Goal: Task Accomplishment & Management: Manage account settings

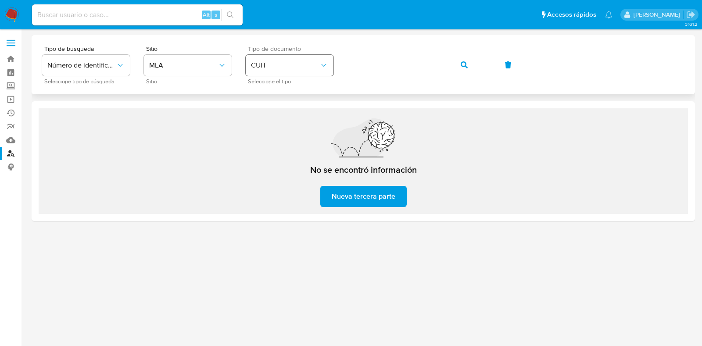
click at [317, 66] on div "Tipo de busqueda Número de identificación Seleccione tipo de búsqueda Sitio MLA…" at bounding box center [363, 65] width 643 height 38
click at [466, 67] on icon "button" at bounding box center [464, 64] width 7 height 7
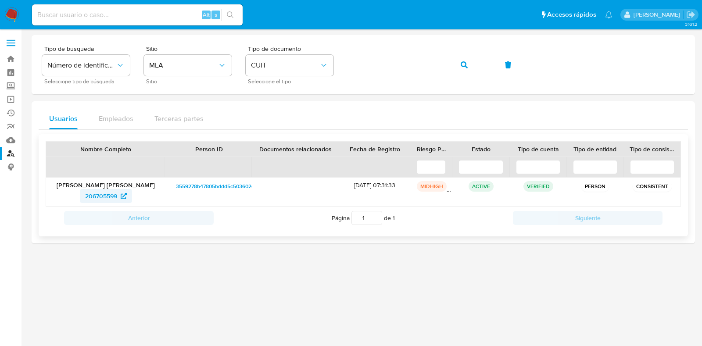
click at [100, 194] on span "206705599" at bounding box center [101, 196] width 32 height 14
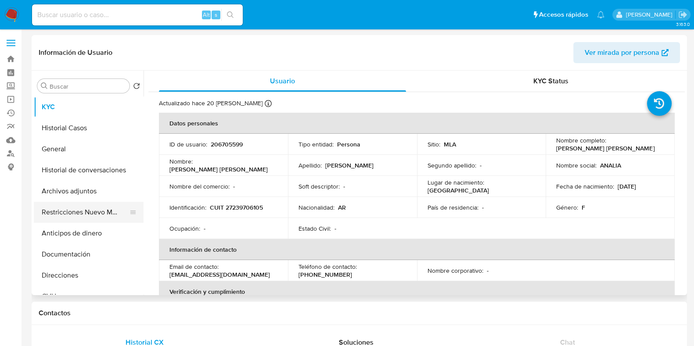
select select "10"
click at [74, 133] on button "Historial Casos" at bounding box center [85, 128] width 103 height 21
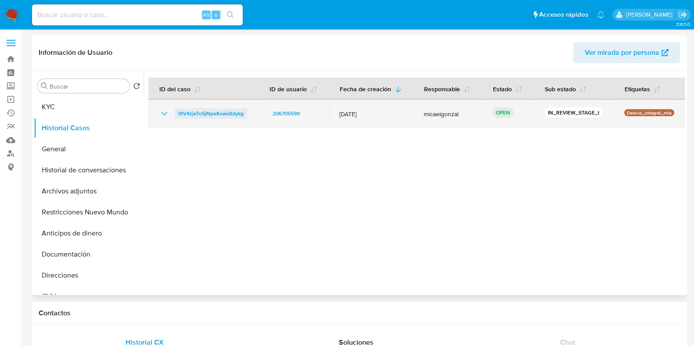
click at [206, 114] on span "0tV4zjeTo5jNpeKowidbIykg" at bounding box center [210, 113] width 65 height 11
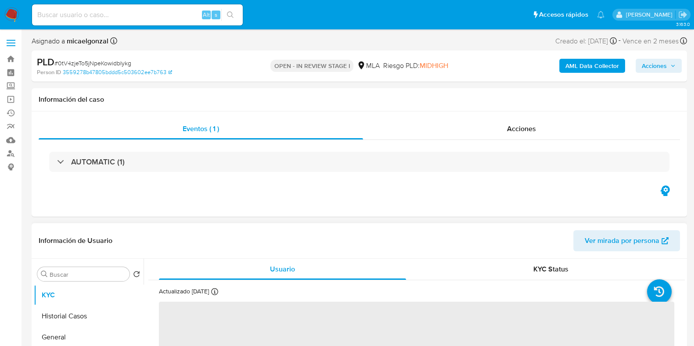
select select "10"
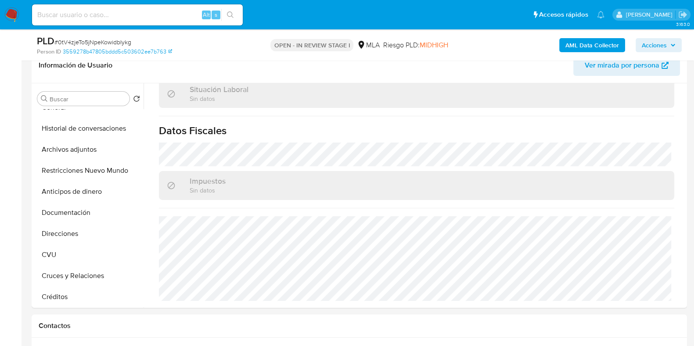
scroll to position [219, 0]
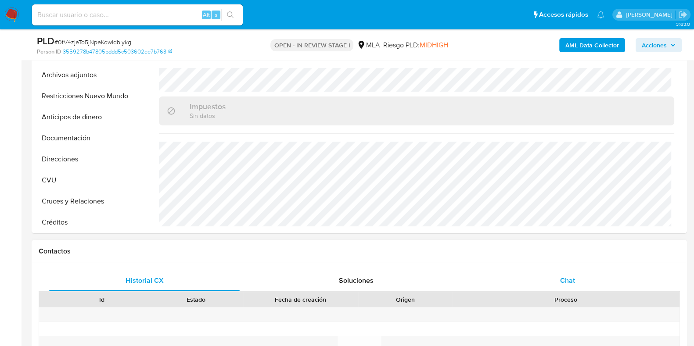
click at [573, 276] on span "Chat" at bounding box center [567, 281] width 15 height 10
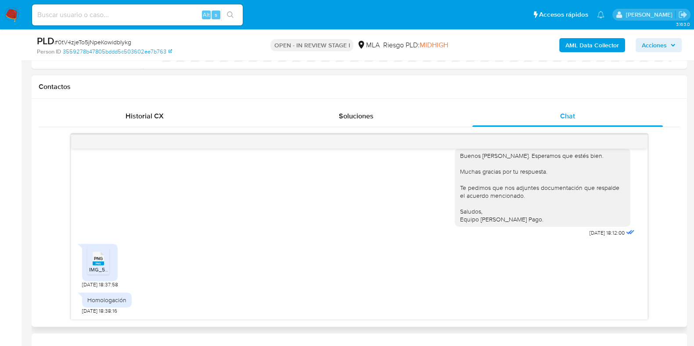
scroll to position [863, 0]
click at [96, 264] on rect at bounding box center [98, 264] width 11 height 4
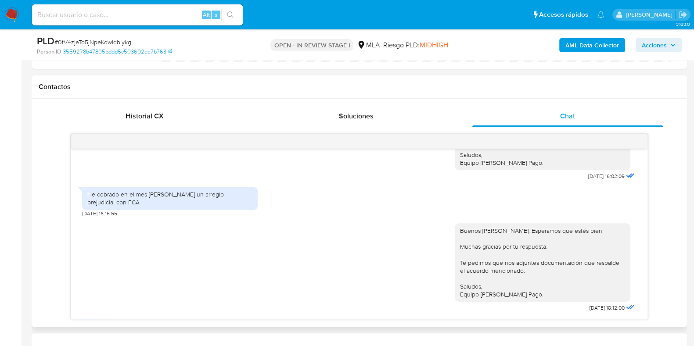
scroll to position [823, 0]
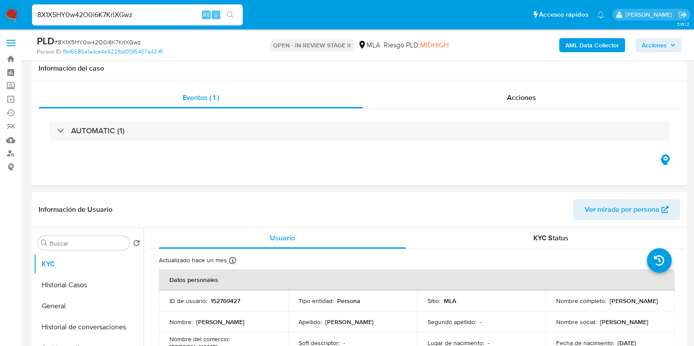
select select "10"
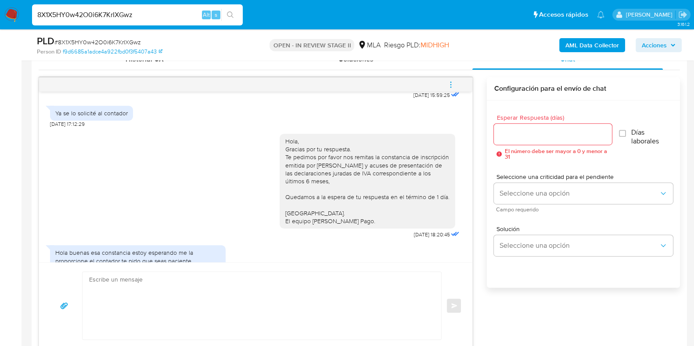
scroll to position [1706, 0]
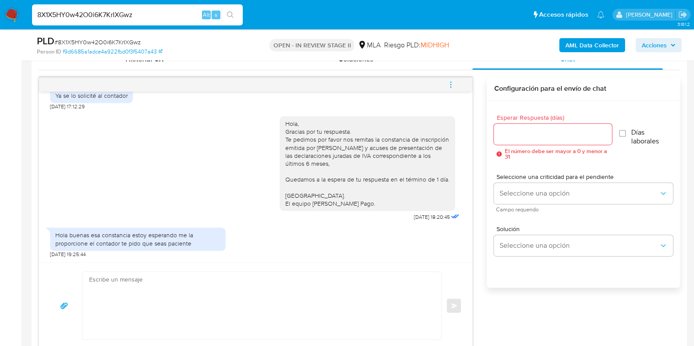
click at [149, 300] on textarea at bounding box center [259, 306] width 341 height 68
paste textarea "Hola, Muchas gracias por la respuesta. Analizamos tu caso y notamos que la info…"
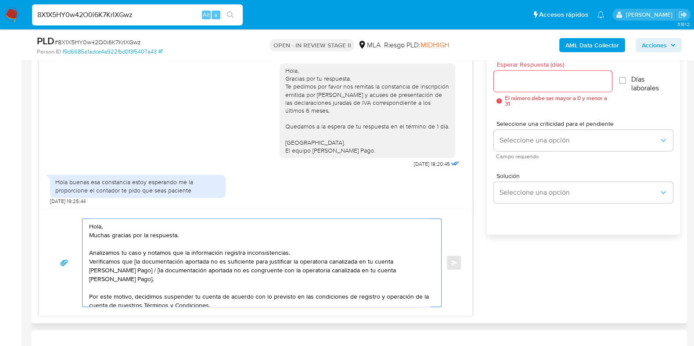
scroll to position [508, 0]
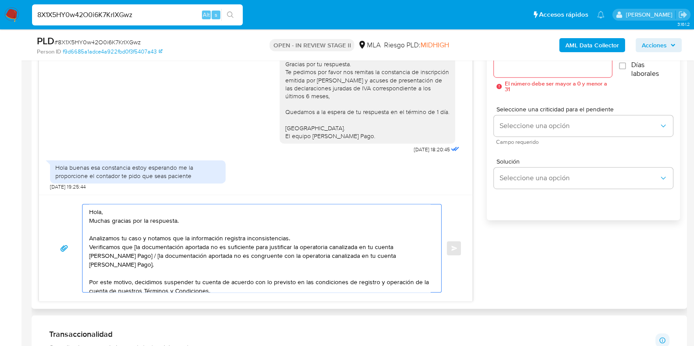
click at [89, 220] on textarea "Hola, Muchas gracias por la respuesta. Analizamos tu caso y notamos que la info…" at bounding box center [259, 249] width 341 height 88
click at [136, 245] on textarea "Hola, Muchas gracias por la respuesta. Analizamos tu caso y notamos que la info…" at bounding box center [259, 249] width 341 height 88
drag, startPoint x: 120, startPoint y: 265, endPoint x: 127, endPoint y: 256, distance: 10.9
click at [127, 256] on textarea "Hola, Muchas gracias por la respuesta. Analizamos tu caso y notamos que la info…" at bounding box center [259, 249] width 341 height 88
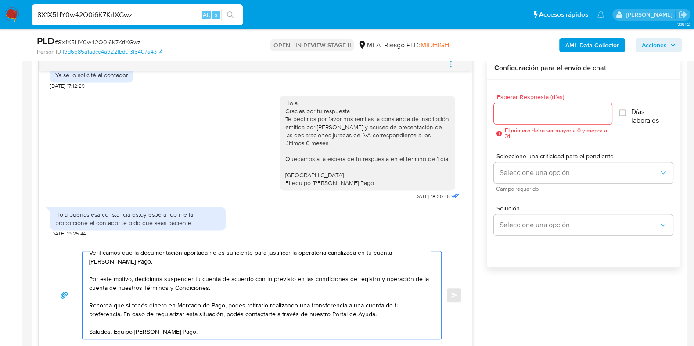
scroll to position [454, 0]
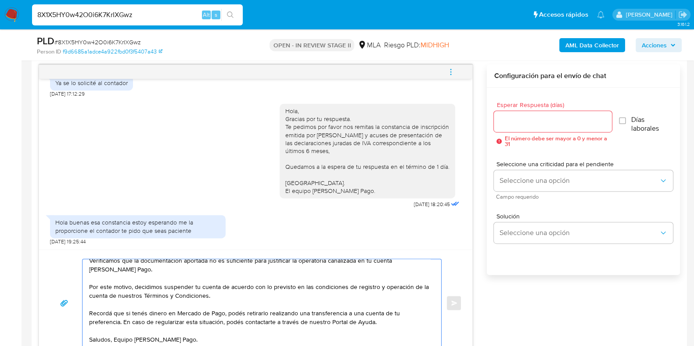
type textarea "Hola, Muchas gracias por la respuesta. Analizamos tu caso y notamos que la info…"
click at [511, 119] on input "Esperar Respuesta (días)" at bounding box center [553, 121] width 118 height 11
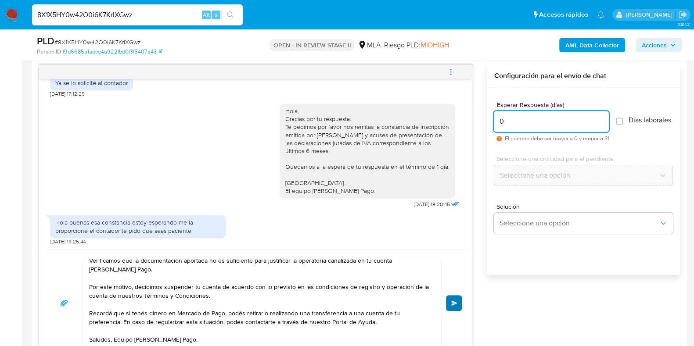
type input "0"
click at [457, 306] on button "Enviar" at bounding box center [454, 303] width 16 height 16
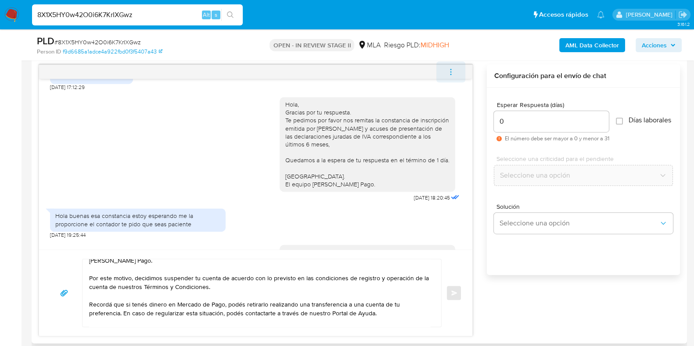
scroll to position [1883, 0]
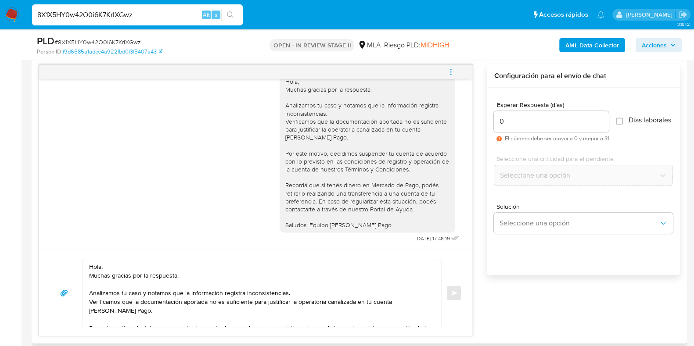
click at [448, 69] on icon "menu-action" at bounding box center [451, 72] width 8 height 8
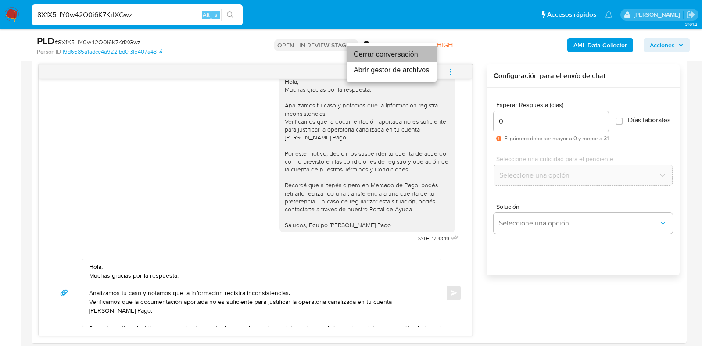
click at [380, 55] on li "Cerrar conversación" at bounding box center [392, 55] width 90 height 16
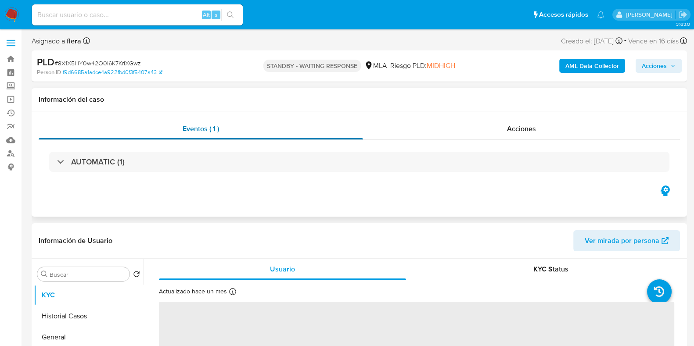
select select "10"
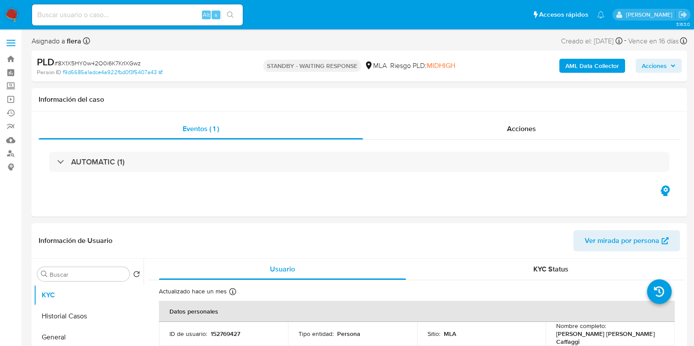
click at [104, 63] on span "# 8X1X5HY0w42O0i6K7KrIXGwz" at bounding box center [97, 63] width 86 height 9
copy span "8X1X5HY0w42O0i6K7KrIXGwz"
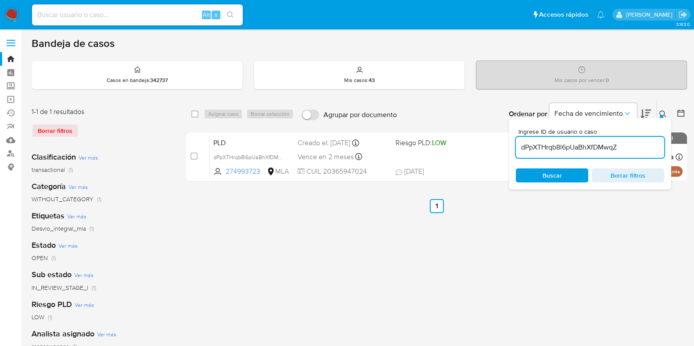
click at [572, 149] on input "dPpXTHrqb8l6pUaBhXfDMwqZ" at bounding box center [590, 147] width 148 height 11
paste input "8X1X5HY0w42O0i6K7KrIXGwz"
type input "8X1X5HY0w42O0i6K7KrIXGwz"
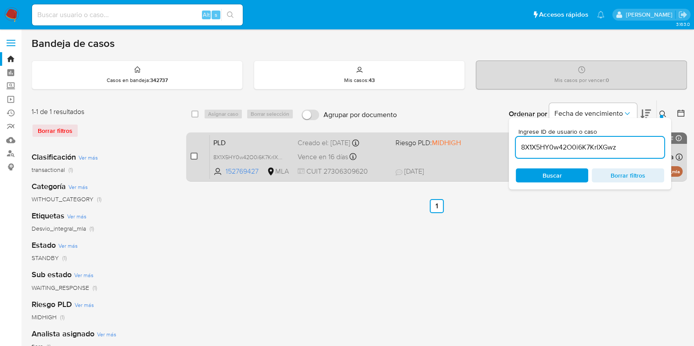
click at [193, 157] on input "checkbox" at bounding box center [194, 156] width 7 height 7
checkbox input "true"
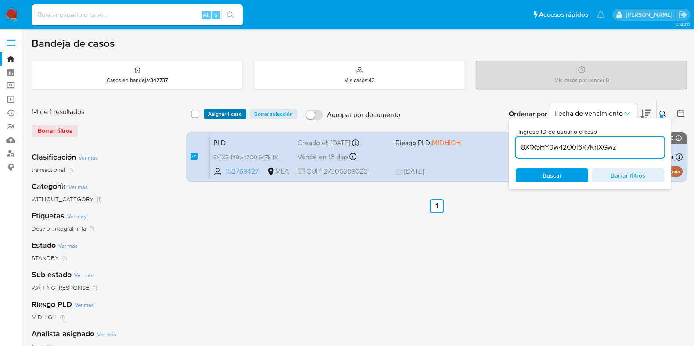
click at [228, 112] on span "Asignar 1 caso" at bounding box center [225, 114] width 34 height 9
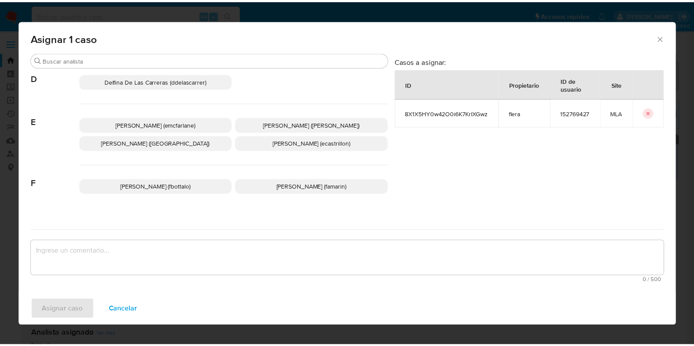
scroll to position [165, 0]
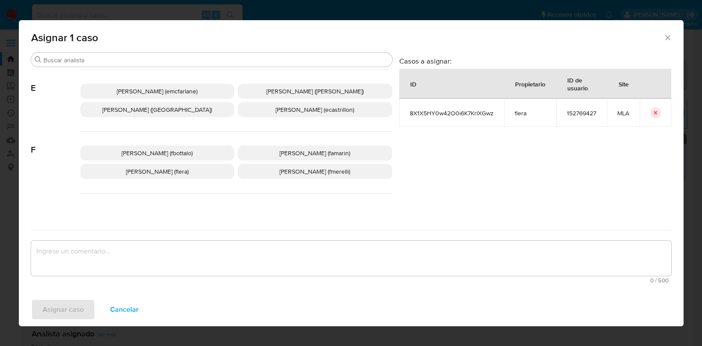
click at [158, 167] on span "Florencia Cecilia Lera (flera)" at bounding box center [157, 171] width 63 height 9
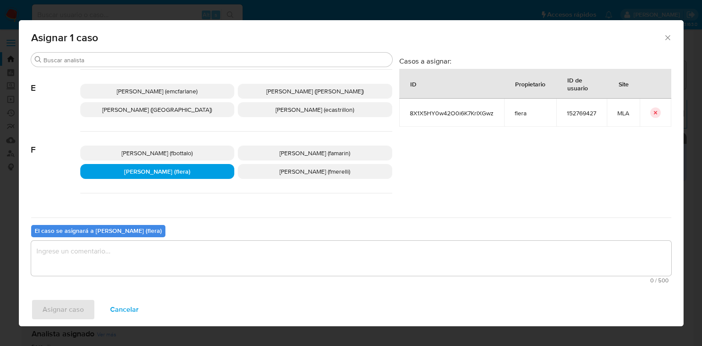
click at [130, 260] on textarea "assign-modal" at bounding box center [351, 258] width 641 height 35
click at [49, 311] on span "Asignar caso" at bounding box center [63, 309] width 41 height 19
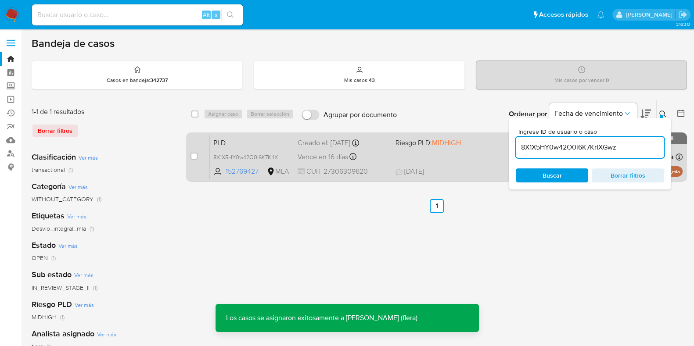
click at [254, 146] on span "PLD" at bounding box center [251, 142] width 77 height 11
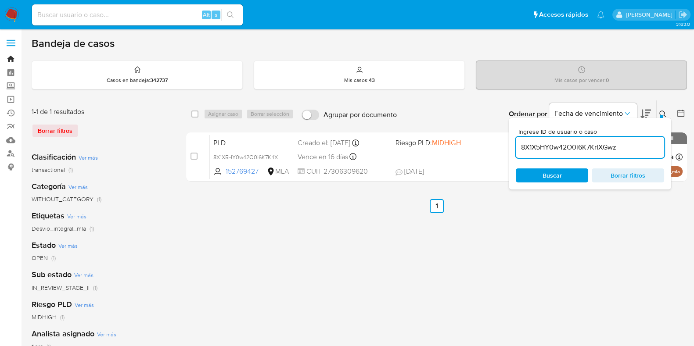
click at [12, 56] on link "Bandeja" at bounding box center [52, 59] width 104 height 14
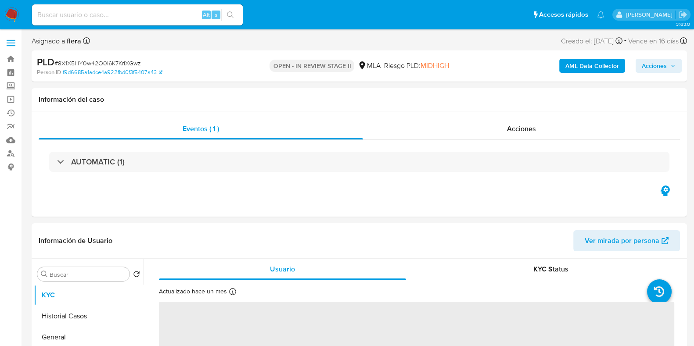
select select "10"
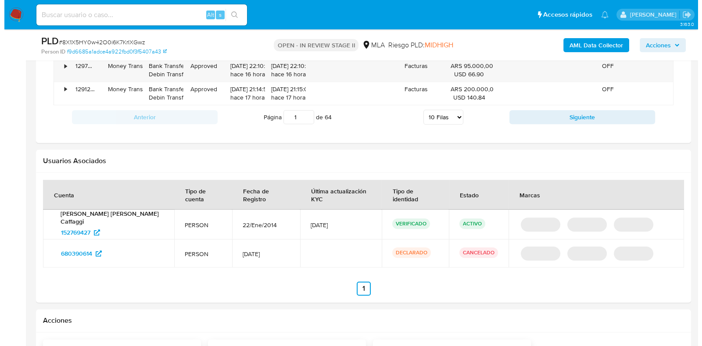
scroll to position [1192, 0]
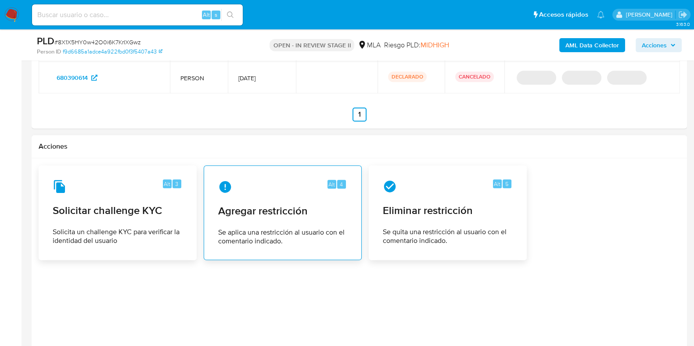
click at [272, 218] on div "Alt 4 Agregar restricción Se aplica una restricción al usuario con el comentari…" at bounding box center [282, 213] width 143 height 80
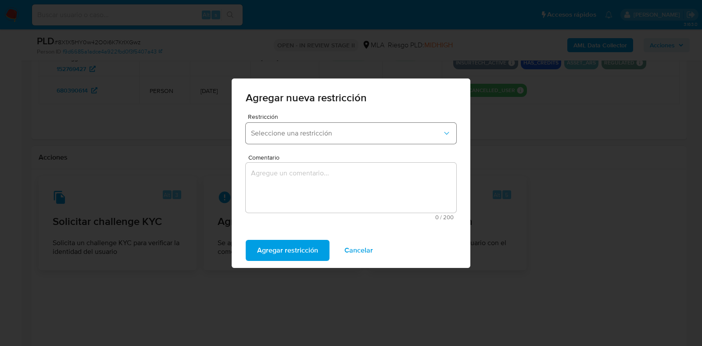
click at [286, 136] on span "Seleccione una restricción" at bounding box center [346, 133] width 191 height 9
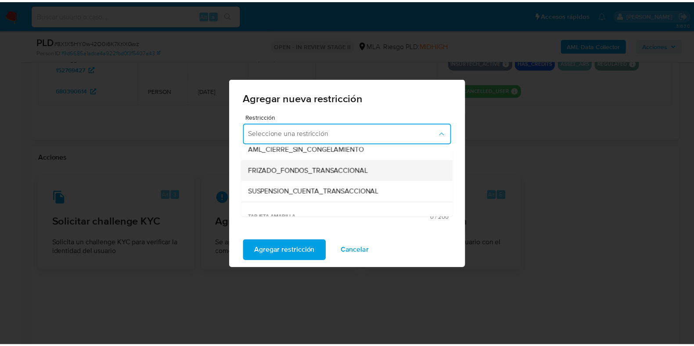
scroll to position [109, 0]
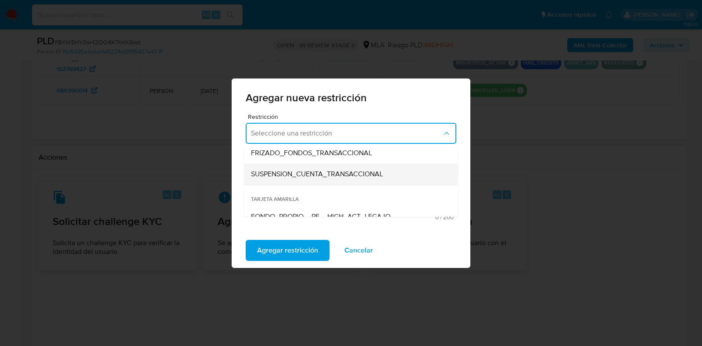
click at [299, 180] on div "SUSPENSION_CUENTA_TRANSACCIONAL" at bounding box center [348, 174] width 195 height 21
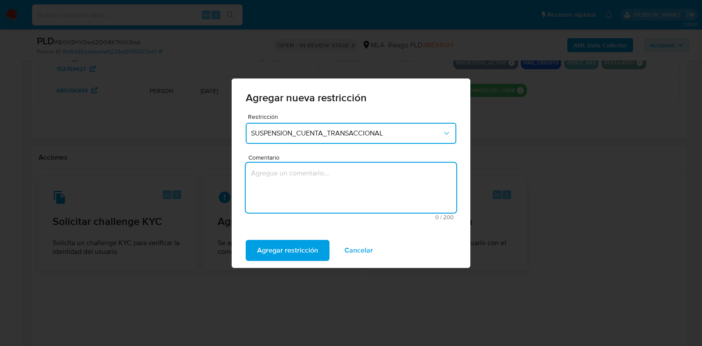
click at [299, 180] on textarea "Comentario" at bounding box center [351, 188] width 211 height 50
type textarea "AML"
click at [296, 249] on span "Agregar restricción" at bounding box center [287, 250] width 61 height 19
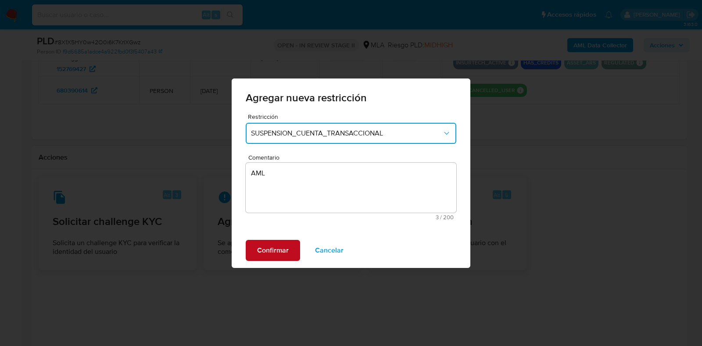
click at [294, 251] on button "Confirmar" at bounding box center [273, 250] width 54 height 21
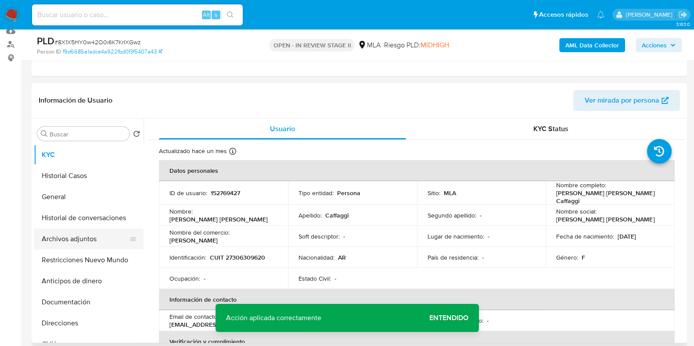
click at [73, 242] on button "Archivos adjuntos" at bounding box center [85, 239] width 103 height 21
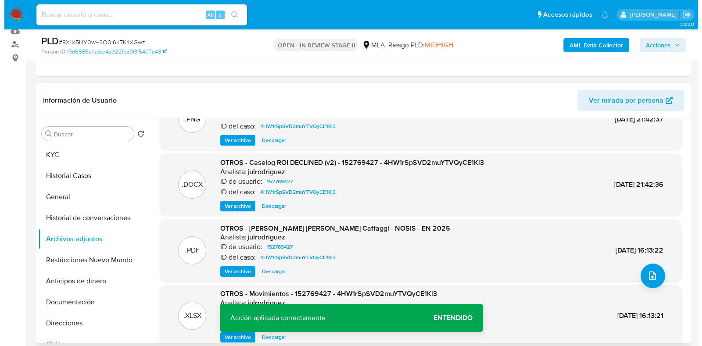
scroll to position [54, 0]
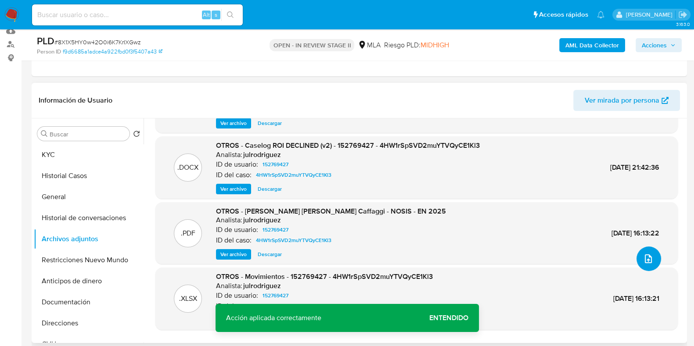
click at [643, 254] on icon "upload-file" at bounding box center [648, 259] width 11 height 11
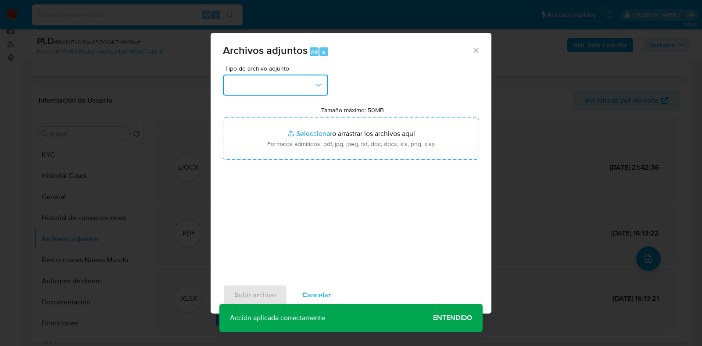
click at [294, 90] on button "button" at bounding box center [275, 85] width 105 height 21
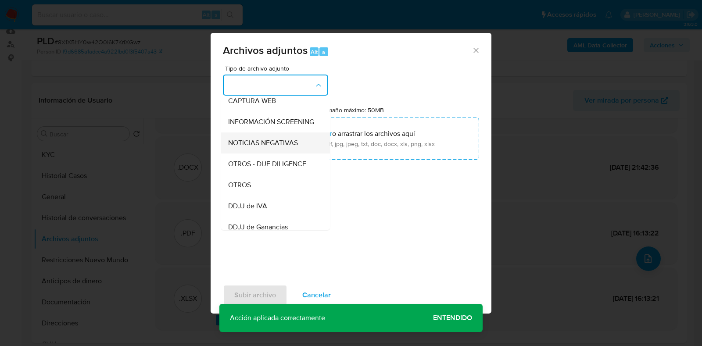
scroll to position [109, 0]
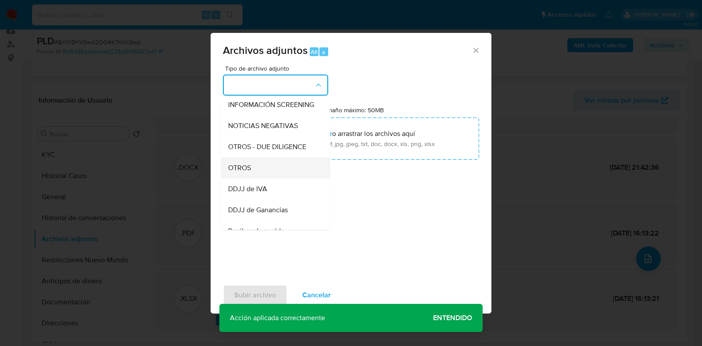
click at [254, 174] on div "OTROS" at bounding box center [273, 168] width 90 height 21
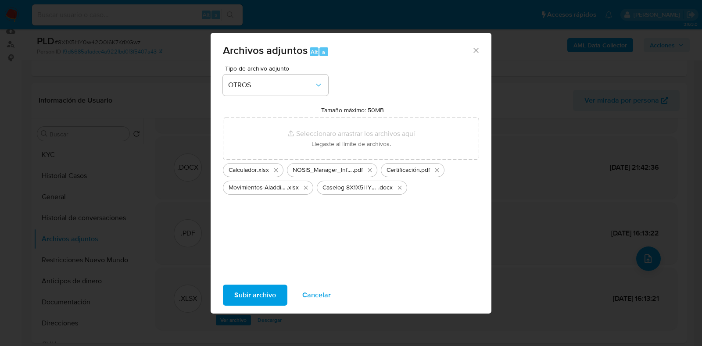
click at [248, 293] on span "Subir archivo" at bounding box center [255, 295] width 42 height 19
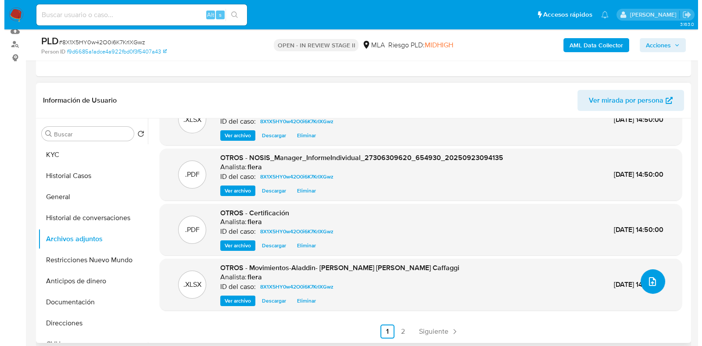
scroll to position [0, 0]
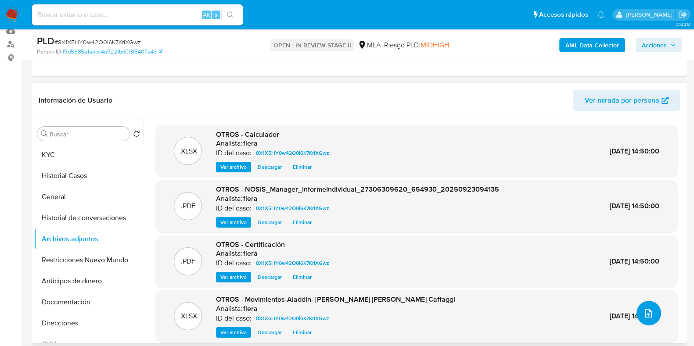
click at [643, 311] on icon "upload-file" at bounding box center [648, 313] width 11 height 11
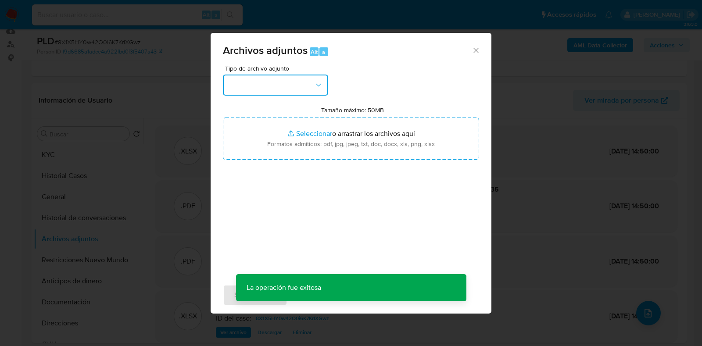
click at [235, 80] on button "button" at bounding box center [275, 85] width 105 height 21
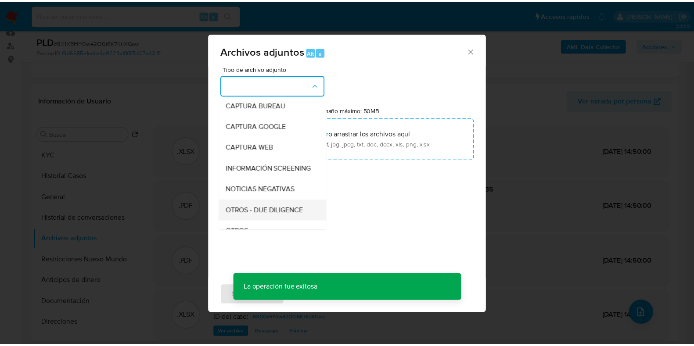
scroll to position [109, 0]
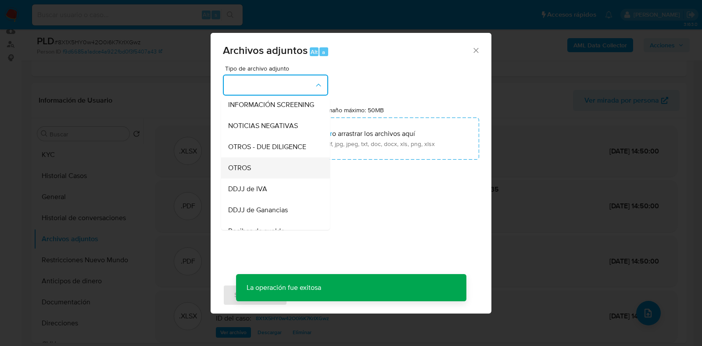
click at [265, 172] on div "OTROS" at bounding box center [273, 168] width 90 height 21
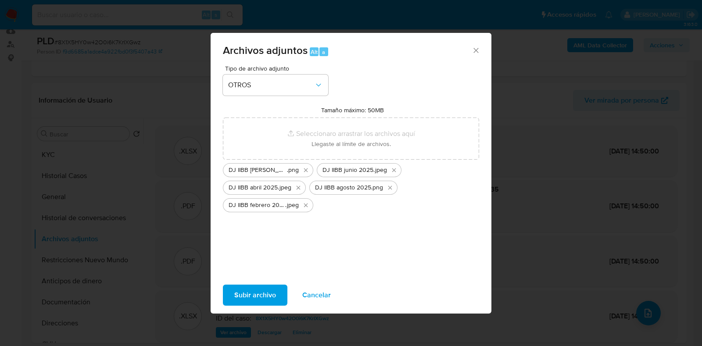
click at [248, 296] on span "Subir archivo" at bounding box center [255, 295] width 42 height 19
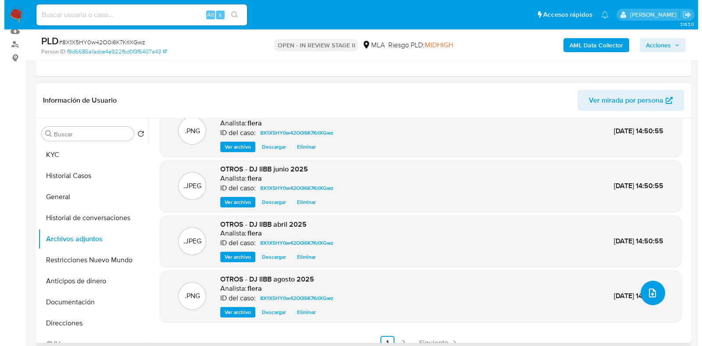
scroll to position [32, 0]
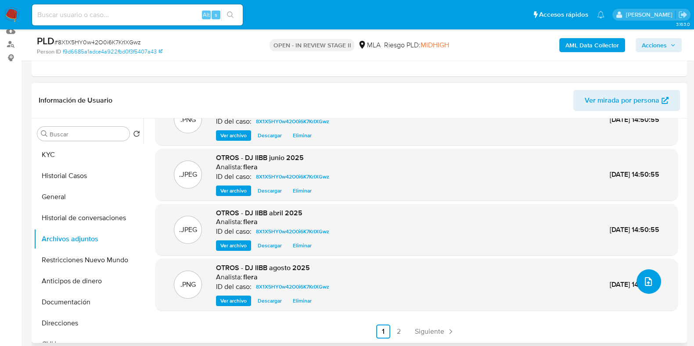
click at [639, 284] on button "upload-file" at bounding box center [649, 282] width 25 height 25
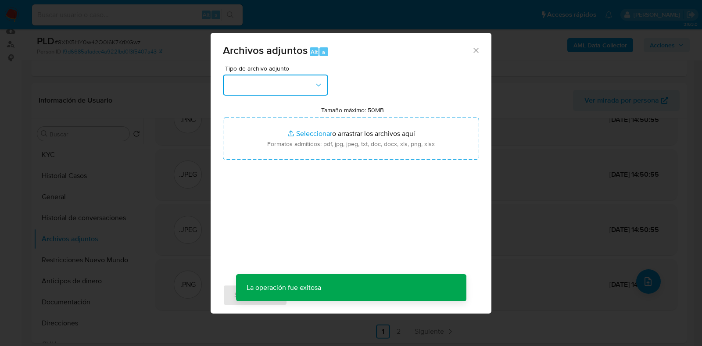
click at [288, 89] on button "button" at bounding box center [275, 85] width 105 height 21
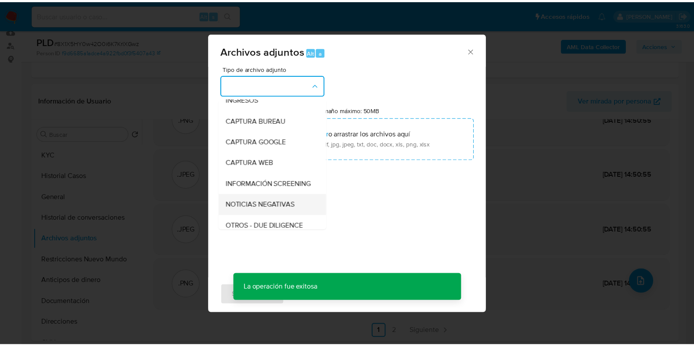
scroll to position [165, 0]
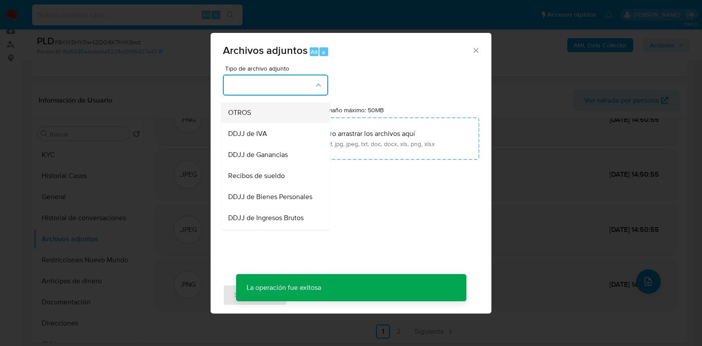
click at [279, 123] on div "OTROS" at bounding box center [273, 112] width 90 height 21
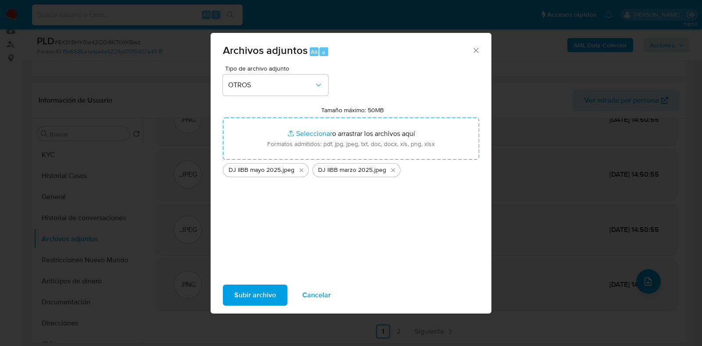
click at [251, 292] on span "Subir archivo" at bounding box center [255, 295] width 42 height 19
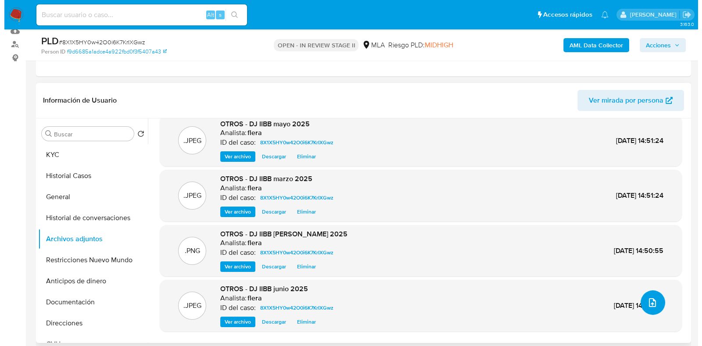
scroll to position [0, 0]
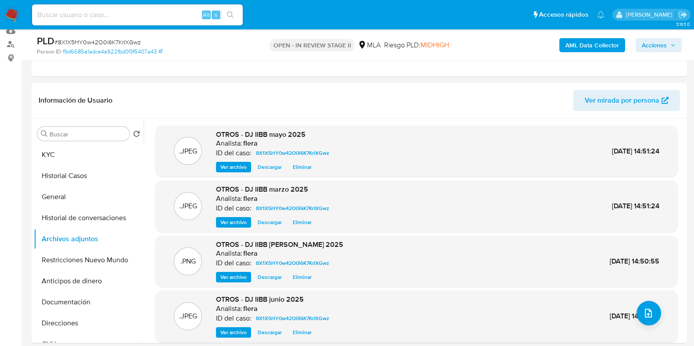
click at [577, 47] on b "AML Data Collector" at bounding box center [592, 45] width 54 height 14
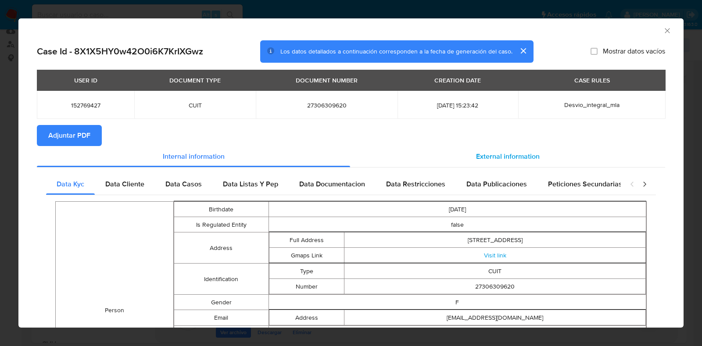
click at [492, 151] on span "External information" at bounding box center [508, 156] width 64 height 10
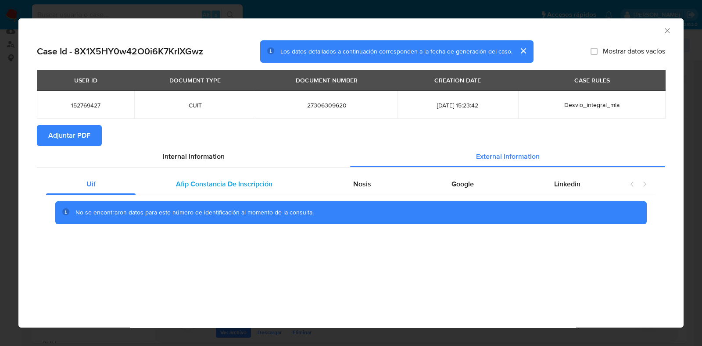
click at [186, 177] on div "Afip Constancia De Inscripción" at bounding box center [224, 184] width 177 height 21
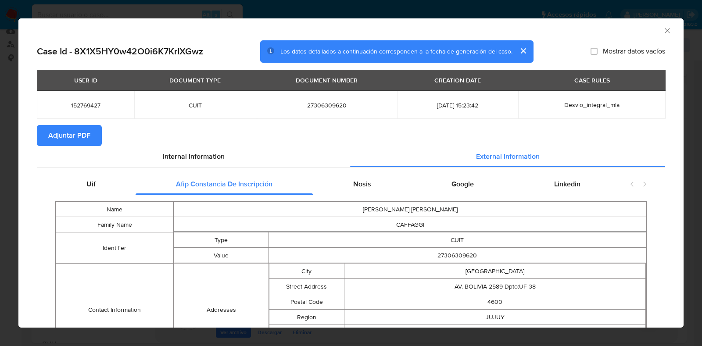
click at [53, 138] on span "Adjuntar PDF" at bounding box center [69, 135] width 42 height 19
click at [663, 33] on icon "Cerrar ventana" at bounding box center [667, 30] width 9 height 9
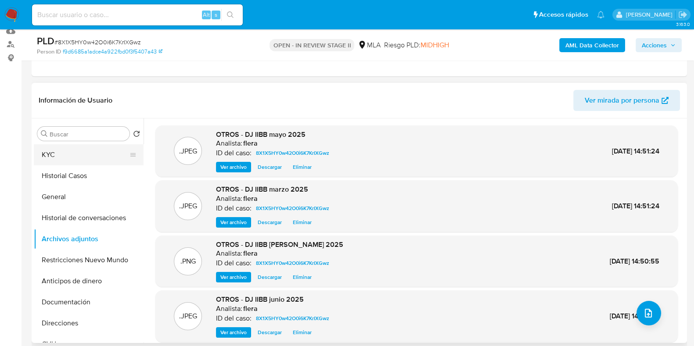
click at [35, 146] on button "KYC" at bounding box center [85, 154] width 103 height 21
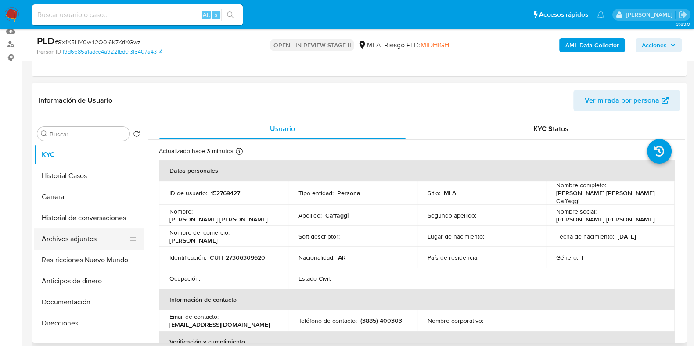
click at [82, 240] on button "Archivos adjuntos" at bounding box center [85, 239] width 103 height 21
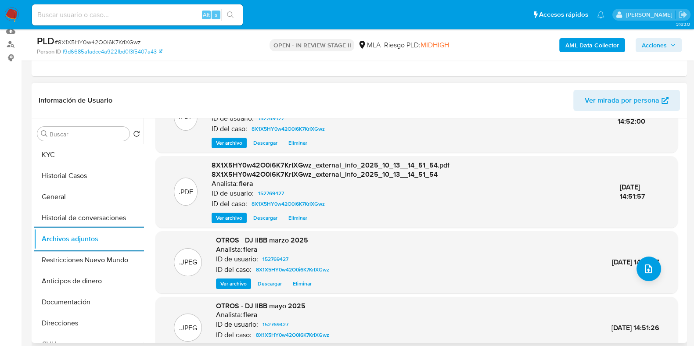
scroll to position [93, 0]
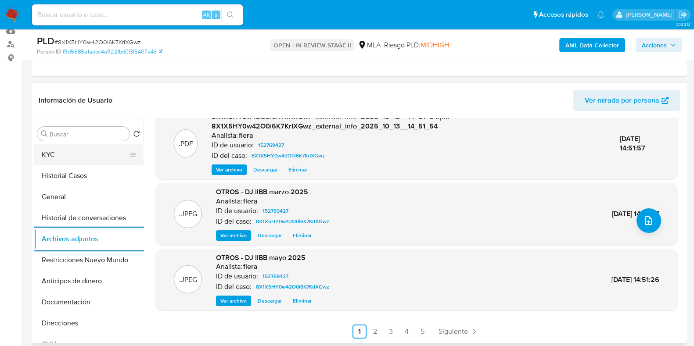
click at [55, 156] on button "KYC" at bounding box center [85, 154] width 103 height 21
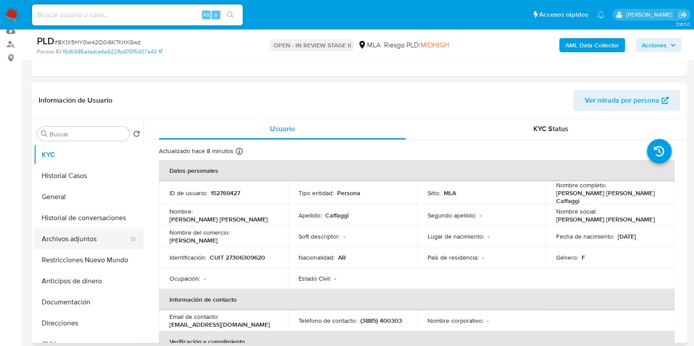
click at [77, 234] on button "Archivos adjuntos" at bounding box center [85, 239] width 103 height 21
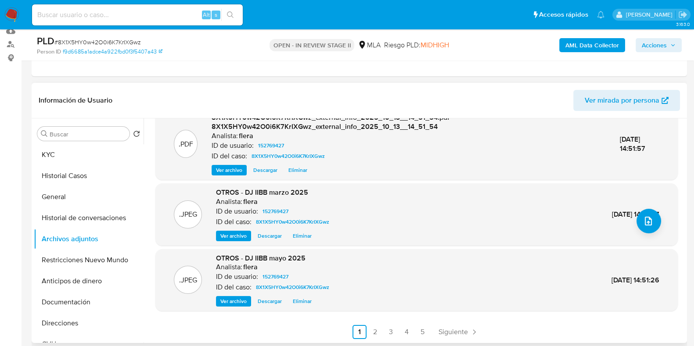
scroll to position [93, 0]
click at [392, 334] on link "3" at bounding box center [391, 332] width 14 height 14
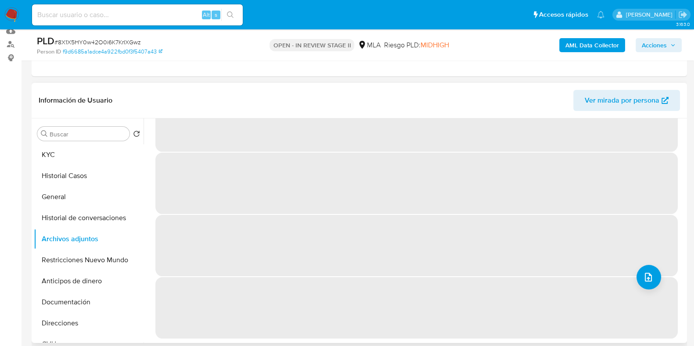
scroll to position [0, 0]
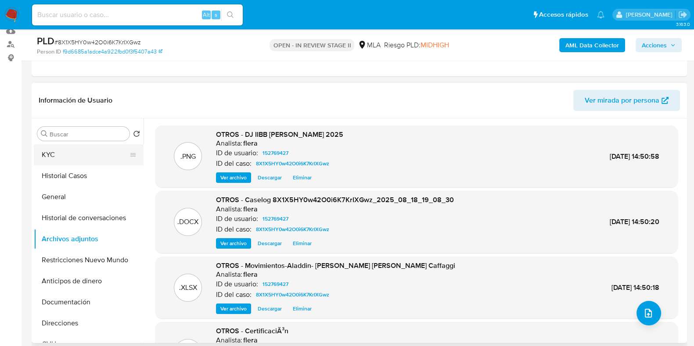
click at [62, 155] on button "KYC" at bounding box center [85, 154] width 103 height 21
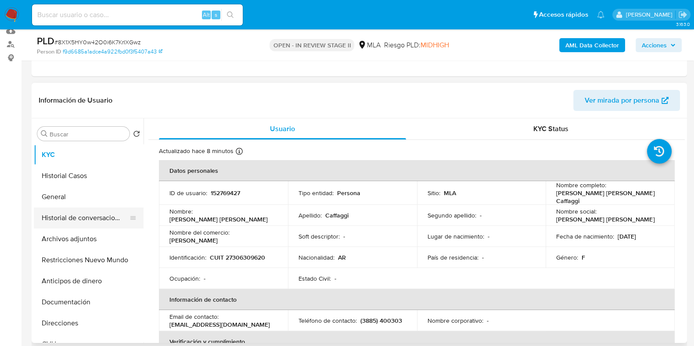
click at [73, 219] on button "Historial de conversaciones" at bounding box center [85, 218] width 103 height 21
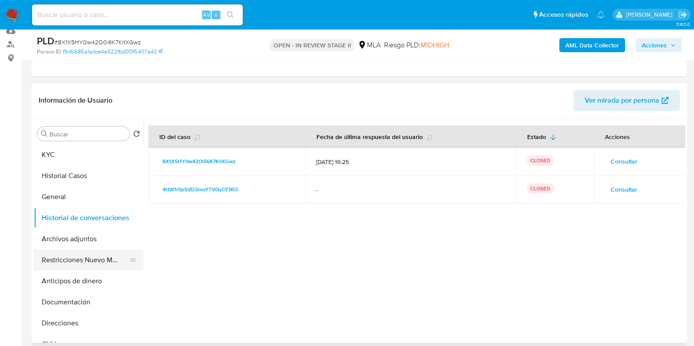
click at [83, 259] on button "Restricciones Nuevo Mundo" at bounding box center [85, 260] width 103 height 21
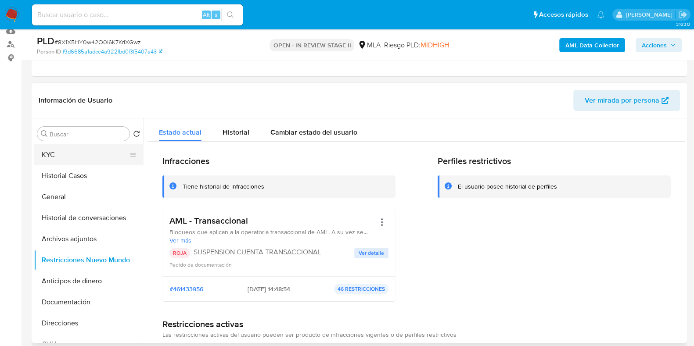
click at [55, 155] on button "KYC" at bounding box center [85, 154] width 103 height 21
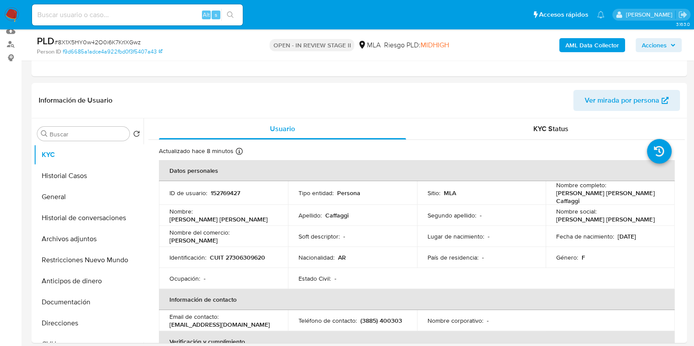
click at [662, 55] on div "AML Data Collector Acciones" at bounding box center [575, 45] width 212 height 21
click at [662, 45] on span "Acciones" at bounding box center [654, 45] width 25 height 14
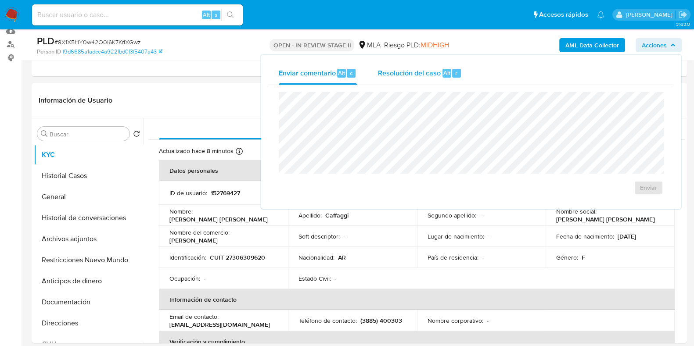
click at [410, 69] on span "Resolución del caso" at bounding box center [409, 73] width 63 height 10
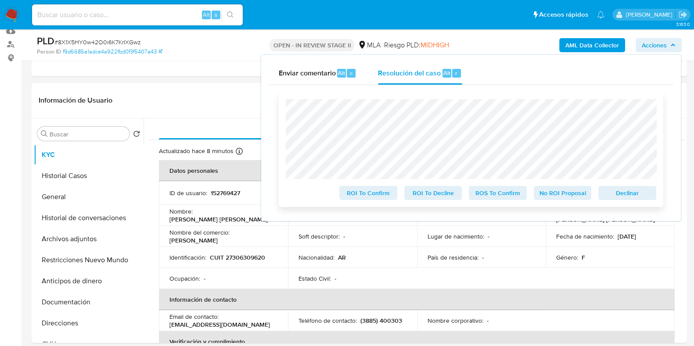
click at [622, 197] on span "Declinar" at bounding box center [628, 193] width 46 height 12
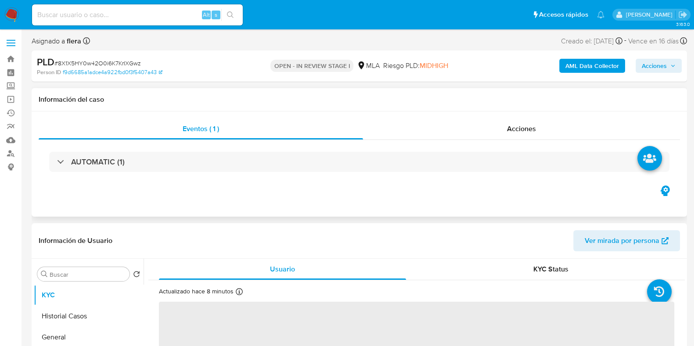
select select "10"
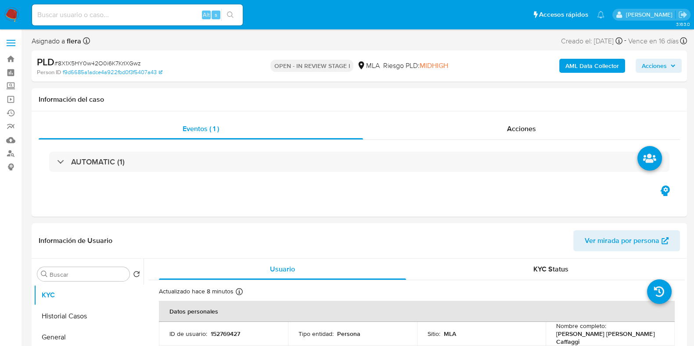
click at [658, 65] on span "Acciones" at bounding box center [654, 66] width 25 height 14
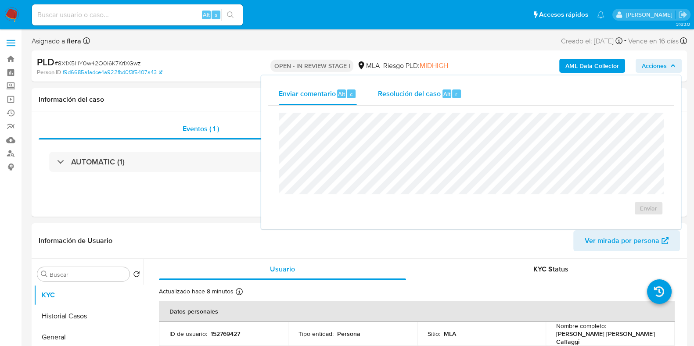
click at [433, 93] on span "Resolución del caso" at bounding box center [409, 94] width 63 height 10
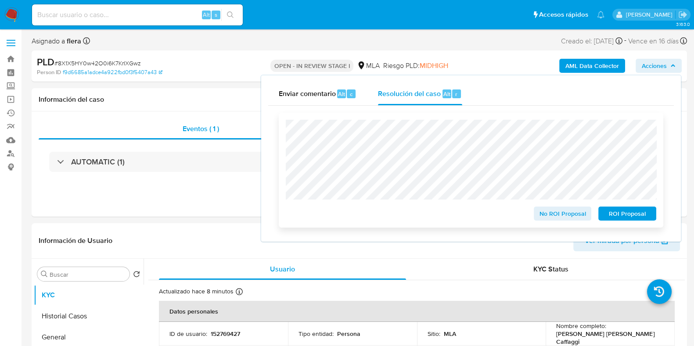
click at [624, 217] on span "ROI Proposal" at bounding box center [628, 214] width 46 height 12
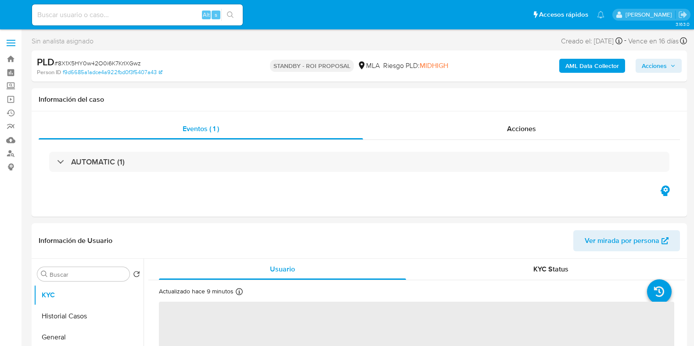
select select "10"
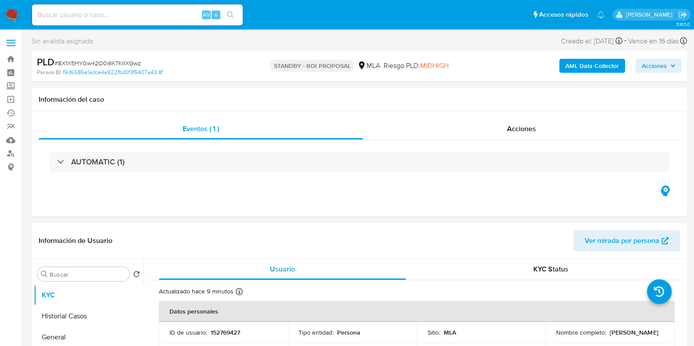
click at [97, 7] on div "Alt s" at bounding box center [137, 14] width 211 height 21
click at [95, 14] on input at bounding box center [137, 14] width 211 height 11
paste input "58rGlq0mKjVL6q15d6sIgpO4"
type input "58rGlq0mKjVL6q15d6sIgpO4"
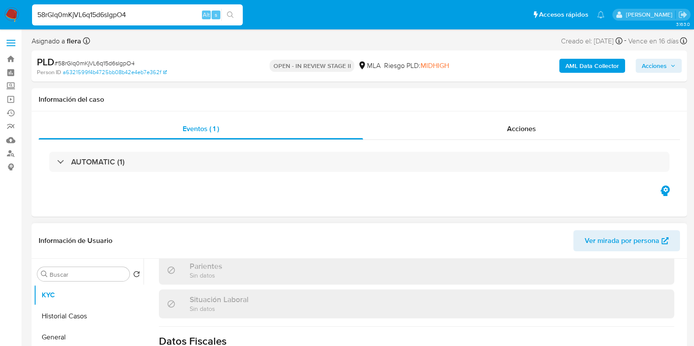
select select "10"
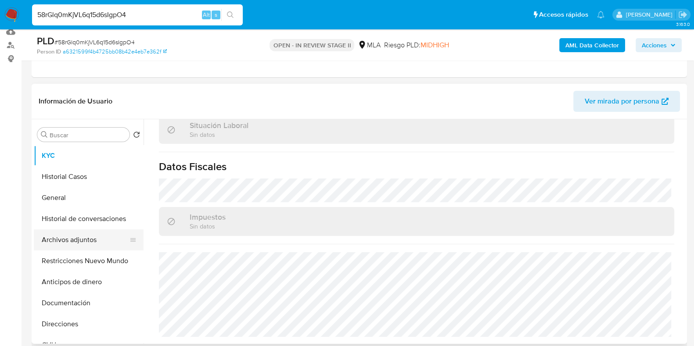
scroll to position [109, 0]
click at [78, 161] on button "KYC" at bounding box center [85, 154] width 103 height 21
click at [78, 180] on button "Historial Casos" at bounding box center [85, 176] width 103 height 21
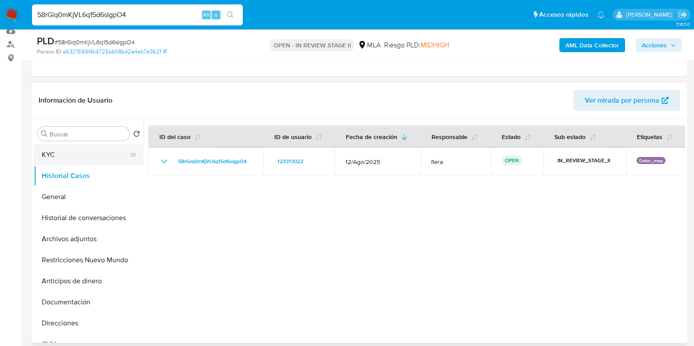
click at [73, 156] on button "KYC" at bounding box center [85, 154] width 103 height 21
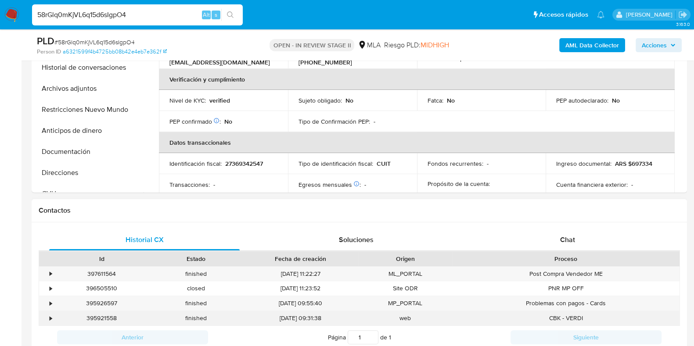
scroll to position [329, 0]
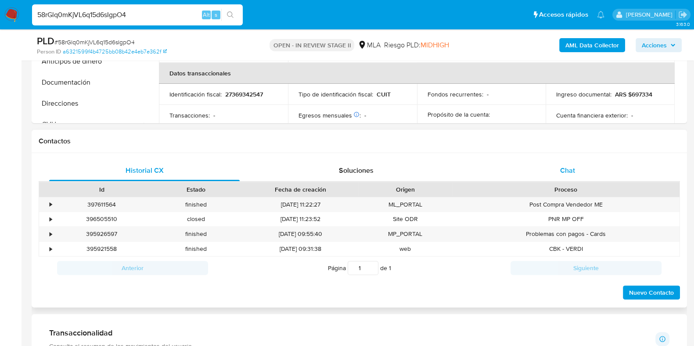
click at [569, 174] on span "Chat" at bounding box center [567, 171] width 15 height 10
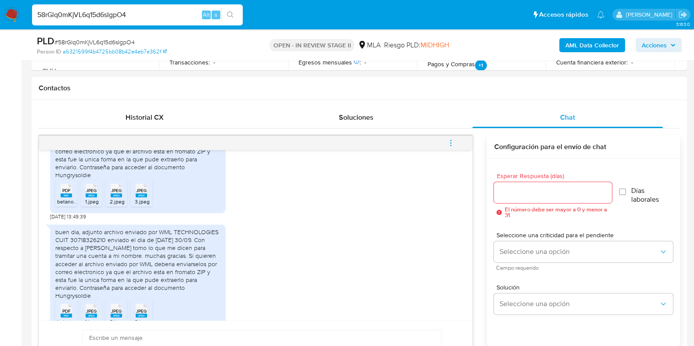
scroll to position [439, 0]
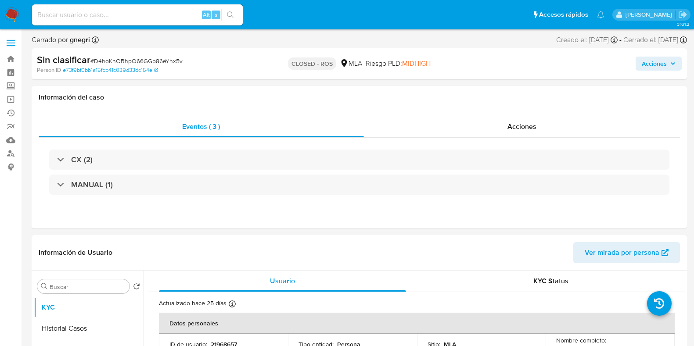
select select "10"
click at [133, 10] on input at bounding box center [137, 14] width 211 height 11
paste input "KBLxMoMDkfjWhT54lrX9i8rG"
type input "KBLxMoMDkfjWhT54lrX9i8rG"
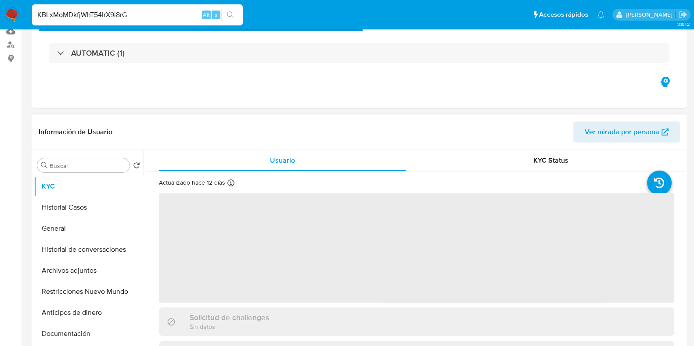
select select "10"
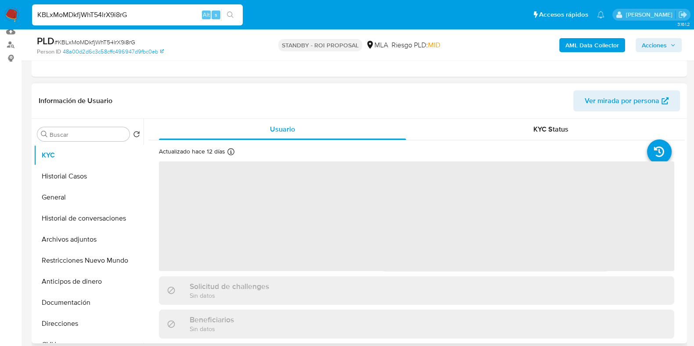
scroll to position [109, 0]
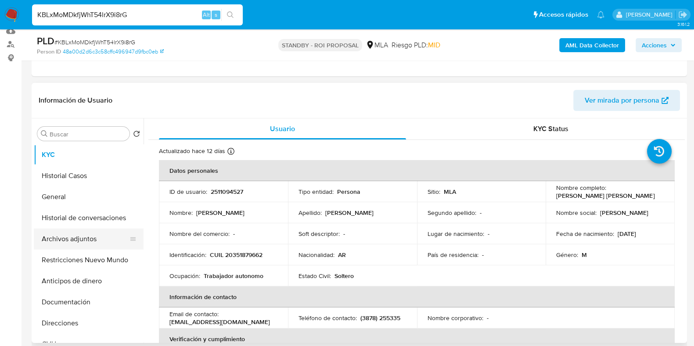
click at [65, 240] on button "Archivos adjuntos" at bounding box center [85, 239] width 103 height 21
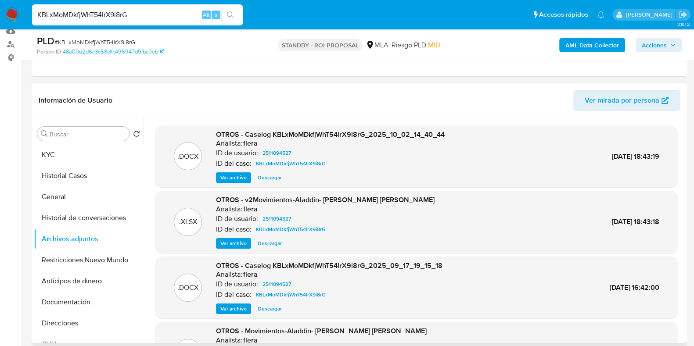
click at [266, 176] on span "Descargar" at bounding box center [270, 177] width 24 height 9
click at [114, 13] on input "KBLxMoMDkfjWhT54lrX9i8rG" at bounding box center [137, 14] width 211 height 11
paste input "cF0rU1GzkNVLsYXp7XnhmZ0Q"
type input "cF0rU1GzkNVLsYXp7XnhmZ0Q"
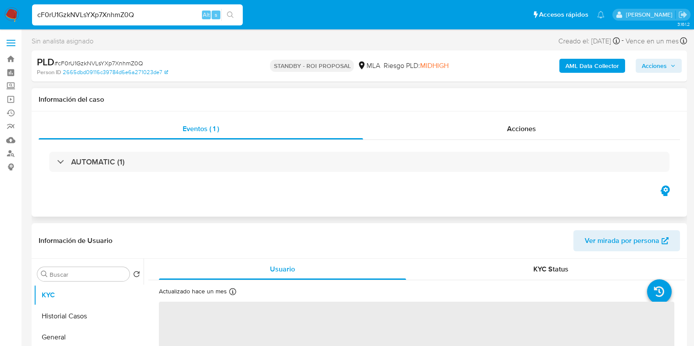
select select "10"
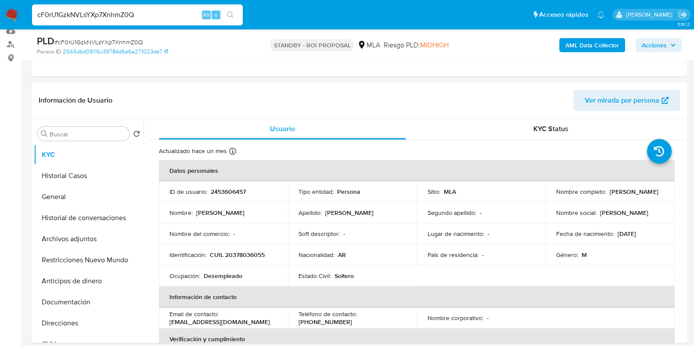
scroll to position [109, 0]
click at [57, 237] on button "Archivos adjuntos" at bounding box center [85, 239] width 103 height 21
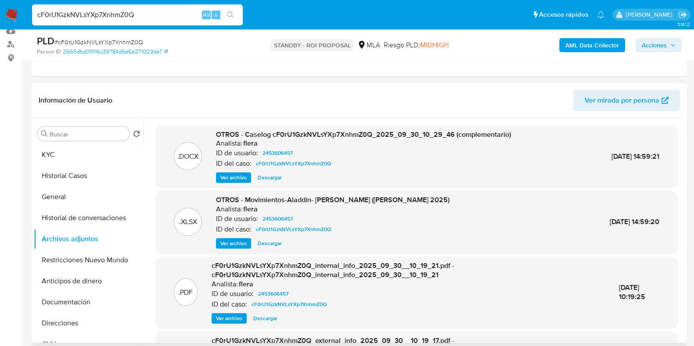
click at [279, 178] on span "Descargar" at bounding box center [270, 177] width 24 height 9
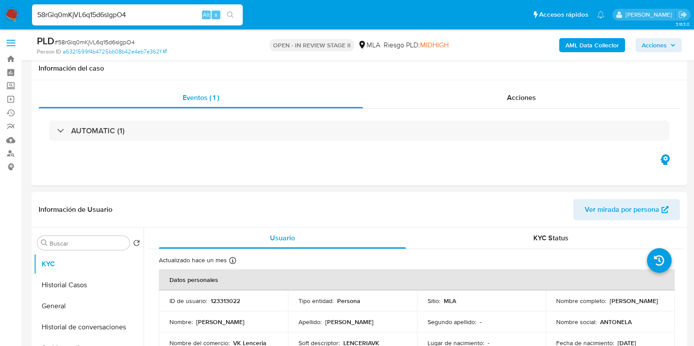
select select "10"
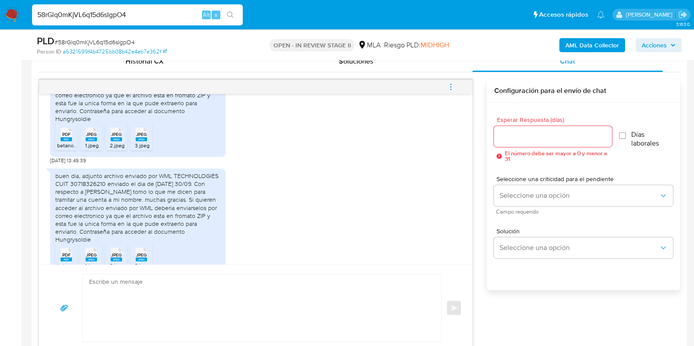
scroll to position [817, 0]
click at [104, 15] on input "58rGlq0mKjVL6q15d6sIgpO4" at bounding box center [137, 14] width 211 height 11
paste input "Z9c9POMSV87tRoIrERhaWteL"
type input "Z9c9POMSV87tRoIrERhaWteL"
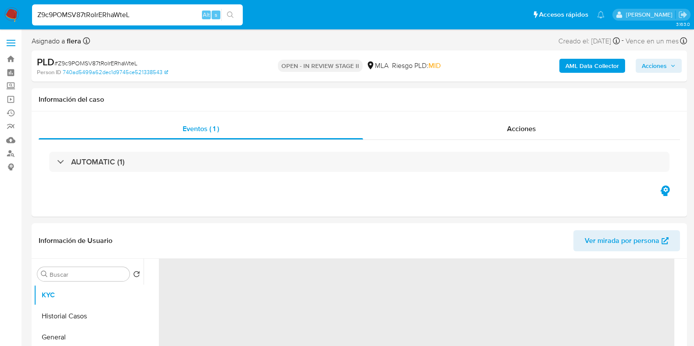
scroll to position [165, 0]
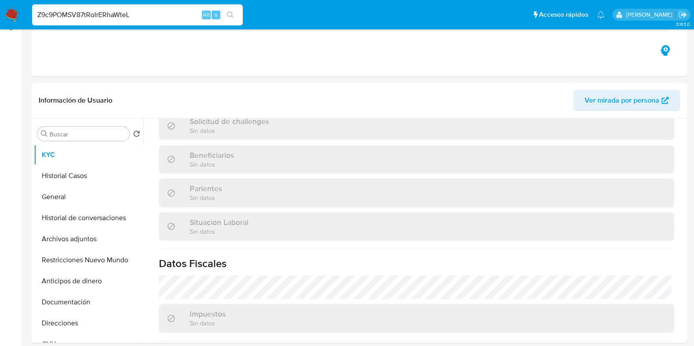
select select "10"
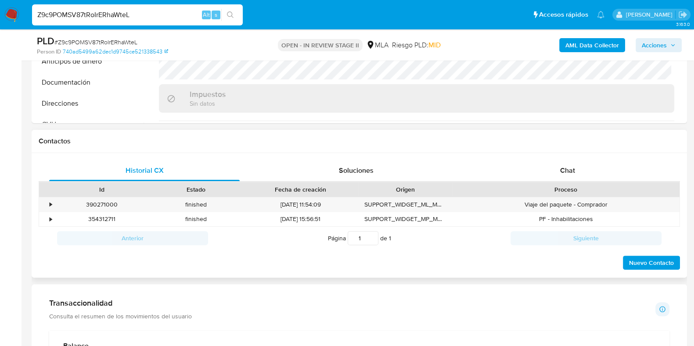
scroll to position [371, 0]
click at [575, 166] on span "Chat" at bounding box center [567, 171] width 15 height 10
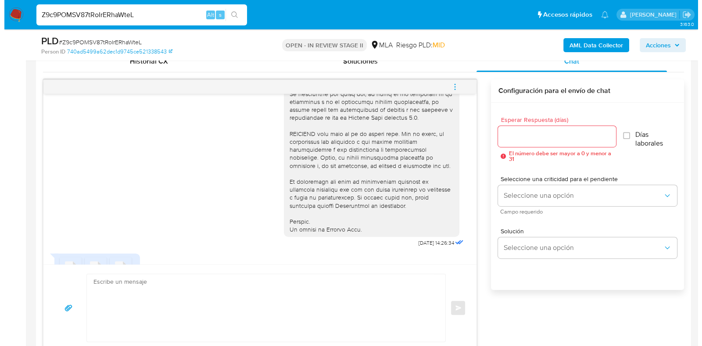
scroll to position [163, 0]
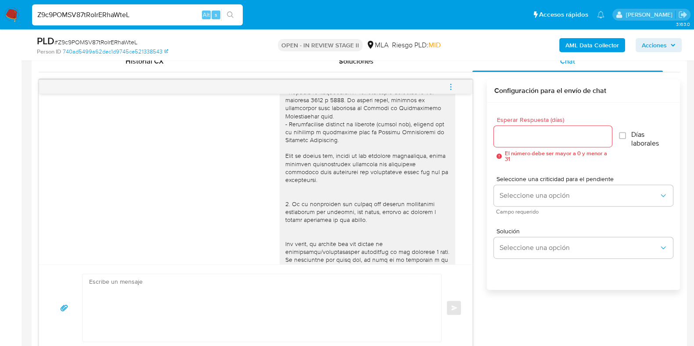
click at [595, 41] on b "AML Data Collector" at bounding box center [592, 45] width 54 height 14
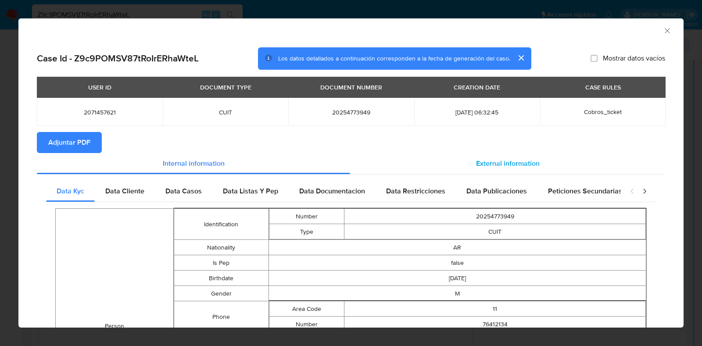
click at [476, 163] on span "External information" at bounding box center [508, 163] width 64 height 10
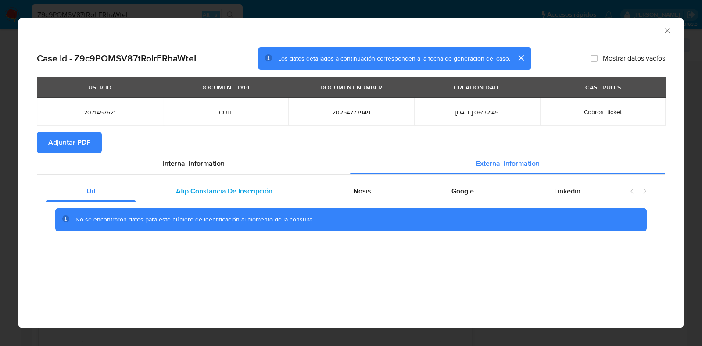
click at [191, 194] on span "Afip Constancia De Inscripción" at bounding box center [224, 191] width 97 height 10
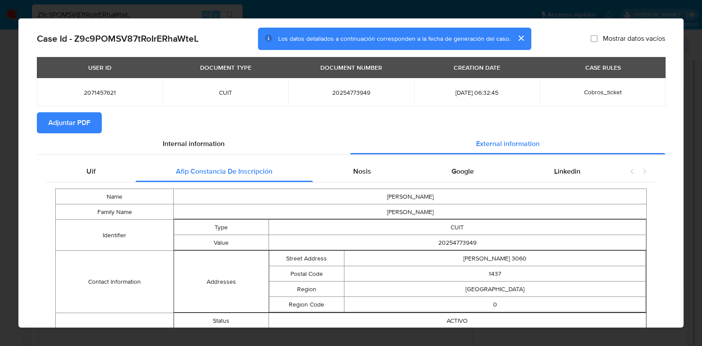
scroll to position [53, 0]
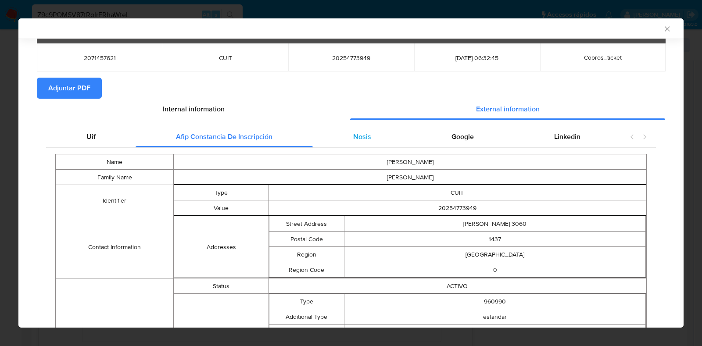
click at [353, 133] on span "Nosis" at bounding box center [362, 137] width 18 height 10
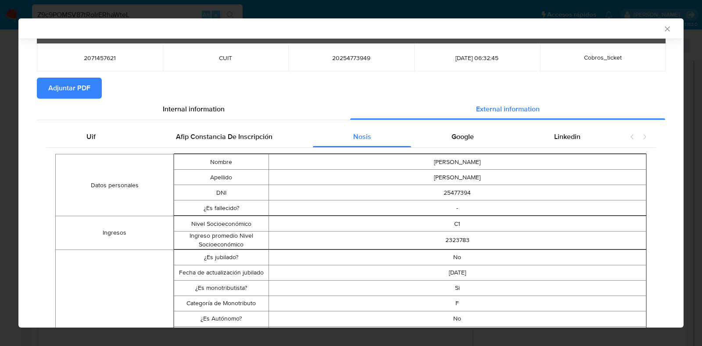
click at [78, 85] on span "Adjuntar PDF" at bounding box center [69, 88] width 42 height 19
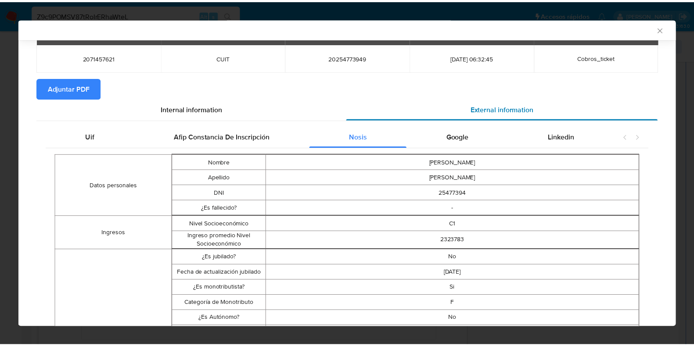
scroll to position [0, 0]
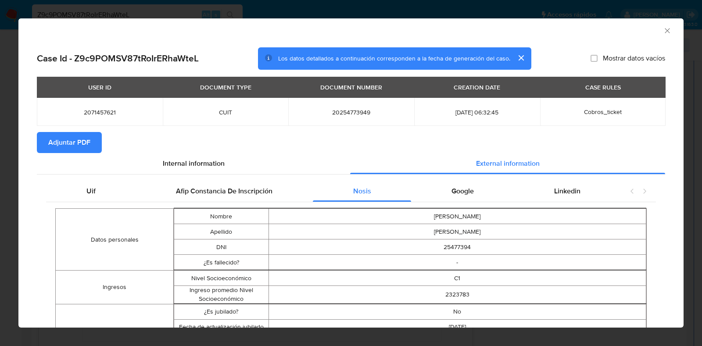
click at [663, 27] on icon "Cerrar ventana" at bounding box center [667, 30] width 9 height 9
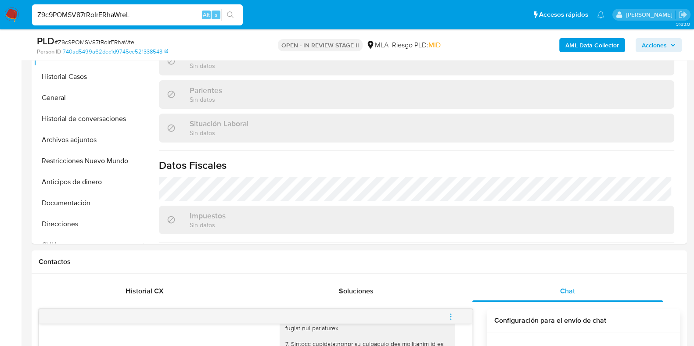
scroll to position [109, 0]
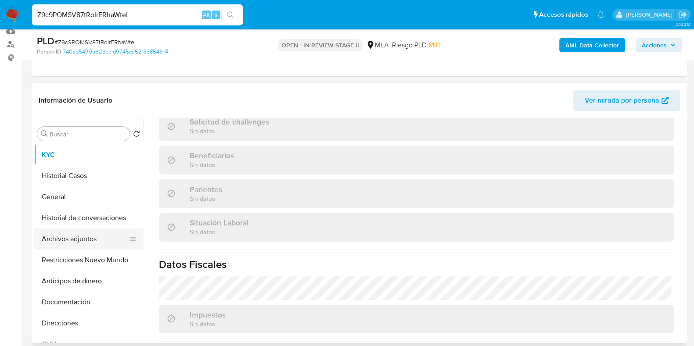
click at [78, 237] on button "Archivos adjuntos" at bounding box center [85, 239] width 103 height 21
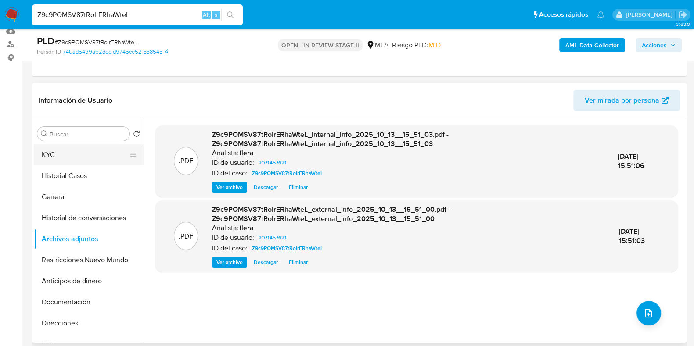
click at [68, 154] on button "KYC" at bounding box center [85, 154] width 103 height 21
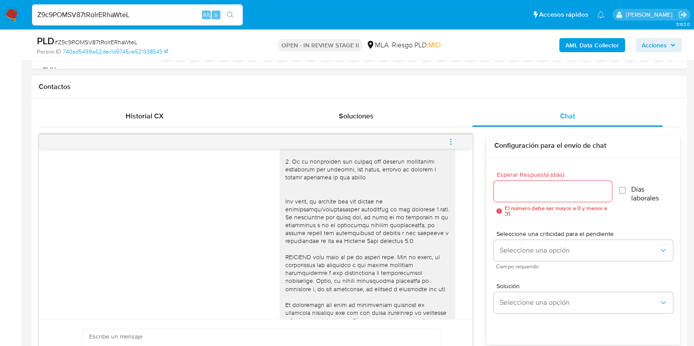
scroll to position [383, 0]
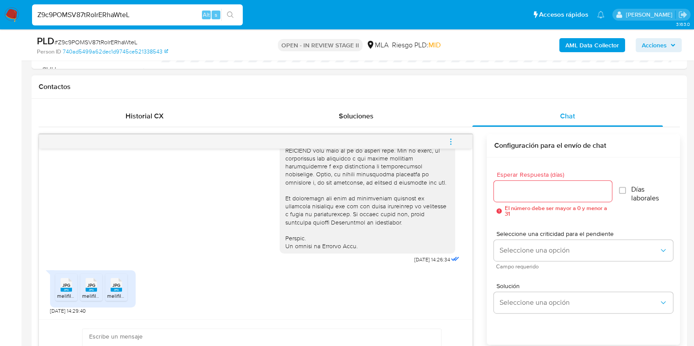
click at [63, 284] on span "JPG" at bounding box center [66, 286] width 8 height 6
click at [89, 285] on span "JPG" at bounding box center [91, 286] width 8 height 6
click at [119, 287] on span "JPG" at bounding box center [116, 286] width 8 height 6
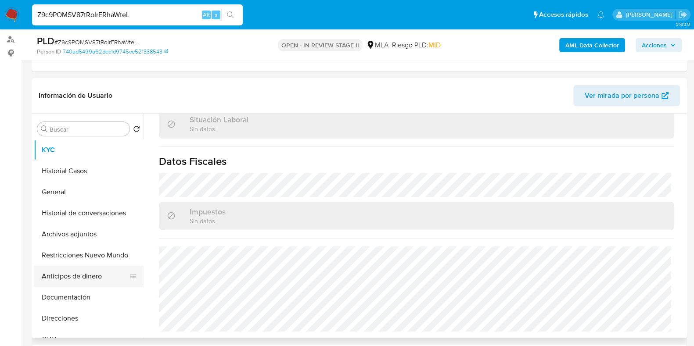
scroll to position [109, 0]
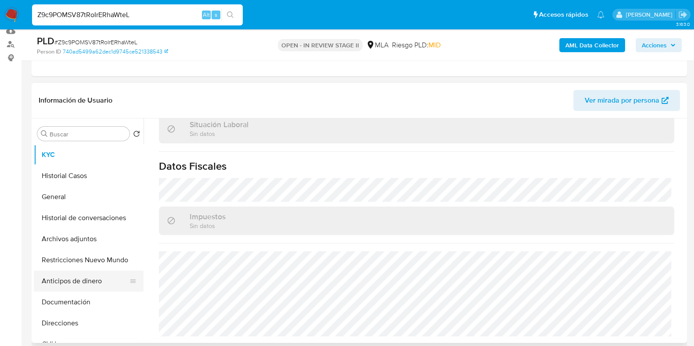
click at [72, 167] on button "Historial Casos" at bounding box center [89, 176] width 110 height 21
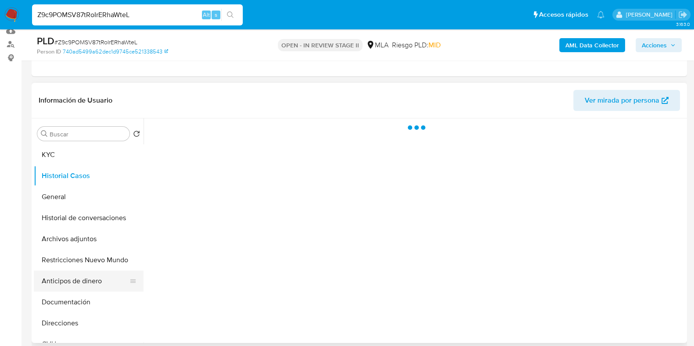
scroll to position [0, 0]
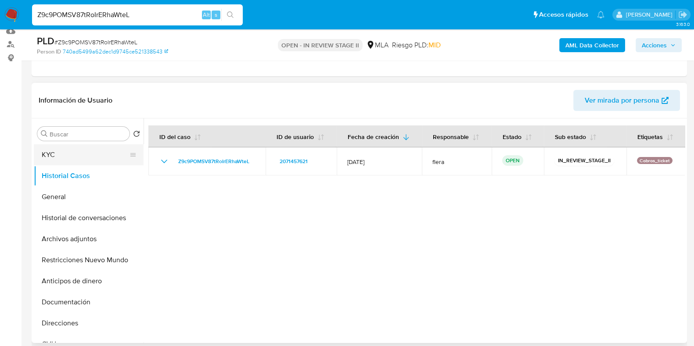
click at [71, 154] on button "KYC" at bounding box center [85, 154] width 103 height 21
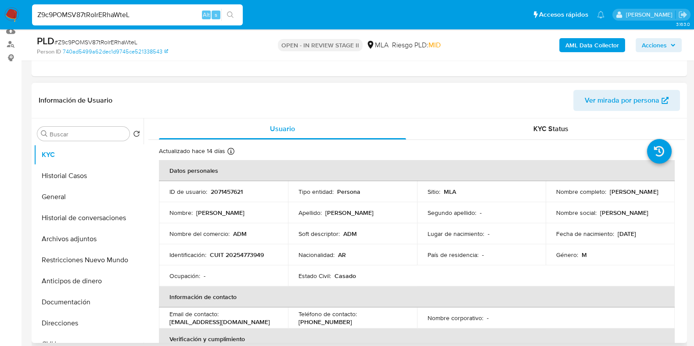
click at [223, 192] on p "2071457621" at bounding box center [227, 192] width 32 height 8
copy p "2071457621"
click at [635, 200] on td "Nombre completo : Daniel Alejandro Cespedes" at bounding box center [610, 191] width 129 height 21
drag, startPoint x: 632, startPoint y: 196, endPoint x: 555, endPoint y: 195, distance: 77.3
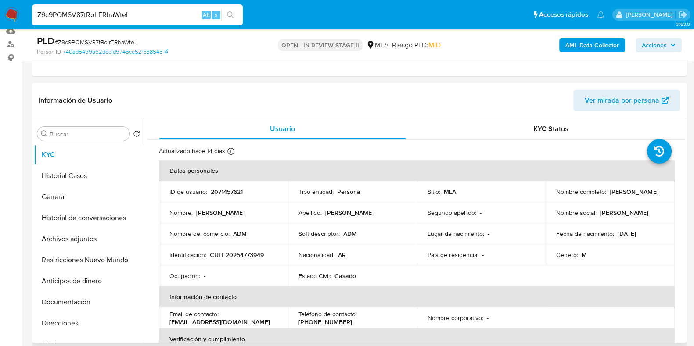
click at [556, 195] on div "Nombre completo : Daniel Alejandro Cespedes" at bounding box center [610, 192] width 108 height 8
copy p "[PERSON_NAME]"
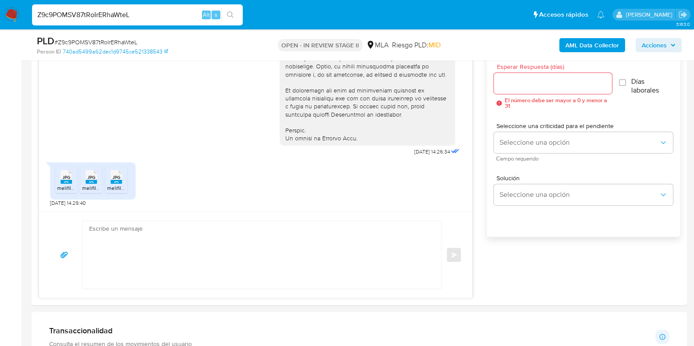
scroll to position [483, 0]
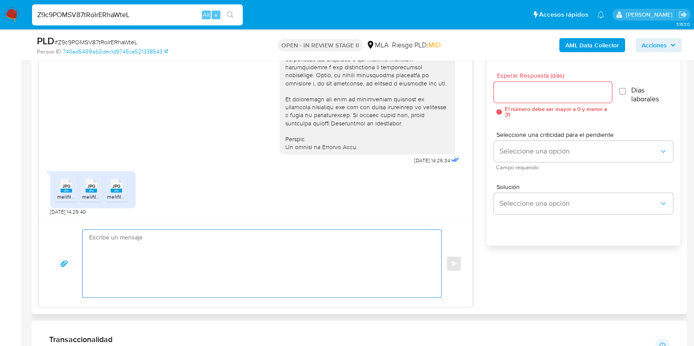
click at [183, 246] on textarea at bounding box center [259, 264] width 341 height 68
click at [114, 245] on textarea "Hola, Gracias ppr tu respuesta." at bounding box center [259, 264] width 341 height 68
click at [117, 248] on textarea "Hola, Gracias ppr tu respuesta." at bounding box center [259, 264] width 341 height 68
click at [137, 263] on textarea "Hola, Gracias por tu respuesta." at bounding box center [259, 264] width 341 height 68
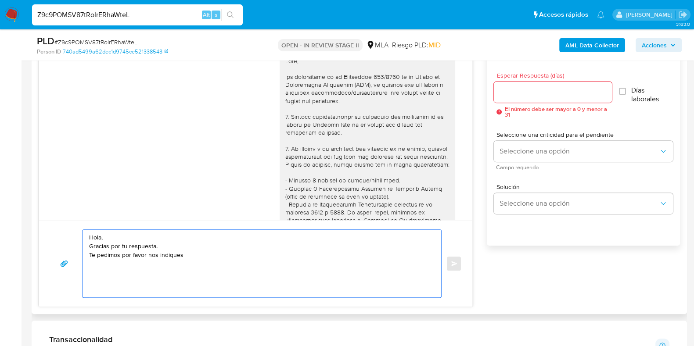
scroll to position [0, 0]
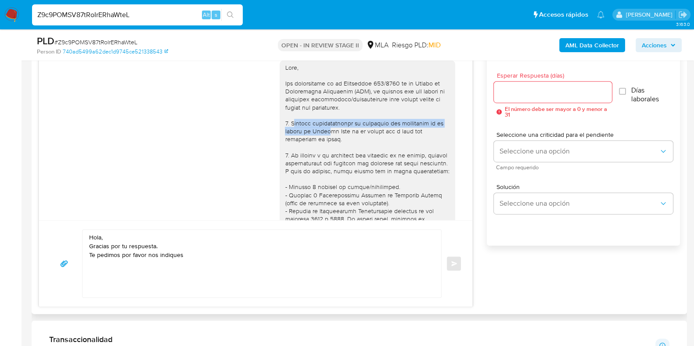
drag, startPoint x: 282, startPoint y: 122, endPoint x: 320, endPoint y: 130, distance: 39.0
click at [320, 130] on div at bounding box center [367, 291] width 165 height 455
click at [290, 124] on div at bounding box center [367, 291] width 165 height 455
drag, startPoint x: 281, startPoint y: 123, endPoint x: 328, endPoint y: 136, distance: 48.7
click at [328, 136] on div at bounding box center [367, 291] width 165 height 455
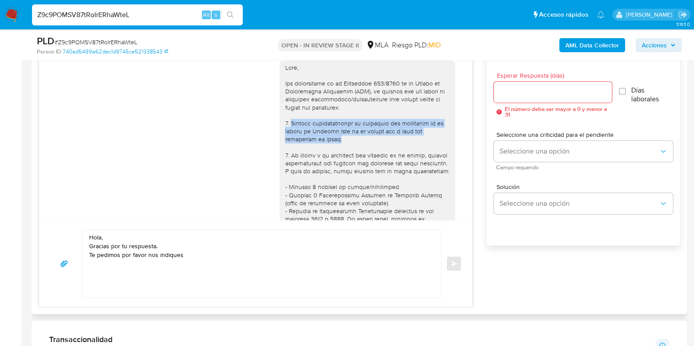
copy div "Informa detalladamente la actividad que realizaste en tu cuenta de Mercado Pago…"
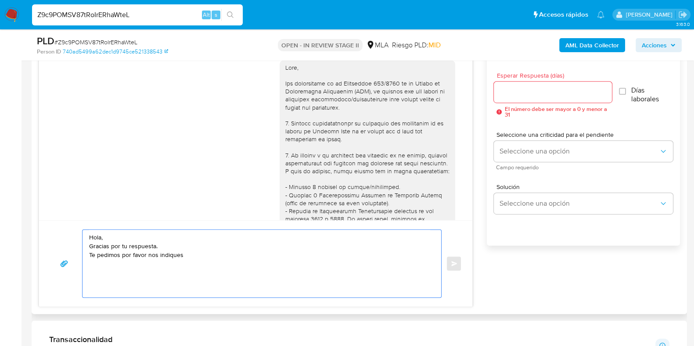
drag, startPoint x: 194, startPoint y: 257, endPoint x: 132, endPoint y: 256, distance: 62.3
click at [132, 256] on textarea "Hola, Gracias por tu respuesta. Te pedimos por favor nos indiques" at bounding box center [259, 264] width 341 height 68
paste textarea "Informa detalladamente la actividad que realizaste en tu cuenta de Mercado Pago…"
click at [149, 256] on textarea "Hola, Gracias por tu respuesta. Te pedimos por favor Informa detalladamente la …" at bounding box center [259, 264] width 341 height 68
click at [148, 283] on textarea "Hola, Gracias por tu respuesta. Te pedimos por favor nos informes detalladament…" at bounding box center [259, 264] width 341 height 68
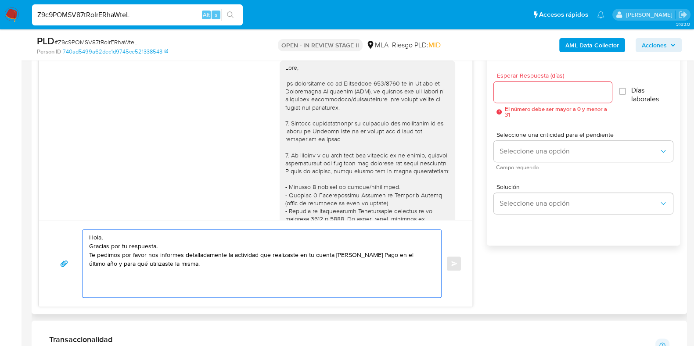
click at [179, 262] on textarea "Hola, Gracias por tu respuesta. Te pedimos por favor nos informes detalladament…" at bounding box center [259, 264] width 341 height 68
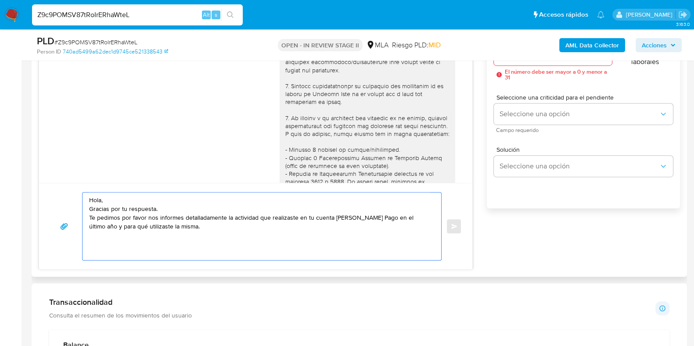
scroll to position [538, 0]
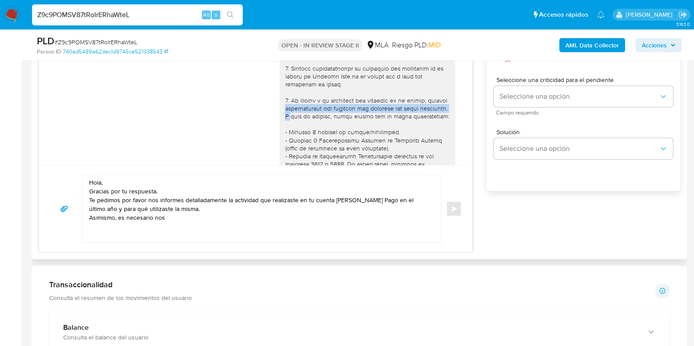
drag, startPoint x: 298, startPoint y: 108, endPoint x: 310, endPoint y: 115, distance: 13.0
click at [310, 115] on div at bounding box center [367, 236] width 165 height 455
click at [187, 221] on textarea "Hola, Gracias por tu respuesta. Te pedimos por favor nos informes detalladament…" at bounding box center [259, 209] width 341 height 68
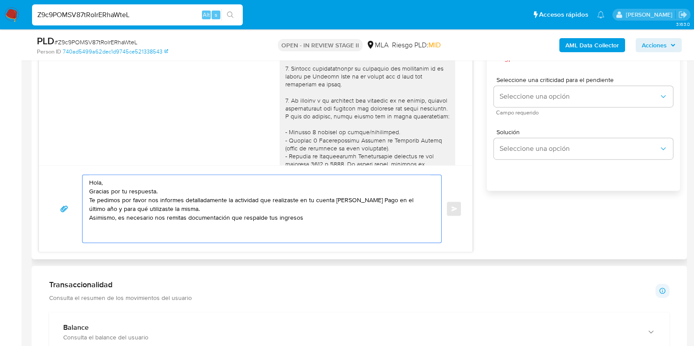
scroll to position [54, 0]
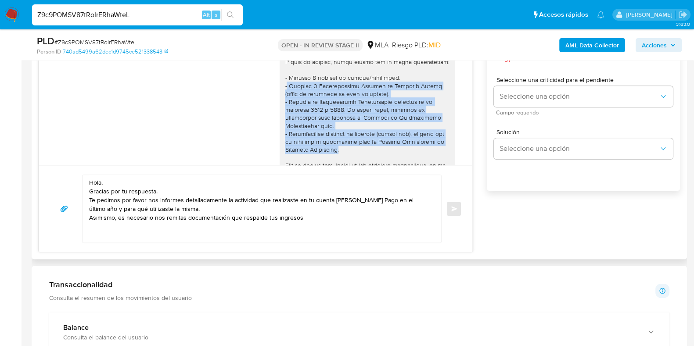
drag, startPoint x: 279, startPoint y: 94, endPoint x: 339, endPoint y: 157, distance: 86.9
click at [339, 157] on div at bounding box center [367, 181] width 165 height 455
copy div "Últimas 6 Declaraciones Juradas de Ingresos Brutos (donde se visualice la base …"
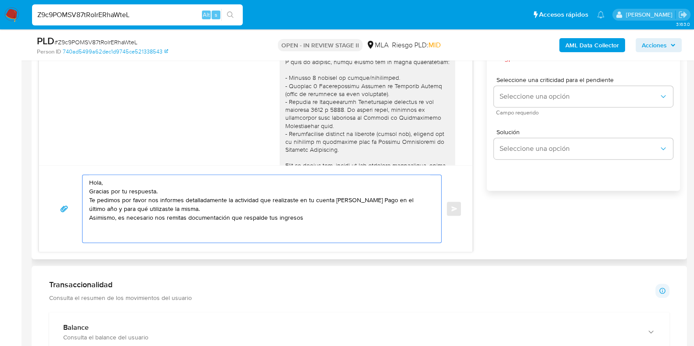
click at [309, 222] on textarea "Hola, Gracias por tu respuesta. Te pedimos por favor nos informes detalladament…" at bounding box center [259, 209] width 341 height 68
paste textarea "Últimas 6 Declaraciones Juradas de Ingresos Brutos (donde se visualice la base …"
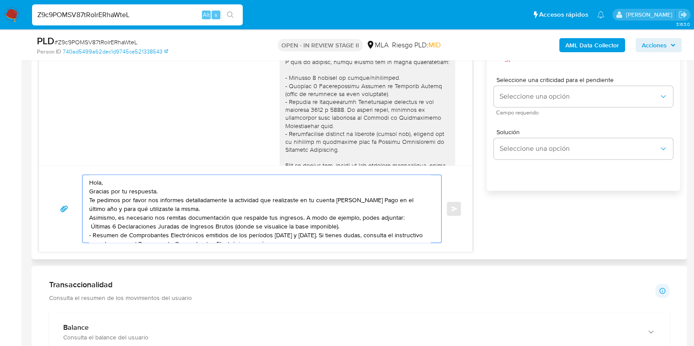
scroll to position [3, 0]
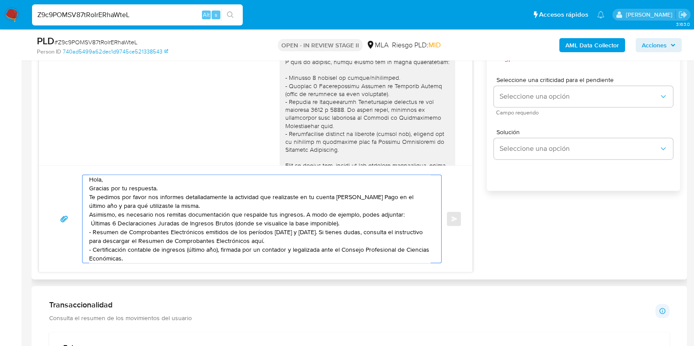
click at [89, 223] on textarea "Hola, Gracias por tu respuesta. Te pedimos por favor nos informes detalladament…" at bounding box center [259, 219] width 341 height 88
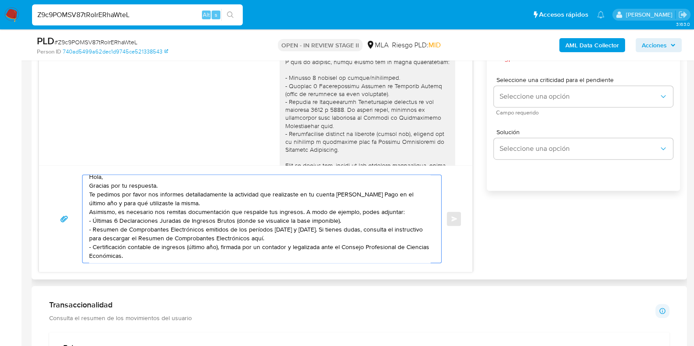
scroll to position [6, 0]
click at [271, 229] on textarea "Hola, Gracias por tu respuesta. Te pedimos por favor nos informes detalladament…" at bounding box center [259, 219] width 341 height 88
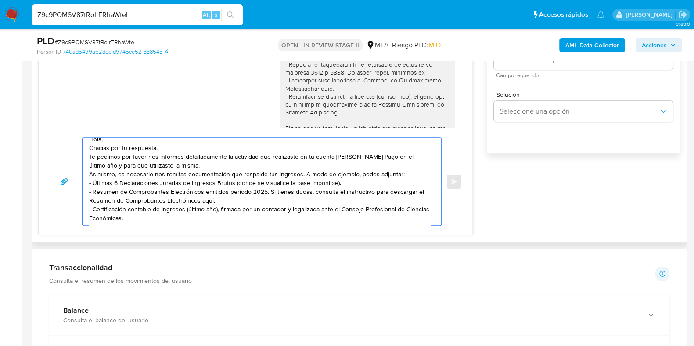
scroll to position [593, 0]
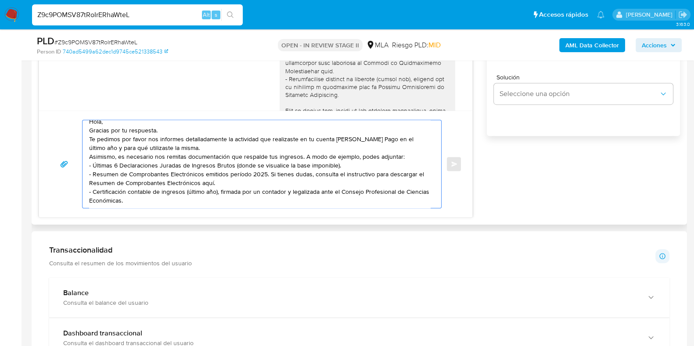
drag, startPoint x: 213, startPoint y: 182, endPoint x: 266, endPoint y: 175, distance: 53.6
click at [266, 175] on textarea "Hola, Gracias por tu respuesta. Te pedimos por favor nos informes detalladament…" at bounding box center [259, 164] width 341 height 88
click at [219, 184] on textarea "Hola, Gracias por tu respuesta. Te pedimos por favor nos informes detalladament…" at bounding box center [259, 164] width 341 height 88
paste textarea "https://www.mercadopago.com.ar/ayuda/30181"
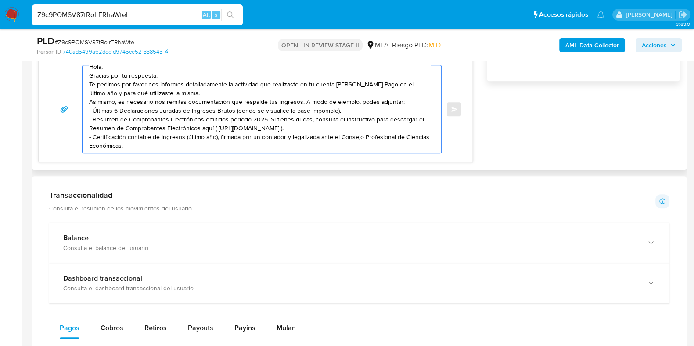
click at [175, 145] on textarea "Hola, Gracias por tu respuesta. Te pedimos por favor nos informes detalladament…" at bounding box center [259, 109] width 341 height 88
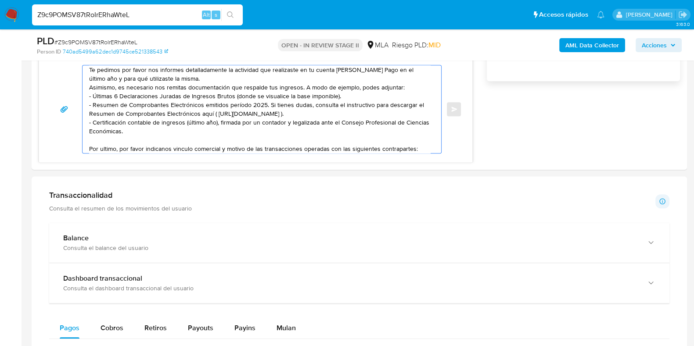
scroll to position [29, 0]
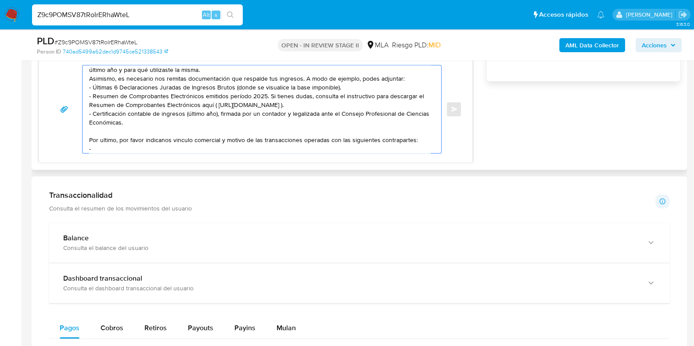
drag, startPoint x: 152, startPoint y: 137, endPoint x: 174, endPoint y: 101, distance: 41.8
click at [174, 101] on textarea "Hola, Gracias por tu respuesta. Te pedimos por favor nos informes detalladament…" at bounding box center [259, 109] width 341 height 88
click at [108, 151] on textarea "Hola, Gracias por tu respuesta. Te pedimos por favor nos informes detalladament…" at bounding box center [259, 109] width 341 height 88
paste textarea "Natalia Catalina Martínez - F 27421133099"
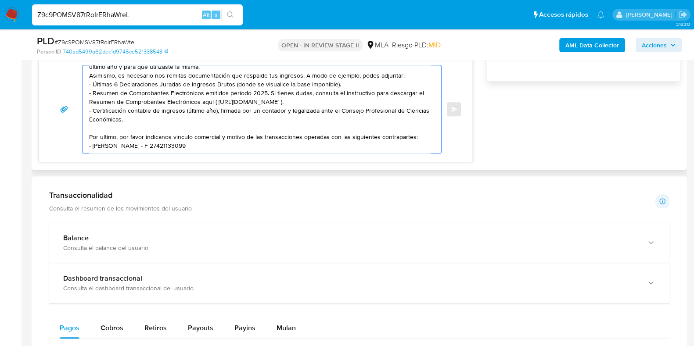
paste textarea "Estela Alejandra Galeano - CUIT 27277533605"
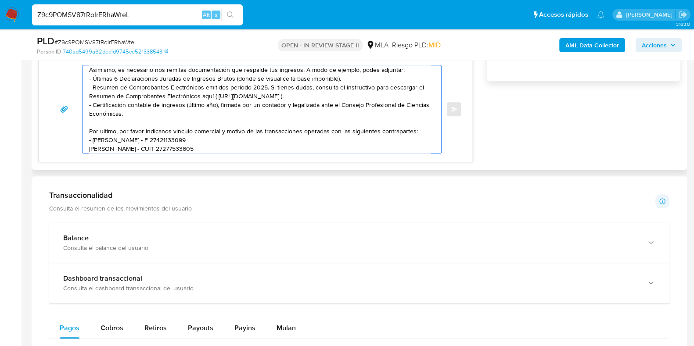
click at [168, 140] on textarea "Hola, Gracias por tu respuesta. Te pedimos por favor nos informes detalladament…" at bounding box center [259, 109] width 341 height 88
click at [89, 149] on textarea "Hola, Gracias por tu respuesta. Te pedimos por favor nos informes detalladament…" at bounding box center [259, 109] width 341 height 88
click at [223, 150] on textarea "Hola, Gracias por tu respuesta. Te pedimos por favor nos informes detalladament…" at bounding box center [259, 109] width 341 height 88
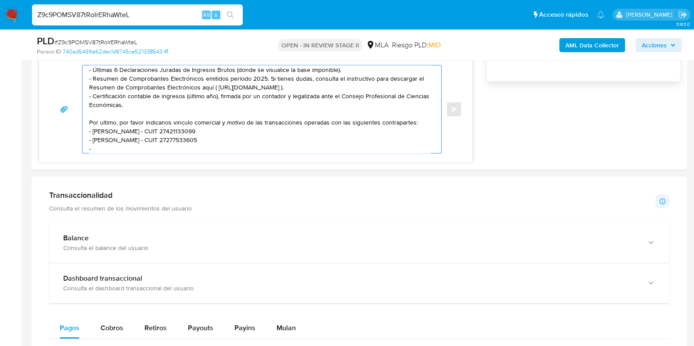
paste textarea "Teo Leopoldo Avalo Valovits - CUIT 23445463639"
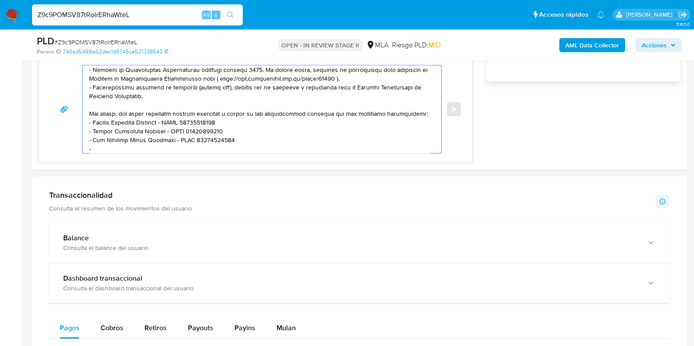
paste textarea "Agustín Emanuel Acevedo - CUIT 20438690558"
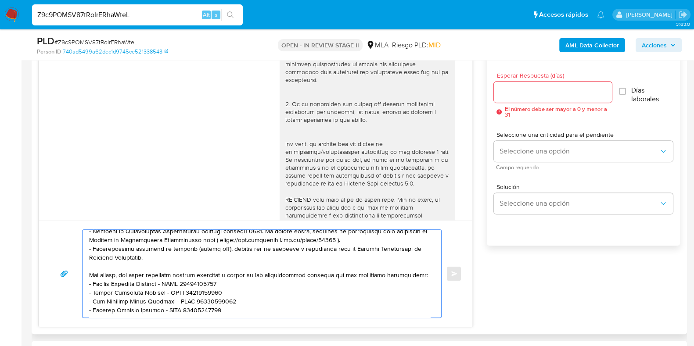
scroll to position [383, 0]
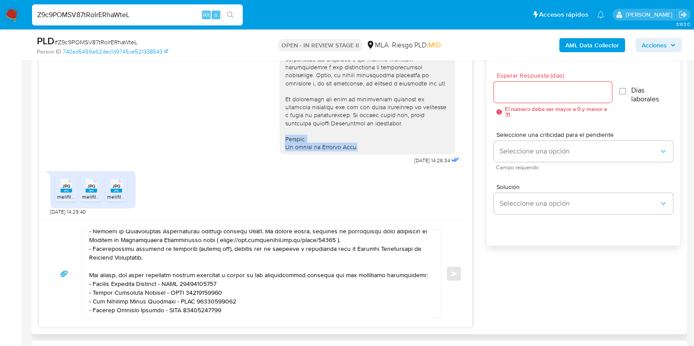
drag, startPoint x: 277, startPoint y: 140, endPoint x: 359, endPoint y: 144, distance: 82.2
copy div "Saludos. El equipo de Mercado Pago."
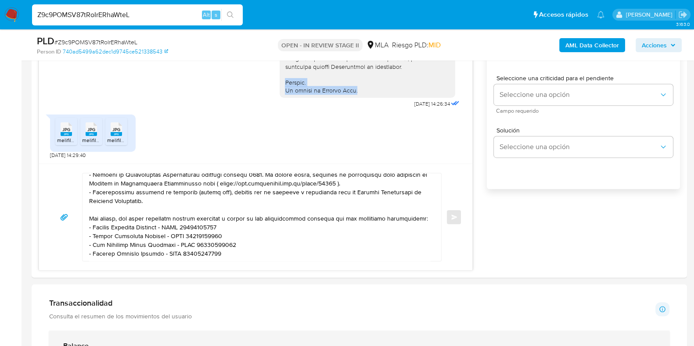
scroll to position [593, 0]
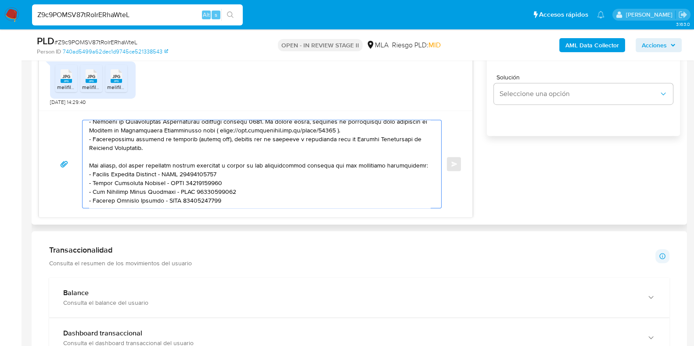
click at [108, 197] on textarea at bounding box center [259, 164] width 341 height 88
paste textarea "Saludos. El equipo de Mercado Pago."
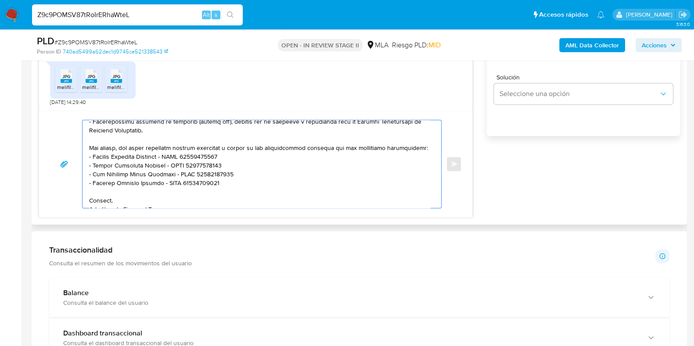
scroll to position [82, 0]
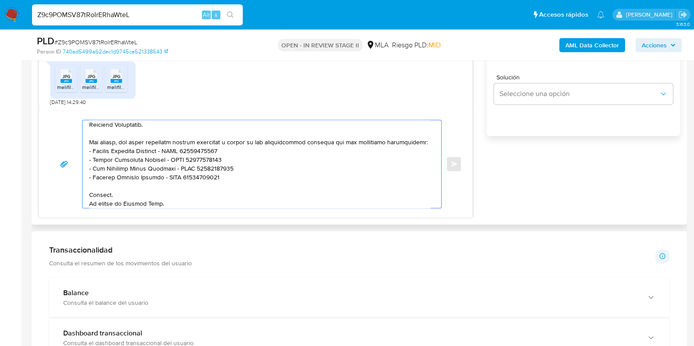
click at [89, 194] on textarea at bounding box center [259, 164] width 341 height 88
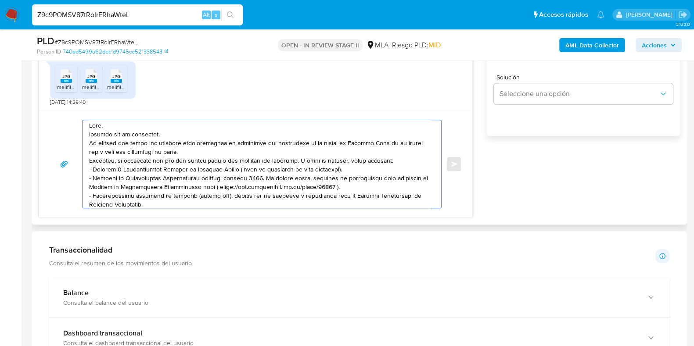
scroll to position [0, 0]
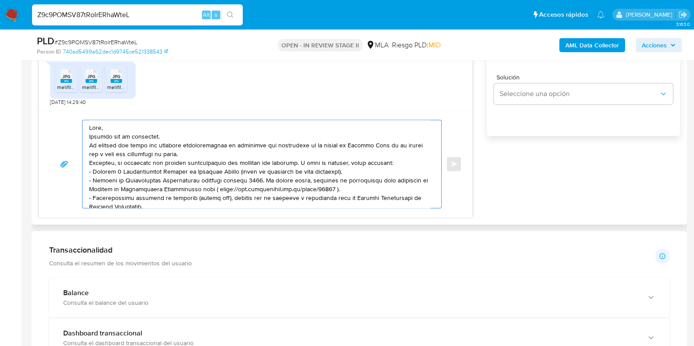
click at [164, 139] on textarea at bounding box center [259, 164] width 341 height 88
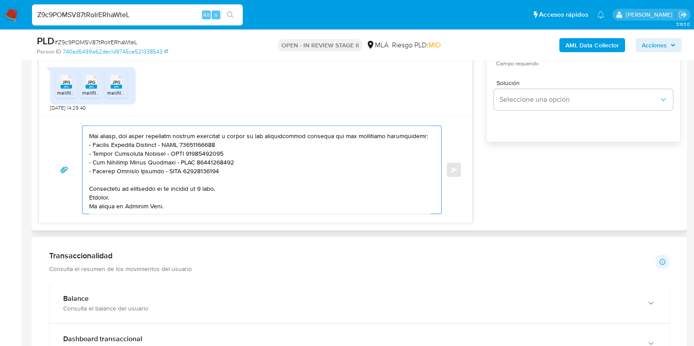
scroll to position [483, 0]
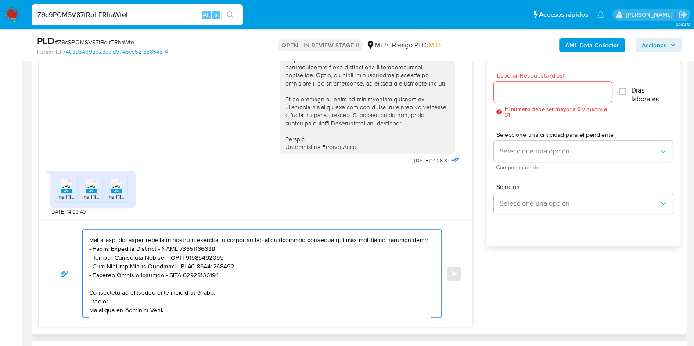
type textarea "Hola, Gracias por tu respuesta. Te pedimos por favor nos informes detalladament…"
click at [521, 91] on input "Esperar Respuesta (días)" at bounding box center [553, 91] width 118 height 11
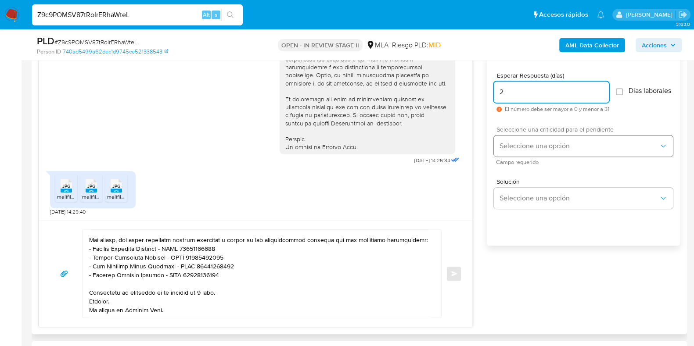
type input "2"
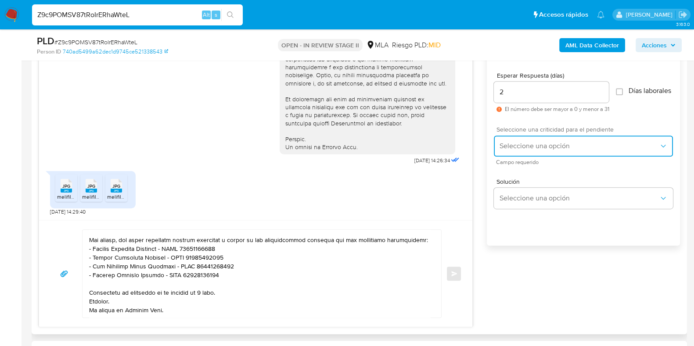
click at [525, 150] on span "Seleccione una opción" at bounding box center [579, 146] width 160 height 9
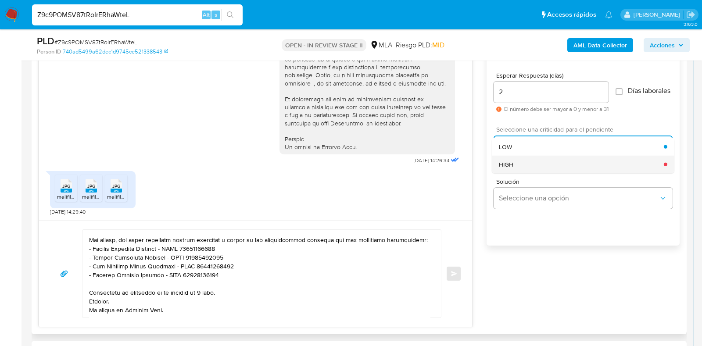
click at [519, 169] on div "HIGH" at bounding box center [581, 164] width 165 height 18
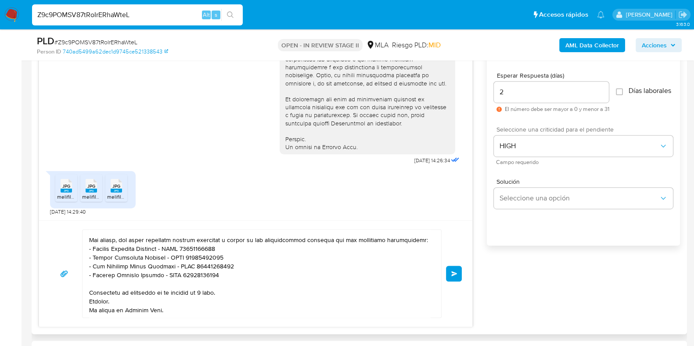
click at [452, 271] on span "Enviar" at bounding box center [454, 273] width 6 height 5
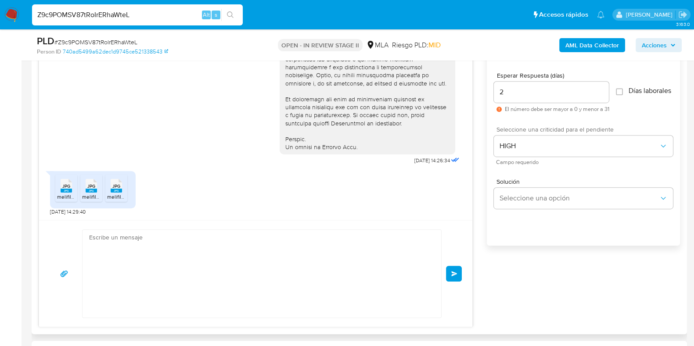
scroll to position [0, 0]
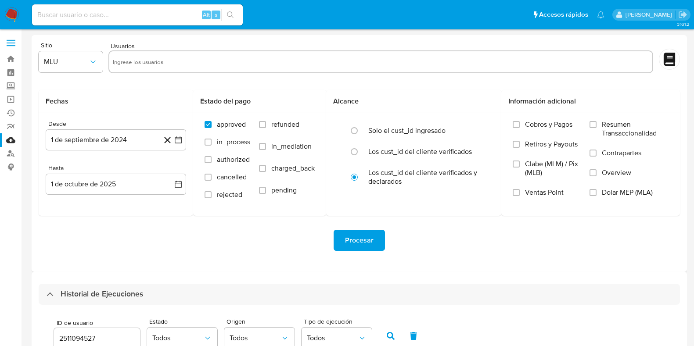
select select "10"
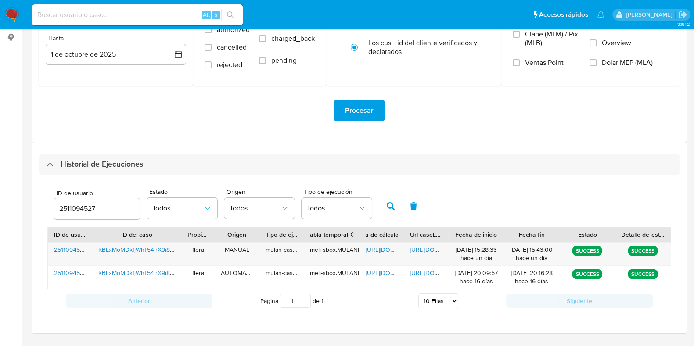
click at [85, 206] on input "2511094527" at bounding box center [97, 208] width 86 height 11
paste input "071457621"
type input "2071457621"
click at [387, 208] on icon "button" at bounding box center [391, 206] width 8 height 8
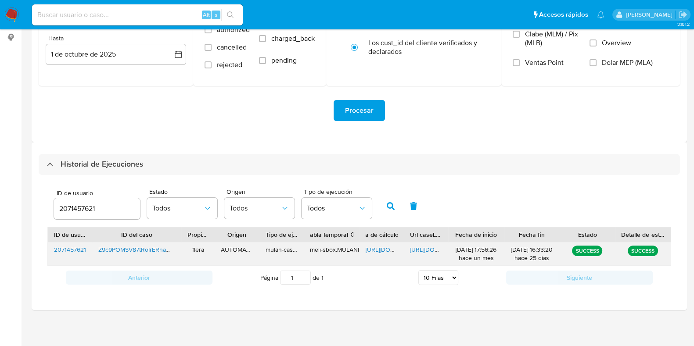
click at [375, 249] on span "[URL][DOMAIN_NAME]" at bounding box center [396, 249] width 61 height 9
click at [423, 251] on span "[URL][DOMAIN_NAME]" at bounding box center [440, 249] width 61 height 9
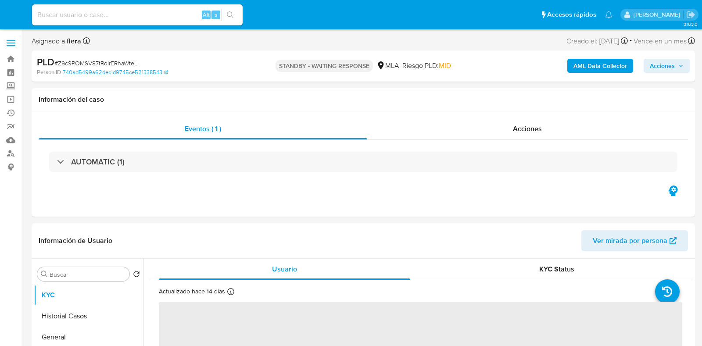
select select "10"
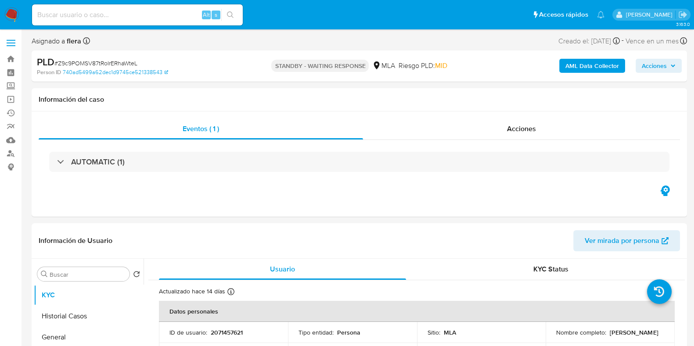
click at [101, 4] on div "Alt s" at bounding box center [137, 15] width 211 height 25
click at [98, 16] on input at bounding box center [137, 14] width 211 height 11
paste input "kWb9HPn8Ht9XjjQF0foj3WlQ"
type input "kWb9HPn8Ht9XjjQF0foj3WlQ"
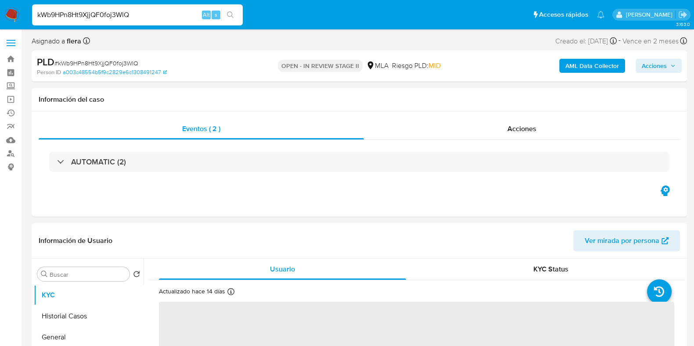
select select "10"
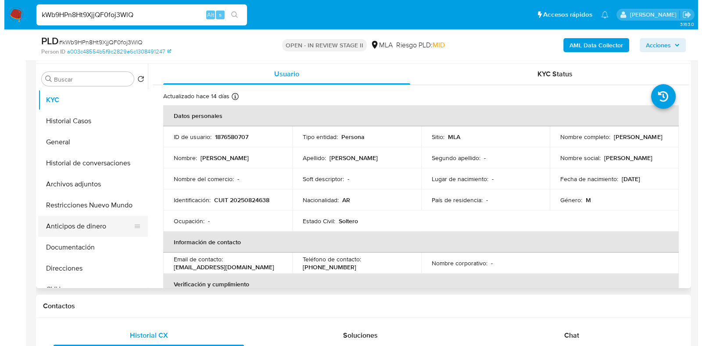
scroll to position [165, 0]
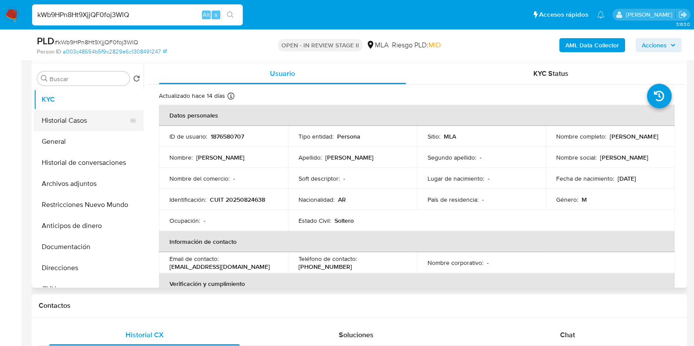
click at [57, 117] on button "Historial Casos" at bounding box center [85, 120] width 103 height 21
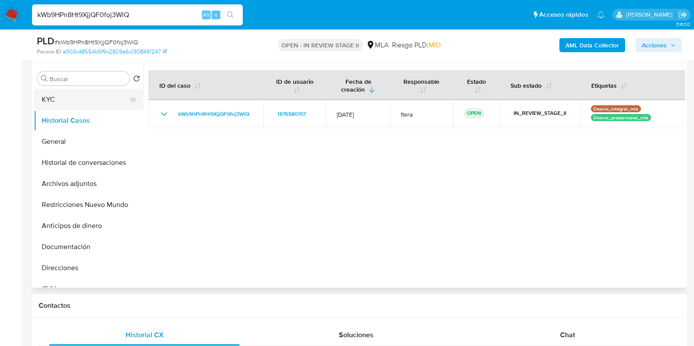
click at [55, 95] on button "KYC" at bounding box center [85, 99] width 103 height 21
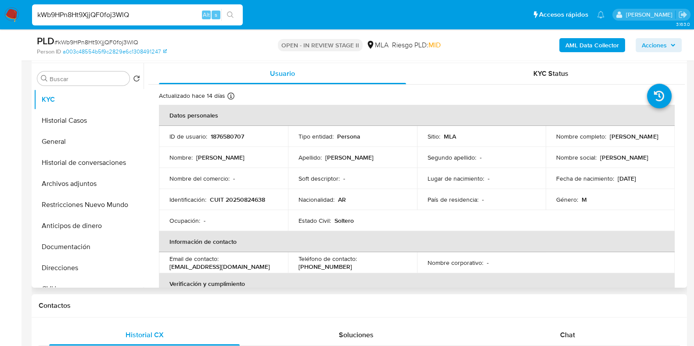
click at [229, 139] on p "1876580707" at bounding box center [227, 137] width 33 height 8
copy p "1876580707"
drag, startPoint x: 624, startPoint y: 142, endPoint x: 551, endPoint y: 141, distance: 72.9
click at [551, 141] on td "Nombre completo : [PERSON_NAME]" at bounding box center [610, 136] width 129 height 21
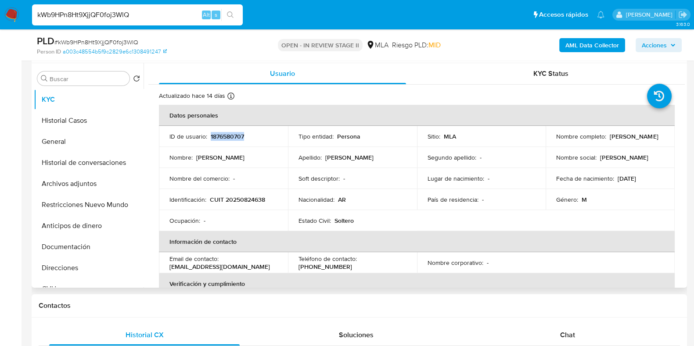
copy p "[PERSON_NAME]"
click at [586, 49] on b "AML Data Collector" at bounding box center [592, 45] width 54 height 14
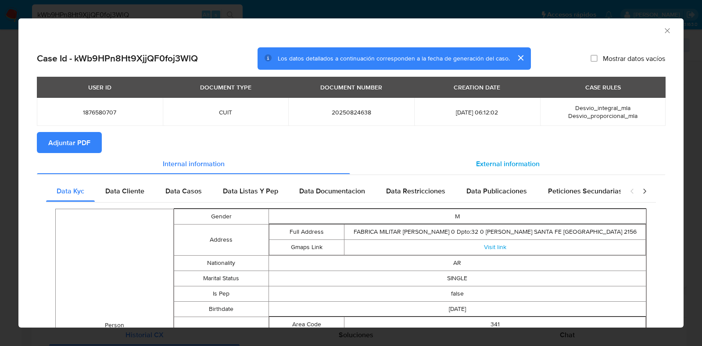
click at [490, 163] on span "External information" at bounding box center [508, 163] width 64 height 10
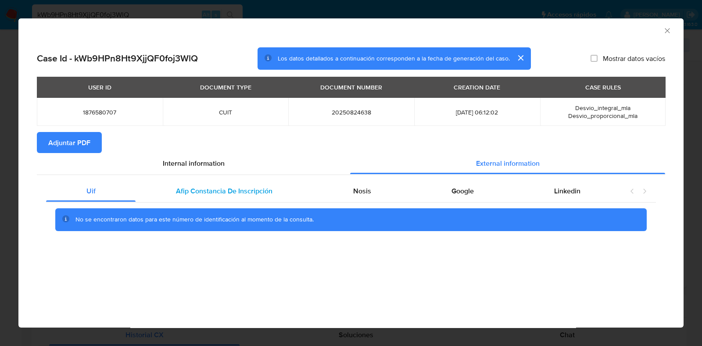
click at [222, 196] on div "Afip Constancia De Inscripción" at bounding box center [224, 191] width 177 height 21
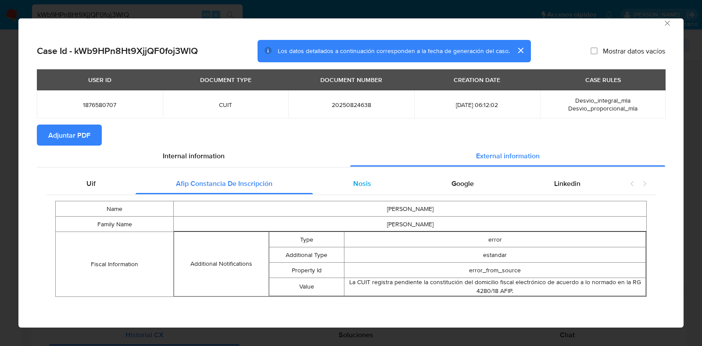
click at [377, 183] on div "Nosis" at bounding box center [362, 183] width 98 height 21
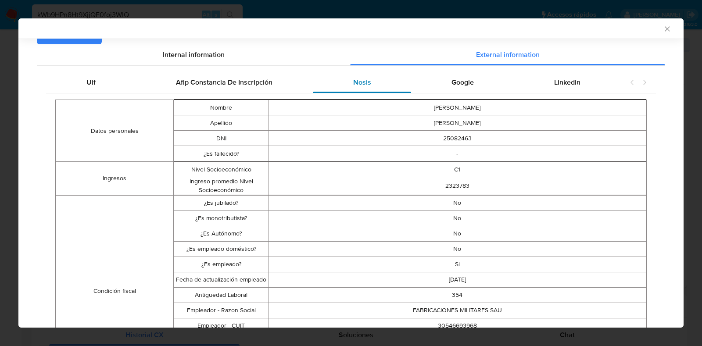
scroll to position [115, 0]
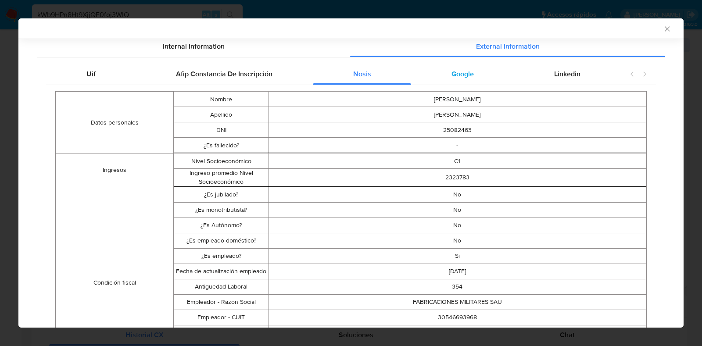
click at [466, 79] on span "Google" at bounding box center [463, 74] width 22 height 10
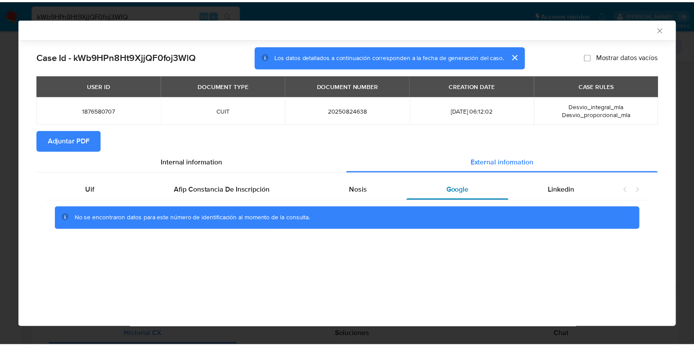
scroll to position [0, 0]
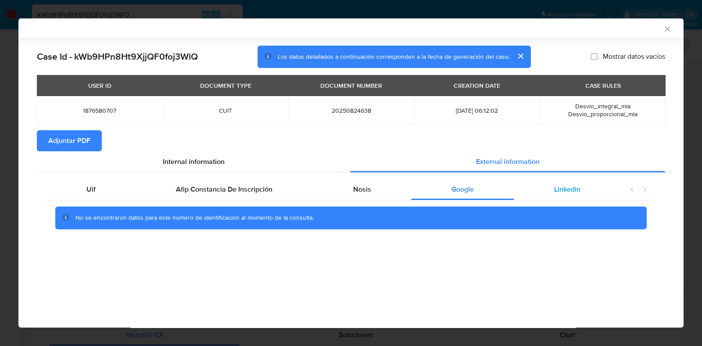
click at [577, 190] on span "Linkedin" at bounding box center [567, 189] width 26 height 10
click at [50, 137] on span "Adjuntar PDF" at bounding box center [69, 140] width 42 height 19
click at [666, 30] on icon "Cerrar ventana" at bounding box center [667, 29] width 9 height 9
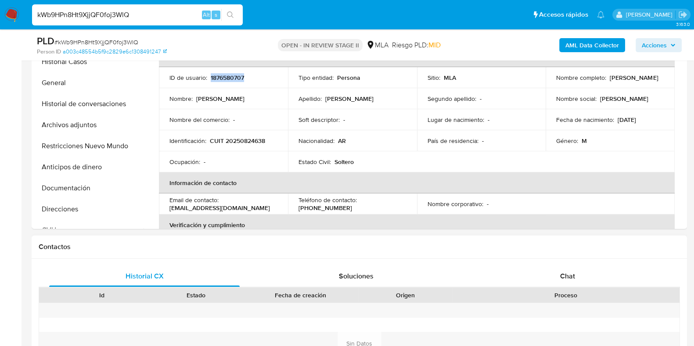
scroll to position [384, 0]
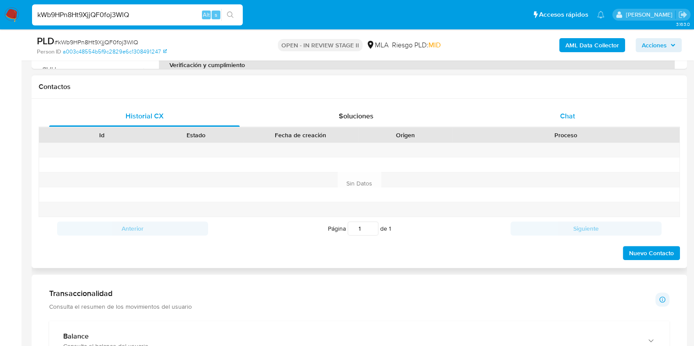
click at [566, 112] on span "Chat" at bounding box center [567, 116] width 15 height 10
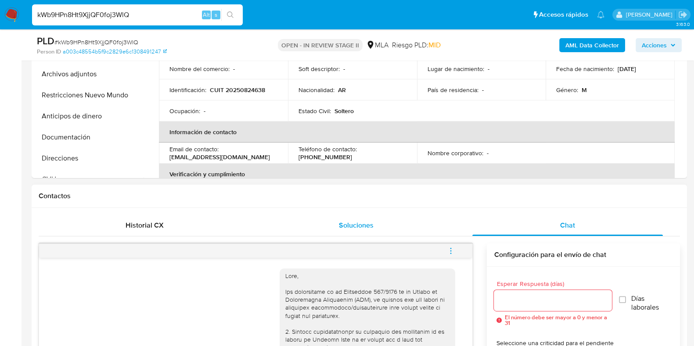
scroll to position [109, 0]
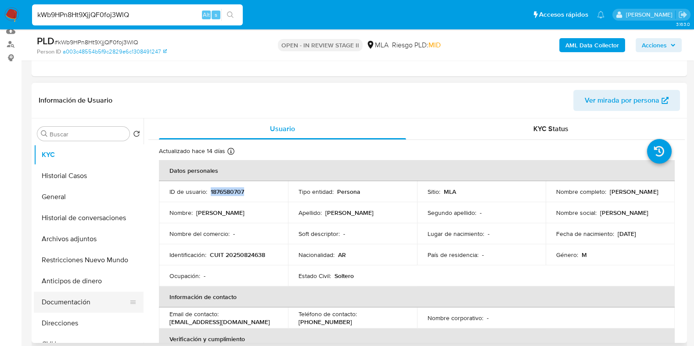
click at [76, 302] on button "Documentación" at bounding box center [85, 302] width 103 height 21
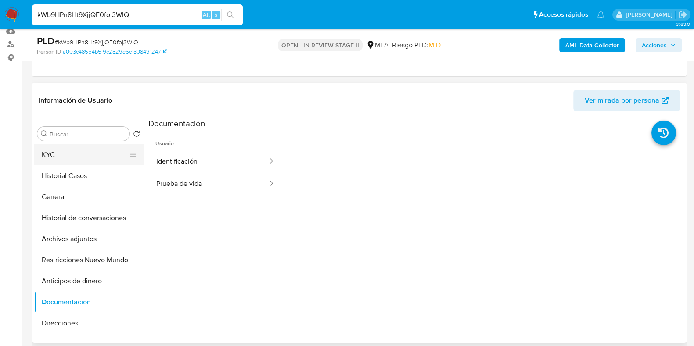
click at [74, 152] on button "KYC" at bounding box center [85, 154] width 103 height 21
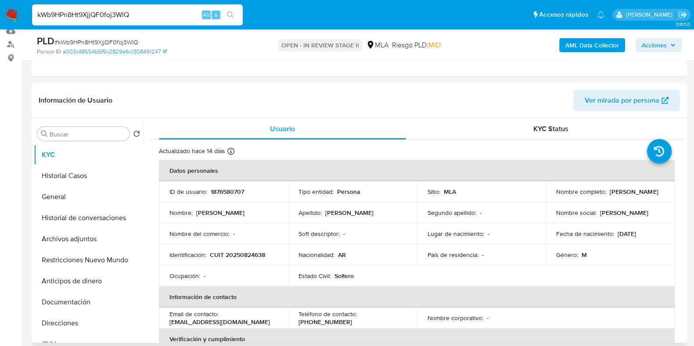
click at [233, 254] on p "CUIT 20250824638" at bounding box center [237, 255] width 55 height 8
copy p "20250824638"
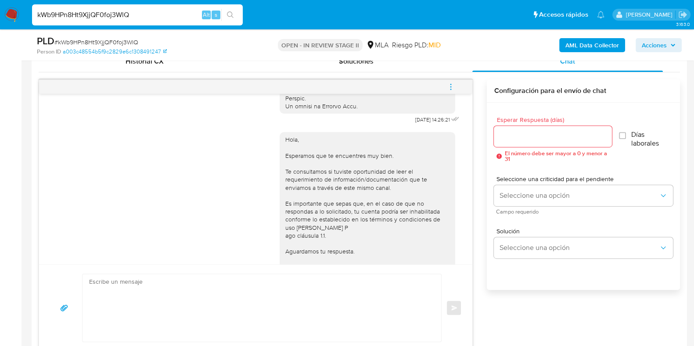
scroll to position [519, 0]
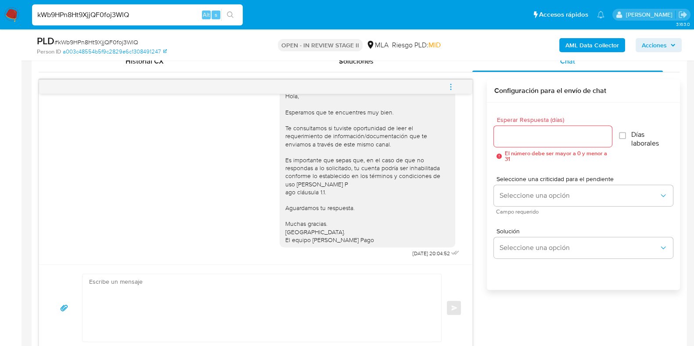
click at [263, 275] on textarea at bounding box center [259, 308] width 341 height 68
paste textarea "Hola, Esperamos que te encuentres muy bien. Te consultamos si tuviste oportunid…"
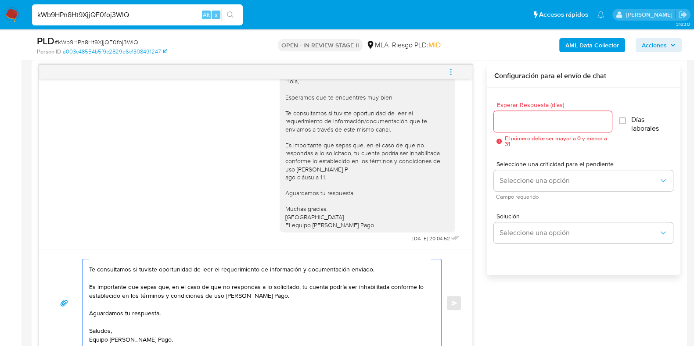
scroll to position [0, 0]
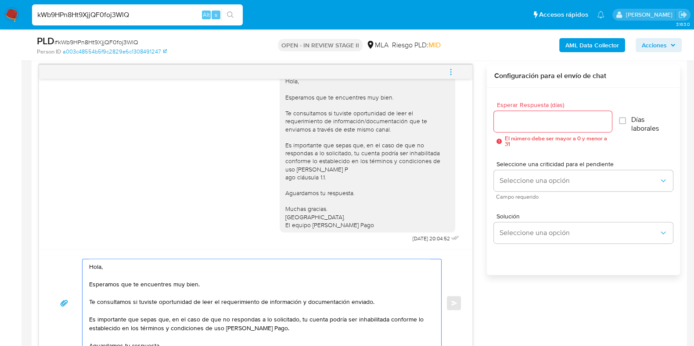
type textarea "Hola, Esperamos que te encuentres muy bien. Te consultamos si tuviste oportunid…"
click at [511, 122] on input "Esperar Respuesta (días)" at bounding box center [553, 121] width 118 height 11
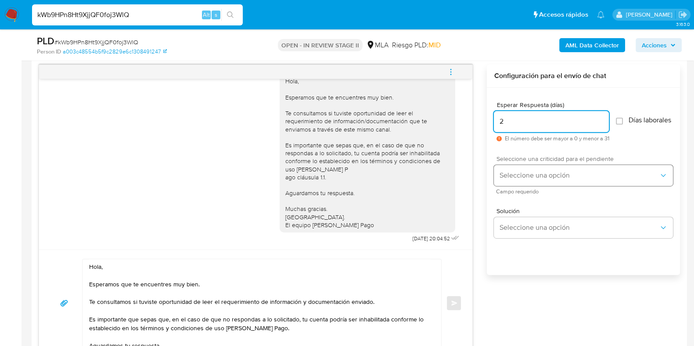
type input "2"
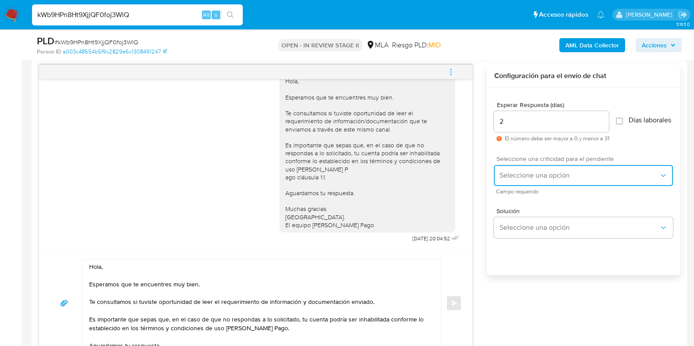
click at [509, 172] on button "Seleccione una opción" at bounding box center [583, 175] width 179 height 21
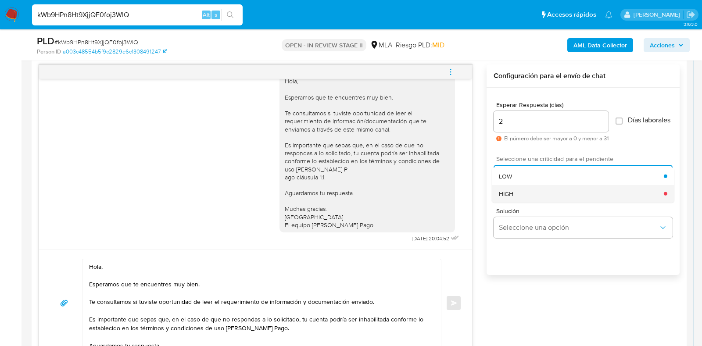
click at [517, 201] on div "HIGH" at bounding box center [581, 194] width 165 height 18
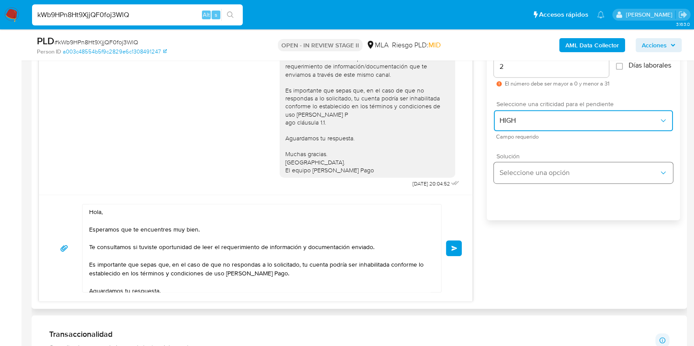
scroll to position [454, 0]
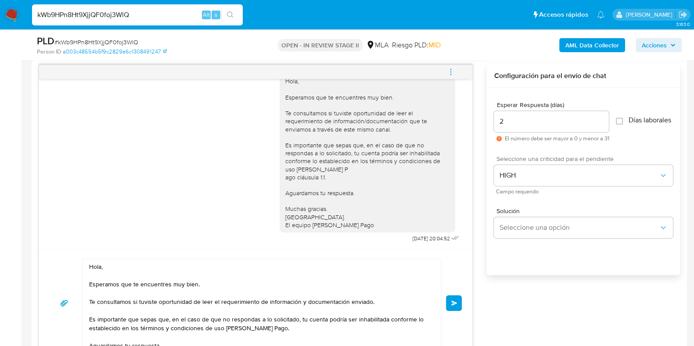
click at [458, 305] on button "Enviar" at bounding box center [454, 303] width 16 height 16
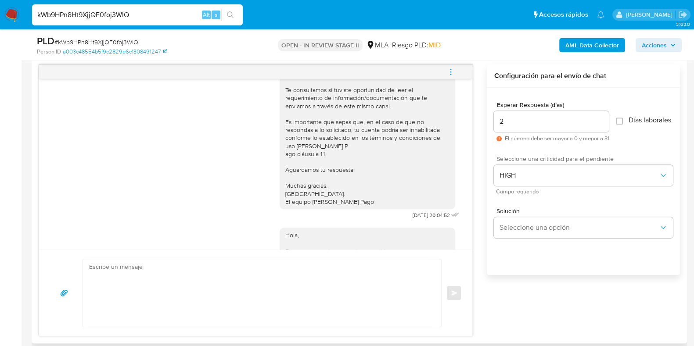
scroll to position [672, 0]
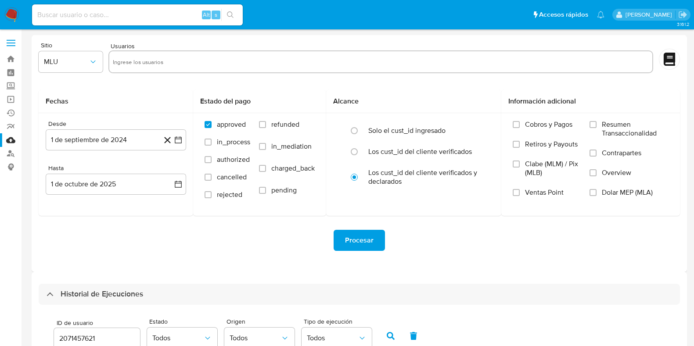
select select "10"
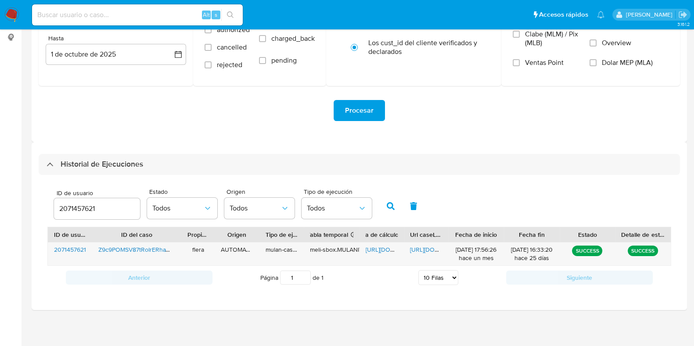
click at [69, 210] on input "2071457621" at bounding box center [97, 208] width 86 height 11
click at [389, 208] on icon "button" at bounding box center [391, 206] width 8 height 8
click at [372, 248] on span "[URL][DOMAIN_NAME]" at bounding box center [396, 249] width 61 height 9
click at [434, 248] on span "[URL][DOMAIN_NAME]" at bounding box center [440, 249] width 61 height 9
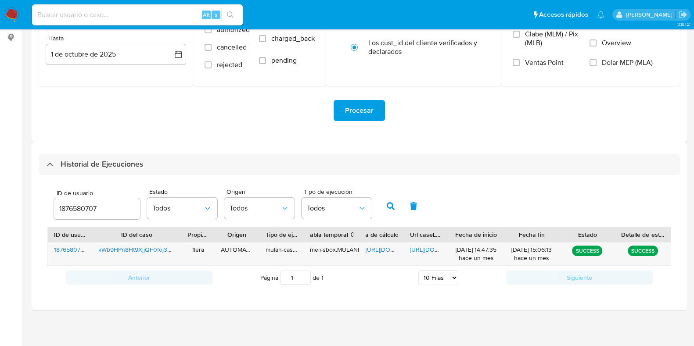
click at [86, 203] on input "1876580707" at bounding box center [97, 208] width 86 height 11
type input "746467808"
click at [388, 207] on icon "button" at bounding box center [391, 206] width 8 height 8
click at [371, 246] on span "[URL][DOMAIN_NAME]" at bounding box center [396, 249] width 61 height 9
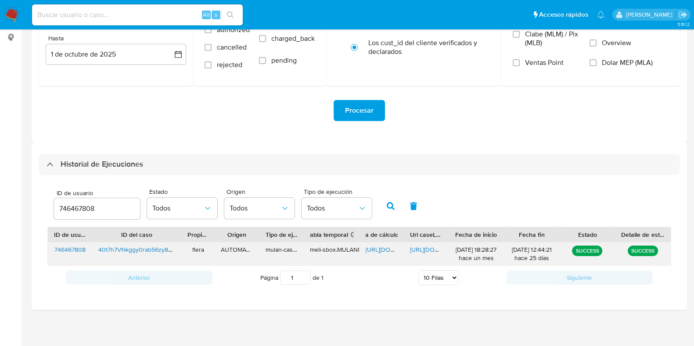
click at [435, 251] on span "[URL][DOMAIN_NAME]" at bounding box center [440, 249] width 61 height 9
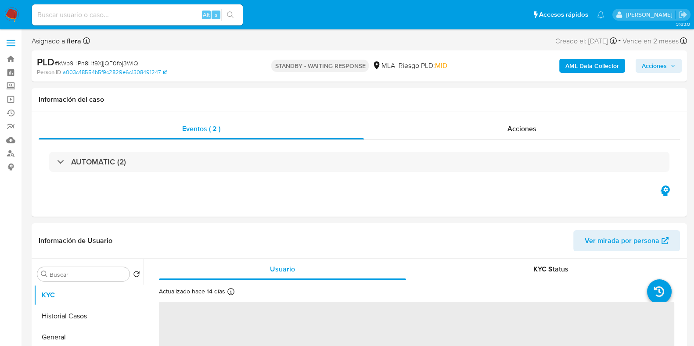
select select "10"
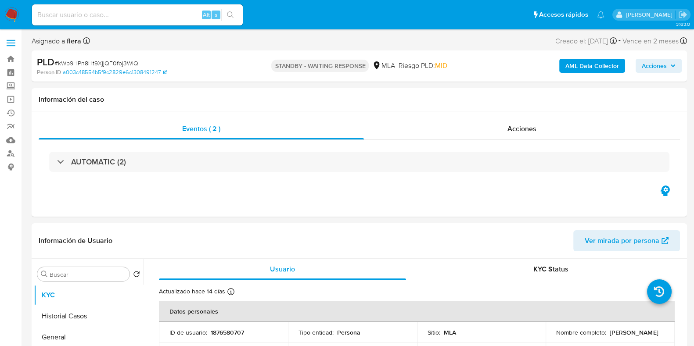
click at [86, 13] on input at bounding box center [137, 14] width 211 height 11
paste input "40t7h7VNkggy0rab56zy8FhV"
type input "40t7h7VNkggy0rab56zy8FhV"
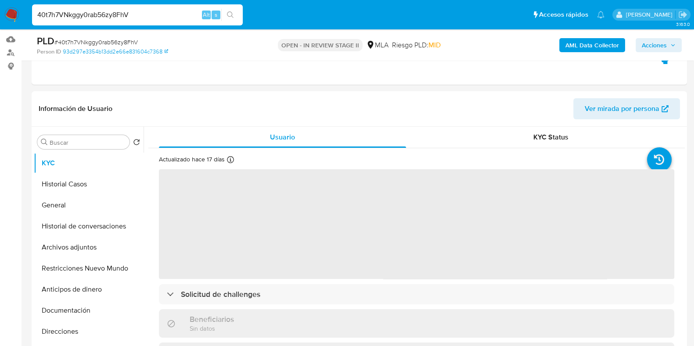
scroll to position [109, 0]
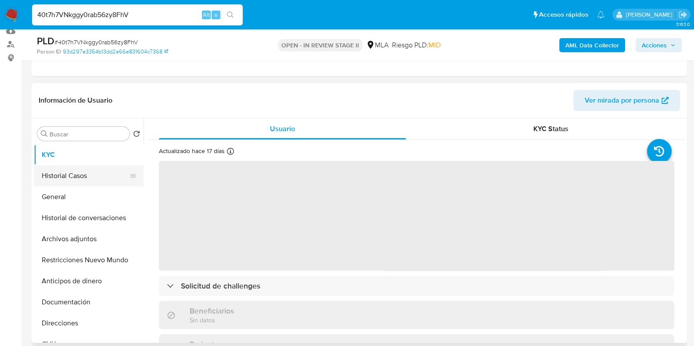
select select "10"
click at [87, 173] on button "Historial Casos" at bounding box center [85, 176] width 103 height 21
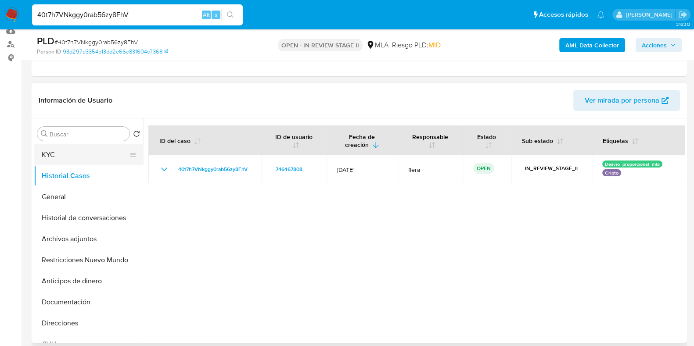
click at [83, 158] on button "KYC" at bounding box center [85, 154] width 103 height 21
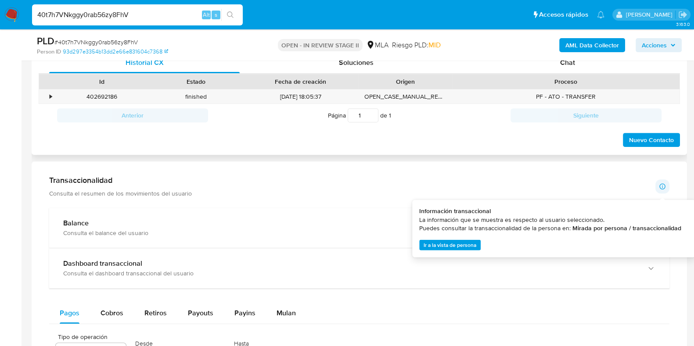
scroll to position [439, 0]
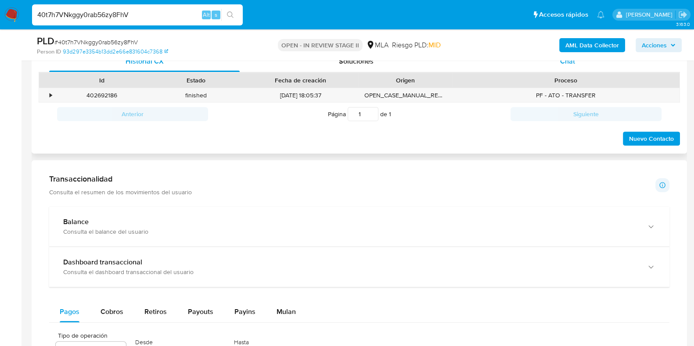
click at [570, 62] on span "Chat" at bounding box center [567, 61] width 15 height 10
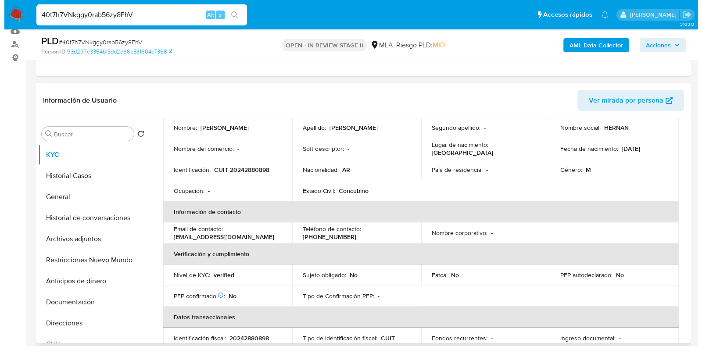
scroll to position [0, 0]
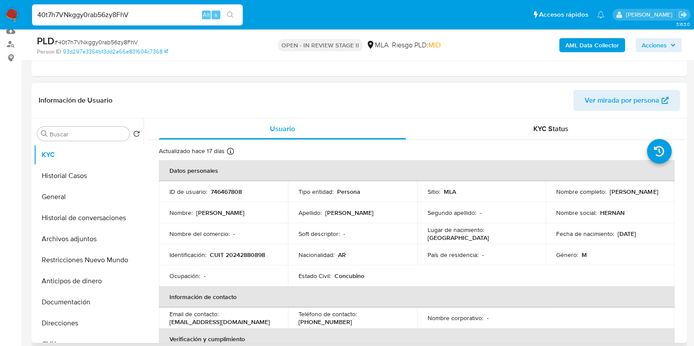
click at [231, 194] on p "746467808" at bounding box center [226, 192] width 31 height 8
copy p "746467808"
click at [573, 45] on b "AML Data Collector" at bounding box center [592, 45] width 54 height 14
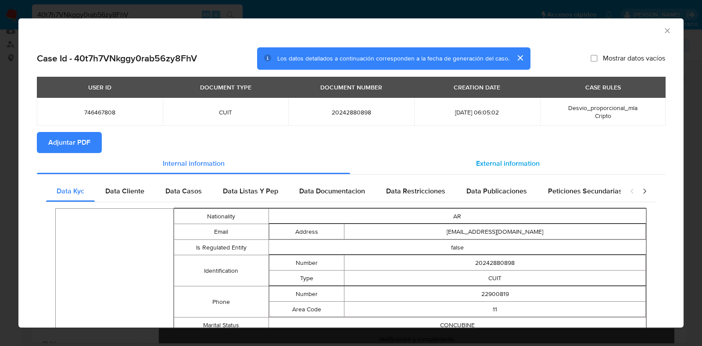
click at [482, 157] on div "External information" at bounding box center [507, 163] width 315 height 21
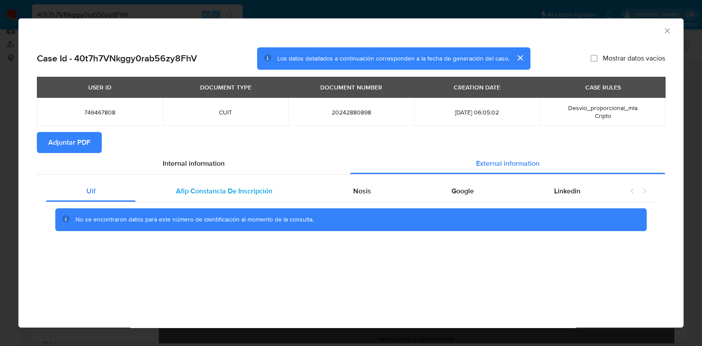
click at [246, 194] on span "Afip Constancia De Inscripción" at bounding box center [224, 191] width 97 height 10
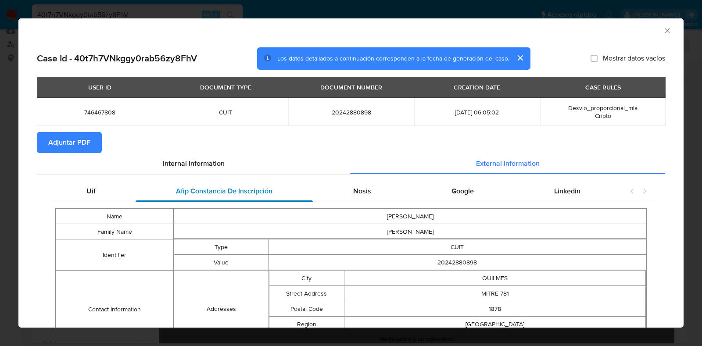
scroll to position [108, 0]
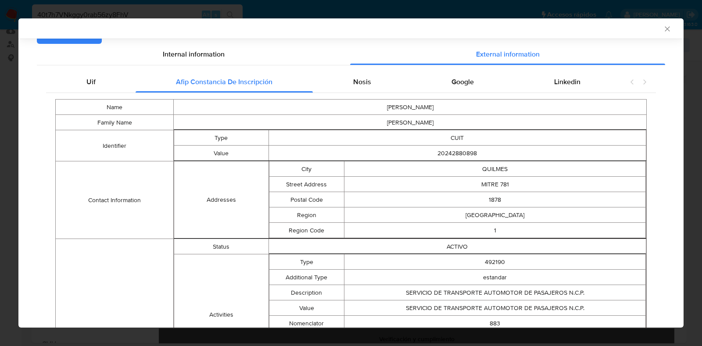
drag, startPoint x: 373, startPoint y: 70, endPoint x: 366, endPoint y: 79, distance: 11.6
click at [372, 70] on div "Uif Afip Constancia De Inscripción Nosis Google Linkedin Name HERNAN JOAQUIN Fa…" at bounding box center [351, 318] width 629 height 506
click at [366, 79] on span "Nosis" at bounding box center [362, 82] width 18 height 10
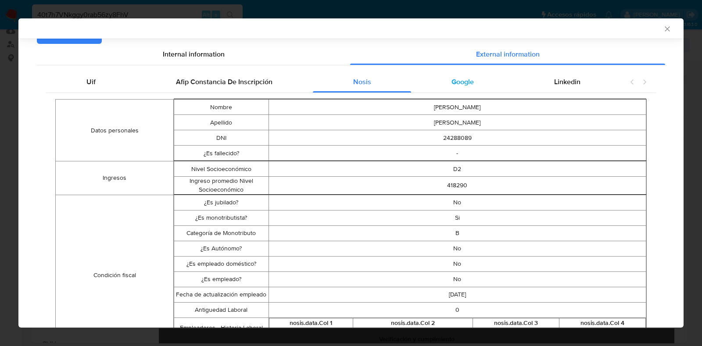
click at [454, 88] on div "Google" at bounding box center [462, 82] width 103 height 21
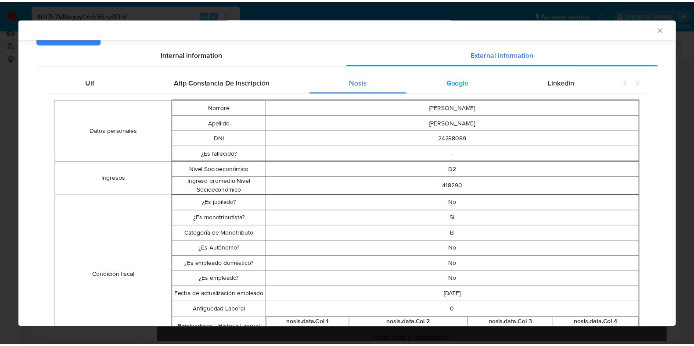
scroll to position [0, 0]
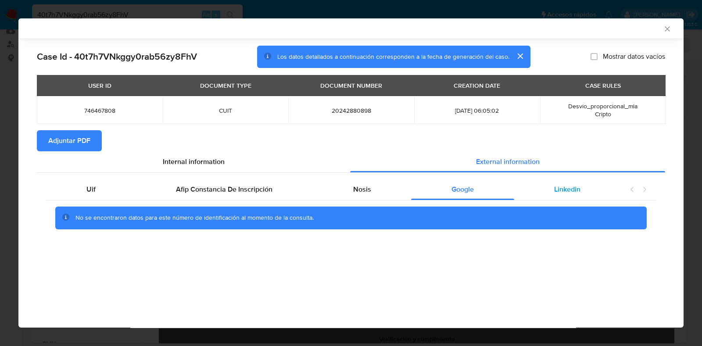
click at [564, 193] on span "Linkedin" at bounding box center [567, 189] width 26 height 10
click at [81, 131] on span "Adjuntar PDF" at bounding box center [69, 140] width 42 height 19
click at [669, 27] on icon "Cerrar ventana" at bounding box center [667, 28] width 5 height 5
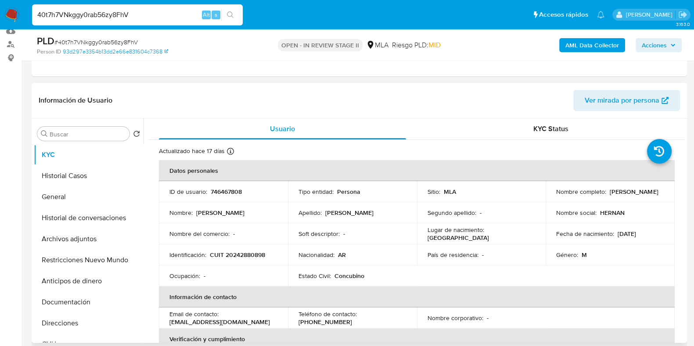
drag, startPoint x: 621, startPoint y: 196, endPoint x: 555, endPoint y: 196, distance: 65.9
click at [556, 196] on div "Nombre completo : Hernan Joaquin Mandile" at bounding box center [610, 192] width 108 height 8
copy p "[PERSON_NAME]"
click at [70, 302] on button "Documentación" at bounding box center [85, 302] width 103 height 21
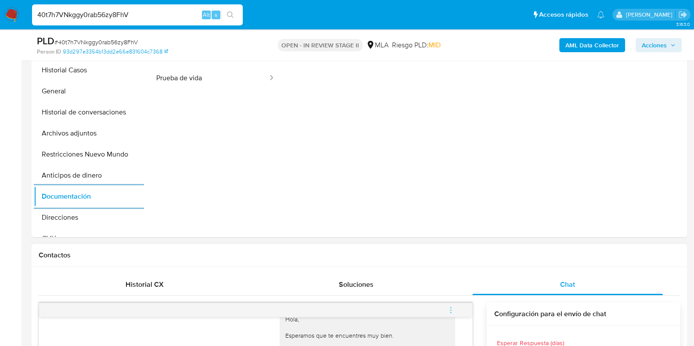
scroll to position [161, 0]
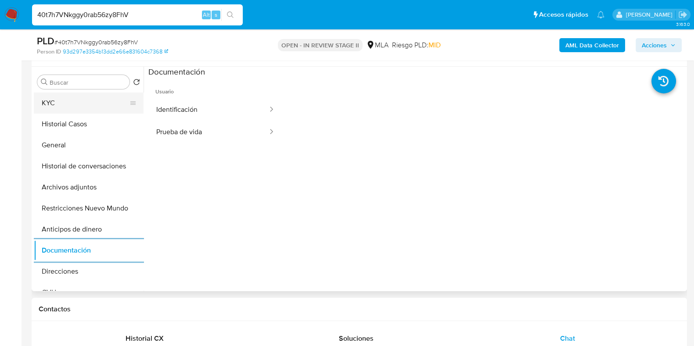
click at [68, 102] on button "KYC" at bounding box center [85, 103] width 103 height 21
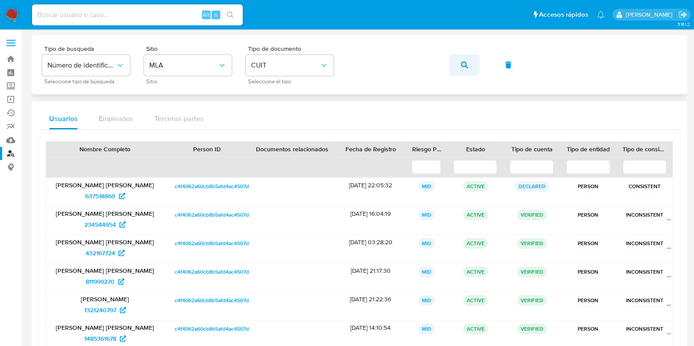
click at [468, 60] on span "button" at bounding box center [464, 64] width 7 height 19
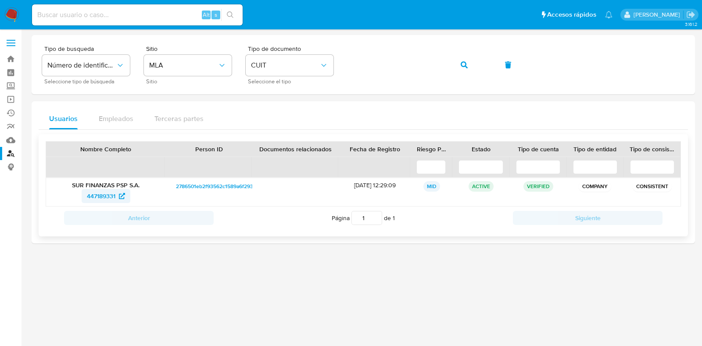
click at [101, 190] on span "447189331" at bounding box center [101, 196] width 29 height 14
click at [458, 60] on button "button" at bounding box center [465, 64] width 30 height 21
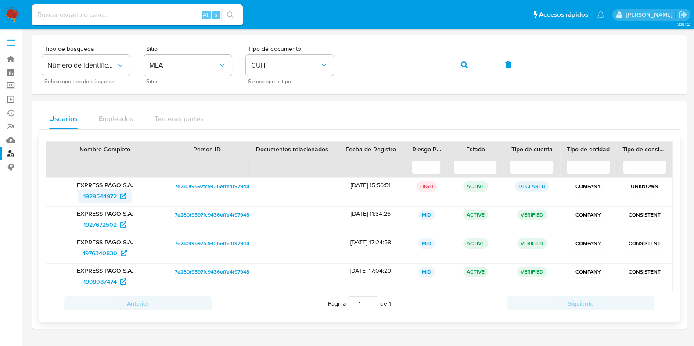
click at [104, 198] on span "1929544972" at bounding box center [99, 196] width 33 height 14
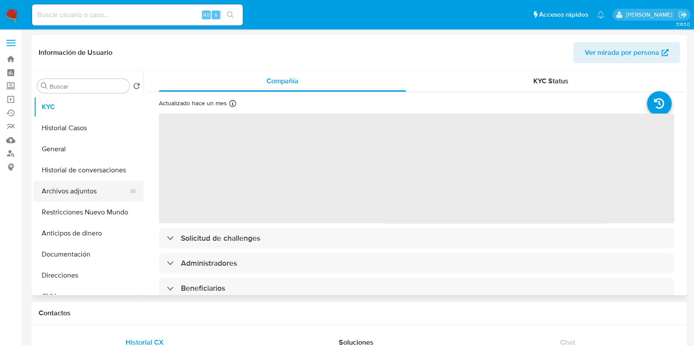
select select "10"
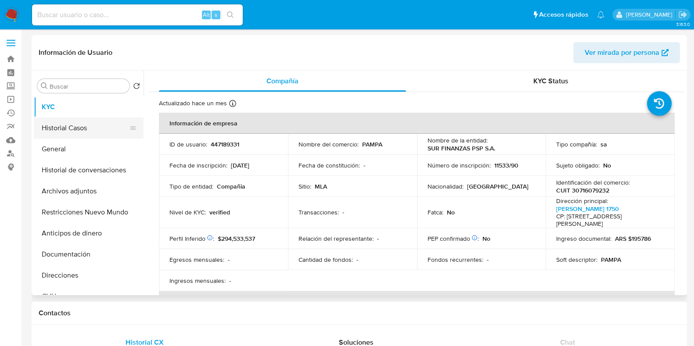
click at [86, 128] on button "Historial Casos" at bounding box center [85, 128] width 103 height 21
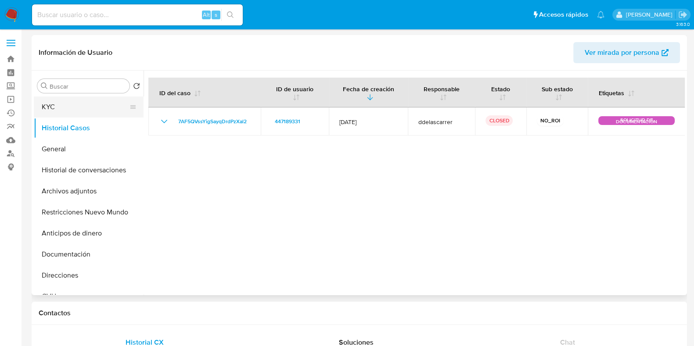
click at [97, 107] on button "KYC" at bounding box center [85, 107] width 103 height 21
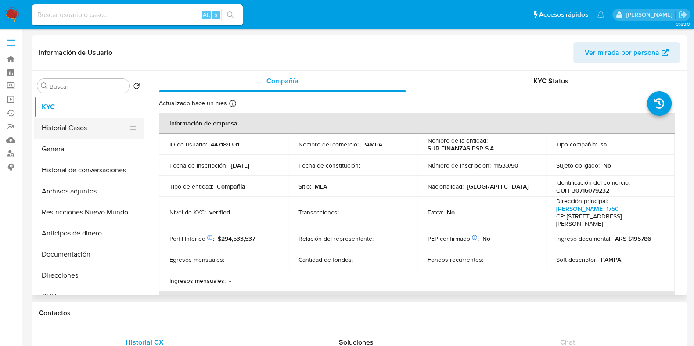
click at [84, 127] on button "Historial Casos" at bounding box center [85, 128] width 103 height 21
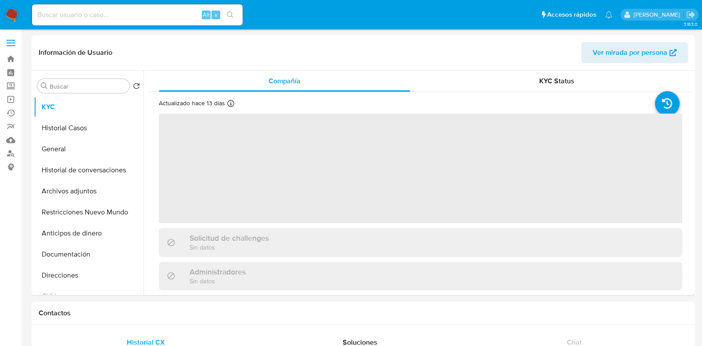
select select "10"
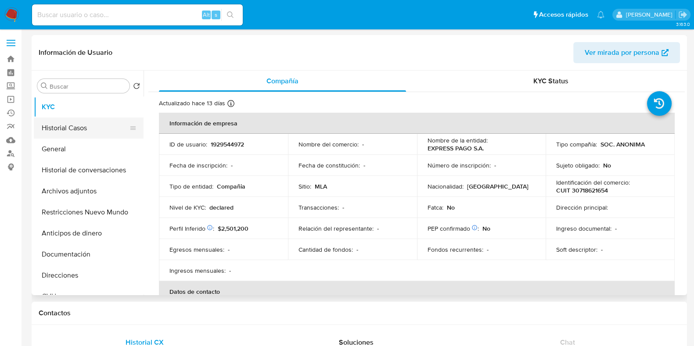
click at [63, 130] on button "Historial Casos" at bounding box center [85, 128] width 103 height 21
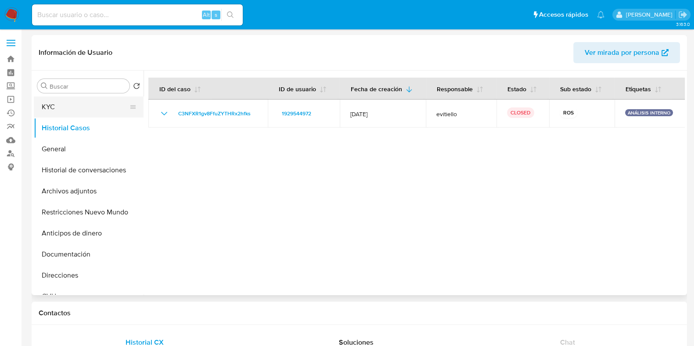
click at [71, 99] on button "KYC" at bounding box center [85, 107] width 103 height 21
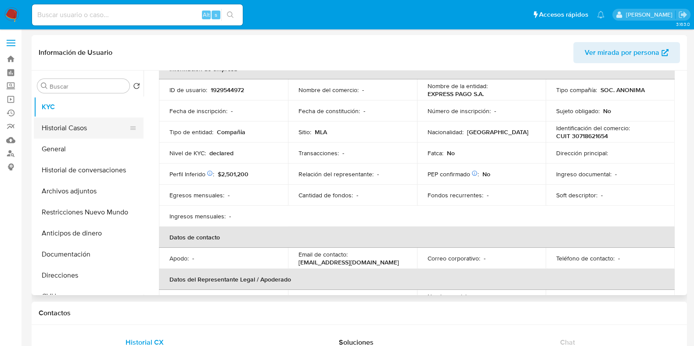
click at [60, 135] on button "Historial Casos" at bounding box center [85, 128] width 103 height 21
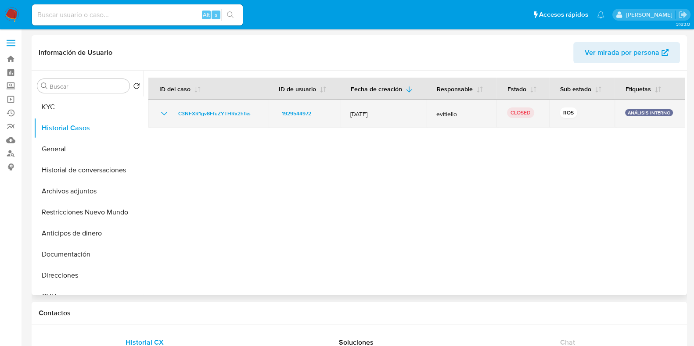
click at [164, 117] on icon "Mostrar/Ocultar" at bounding box center [164, 113] width 11 height 11
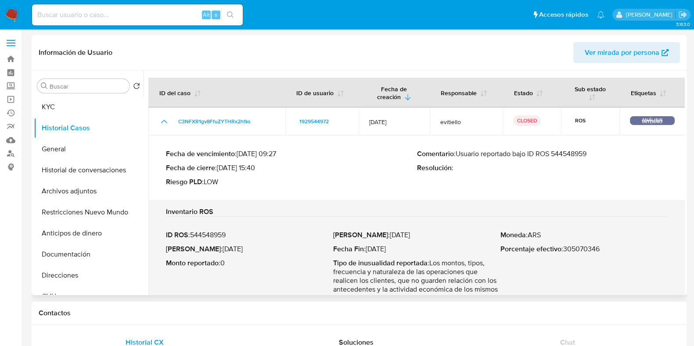
drag, startPoint x: 595, startPoint y: 153, endPoint x: 459, endPoint y: 160, distance: 136.3
click at [459, 160] on div "Comentario : Usuario reportado bajo ID ROS 544548959 Resolución :" at bounding box center [542, 168] width 251 height 37
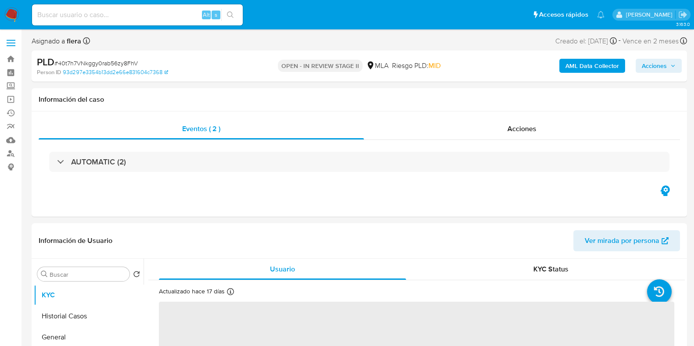
select select "10"
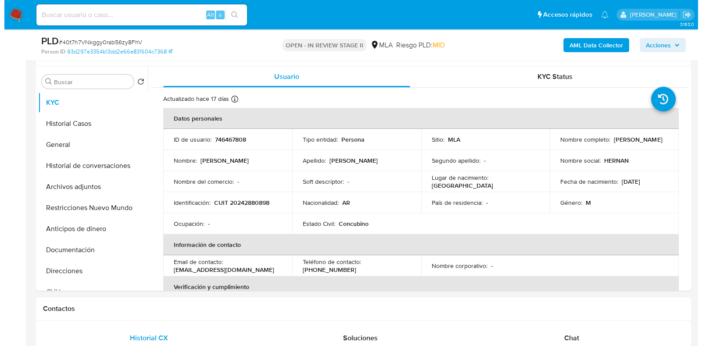
scroll to position [165, 0]
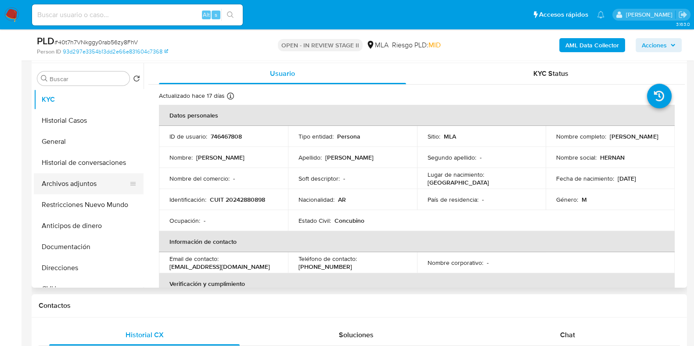
click at [65, 188] on button "Archivos adjuntos" at bounding box center [85, 183] width 103 height 21
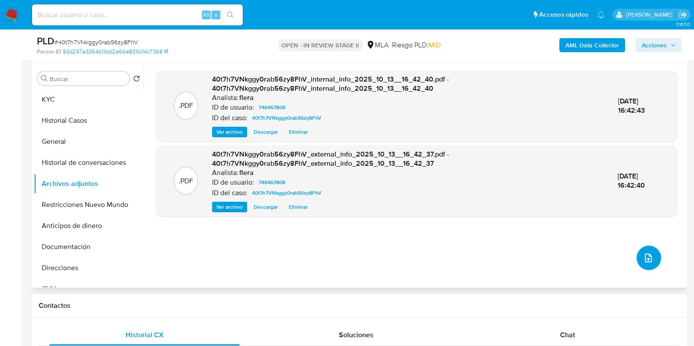
click at [643, 255] on icon "upload-file" at bounding box center [648, 258] width 11 height 11
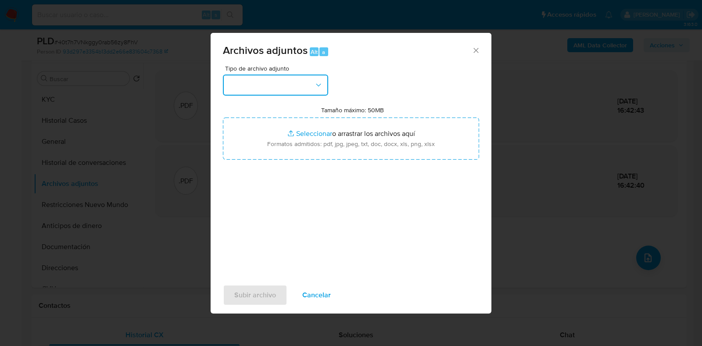
click at [302, 95] on button "button" at bounding box center [275, 85] width 105 height 21
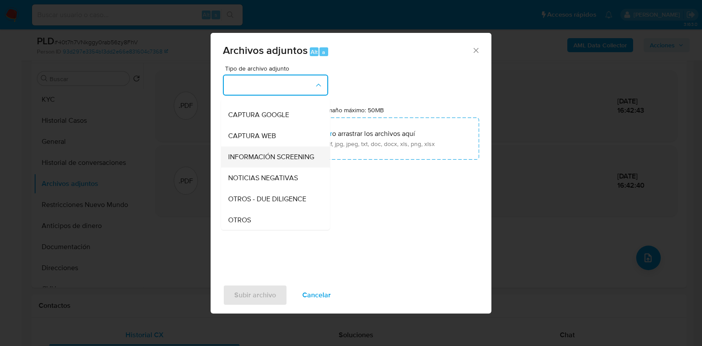
scroll to position [109, 0]
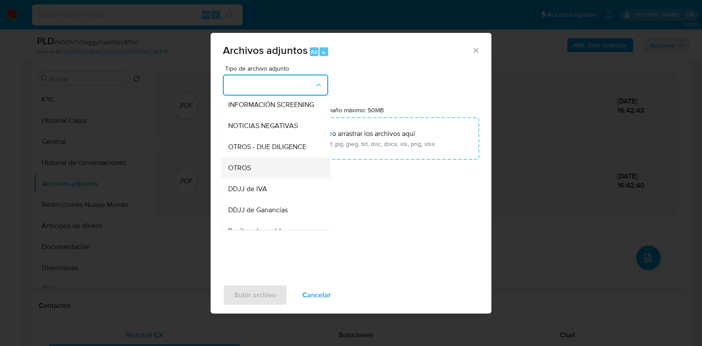
click at [281, 179] on div "OTROS" at bounding box center [273, 168] width 90 height 21
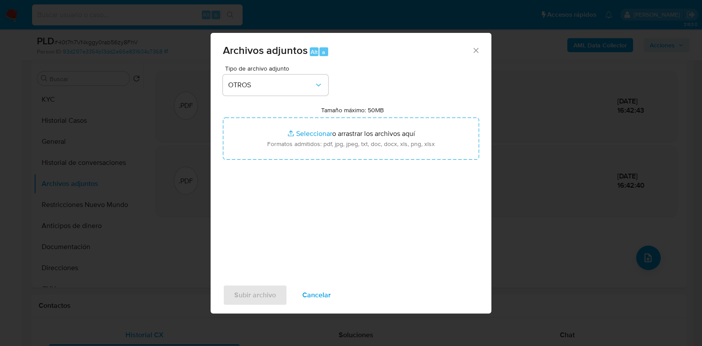
click at [473, 46] on icon "Cerrar" at bounding box center [476, 50] width 9 height 9
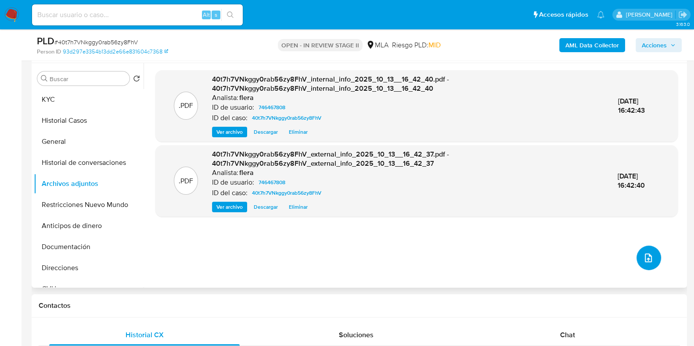
click at [645, 258] on icon "upload-file" at bounding box center [648, 258] width 7 height 9
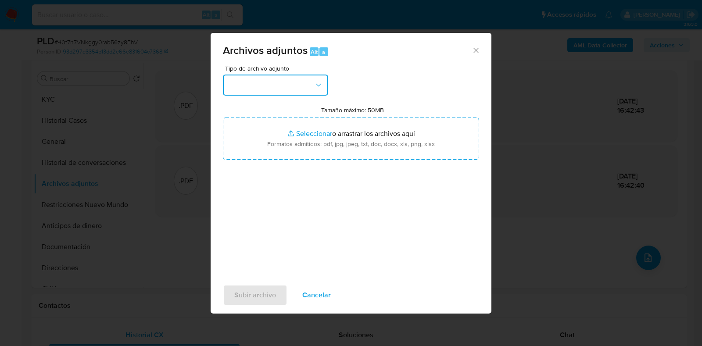
click at [268, 84] on button "button" at bounding box center [275, 85] width 105 height 21
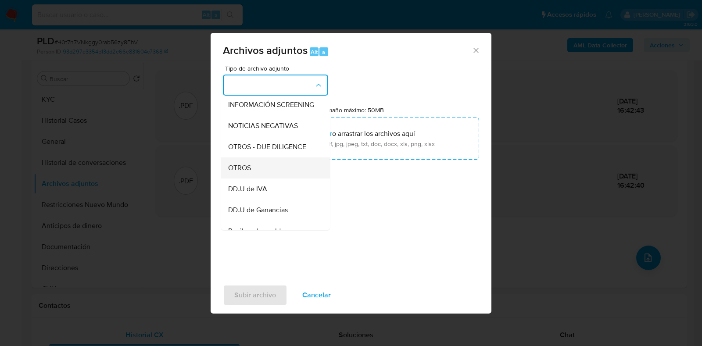
click at [255, 177] on div "OTROS" at bounding box center [273, 168] width 90 height 21
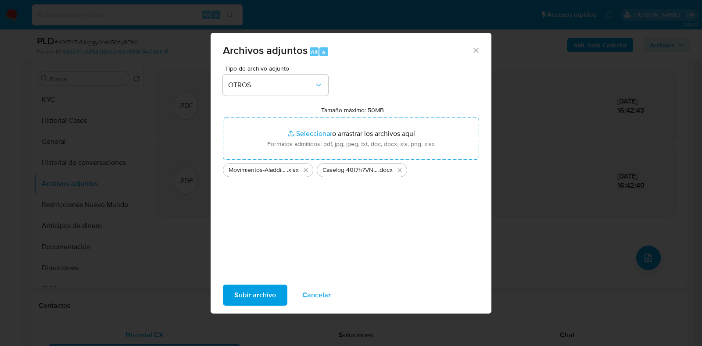
click at [258, 291] on span "Subir archivo" at bounding box center [255, 295] width 42 height 19
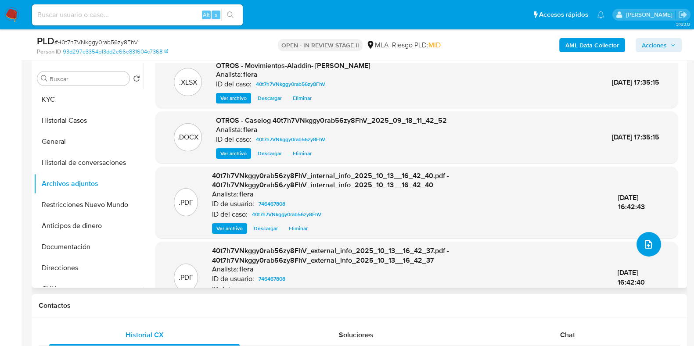
scroll to position [0, 0]
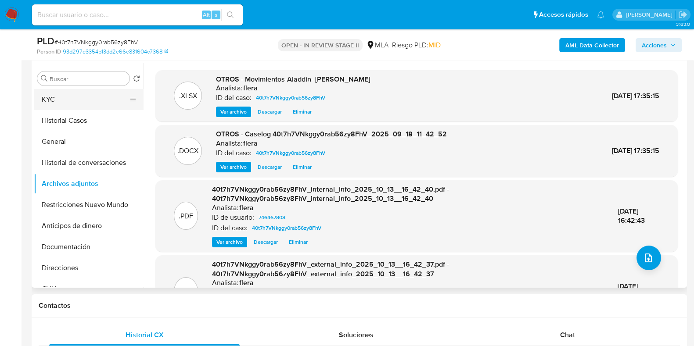
click at [65, 99] on button "KYC" at bounding box center [85, 99] width 103 height 21
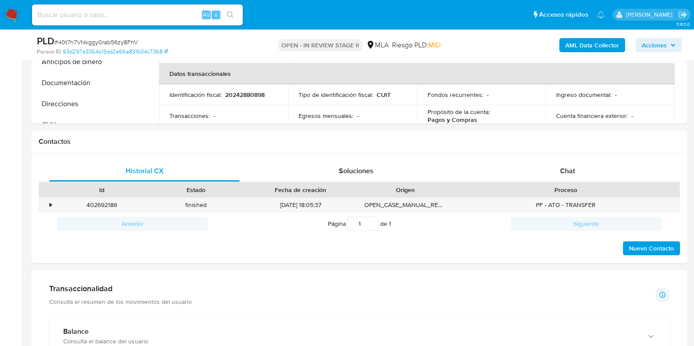
scroll to position [329, 0]
click at [566, 180] on div "Chat" at bounding box center [567, 170] width 191 height 21
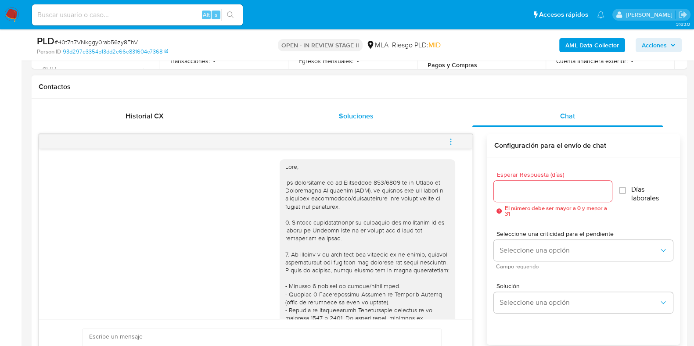
scroll to position [519, 0]
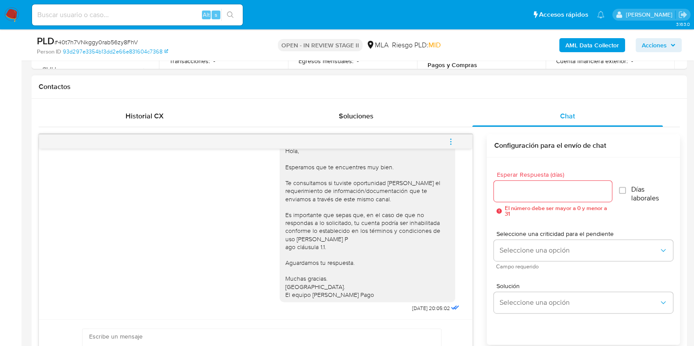
click at [446, 140] on button "menu-action" at bounding box center [450, 141] width 29 height 21
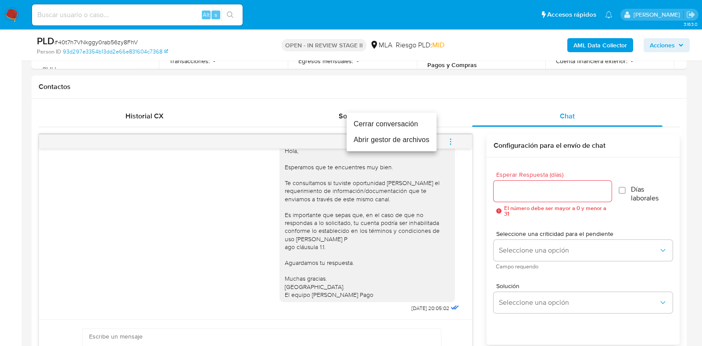
click at [385, 122] on li "Cerrar conversación" at bounding box center [392, 124] width 90 height 16
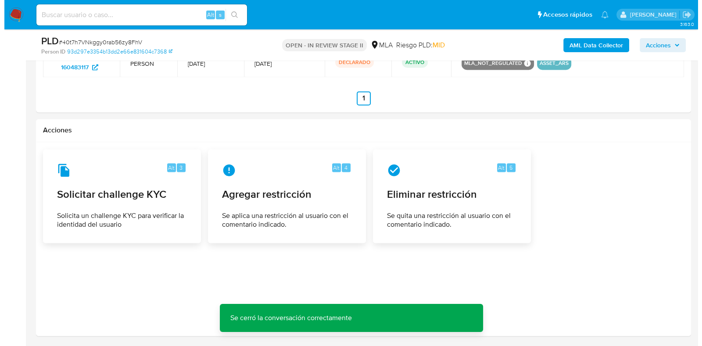
scroll to position [1563, 0]
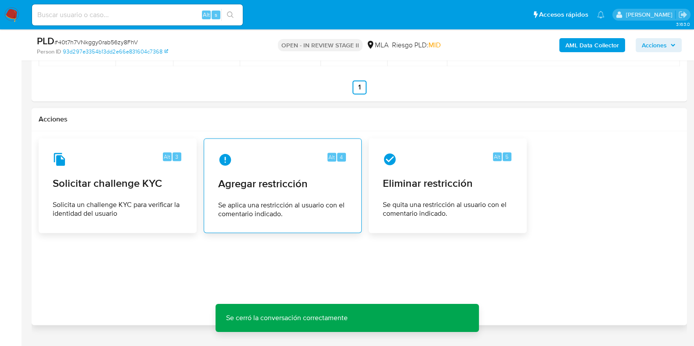
click at [233, 212] on span "Se aplica una restricción al usuario con el comentario indicado." at bounding box center [282, 210] width 129 height 18
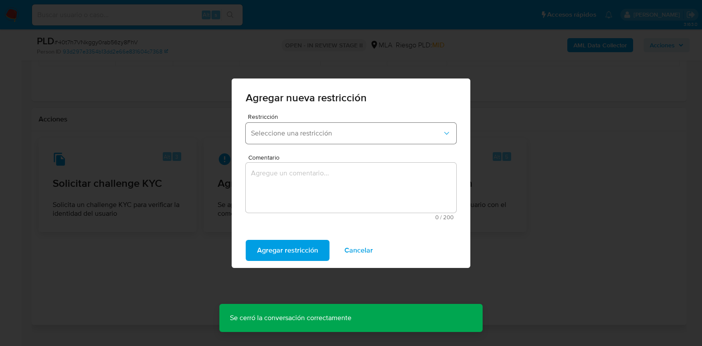
click at [294, 135] on span "Seleccione una restricción" at bounding box center [346, 133] width 191 height 9
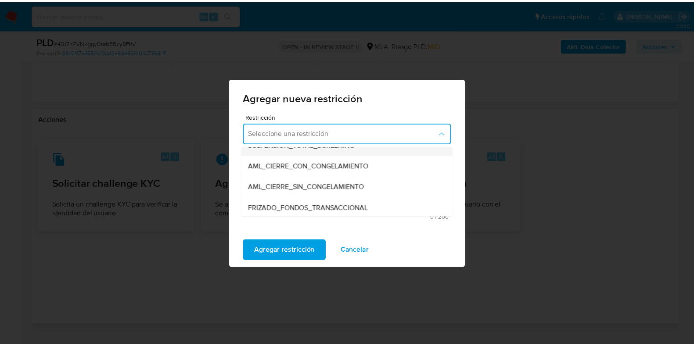
scroll to position [109, 0]
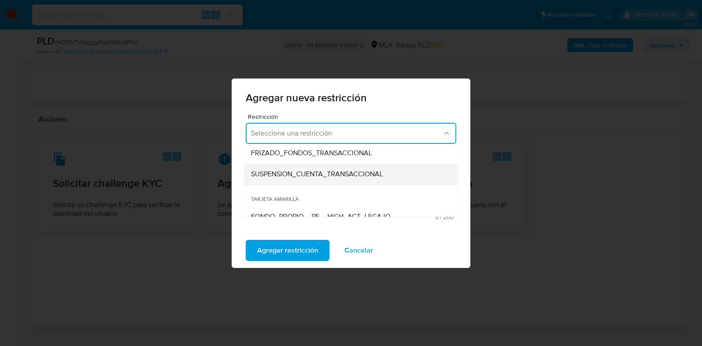
click at [319, 175] on span "SUSPENSION_CUENTA_TRANSACCIONAL" at bounding box center [317, 174] width 132 height 9
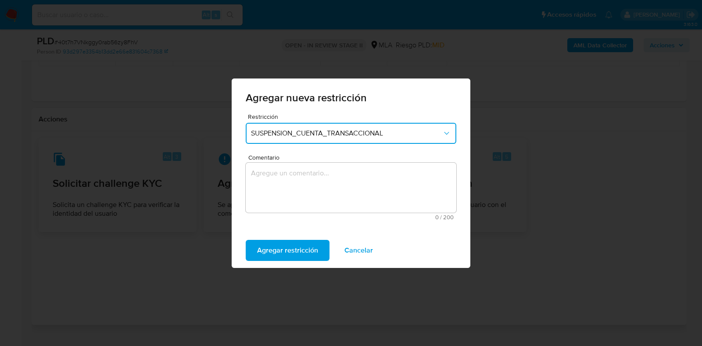
click at [312, 193] on textarea "Comentario" at bounding box center [351, 188] width 211 height 50
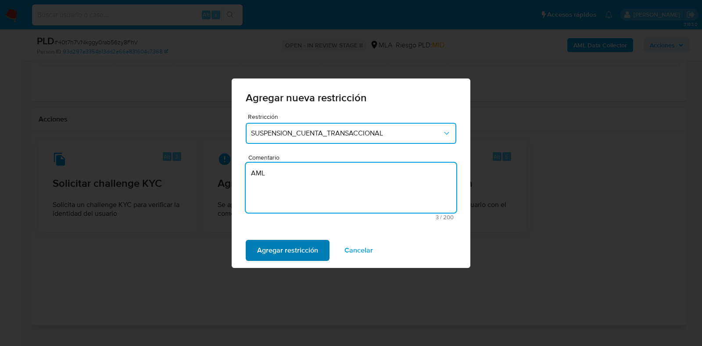
type textarea "AML"
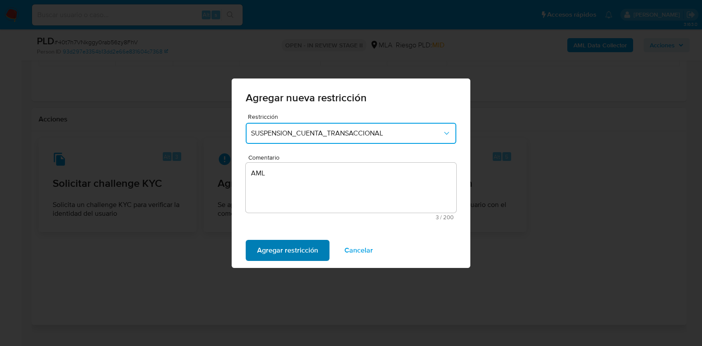
click at [279, 249] on span "Agregar restricción" at bounding box center [287, 250] width 61 height 19
click at [268, 245] on span "Confirmar" at bounding box center [273, 250] width 32 height 19
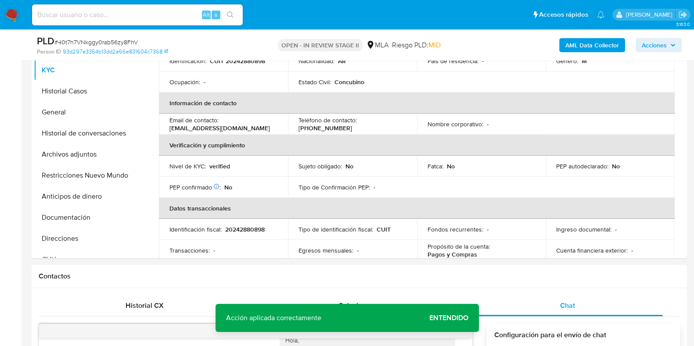
scroll to position [191, 0]
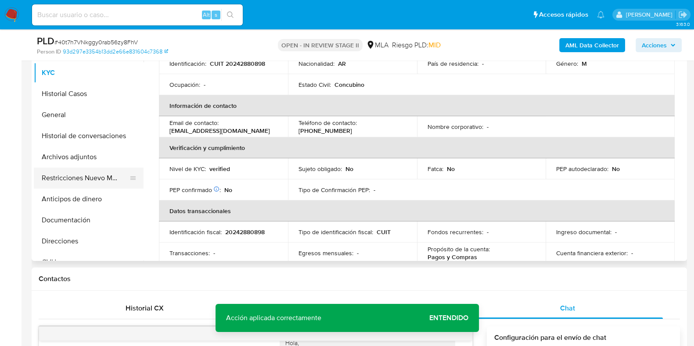
click at [83, 175] on button "Restricciones Nuevo Mundo" at bounding box center [85, 178] width 103 height 21
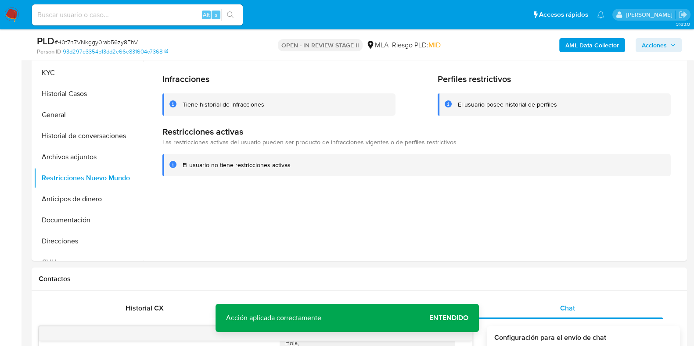
click at [444, 318] on span "Entendido" at bounding box center [448, 318] width 39 height 0
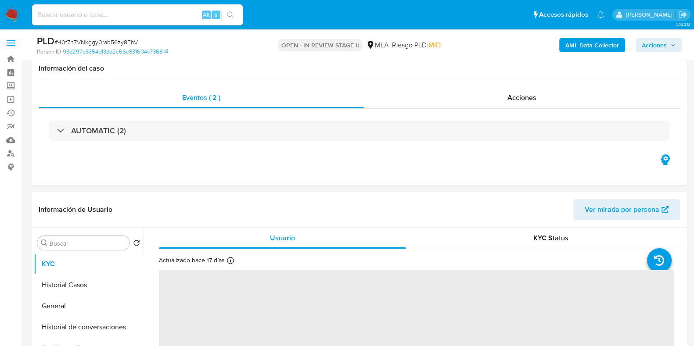
scroll to position [165, 0]
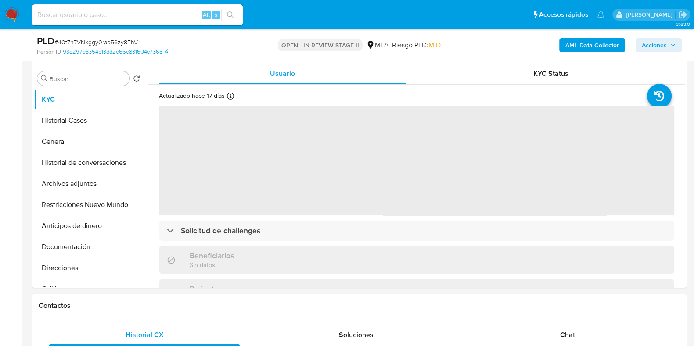
select select "10"
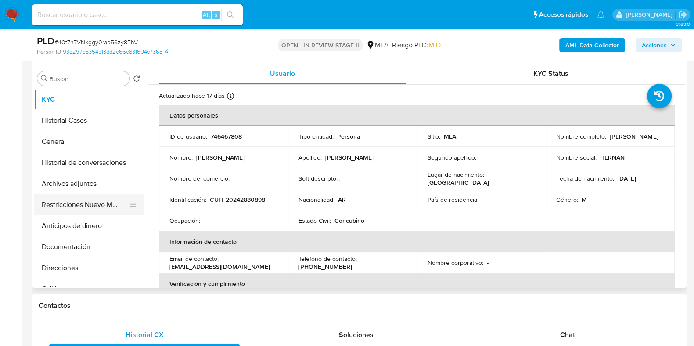
click at [79, 205] on button "Restricciones Nuevo Mundo" at bounding box center [85, 204] width 103 height 21
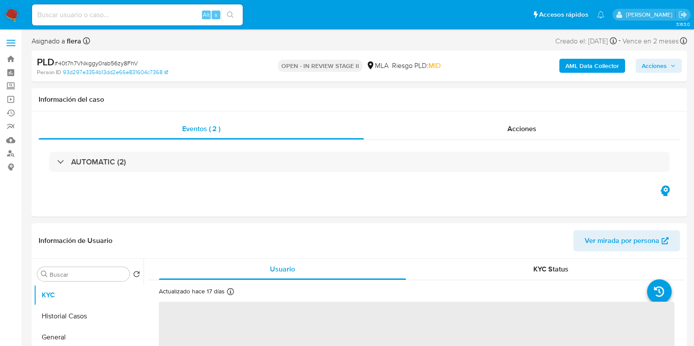
select select "10"
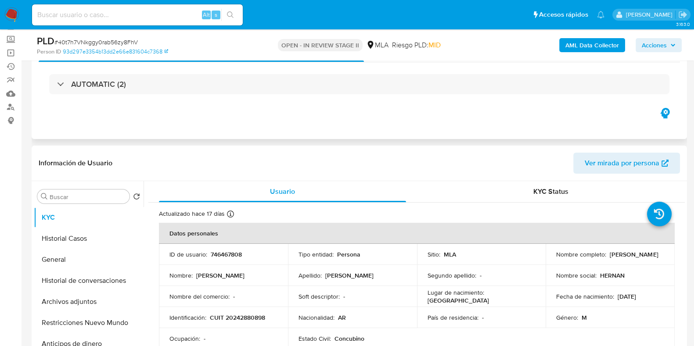
scroll to position [109, 0]
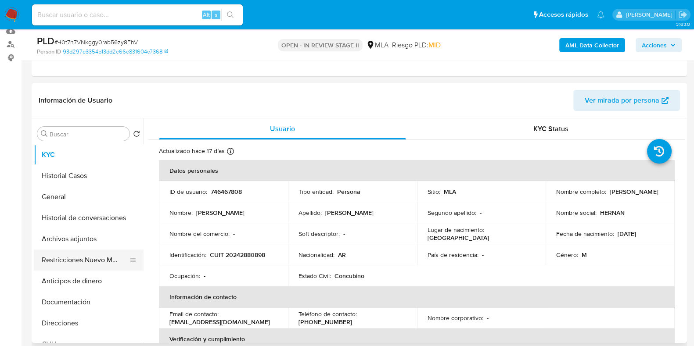
click at [71, 263] on button "Restricciones Nuevo Mundo" at bounding box center [85, 260] width 103 height 21
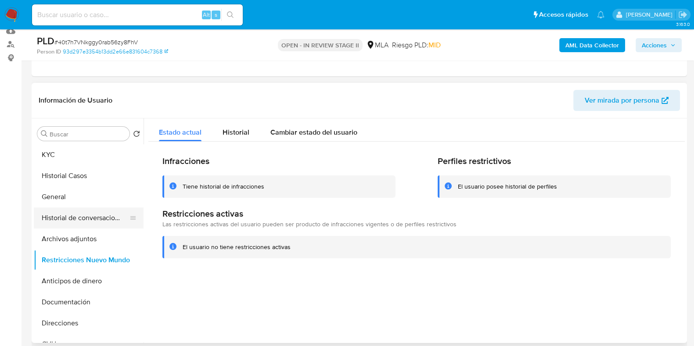
click at [76, 220] on button "Historial de conversaciones" at bounding box center [85, 218] width 103 height 21
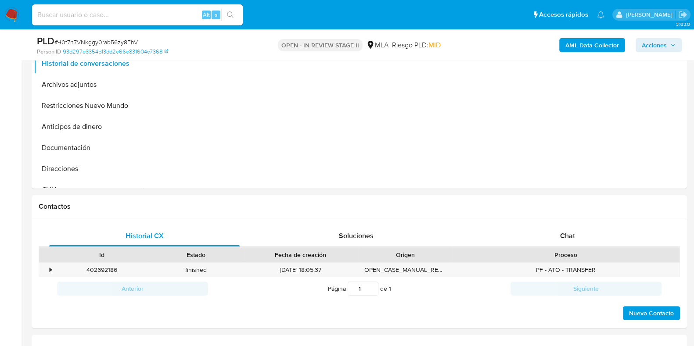
scroll to position [165, 0]
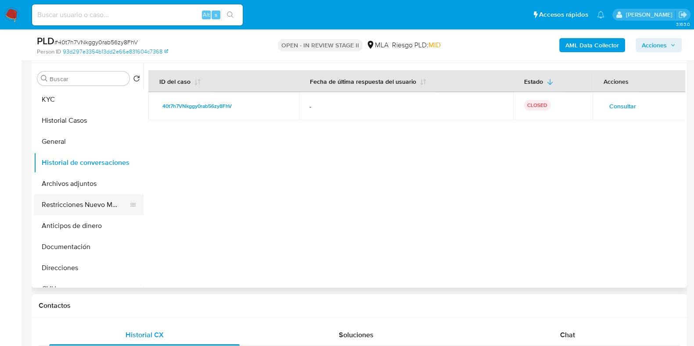
click at [64, 200] on button "Restricciones Nuevo Mundo" at bounding box center [85, 204] width 103 height 21
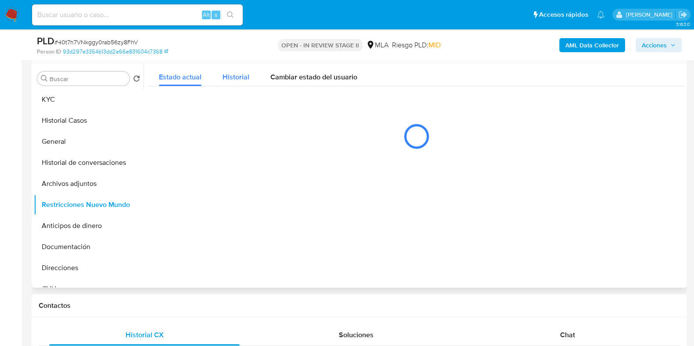
click at [239, 76] on span "Historial" at bounding box center [236, 77] width 27 height 10
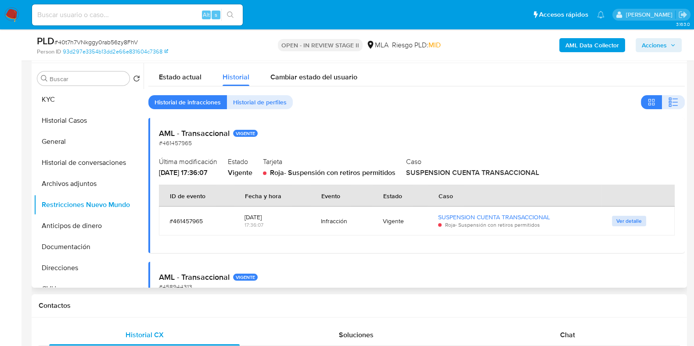
click at [620, 220] on span "Ver detalle" at bounding box center [628, 221] width 25 height 9
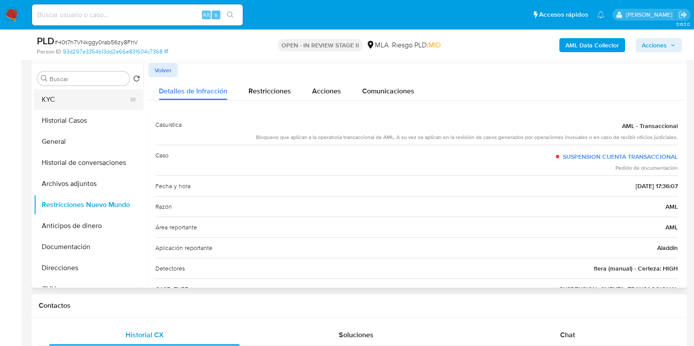
click at [56, 93] on button "KYC" at bounding box center [85, 99] width 103 height 21
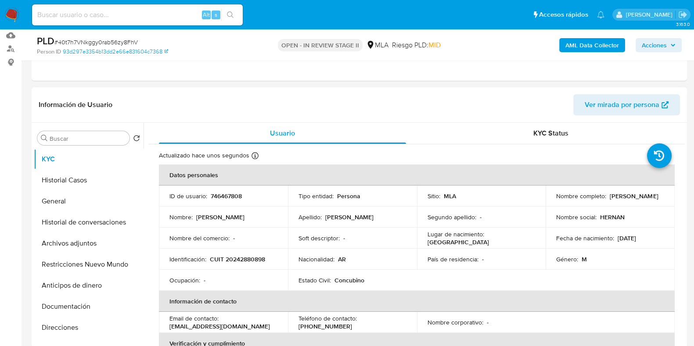
scroll to position [0, 0]
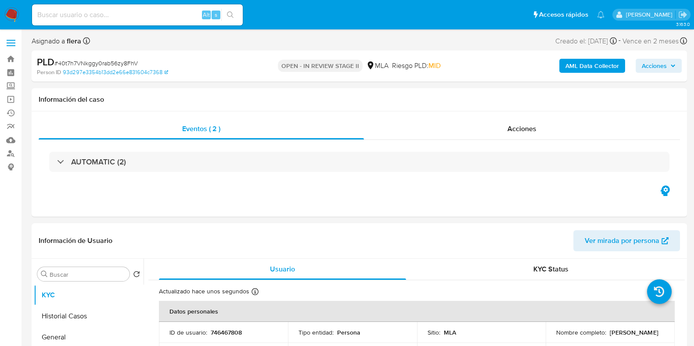
click at [653, 70] on span "Acciones" at bounding box center [654, 66] width 25 height 14
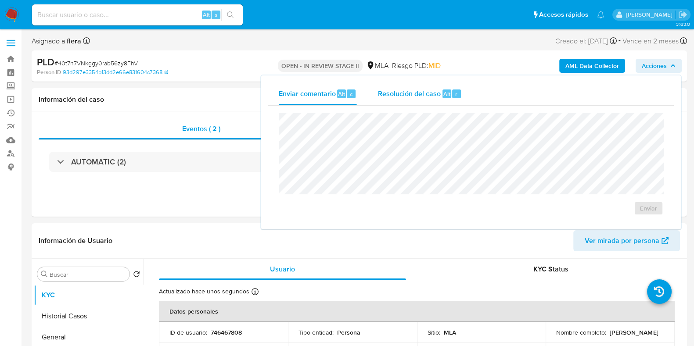
click at [440, 89] on div "Resolución del caso Alt r" at bounding box center [420, 94] width 84 height 23
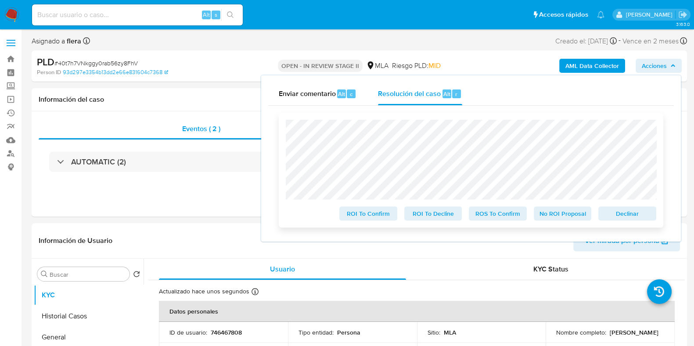
click at [630, 209] on span "Declinar" at bounding box center [628, 214] width 46 height 12
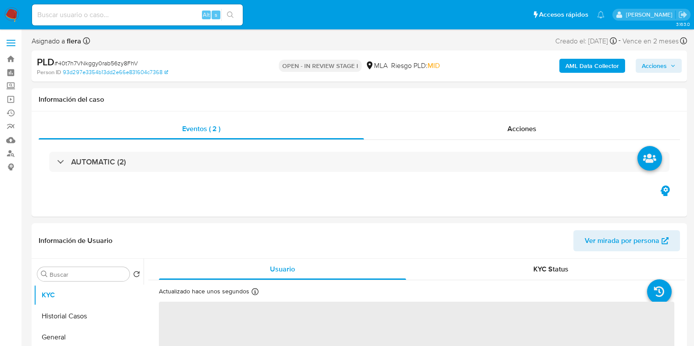
select select "10"
click at [643, 66] on span "Acciones" at bounding box center [654, 66] width 25 height 14
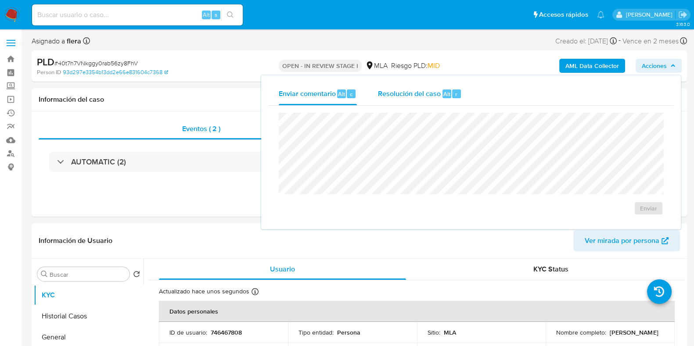
click at [412, 95] on span "Resolución del caso" at bounding box center [409, 94] width 63 height 10
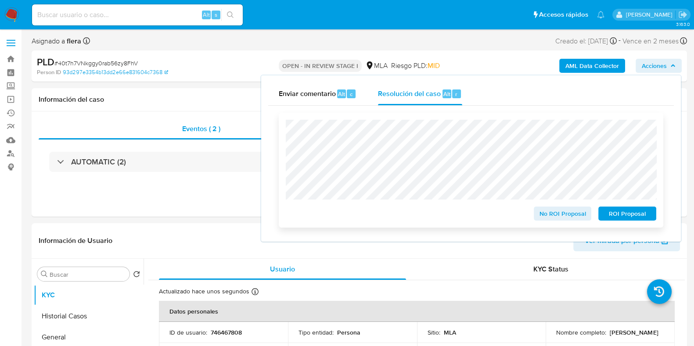
click at [627, 219] on span "ROI Proposal" at bounding box center [628, 214] width 46 height 12
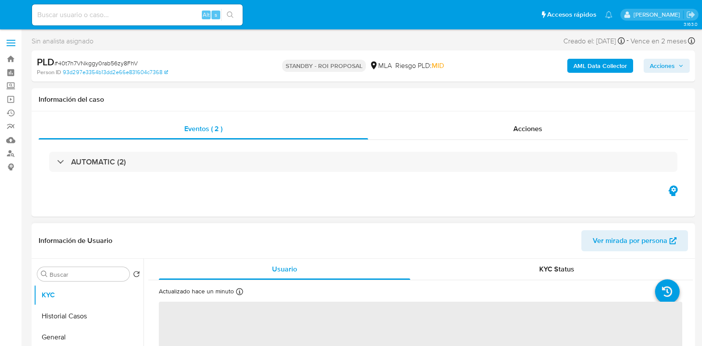
select select "10"
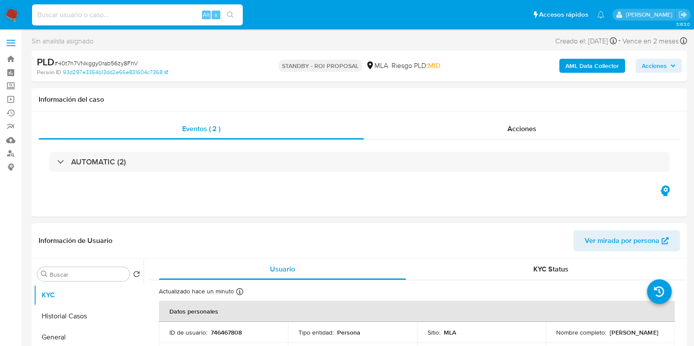
click at [117, 12] on input at bounding box center [137, 14] width 211 height 11
paste input "MJF28GHKGyhwOQxeSPdr3IHO"
type input "MJF28GHKGyhwOQxeSPdr3IHO"
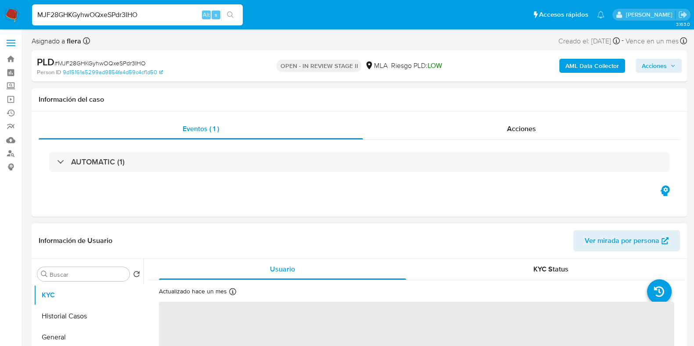
select select "10"
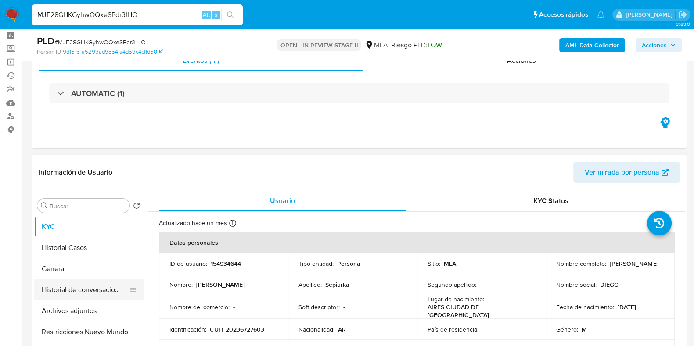
scroll to position [54, 0]
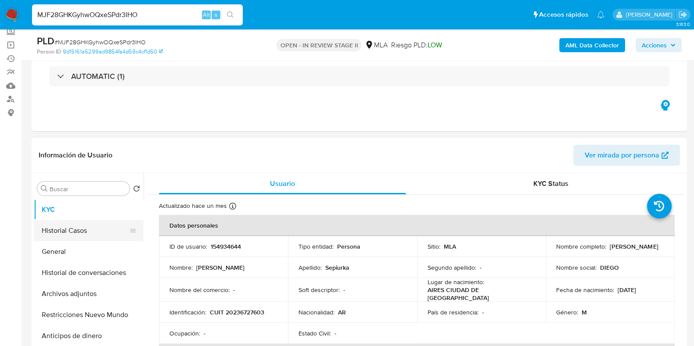
click at [73, 234] on button "Historial Casos" at bounding box center [85, 230] width 103 height 21
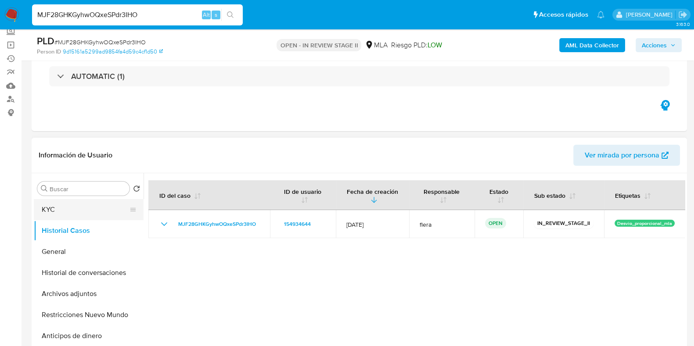
click at [65, 218] on button "KYC" at bounding box center [85, 209] width 103 height 21
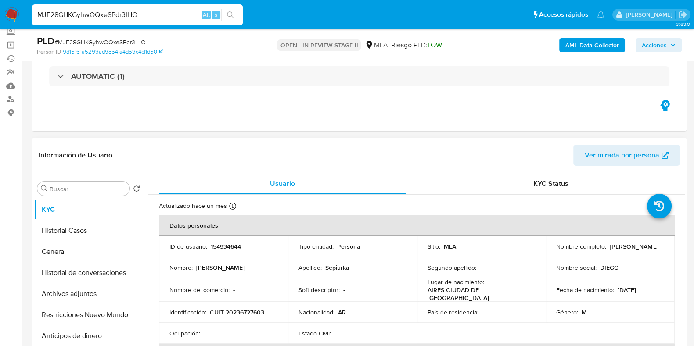
click at [222, 245] on p "154934644" at bounding box center [226, 247] width 30 height 8
copy p "154934644"
drag, startPoint x: 619, startPoint y: 250, endPoint x: 555, endPoint y: 252, distance: 64.1
click at [556, 251] on div "Nombre completo : Diego Gaston Sepiurka" at bounding box center [610, 247] width 108 height 8
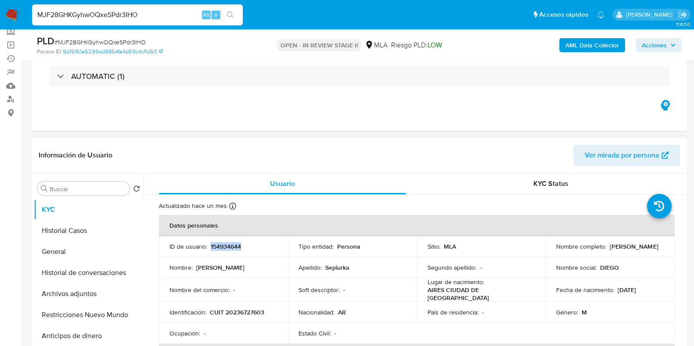
copy p "[PERSON_NAME]"
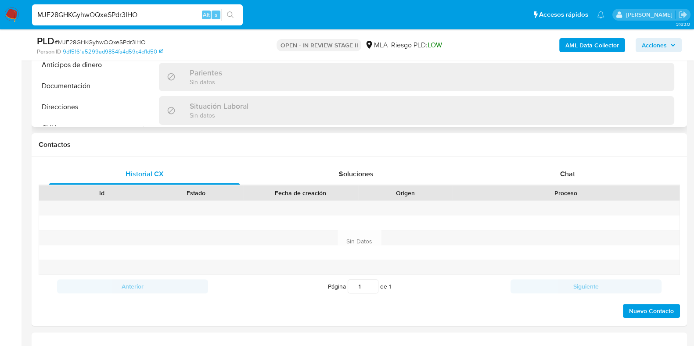
scroll to position [329, 0]
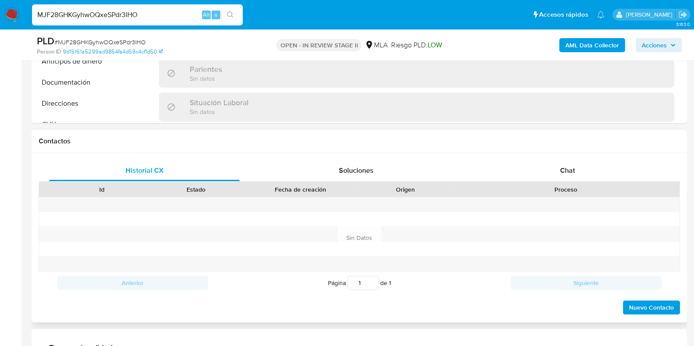
click at [425, 279] on div "Página 1 de 1" at bounding box center [359, 283] width 302 height 17
click at [560, 160] on div "Chat" at bounding box center [567, 170] width 191 height 21
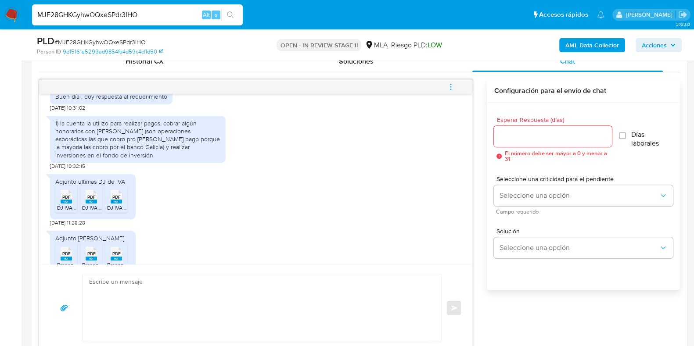
scroll to position [549, 0]
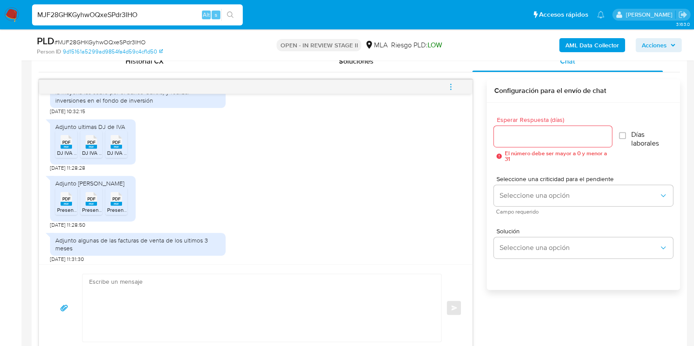
click at [62, 145] on span "PDF" at bounding box center [66, 143] width 8 height 6
click at [84, 150] on div "PDF PDF" at bounding box center [91, 141] width 18 height 17
click at [117, 145] on span "PDF" at bounding box center [116, 143] width 8 height 6
click at [62, 202] on span "PDF" at bounding box center [66, 199] width 8 height 6
click at [89, 202] on span "PDF" at bounding box center [91, 199] width 8 height 6
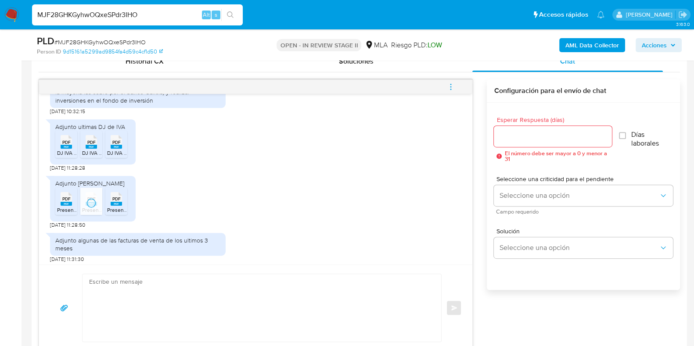
click at [112, 206] on rect at bounding box center [116, 204] width 11 height 4
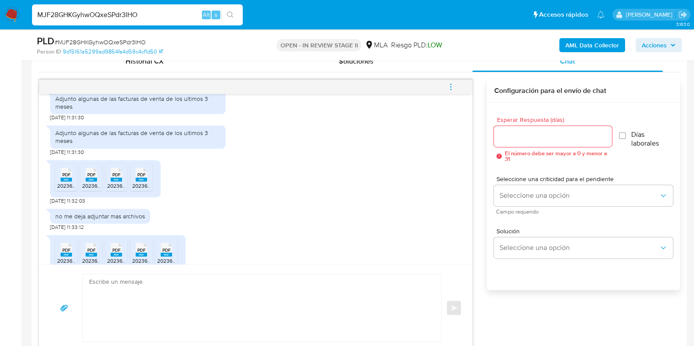
scroll to position [713, 0]
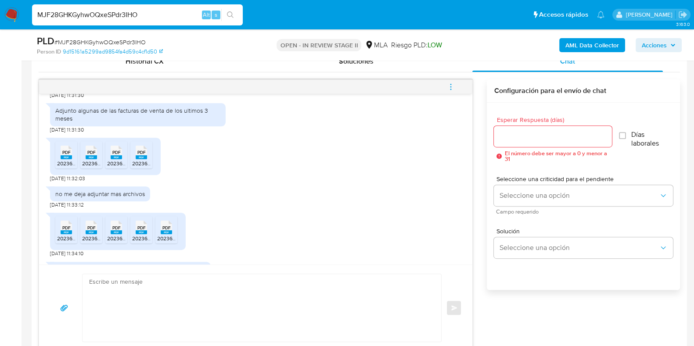
click at [64, 155] on span "PDF" at bounding box center [66, 153] width 8 height 6
click at [84, 160] on div "PDF PDF" at bounding box center [91, 151] width 18 height 17
click at [114, 155] on span "PDF" at bounding box center [116, 153] width 8 height 6
click at [138, 155] on span "PDF" at bounding box center [141, 153] width 8 height 6
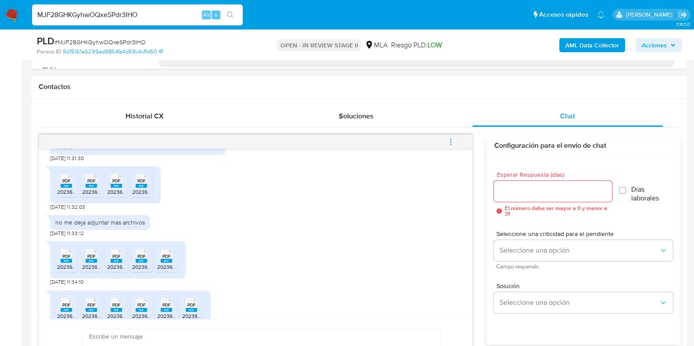
scroll to position [756, 0]
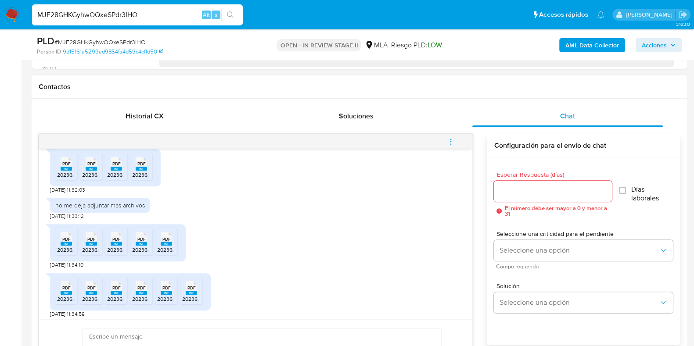
click at [66, 242] on span "PDF" at bounding box center [66, 240] width 8 height 6
click at [88, 242] on span "PDF" at bounding box center [91, 240] width 8 height 6
click at [119, 242] on span "PDF" at bounding box center [116, 240] width 8 height 6
click at [144, 242] on span "PDF" at bounding box center [141, 240] width 8 height 6
click at [161, 246] on icon at bounding box center [166, 239] width 11 height 14
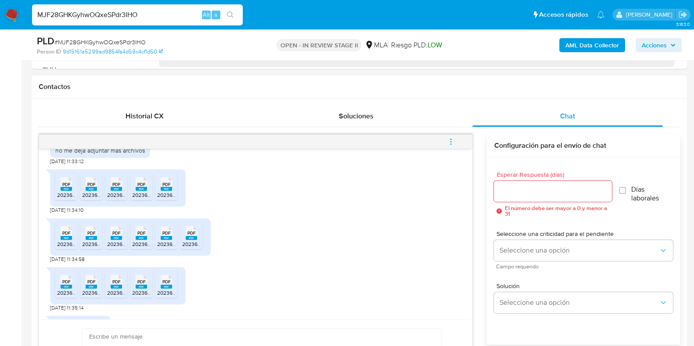
scroll to position [866, 0]
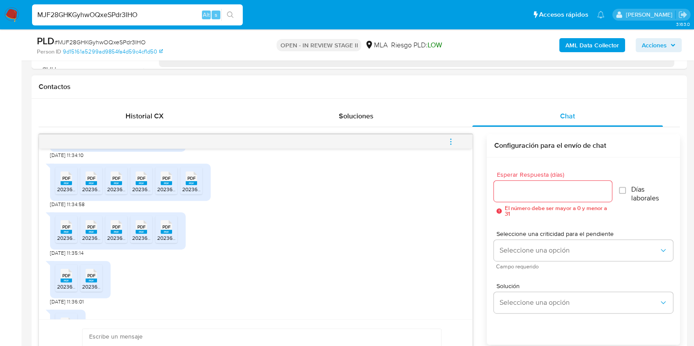
click at [66, 185] on rect at bounding box center [66, 183] width 11 height 4
click at [91, 181] on span "PDF" at bounding box center [91, 179] width 8 height 6
click at [117, 181] on span "PDF" at bounding box center [116, 179] width 8 height 6
click at [136, 186] on icon "PDF" at bounding box center [141, 178] width 11 height 15
click at [164, 193] on span "20236727603_001_00002_00001460 - MLR.pdf" at bounding box center [213, 189] width 112 height 7
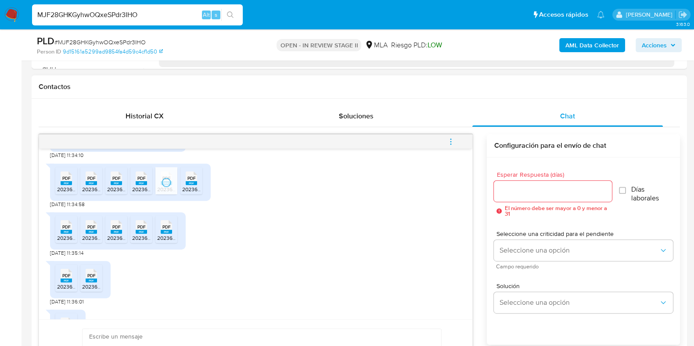
click at [189, 193] on span "20236727603_001_00002_00001459 - BS.pdf" at bounding box center [236, 189] width 108 height 7
click at [66, 234] on rect at bounding box center [66, 232] width 11 height 4
click at [86, 234] on rect at bounding box center [91, 232] width 11 height 4
drag, startPoint x: 121, startPoint y: 245, endPoint x: 130, endPoint y: 244, distance: 8.9
click at [121, 234] on rect at bounding box center [116, 232] width 11 height 4
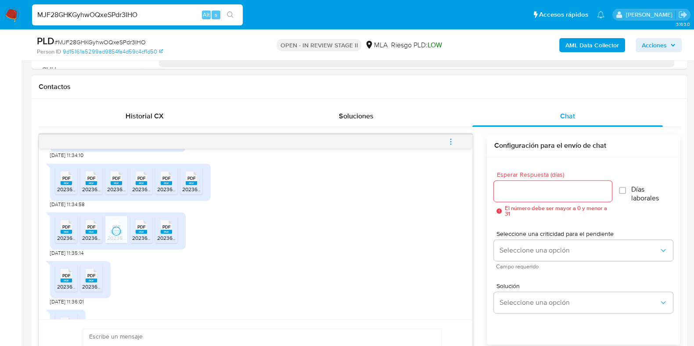
click at [138, 230] on span "PDF" at bounding box center [141, 227] width 8 height 6
click at [162, 230] on span "PDF" at bounding box center [166, 227] width 8 height 6
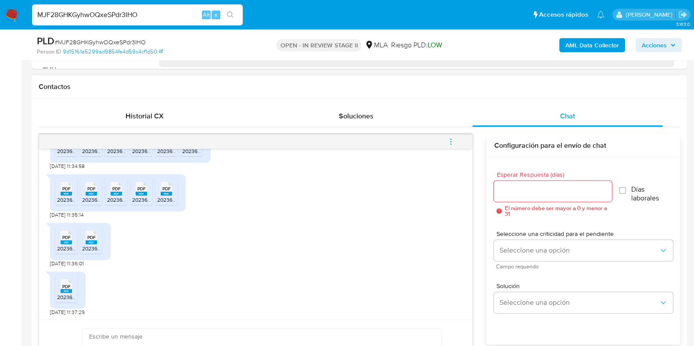
scroll to position [921, 0]
click at [66, 239] on rect at bounding box center [66, 241] width 11 height 4
click at [91, 236] on span "PDF" at bounding box center [91, 237] width 8 height 6
click at [65, 284] on span "PDF" at bounding box center [66, 286] width 8 height 6
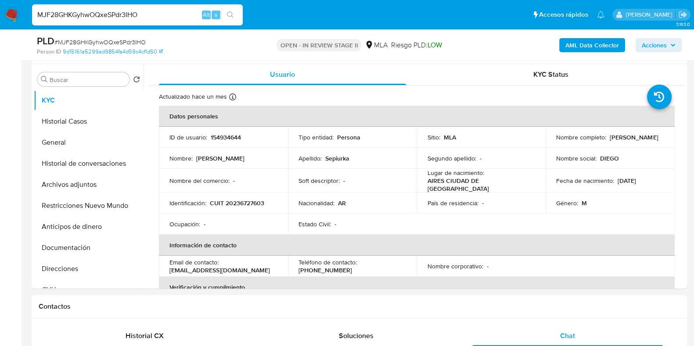
scroll to position [165, 0]
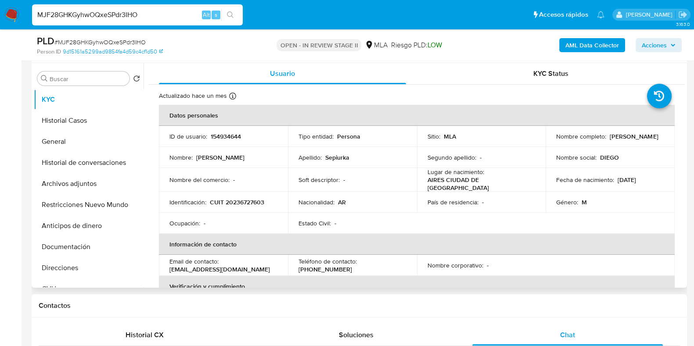
click at [610, 137] on p "Diego Gaston Sepiurka" at bounding box center [634, 137] width 48 height 8
copy p "Sepiurka"
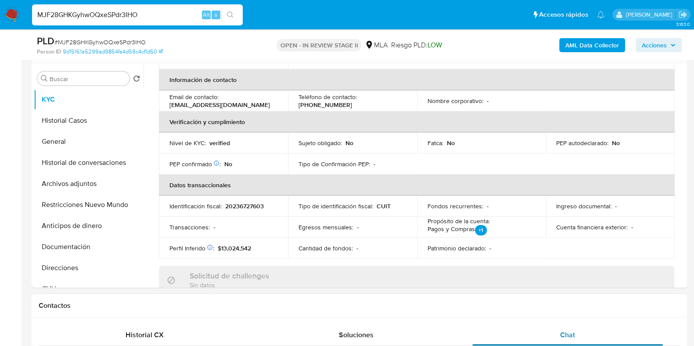
click at [570, 326] on div "Chat" at bounding box center [567, 335] width 191 height 21
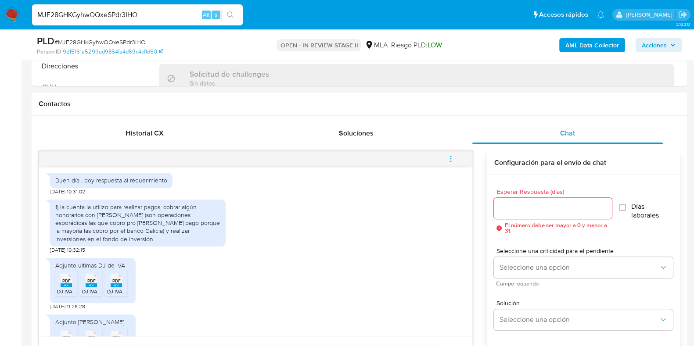
scroll to position [384, 0]
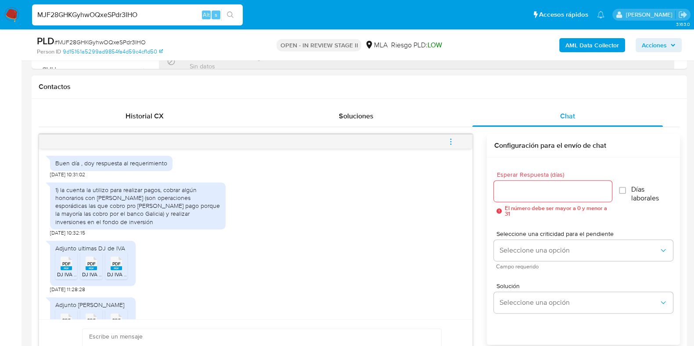
click at [70, 270] on rect at bounding box center [66, 268] width 11 height 4
click at [82, 271] on div "PDF PDF" at bounding box center [91, 262] width 18 height 17
click at [117, 267] on span "PDF" at bounding box center [116, 264] width 8 height 6
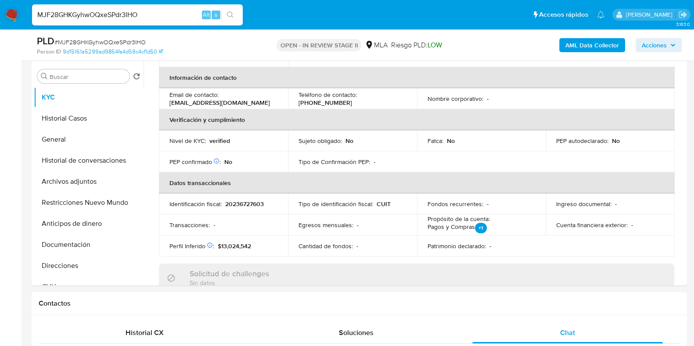
scroll to position [165, 0]
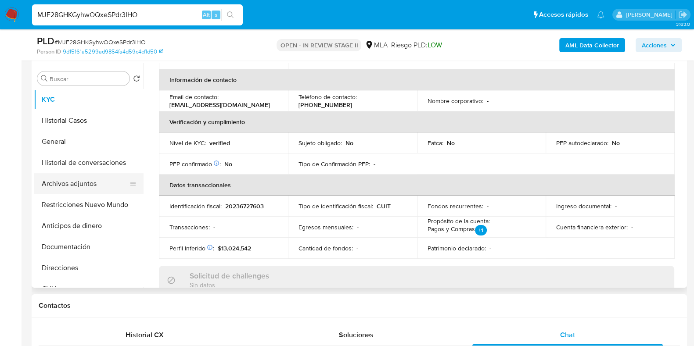
click at [68, 183] on button "Archivos adjuntos" at bounding box center [85, 183] width 103 height 21
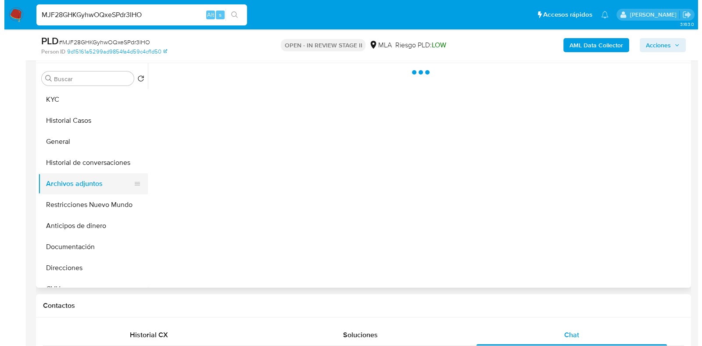
scroll to position [0, 0]
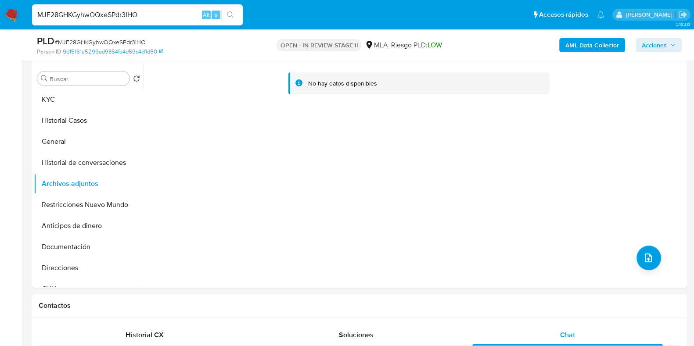
click at [583, 45] on b "AML Data Collector" at bounding box center [592, 45] width 54 height 14
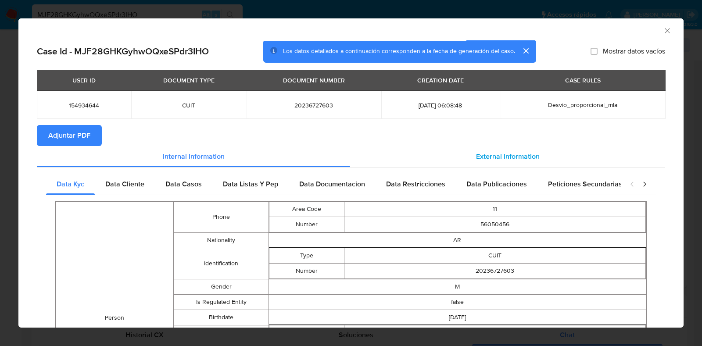
click at [511, 150] on div "External information" at bounding box center [507, 156] width 315 height 21
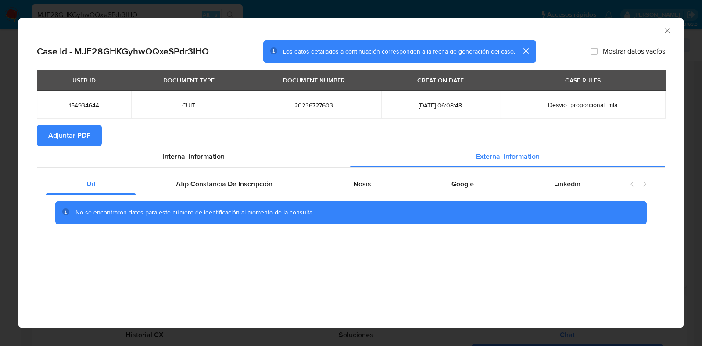
click at [251, 196] on div "No se encontraron datos para este número de identificación al momento de la con…" at bounding box center [351, 212] width 610 height 35
click at [256, 190] on div "Afip Constancia De Inscripción" at bounding box center [224, 184] width 177 height 21
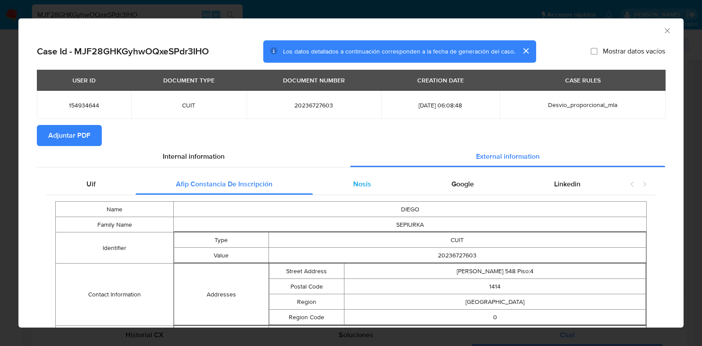
click at [333, 188] on div "Nosis" at bounding box center [362, 184] width 98 height 21
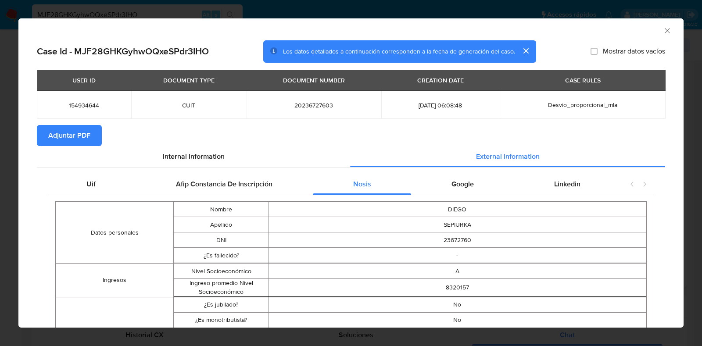
click at [55, 135] on span "Adjuntar PDF" at bounding box center [69, 135] width 42 height 19
click at [663, 32] on icon "Cerrar ventana" at bounding box center [667, 30] width 9 height 9
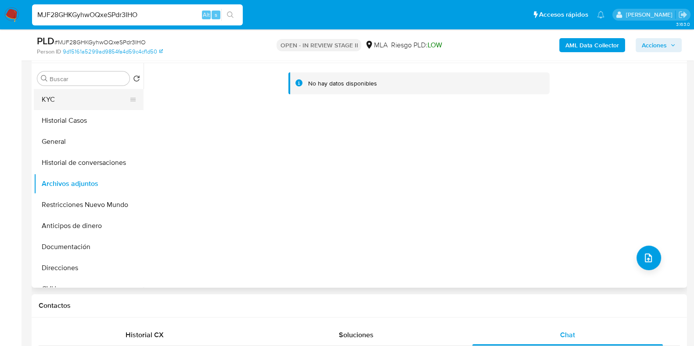
click at [61, 106] on button "KYC" at bounding box center [85, 99] width 103 height 21
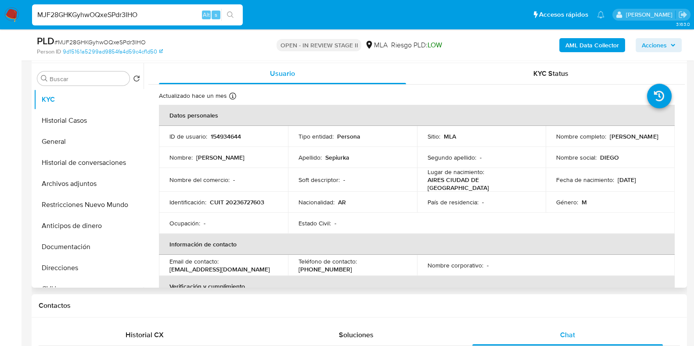
click at [255, 198] on p "CUIT 20236727603" at bounding box center [237, 202] width 54 height 8
copy p "20236727603"
click at [73, 188] on button "Archivos adjuntos" at bounding box center [85, 183] width 103 height 21
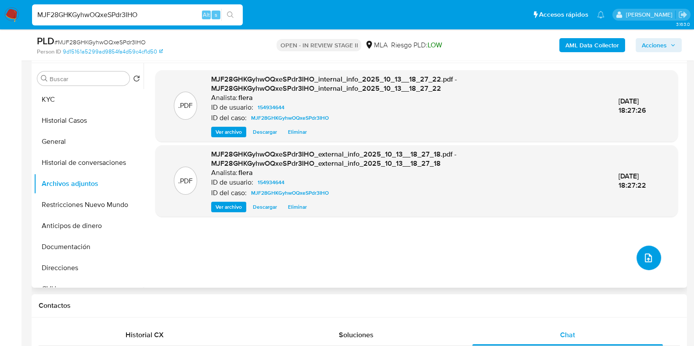
click at [645, 260] on icon "upload-file" at bounding box center [648, 258] width 7 height 9
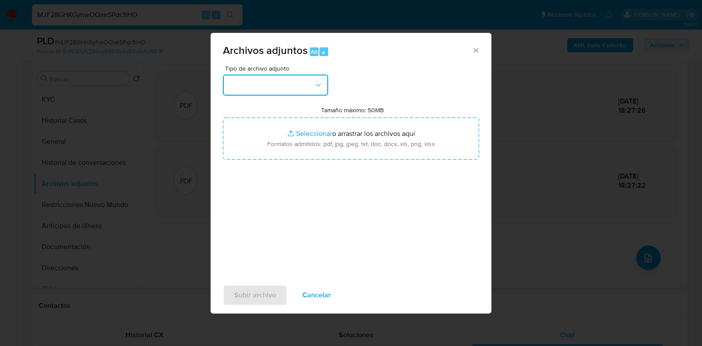
click at [272, 88] on button "button" at bounding box center [275, 85] width 105 height 21
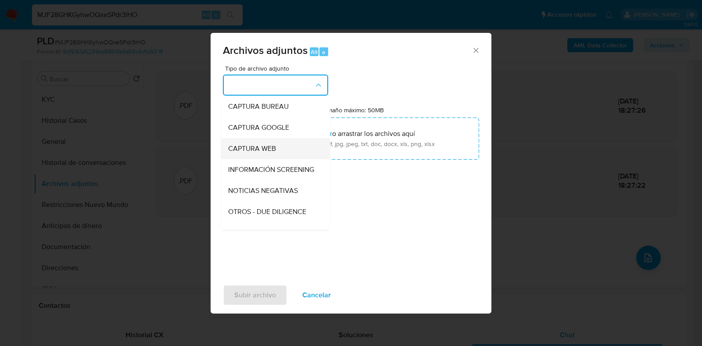
scroll to position [165, 0]
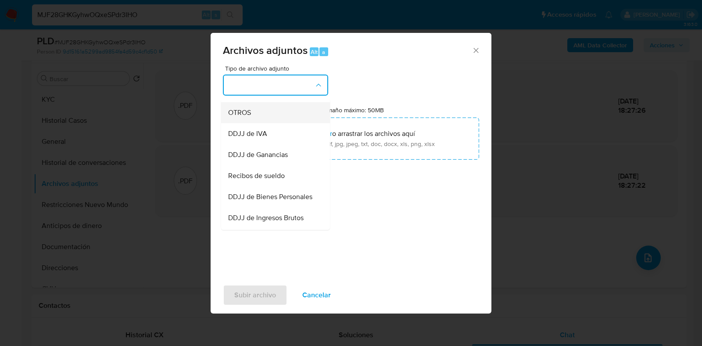
click at [266, 122] on div "OTROS" at bounding box center [273, 112] width 90 height 21
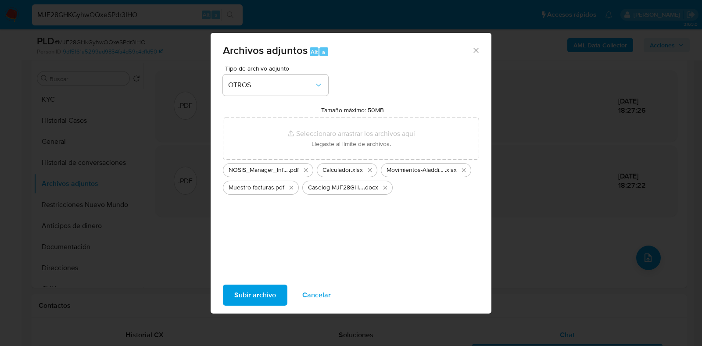
click at [259, 293] on span "Subir archivo" at bounding box center [255, 295] width 42 height 19
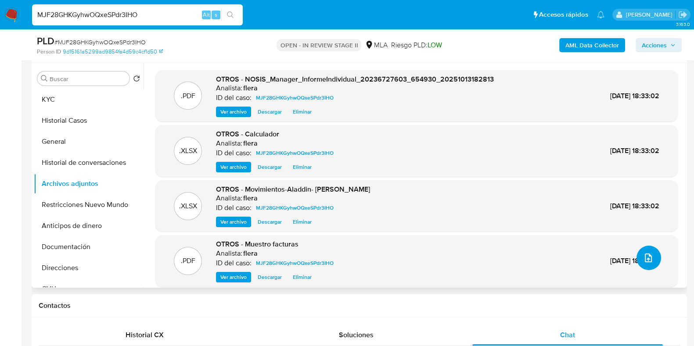
click at [637, 256] on button "upload-file" at bounding box center [649, 258] width 25 height 25
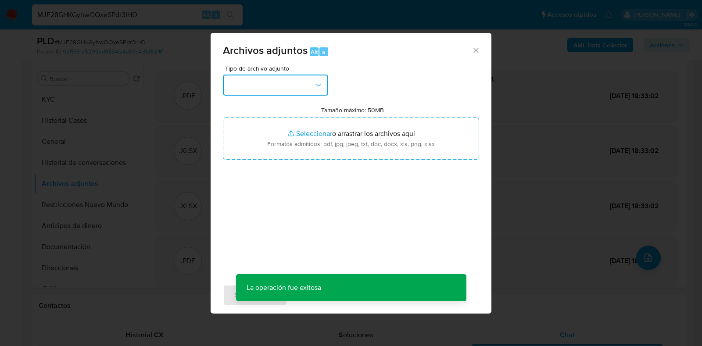
click at [301, 83] on button "button" at bounding box center [275, 85] width 105 height 21
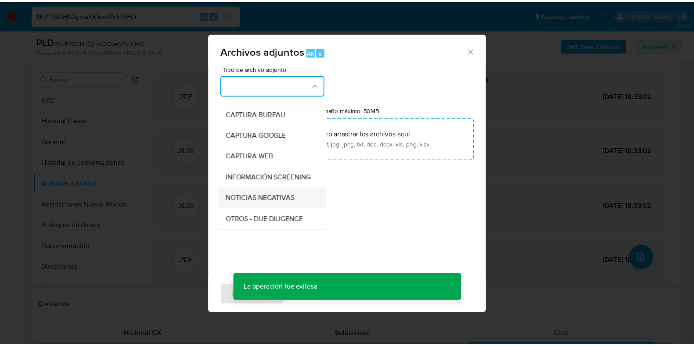
scroll to position [109, 0]
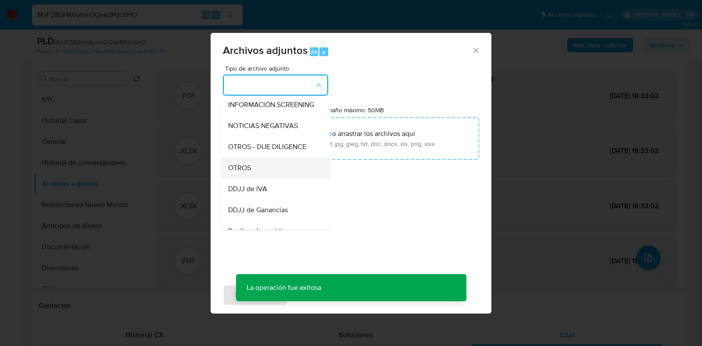
click at [277, 176] on div "OTROS" at bounding box center [273, 168] width 90 height 21
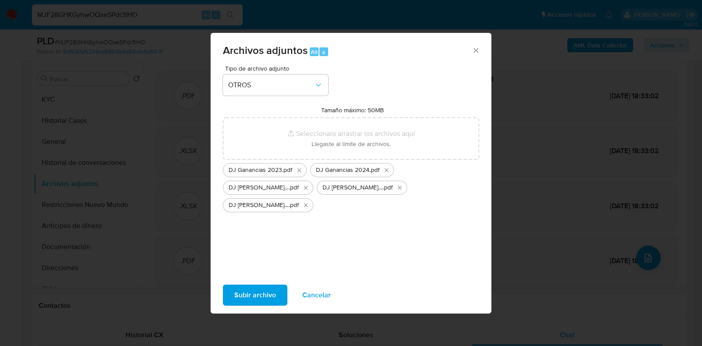
click at [259, 294] on span "Subir archivo" at bounding box center [255, 295] width 42 height 19
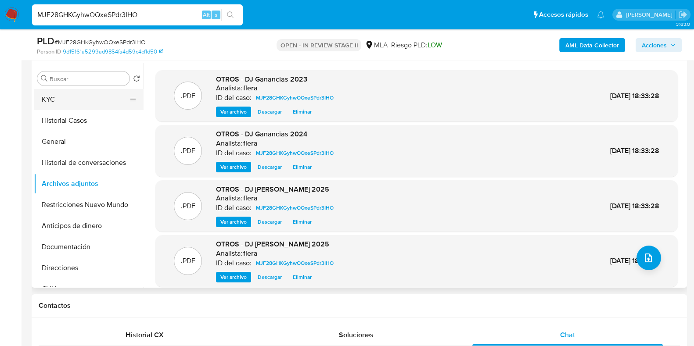
click at [69, 94] on button "KYC" at bounding box center [85, 99] width 103 height 21
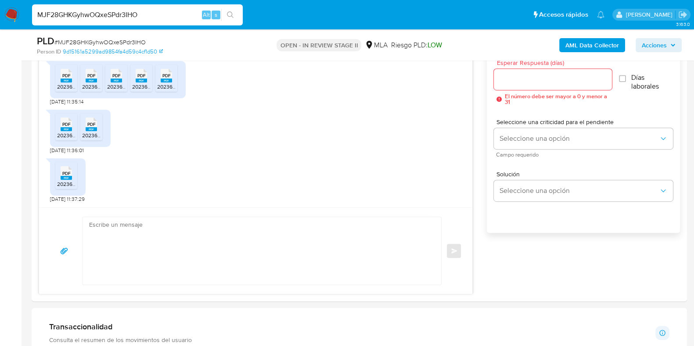
scroll to position [604, 0]
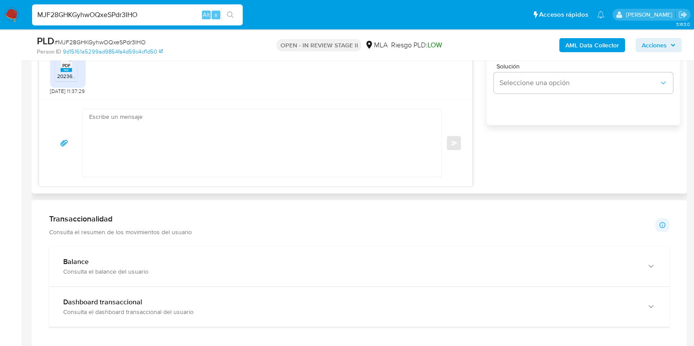
click at [44, 133] on div "Enviar" at bounding box center [255, 143] width 433 height 86
click at [159, 140] on textarea at bounding box center [259, 143] width 341 height 68
paste textarea "Hola, ¡Muchas gracias por tu respuesta! Confirmamos la recepción de la document…"
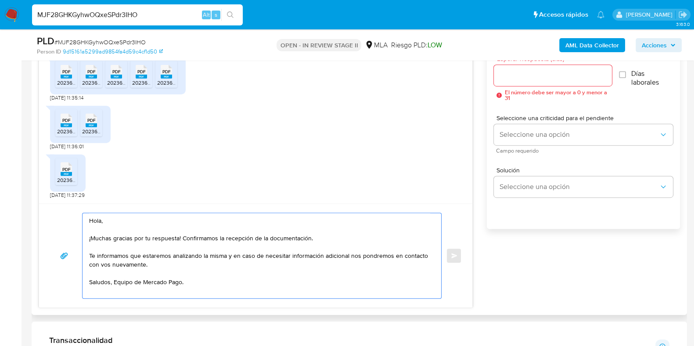
scroll to position [439, 0]
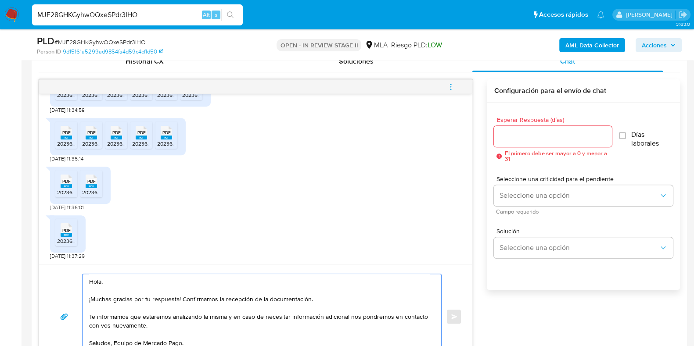
type textarea "Hola, ¡Muchas gracias por tu respuesta! Confirmamos la recepción de la document…"
click at [527, 139] on input "Esperar Respuesta (días)" at bounding box center [553, 136] width 118 height 11
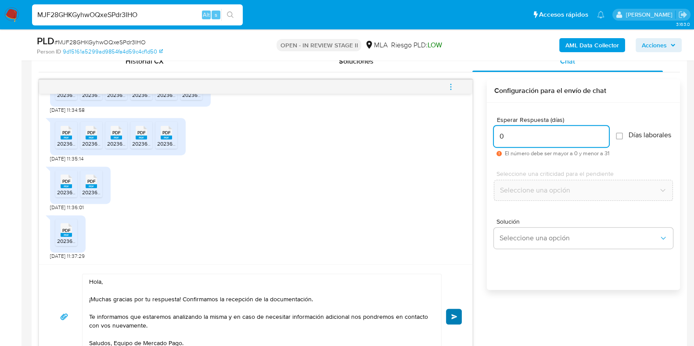
type input "0"
click at [452, 314] on span "Enviar" at bounding box center [454, 316] width 6 height 5
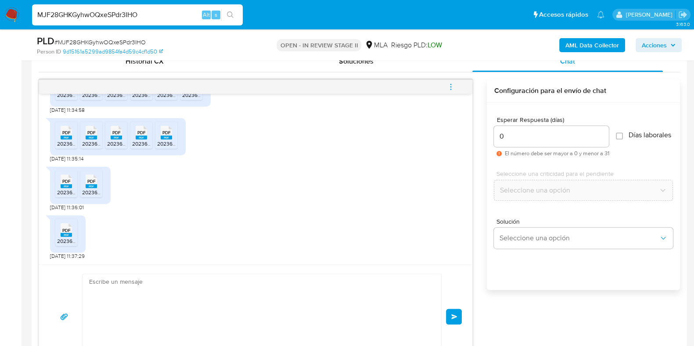
scroll to position [1026, 0]
click at [450, 86] on icon "menu-action" at bounding box center [450, 86] width 1 height 1
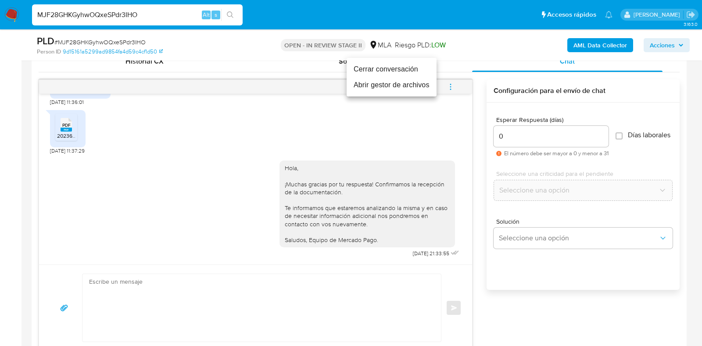
click at [380, 68] on li "Cerrar conversación" at bounding box center [392, 69] width 90 height 16
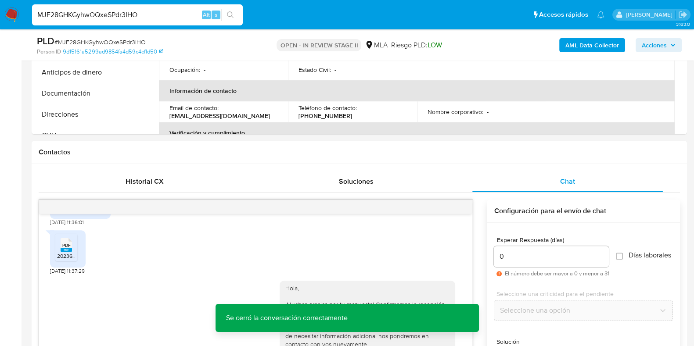
scroll to position [219, 0]
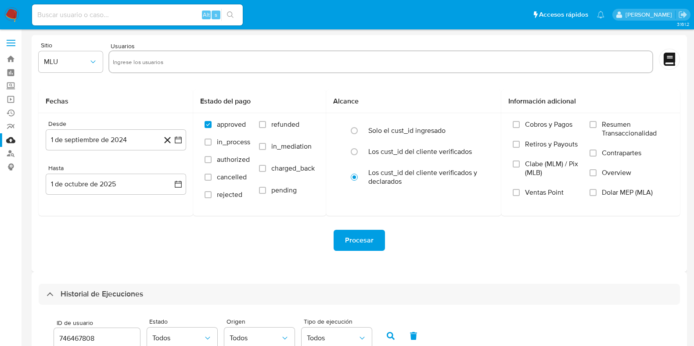
select select "10"
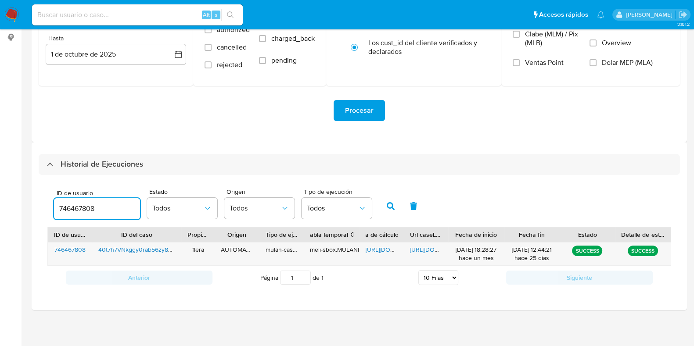
click at [63, 204] on input "746467808" at bounding box center [97, 208] width 86 height 11
type input "154934644"
click at [394, 209] on button "button" at bounding box center [390, 206] width 23 height 21
click at [372, 247] on span "https://docs.google.com/spreadsheets/d/1qEqiOQO5TJ2PKfH6l6c6pOqzy1Et8iWiavdfwML…" at bounding box center [396, 249] width 61 height 9
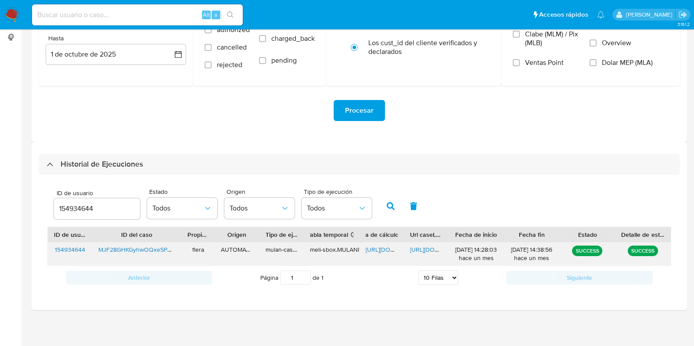
click at [426, 247] on span "https://docs.google.com/document/d/1GowR3h2p5rgmf-o5dAf9_MiuGEcdq8C8y1Yi2jq_7Mo…" at bounding box center [440, 249] width 61 height 9
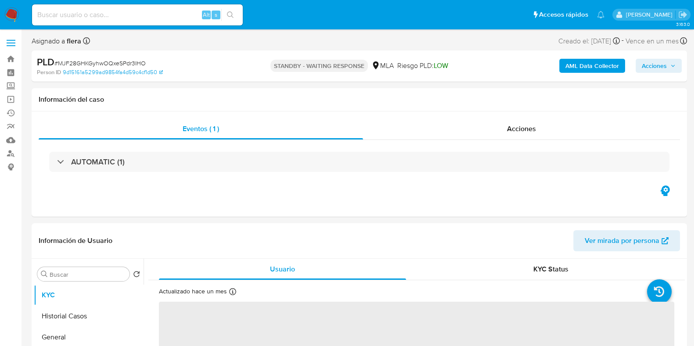
click at [88, 64] on span "# MJF28GHKGyhwOQxeSPdr3IHO" at bounding box center [99, 63] width 91 height 9
select select "10"
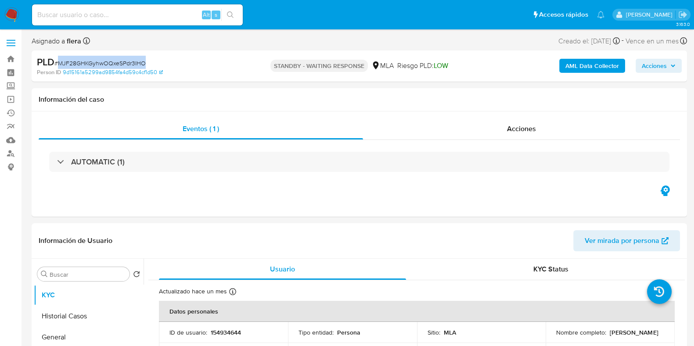
copy span "MJF28GHKGyhwOQxeSPdr3IHO"
click at [662, 66] on span "Acciones" at bounding box center [654, 66] width 25 height 14
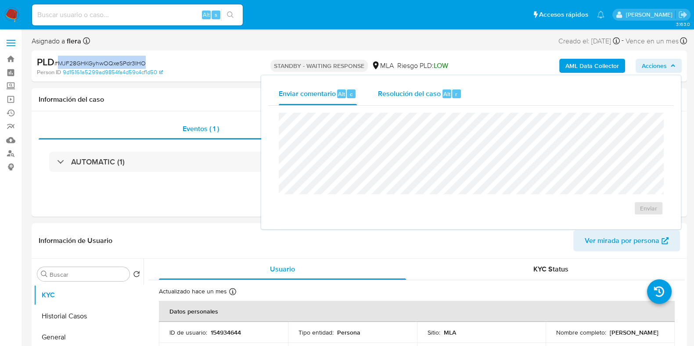
drag, startPoint x: 435, startPoint y: 95, endPoint x: 432, endPoint y: 100, distance: 5.3
click at [434, 95] on span "Resolución del caso" at bounding box center [409, 94] width 63 height 10
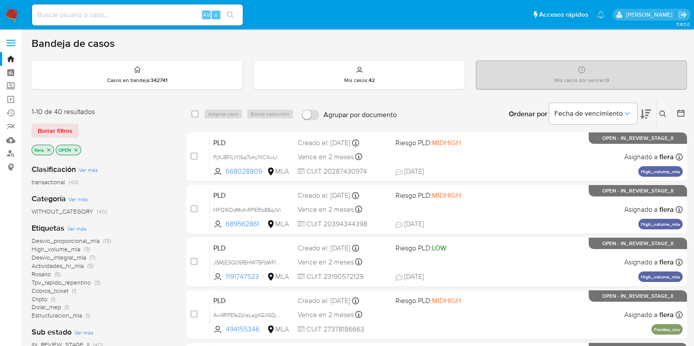
click at [663, 113] on icon at bounding box center [662, 114] width 7 height 7
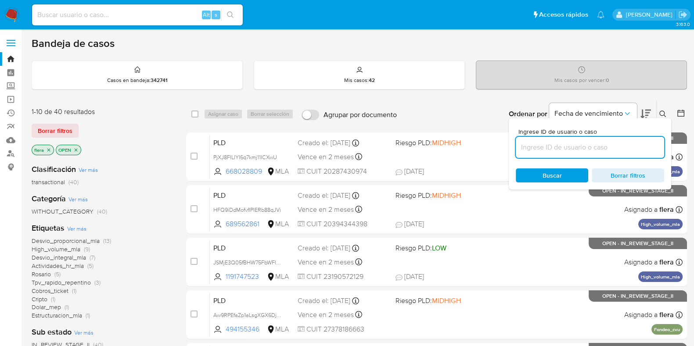
click at [545, 142] on input at bounding box center [590, 147] width 148 height 11
type input "MJF28GHKGyhwOQxeSPdr3IHO"
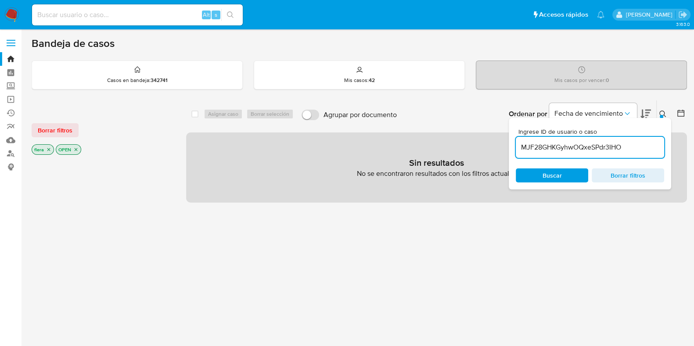
click at [77, 150] on icon "close-filter" at bounding box center [75, 149] width 5 height 5
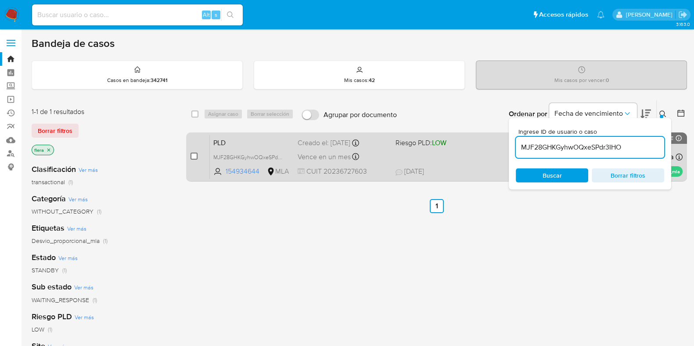
click at [194, 157] on input "checkbox" at bounding box center [194, 156] width 7 height 7
checkbox input "true"
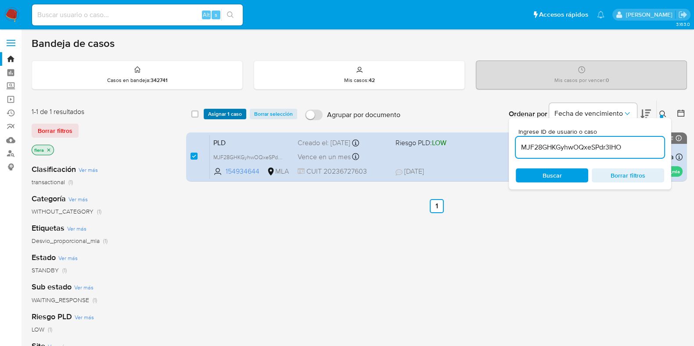
click at [224, 112] on span "Asignar 1 caso" at bounding box center [225, 114] width 34 height 9
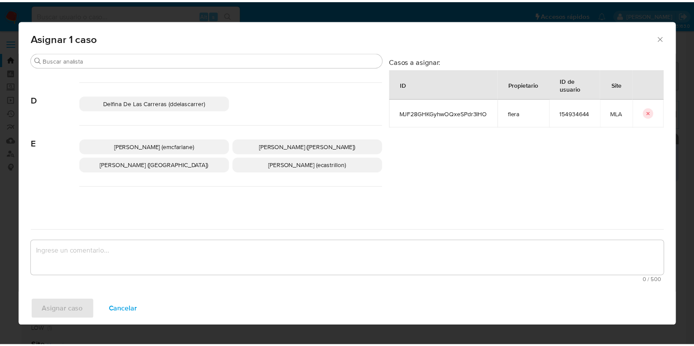
scroll to position [165, 0]
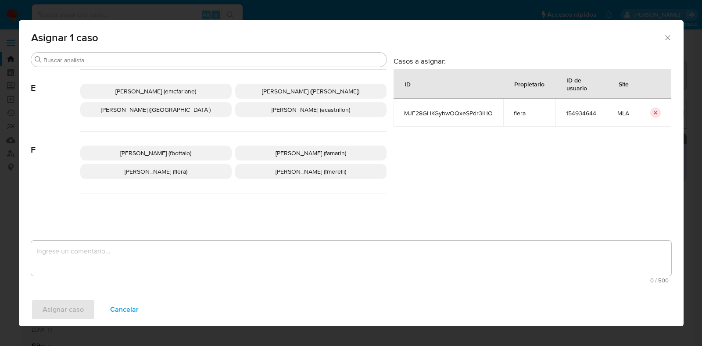
click at [176, 173] on span "Florencia Cecilia Lera (flera)" at bounding box center [156, 171] width 63 height 9
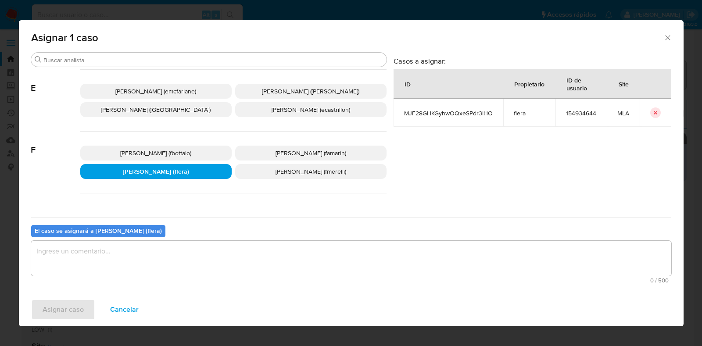
click at [155, 251] on textarea "assign-modal" at bounding box center [351, 258] width 641 height 35
click at [66, 308] on span "Asignar caso" at bounding box center [63, 309] width 41 height 19
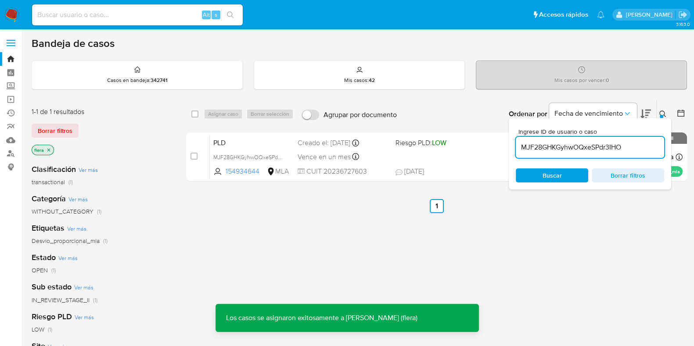
click at [244, 144] on span "PLD" at bounding box center [251, 142] width 77 height 11
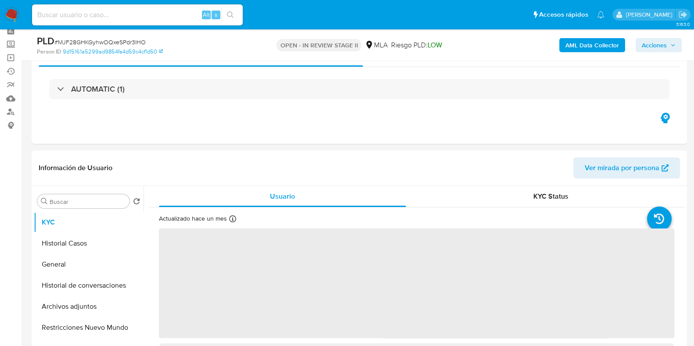
scroll to position [109, 0]
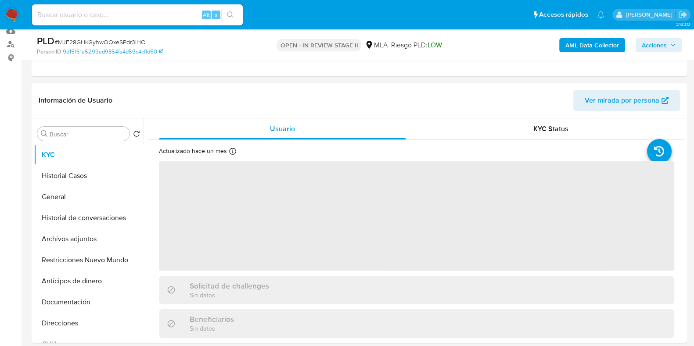
select select "10"
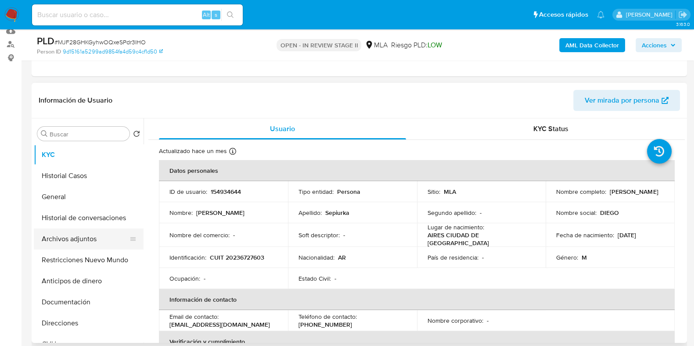
click at [88, 247] on button "Archivos adjuntos" at bounding box center [85, 239] width 103 height 21
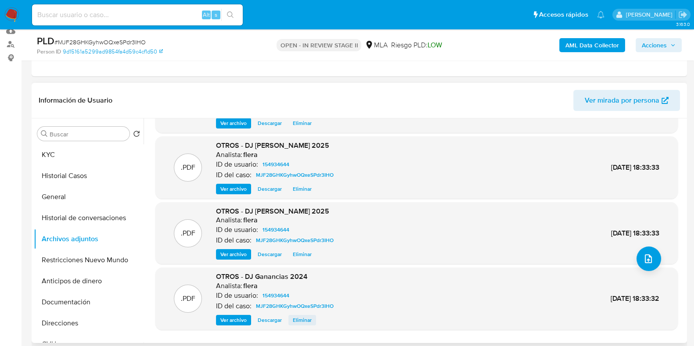
scroll to position [74, 0]
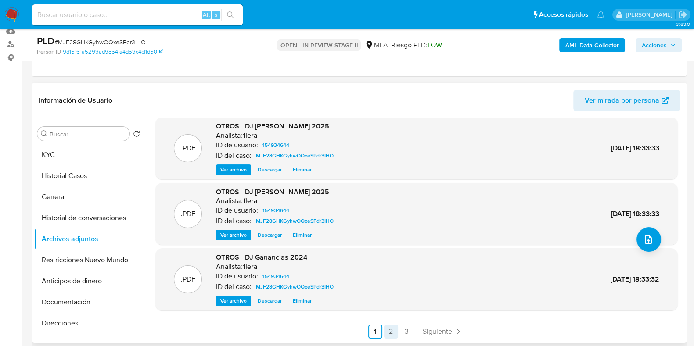
click at [387, 328] on link "2" at bounding box center [391, 332] width 14 height 14
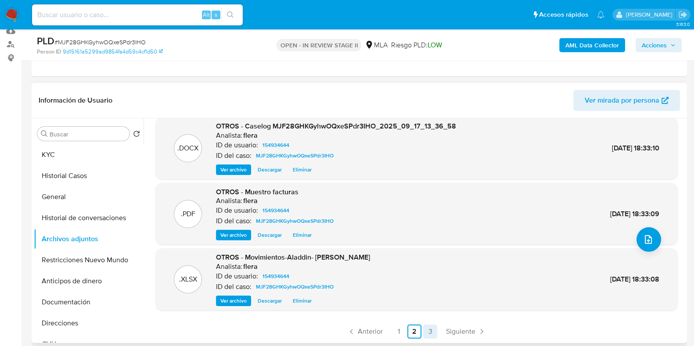
click at [426, 335] on link "3" at bounding box center [430, 332] width 14 height 14
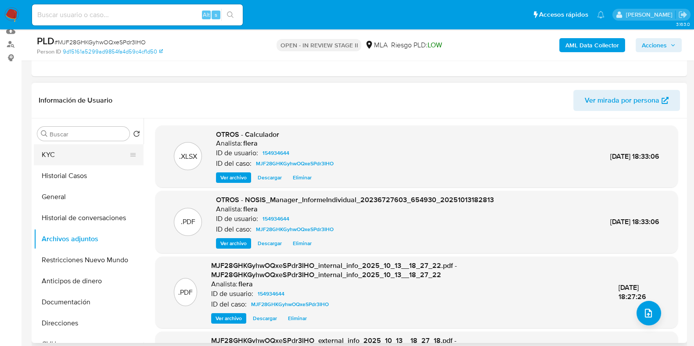
click at [62, 153] on button "KYC" at bounding box center [85, 154] width 103 height 21
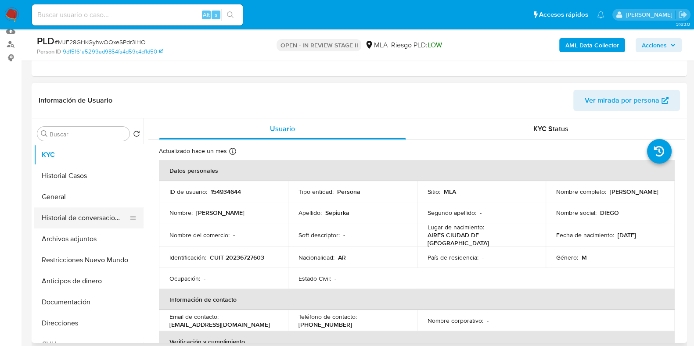
click at [65, 224] on button "Historial de conversaciones" at bounding box center [85, 218] width 103 height 21
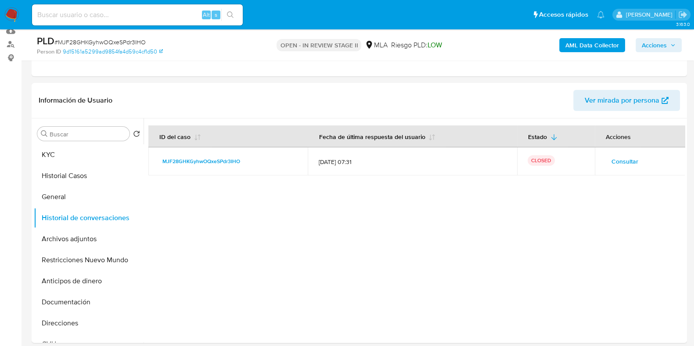
click at [660, 44] on span "Acciones" at bounding box center [654, 45] width 25 height 14
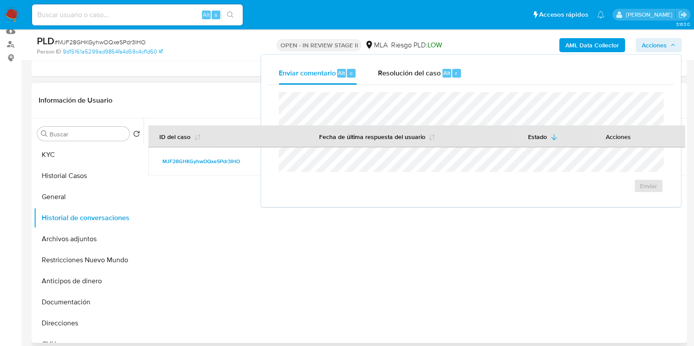
drag, startPoint x: 436, startPoint y: 80, endPoint x: 213, endPoint y: 113, distance: 225.1
click at [435, 80] on div "Resolución del caso Alt r" at bounding box center [420, 73] width 84 height 23
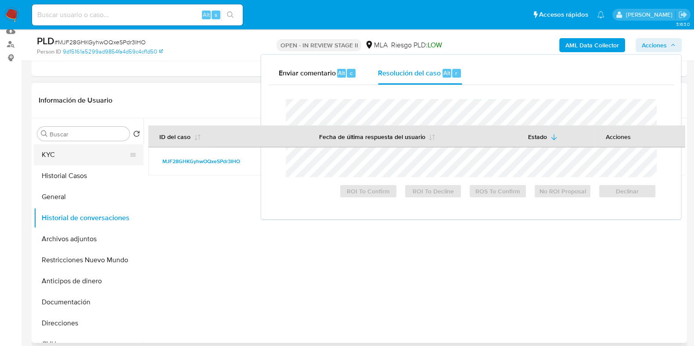
click at [69, 148] on button "KYC" at bounding box center [85, 154] width 103 height 21
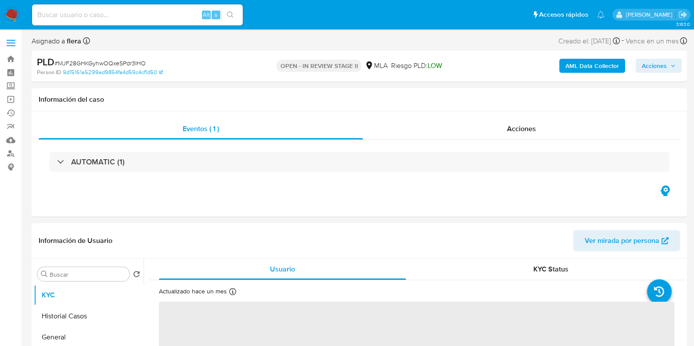
click at [664, 67] on span "Acciones" at bounding box center [654, 66] width 25 height 14
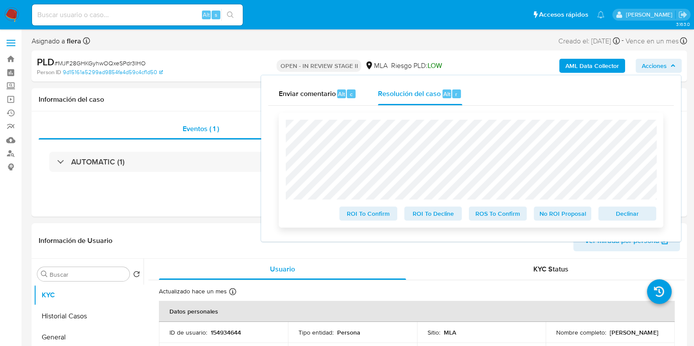
click at [559, 216] on span "No ROI Proposal" at bounding box center [563, 214] width 46 height 12
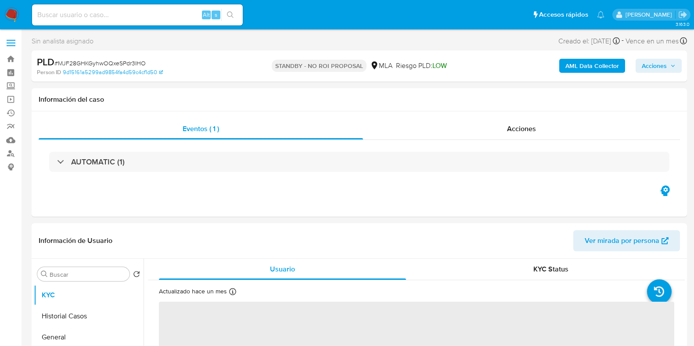
select select "10"
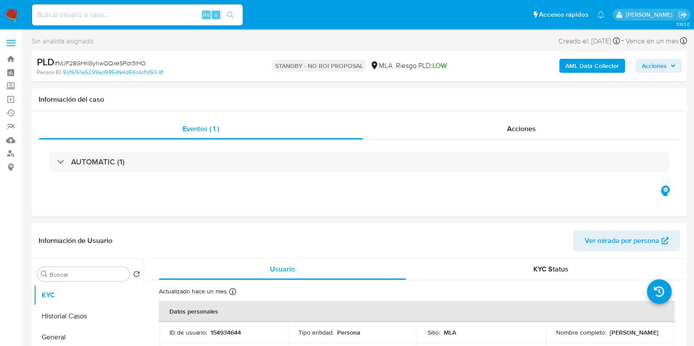
click at [134, 22] on div "Alt s" at bounding box center [137, 14] width 211 height 21
click at [149, 12] on input at bounding box center [137, 14] width 211 height 11
paste input "tzaLzOnxXNNyYUQdC6zkksuX"
type input "tzaLzOnxXNNyYUQdC6zkksuX"
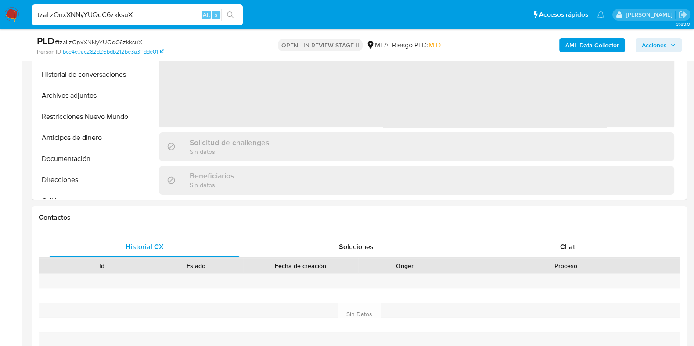
select select "10"
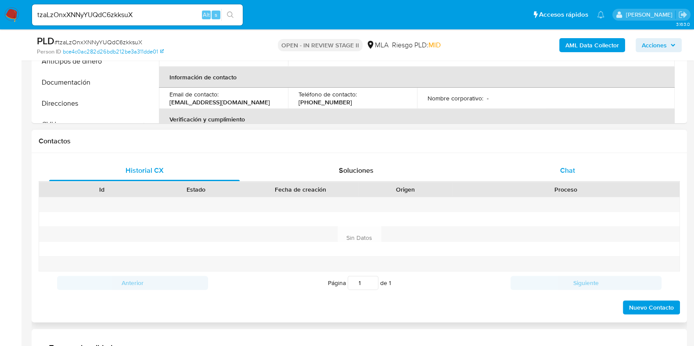
click at [576, 170] on div "Chat" at bounding box center [567, 170] width 191 height 21
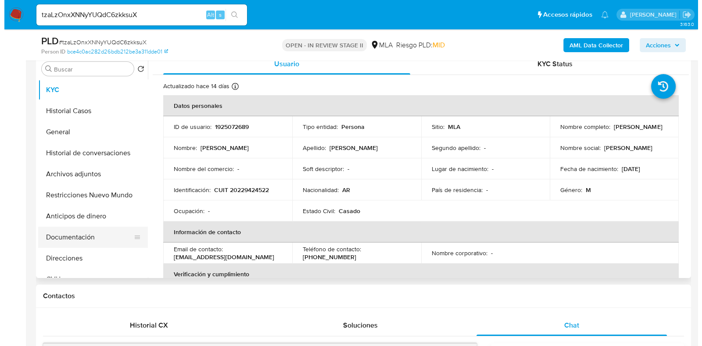
scroll to position [165, 0]
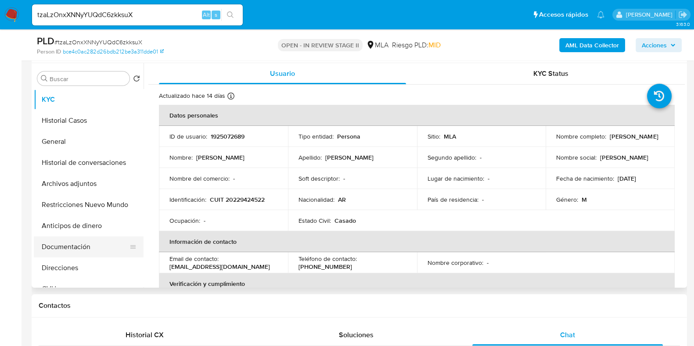
click at [75, 253] on button "Documentación" at bounding box center [85, 247] width 103 height 21
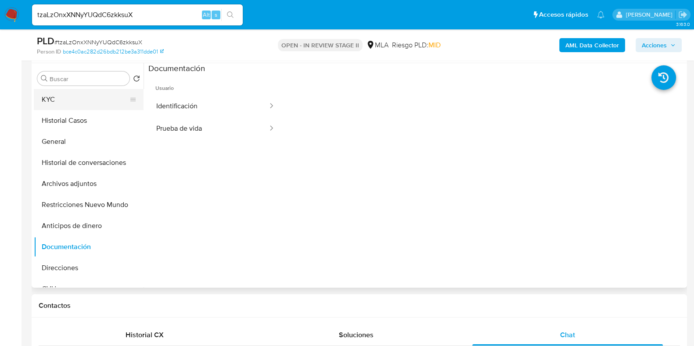
click at [85, 99] on button "KYC" at bounding box center [85, 99] width 103 height 21
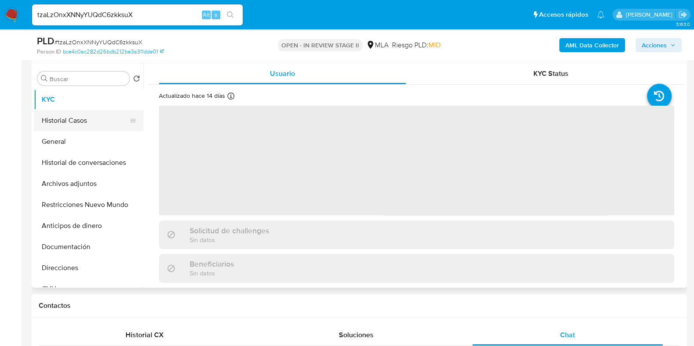
click at [80, 124] on button "Historial Casos" at bounding box center [85, 120] width 103 height 21
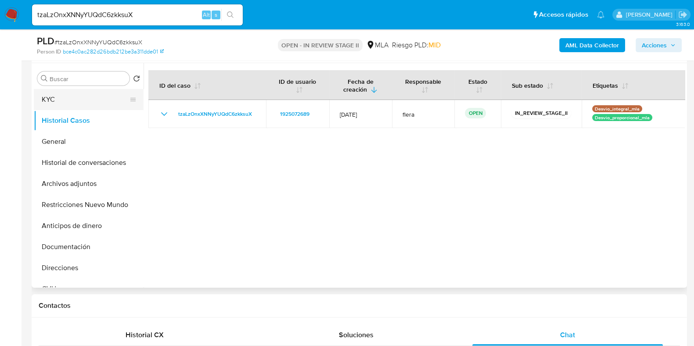
click at [79, 101] on button "KYC" at bounding box center [85, 99] width 103 height 21
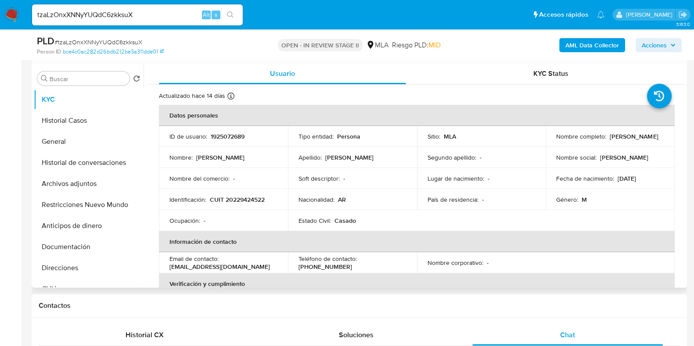
click at [228, 137] on p "1925072689" at bounding box center [228, 137] width 34 height 8
copy p "1925072689"
click at [585, 45] on b "AML Data Collector" at bounding box center [592, 45] width 54 height 14
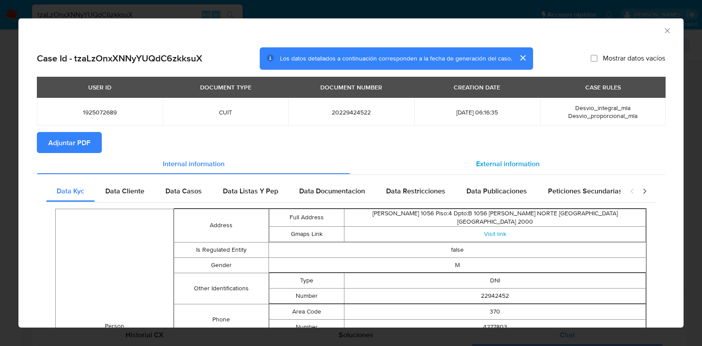
click at [483, 174] on div "External information" at bounding box center [507, 163] width 315 height 21
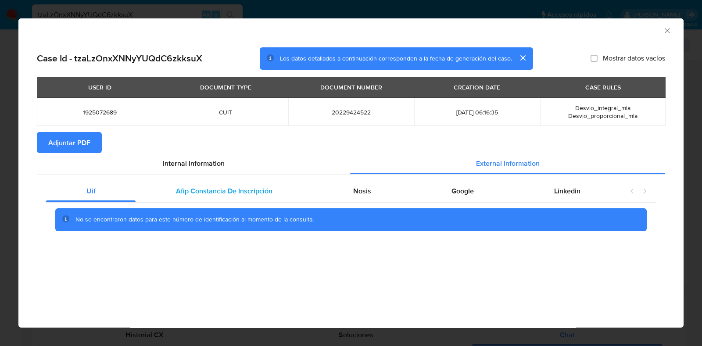
click at [256, 194] on span "Afip Constancia De Inscripción" at bounding box center [224, 191] width 97 height 10
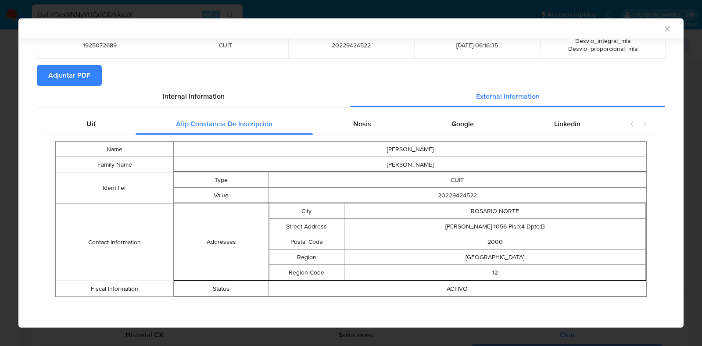
scroll to position [66, 0]
click at [356, 120] on span "Nosis" at bounding box center [362, 124] width 18 height 10
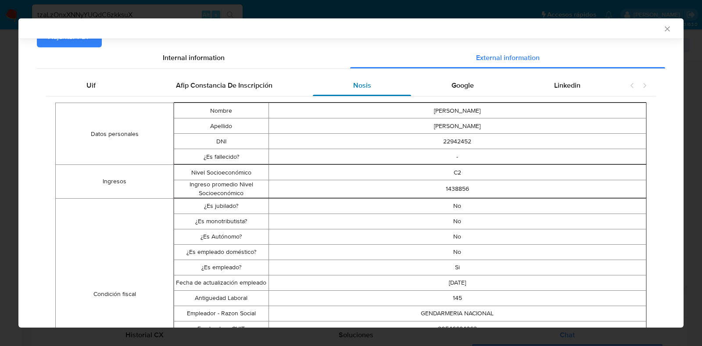
scroll to position [121, 0]
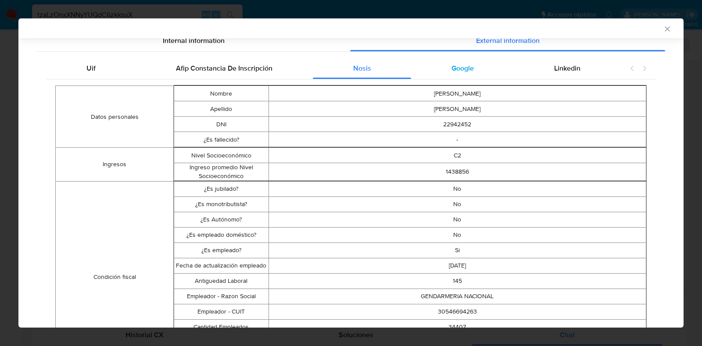
click at [470, 65] on div "Google" at bounding box center [462, 68] width 103 height 21
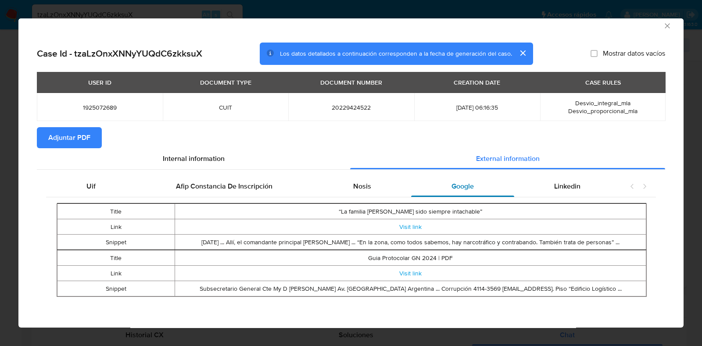
scroll to position [5, 0]
click at [554, 186] on span "Linkedin" at bounding box center [567, 186] width 26 height 10
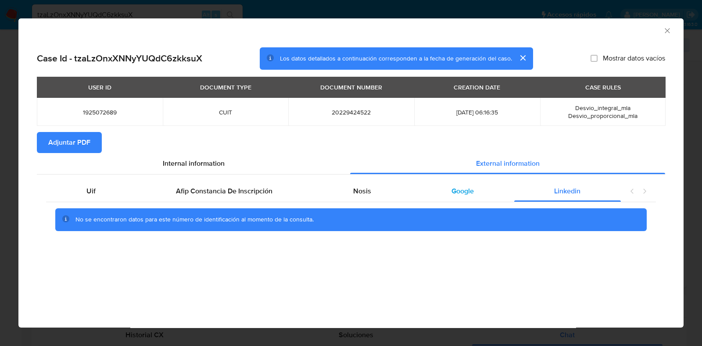
click at [452, 192] on span "Google" at bounding box center [463, 191] width 22 height 10
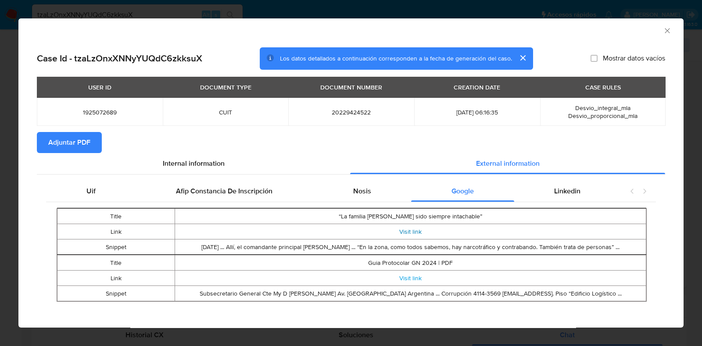
click at [400, 228] on link "Visit link" at bounding box center [411, 231] width 22 height 9
click at [663, 28] on icon "Cerrar ventana" at bounding box center [667, 30] width 9 height 9
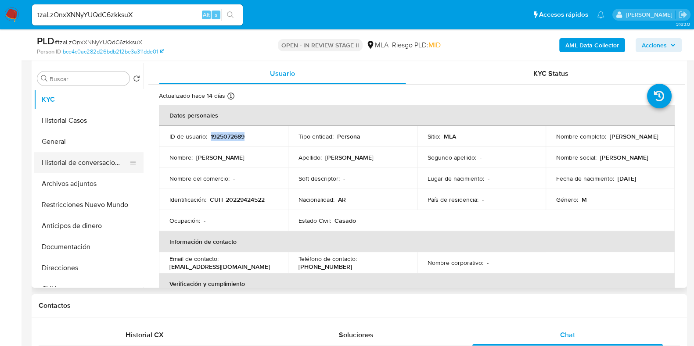
click at [82, 171] on button "Historial de conversaciones" at bounding box center [85, 162] width 103 height 21
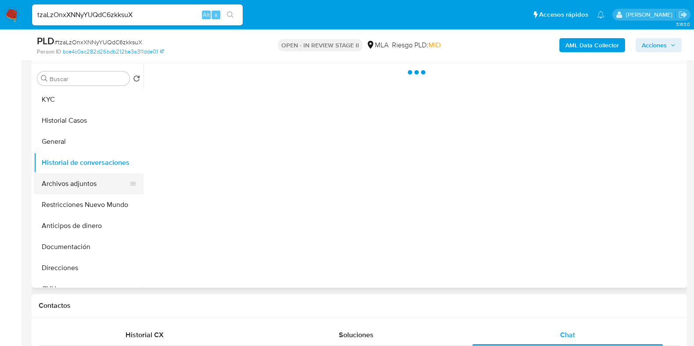
click at [81, 185] on button "Archivos adjuntos" at bounding box center [85, 183] width 103 height 21
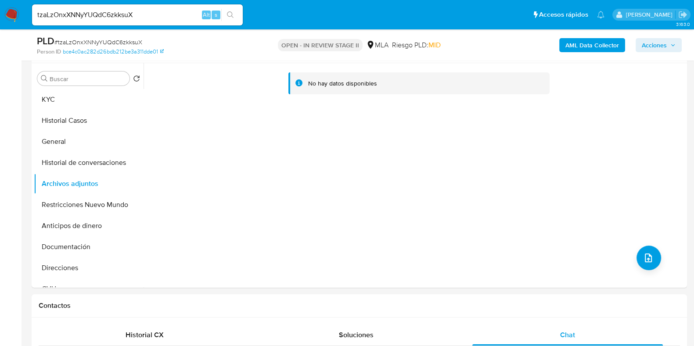
click at [585, 43] on b "AML Data Collector" at bounding box center [592, 45] width 54 height 14
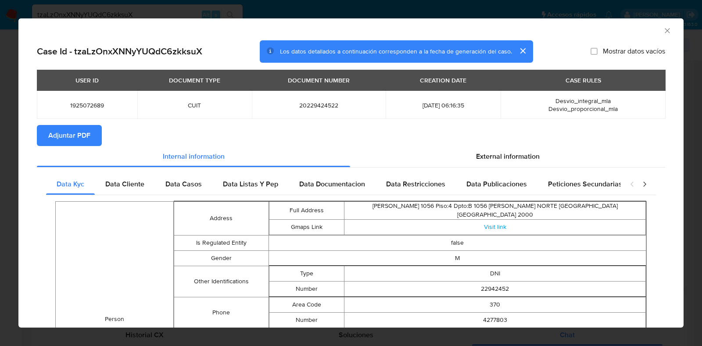
click at [76, 141] on span "Adjuntar PDF" at bounding box center [69, 135] width 42 height 19
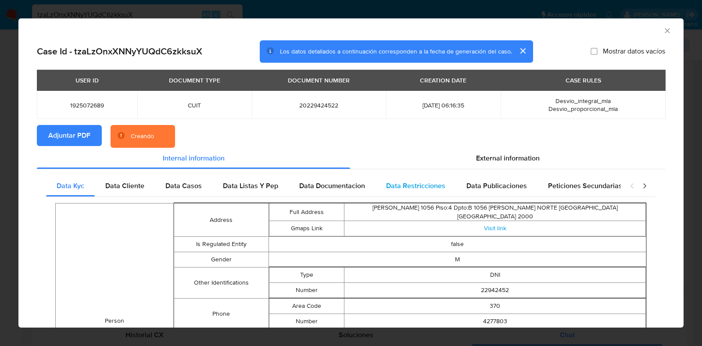
click at [415, 189] on span "Data Restricciones" at bounding box center [415, 186] width 59 height 10
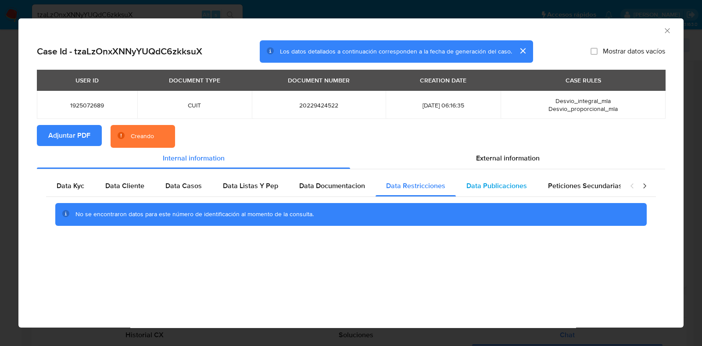
click at [474, 187] on span "Data Publicaciones" at bounding box center [497, 186] width 61 height 10
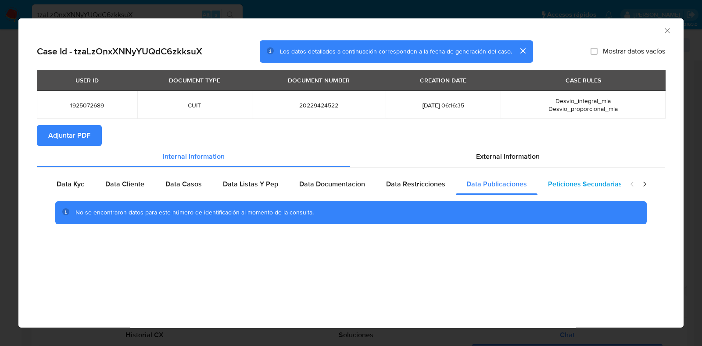
click at [557, 183] on span "Peticiones Secundarias" at bounding box center [585, 184] width 74 height 10
click at [644, 185] on icon "closure-recommendation-modal" at bounding box center [645, 184] width 9 height 9
click at [583, 185] on span "Data Minoridad" at bounding box center [591, 184] width 48 height 10
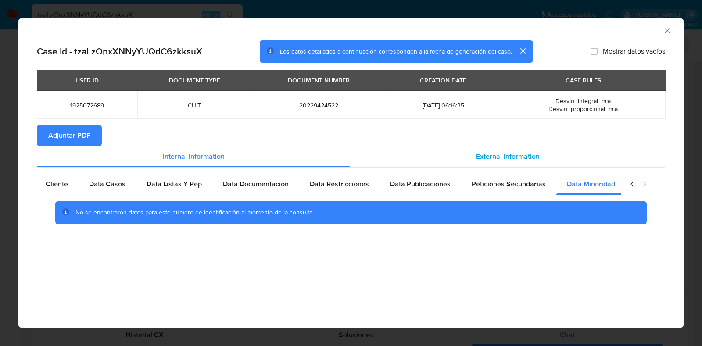
click at [500, 154] on span "External information" at bounding box center [508, 156] width 64 height 10
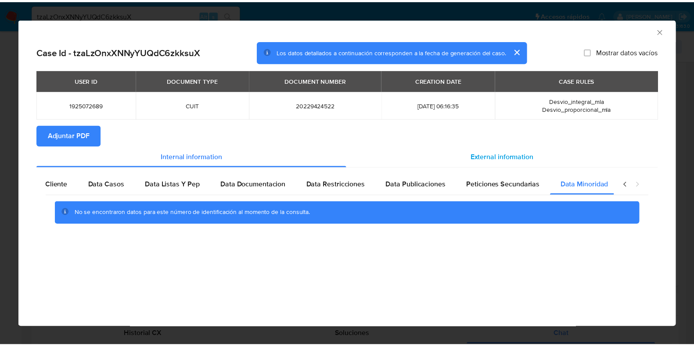
scroll to position [0, 0]
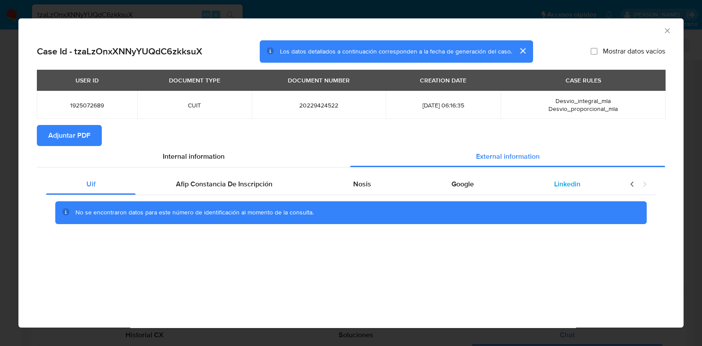
click at [547, 186] on div "Linkedin" at bounding box center [568, 184] width 107 height 21
click at [490, 185] on div "Google" at bounding box center [462, 184] width 103 height 21
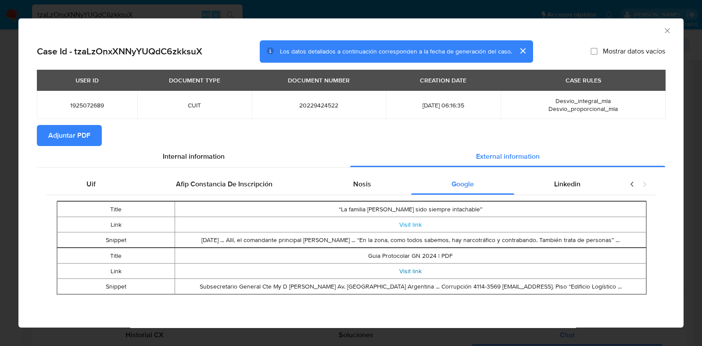
click at [418, 271] on link "Visit link" at bounding box center [411, 271] width 22 height 9
click at [667, 31] on icon "Cerrar ventana" at bounding box center [667, 30] width 9 height 9
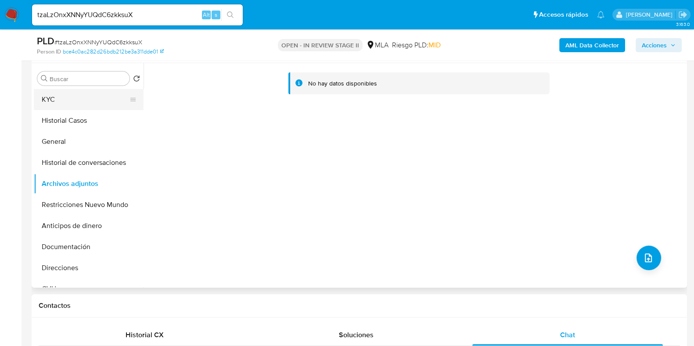
click at [79, 101] on button "KYC" at bounding box center [85, 99] width 103 height 21
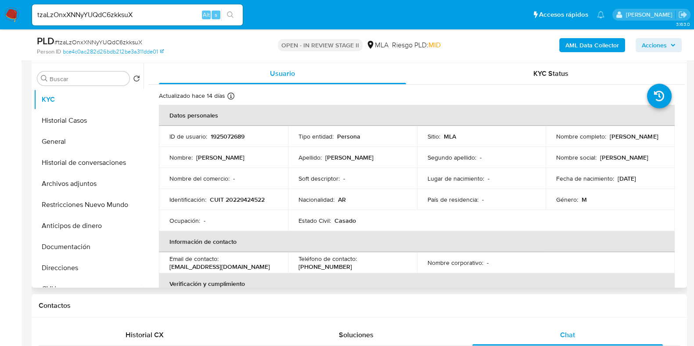
drag, startPoint x: 609, startPoint y: 137, endPoint x: 555, endPoint y: 142, distance: 54.7
click at [556, 140] on div "Nombre completo : Victor Daniel Larrea" at bounding box center [610, 137] width 108 height 8
drag, startPoint x: 555, startPoint y: 142, endPoint x: 615, endPoint y: 141, distance: 59.7
click at [615, 140] on div "Nombre completo : Victor Daniel Larrea" at bounding box center [610, 137] width 108 height 8
copy p "Victor Daniel Larrea"
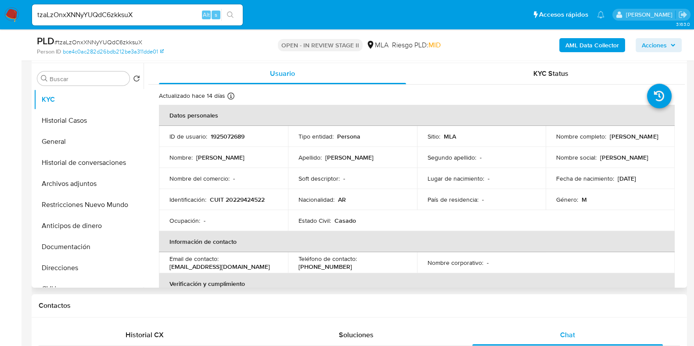
copy p "Victor Daniel Larrea"
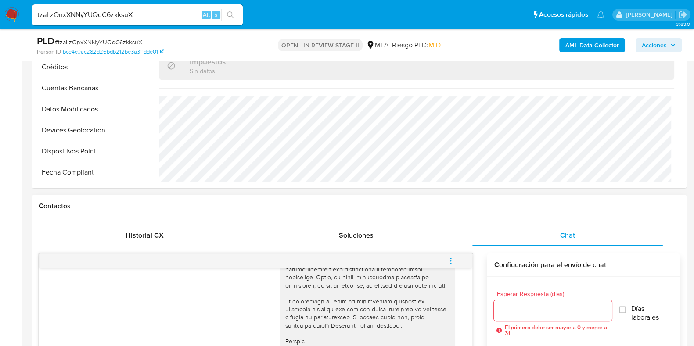
scroll to position [263, 0]
click at [450, 262] on icon "menu-action" at bounding box center [451, 262] width 8 height 8
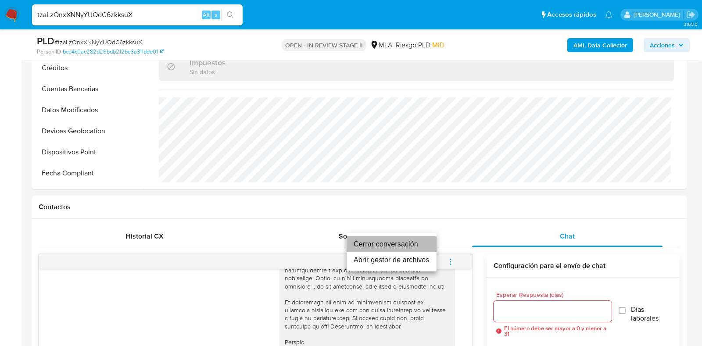
click at [369, 239] on li "Cerrar conversación" at bounding box center [392, 245] width 90 height 16
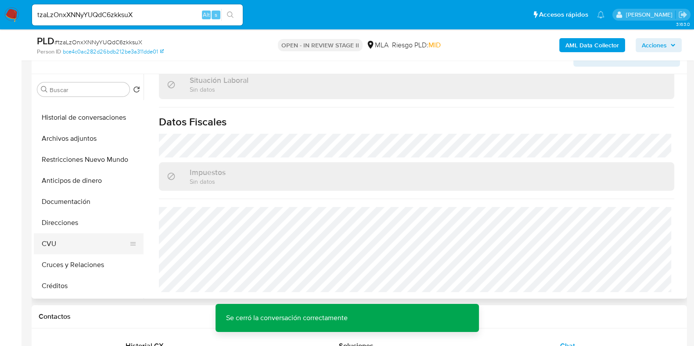
scroll to position [54, 0]
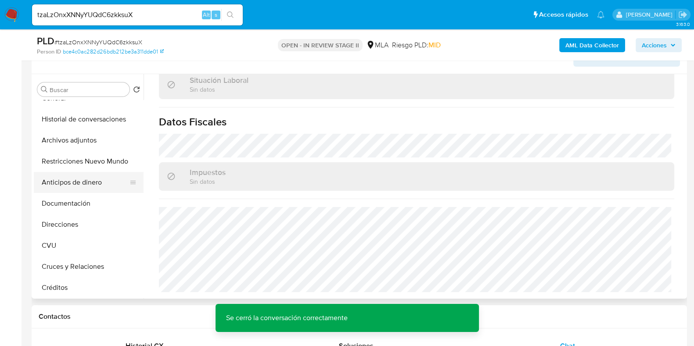
click at [77, 179] on button "Anticipos de dinero" at bounding box center [85, 182] width 103 height 21
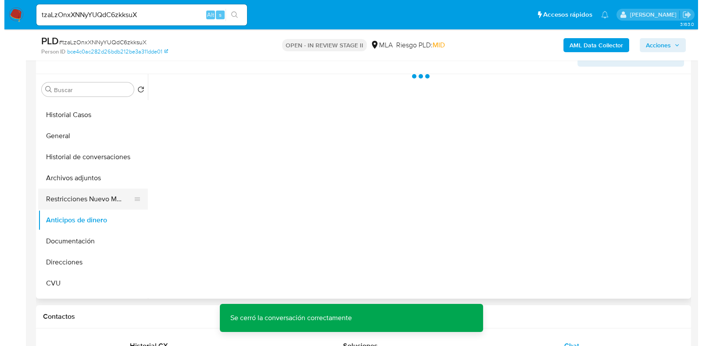
scroll to position [0, 0]
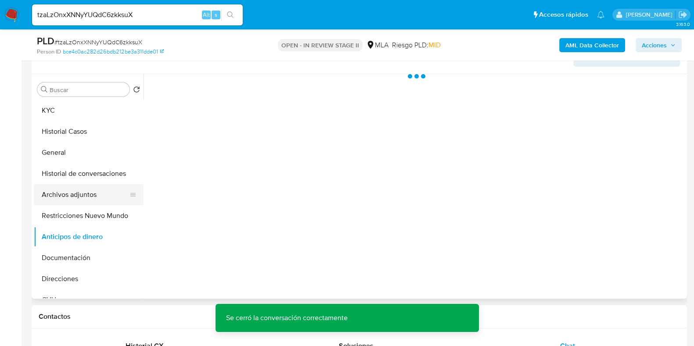
click at [68, 194] on button "Archivos adjuntos" at bounding box center [85, 194] width 103 height 21
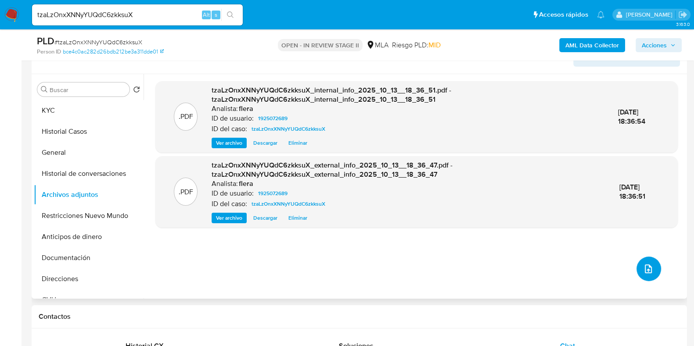
click at [643, 266] on icon "upload-file" at bounding box center [648, 269] width 11 height 11
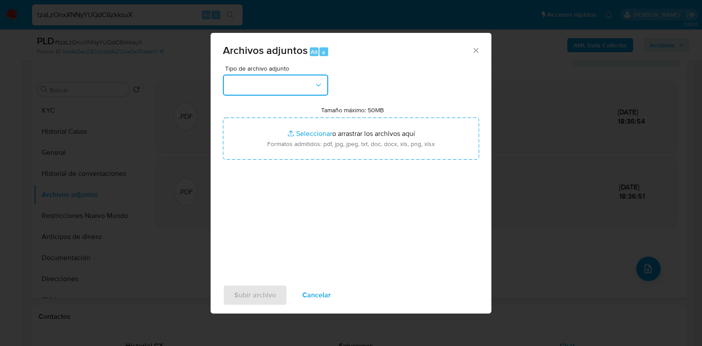
click at [293, 88] on button "button" at bounding box center [275, 85] width 105 height 21
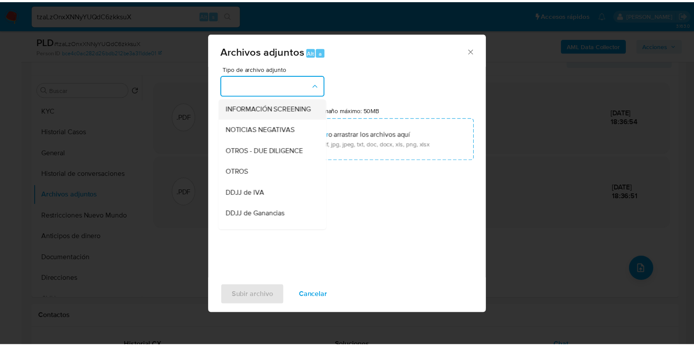
scroll to position [109, 0]
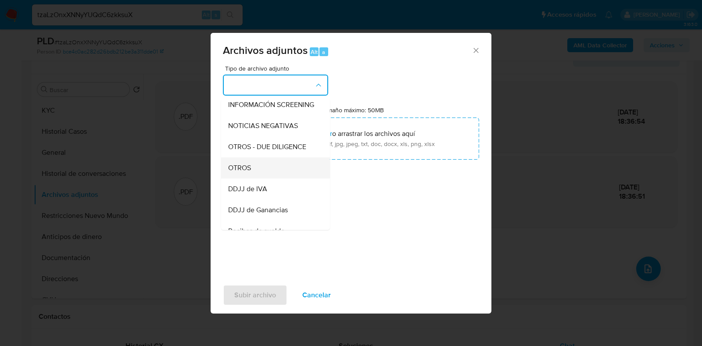
click at [274, 179] on div "OTROS" at bounding box center [273, 168] width 90 height 21
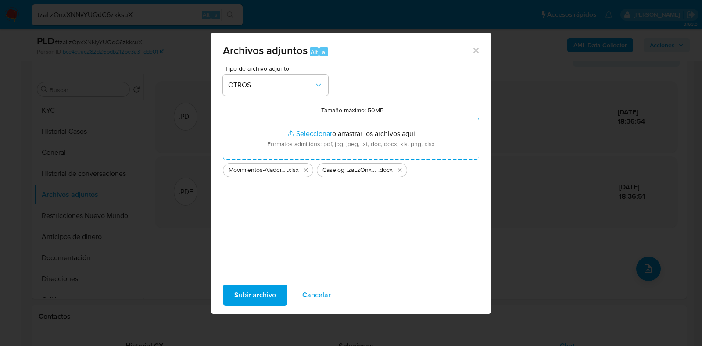
click at [255, 293] on span "Subir archivo" at bounding box center [255, 295] width 42 height 19
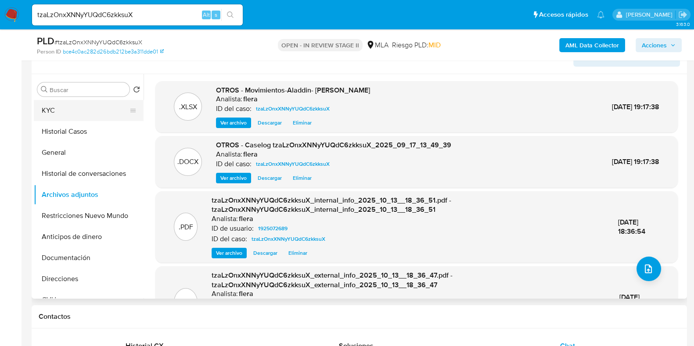
click at [67, 113] on button "KYC" at bounding box center [85, 110] width 103 height 21
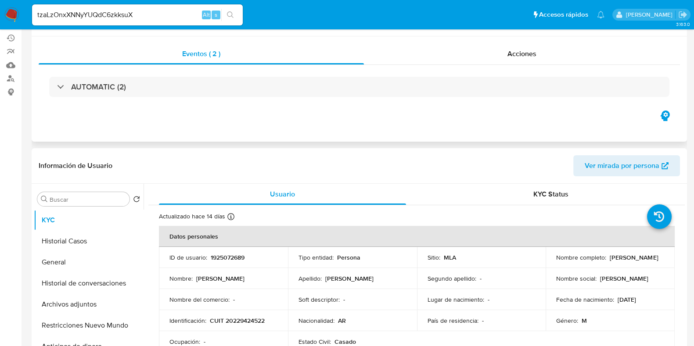
scroll to position [0, 0]
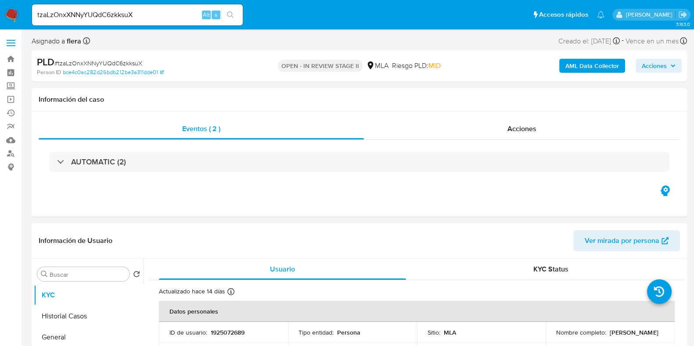
click at [643, 65] on span "Acciones" at bounding box center [654, 66] width 25 height 14
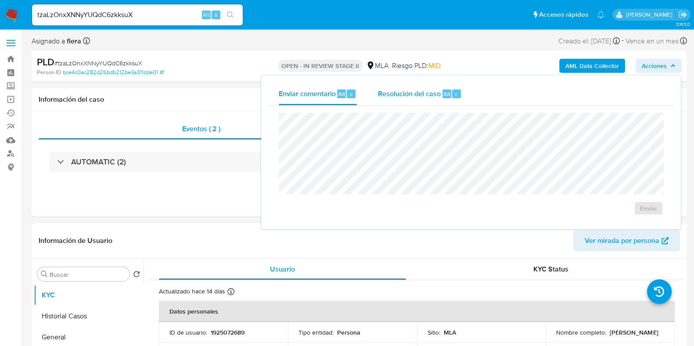
click at [390, 94] on span "Resolución del caso" at bounding box center [409, 94] width 63 height 10
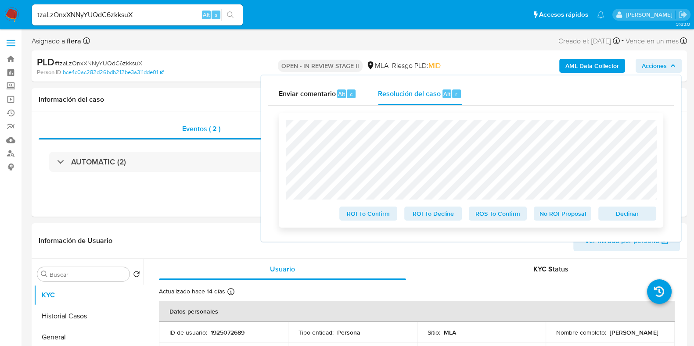
click at [557, 214] on span "No ROI Proposal" at bounding box center [563, 214] width 46 height 12
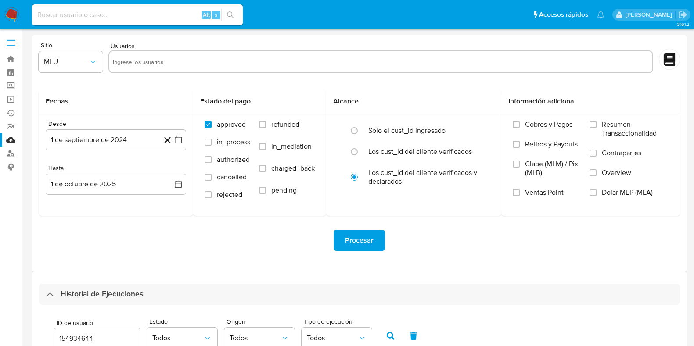
select select "10"
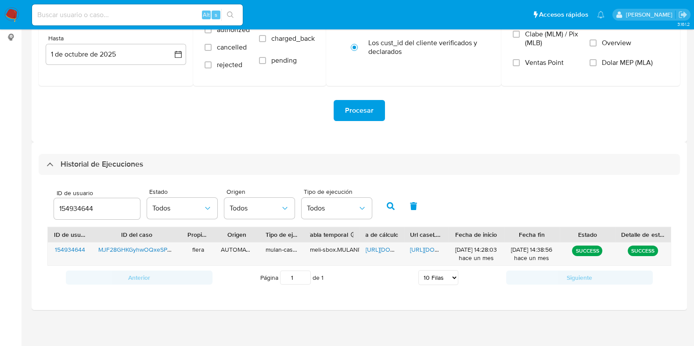
click at [89, 211] on input "154934644" at bounding box center [97, 208] width 86 height 11
type input "1925072689"
click at [392, 210] on button "button" at bounding box center [390, 206] width 23 height 21
click at [380, 252] on span "[URL][DOMAIN_NAME]" at bounding box center [396, 249] width 61 height 9
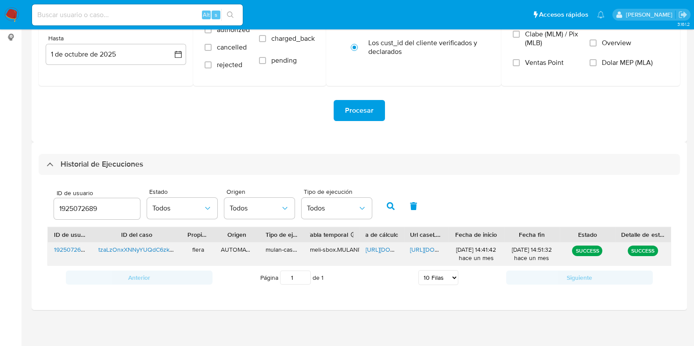
click at [432, 247] on span "[URL][DOMAIN_NAME]" at bounding box center [440, 249] width 61 height 9
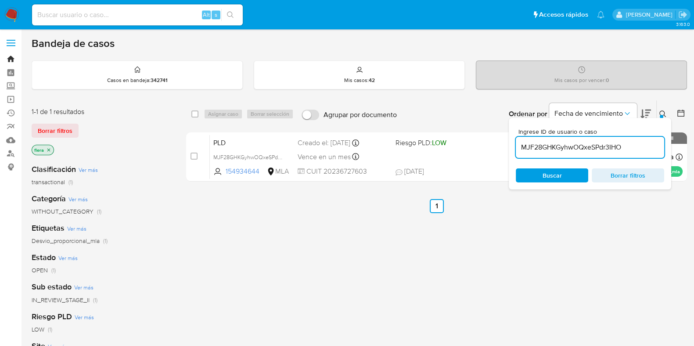
click at [6, 56] on link "Bandeja" at bounding box center [52, 59] width 104 height 14
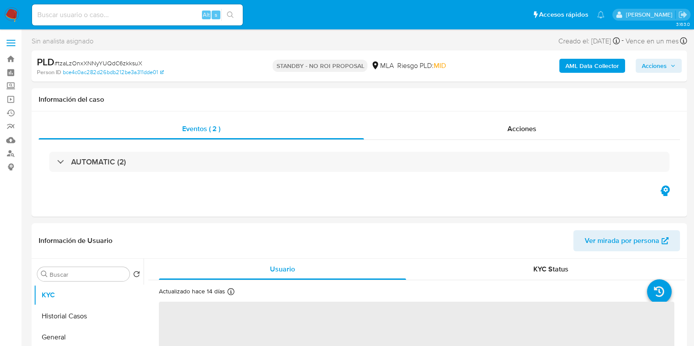
select select "10"
click at [75, 11] on input at bounding box center [137, 14] width 211 height 11
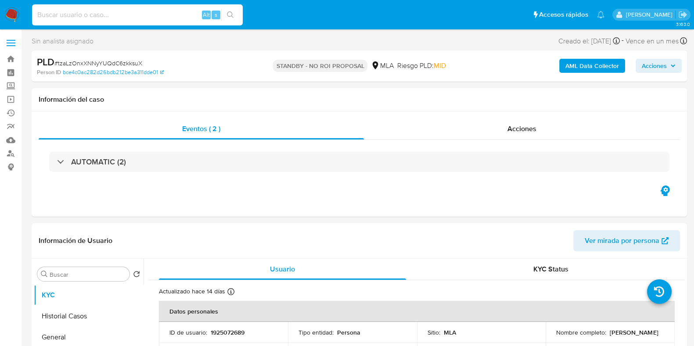
paste input "cxdjPPNxFKyYhhZOgHKKd8DJ"
type input "cxdjPPNxFKyYhhZOgHKKd8DJ"
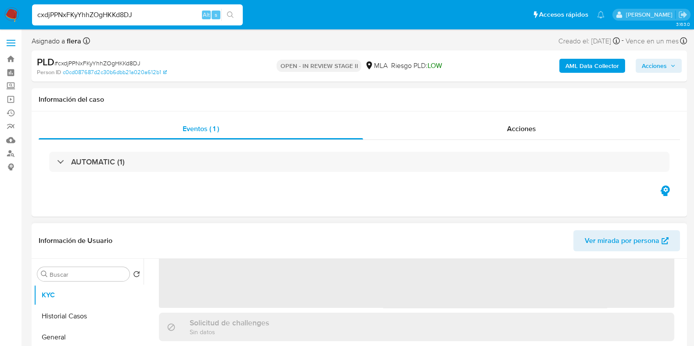
select select "10"
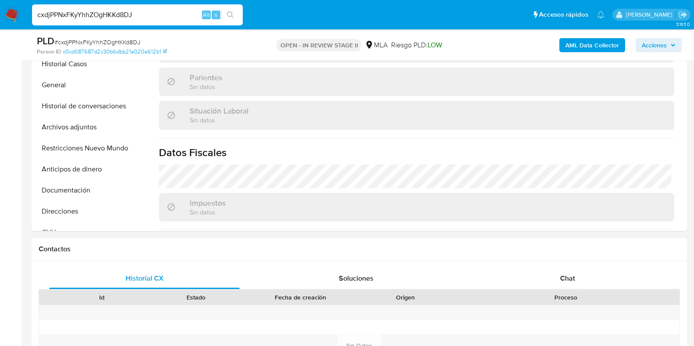
scroll to position [274, 0]
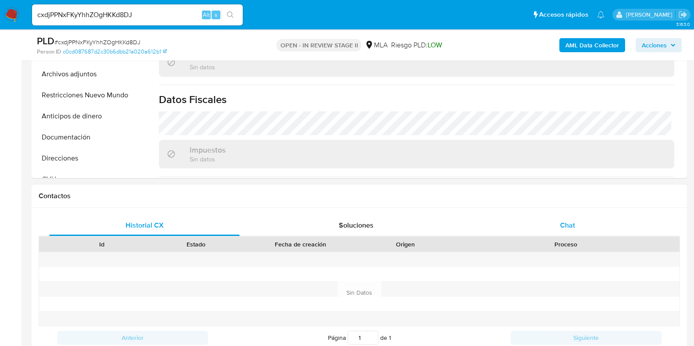
click at [571, 225] on span "Chat" at bounding box center [567, 225] width 15 height 10
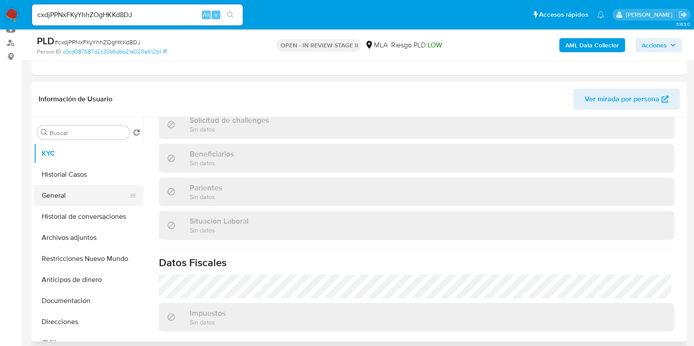
scroll to position [109, 0]
click at [64, 173] on button "Historial Casos" at bounding box center [85, 176] width 103 height 21
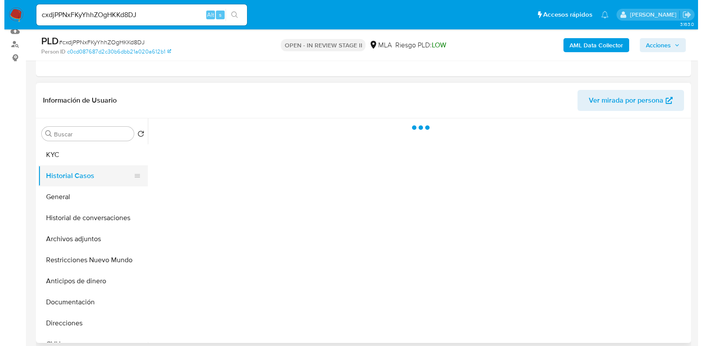
scroll to position [0, 0]
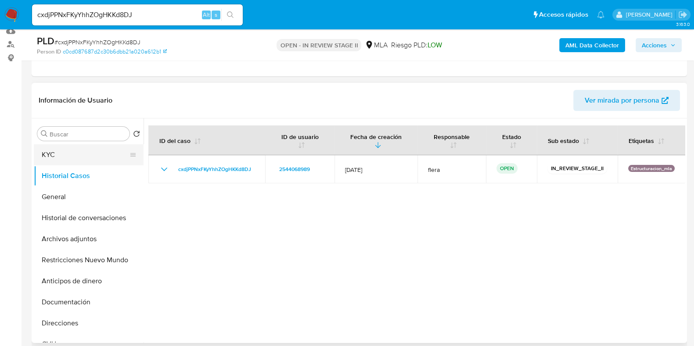
click at [61, 152] on button "KYC" at bounding box center [85, 154] width 103 height 21
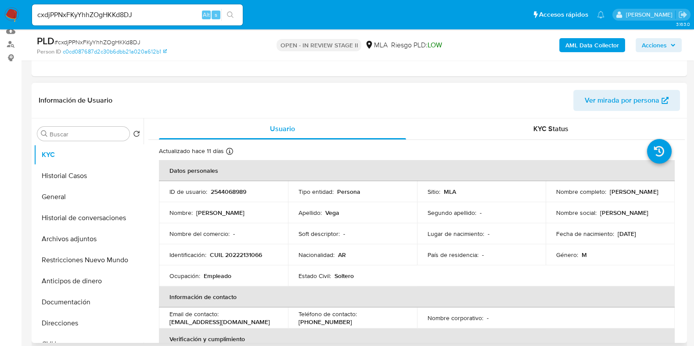
click at [233, 190] on p "2544068989" at bounding box center [229, 192] width 36 height 8
copy p "2544068989"
drag, startPoint x: 610, startPoint y: 197, endPoint x: 554, endPoint y: 197, distance: 55.8
click at [556, 196] on div "Nombre completo : [PERSON_NAME]" at bounding box center [610, 192] width 108 height 8
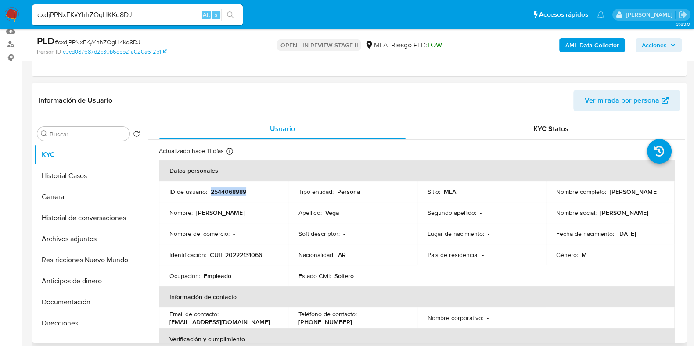
copy p "Vicente Omar Vega"
click at [604, 41] on b "AML Data Collector" at bounding box center [592, 45] width 54 height 14
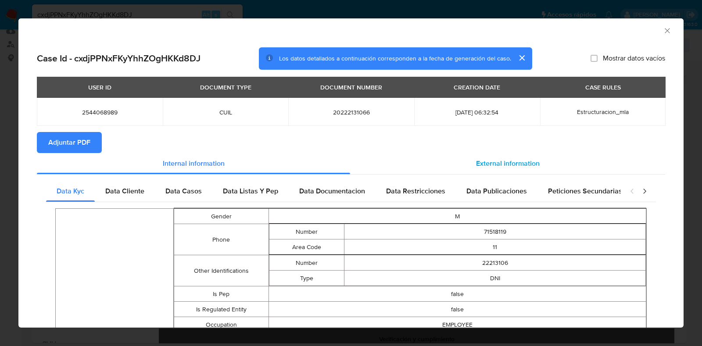
click at [483, 168] on span "External information" at bounding box center [508, 163] width 64 height 10
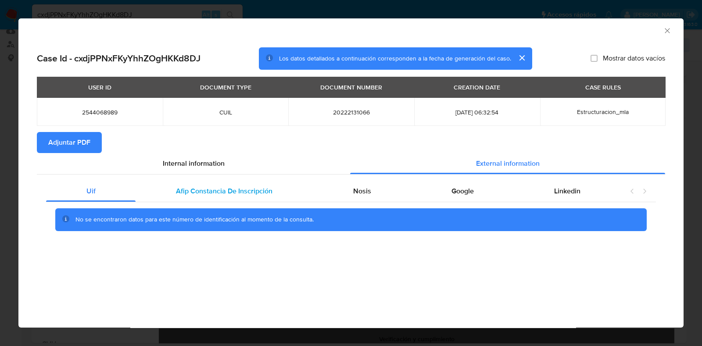
click at [254, 188] on span "Afip Constancia De Inscripción" at bounding box center [224, 191] width 97 height 10
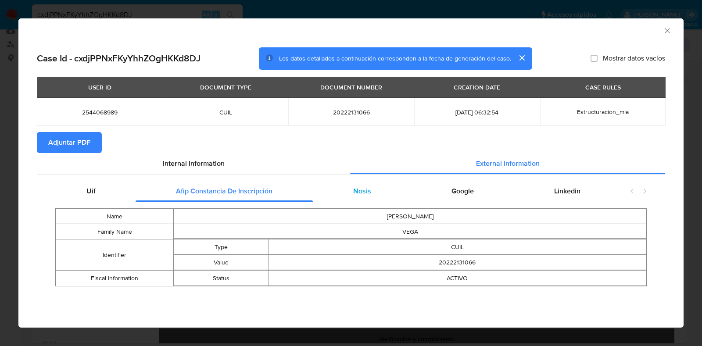
click at [351, 185] on div "Nosis" at bounding box center [362, 191] width 98 height 21
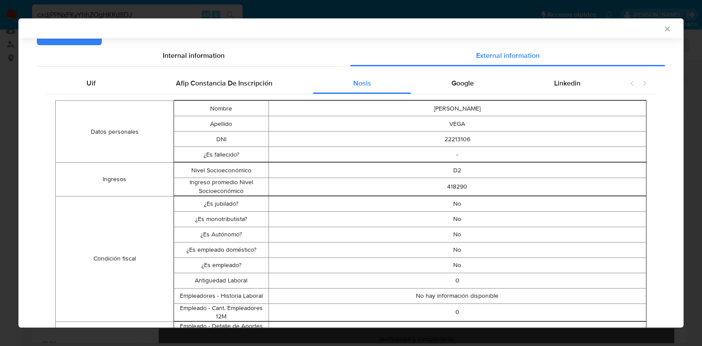
scroll to position [53, 0]
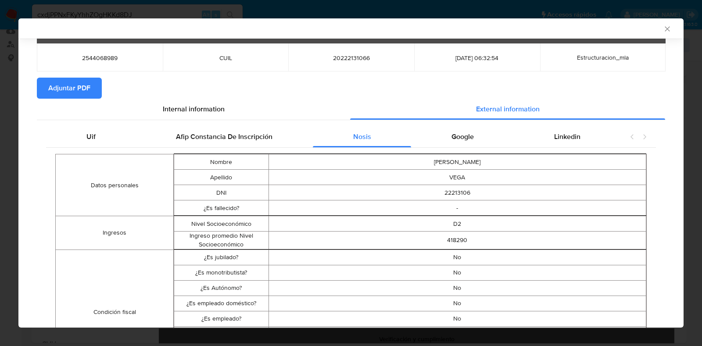
drag, startPoint x: 474, startPoint y: 128, endPoint x: 456, endPoint y: 133, distance: 18.5
click at [472, 128] on div "Google" at bounding box center [462, 136] width 103 height 21
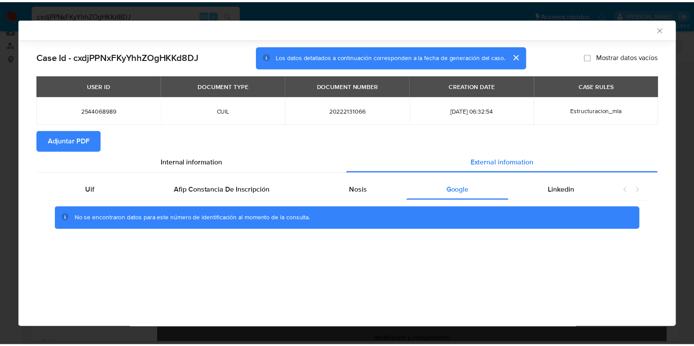
scroll to position [0, 0]
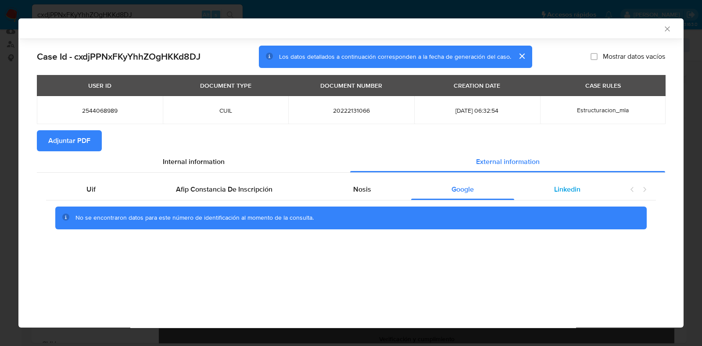
click at [560, 191] on span "Linkedin" at bounding box center [567, 189] width 26 height 10
click at [63, 137] on span "Adjuntar PDF" at bounding box center [69, 140] width 42 height 19
click at [663, 27] on icon "Cerrar ventana" at bounding box center [667, 29] width 9 height 9
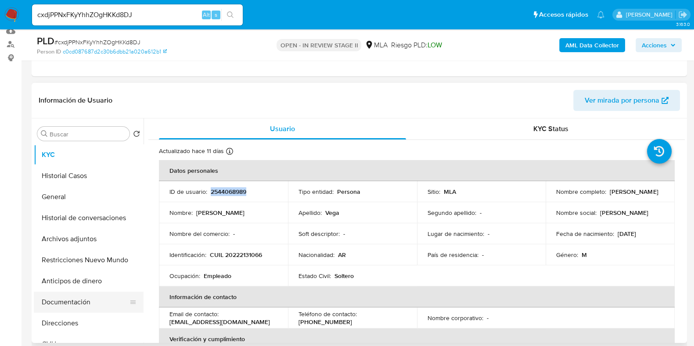
click at [94, 303] on button "Documentación" at bounding box center [85, 302] width 103 height 21
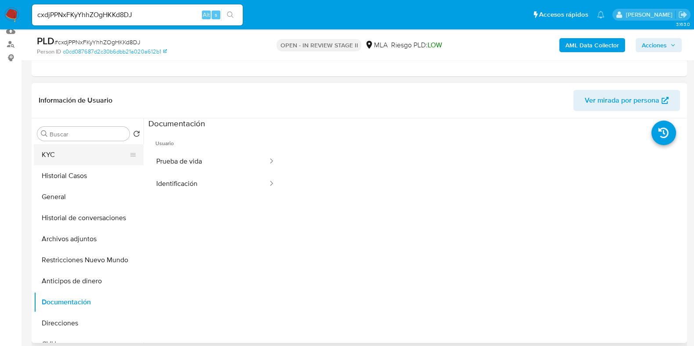
click at [75, 157] on button "KYC" at bounding box center [85, 154] width 103 height 21
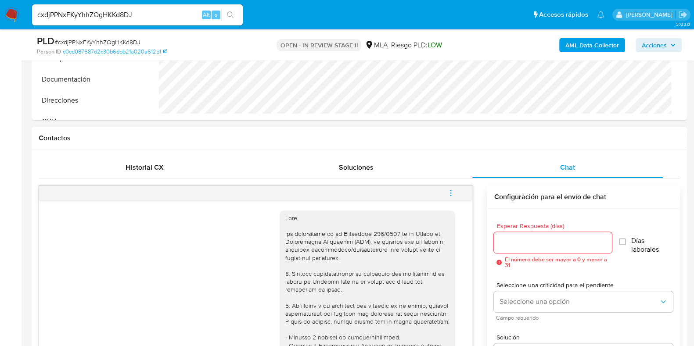
scroll to position [384, 0]
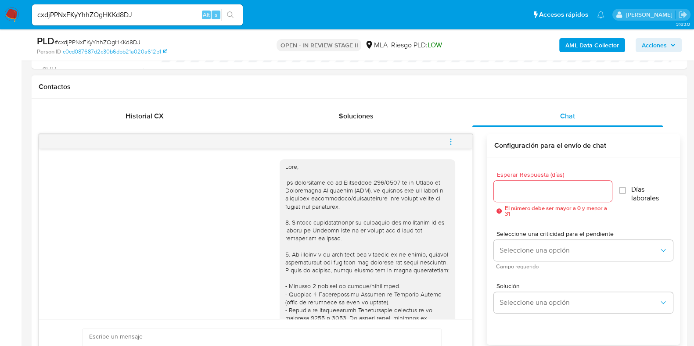
click at [455, 141] on button "menu-action" at bounding box center [450, 141] width 29 height 21
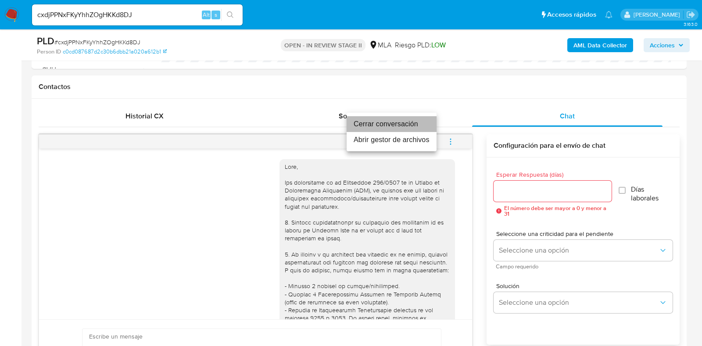
click at [400, 123] on li "Cerrar conversación" at bounding box center [392, 124] width 90 height 16
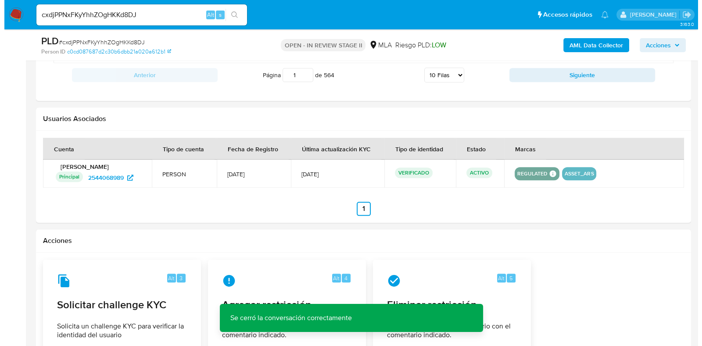
scroll to position [1207, 0]
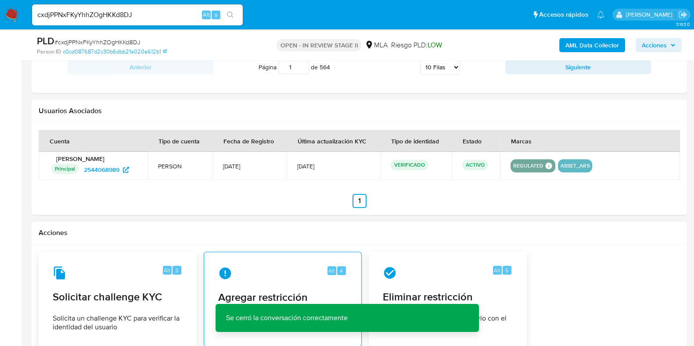
click at [279, 279] on div "Alt 4 Agregar restricción Se aplica una restricción al usuario con el comentari…" at bounding box center [282, 299] width 143 height 80
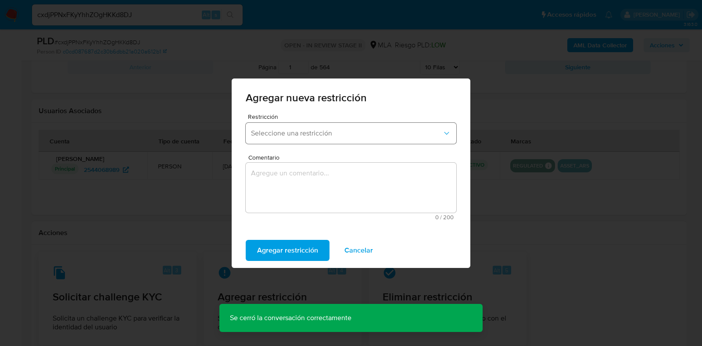
click at [303, 130] on span "Seleccione una restricción" at bounding box center [346, 133] width 191 height 9
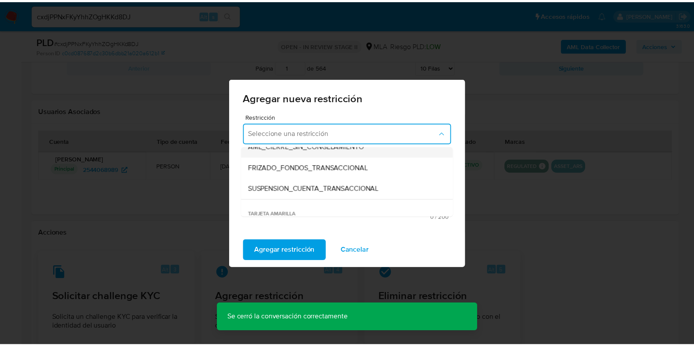
scroll to position [109, 0]
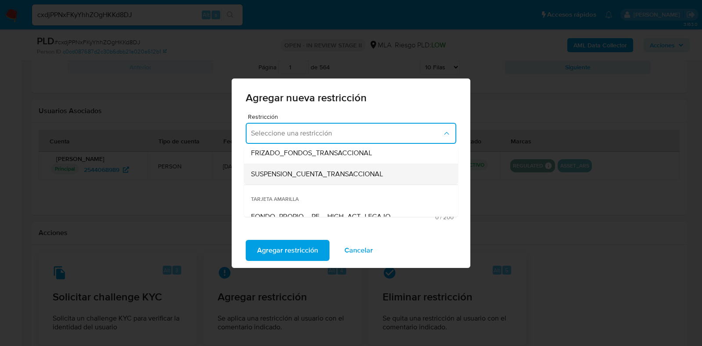
click at [335, 174] on span "SUSPENSION_CUENTA_TRANSACCIONAL" at bounding box center [317, 174] width 132 height 9
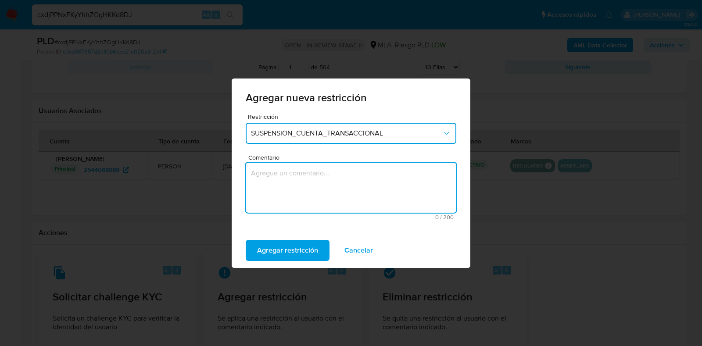
click at [308, 201] on textarea "Comentario" at bounding box center [351, 188] width 211 height 50
type textarea "AML"
click at [288, 253] on span "Agregar restricción" at bounding box center [287, 250] width 61 height 19
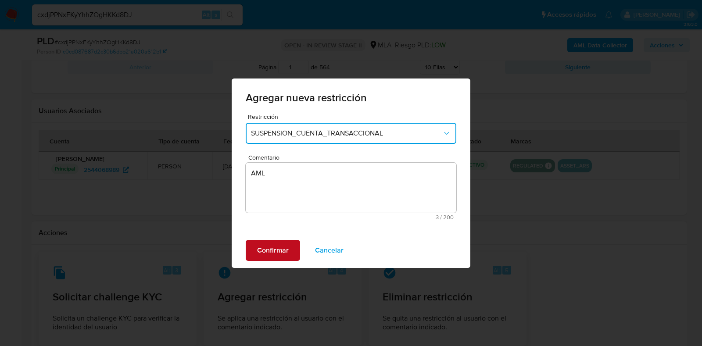
click at [263, 249] on span "Confirmar" at bounding box center [273, 250] width 32 height 19
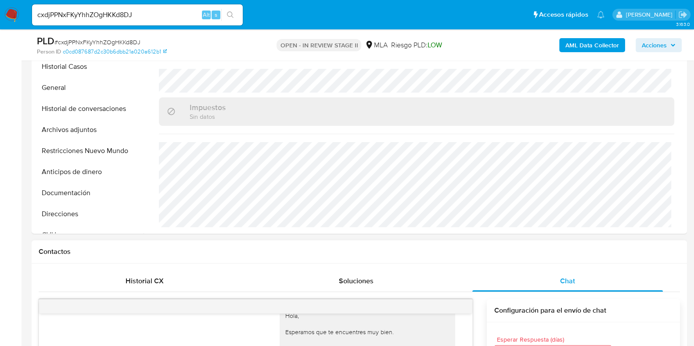
scroll to position [164, 0]
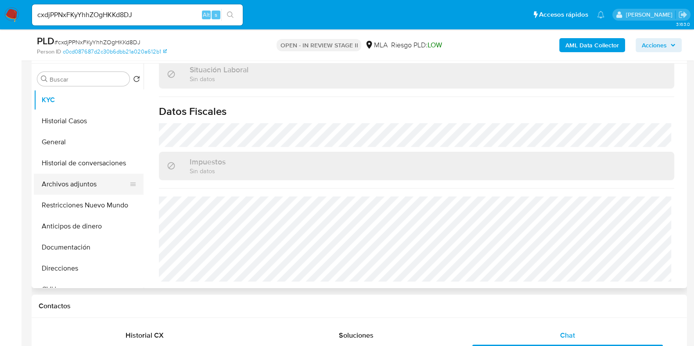
click at [79, 183] on button "Archivos adjuntos" at bounding box center [85, 184] width 103 height 21
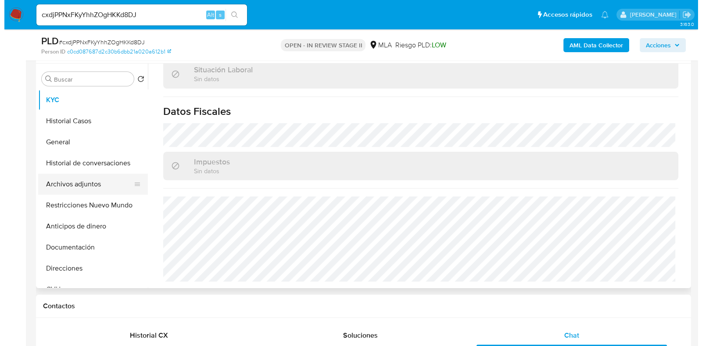
scroll to position [0, 0]
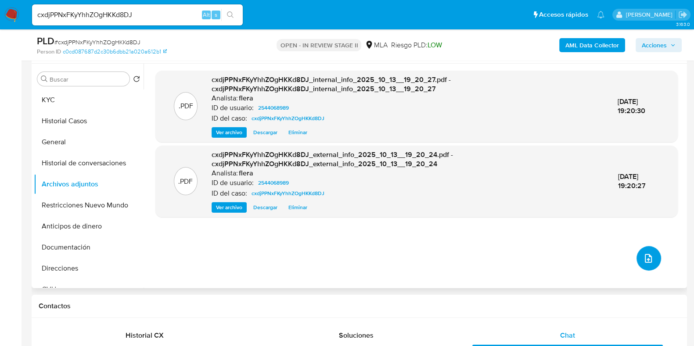
click at [643, 258] on icon "upload-file" at bounding box center [648, 258] width 11 height 11
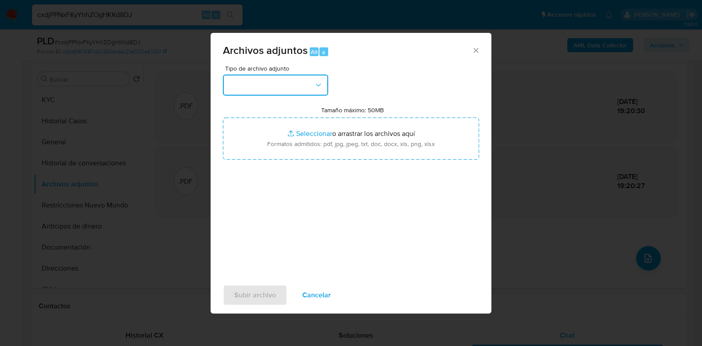
click at [250, 87] on button "button" at bounding box center [275, 85] width 105 height 21
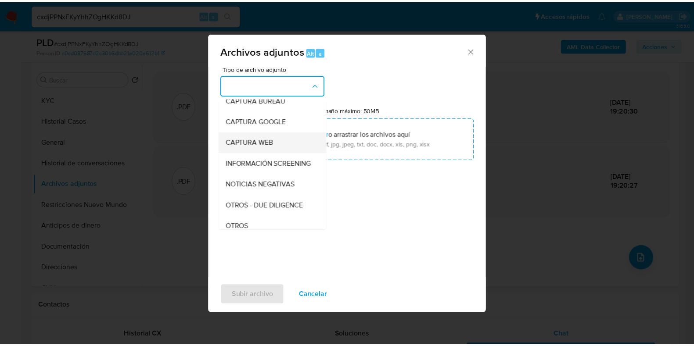
scroll to position [109, 0]
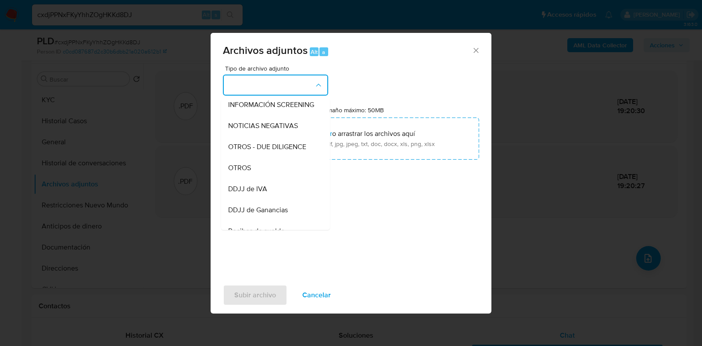
click at [270, 179] on div "OTROS" at bounding box center [273, 168] width 90 height 21
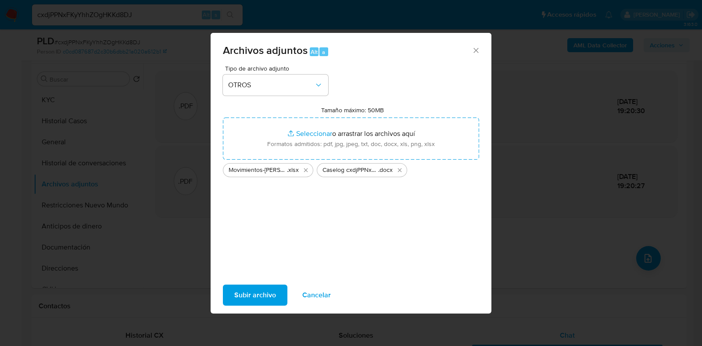
click at [264, 290] on span "Subir archivo" at bounding box center [255, 295] width 42 height 19
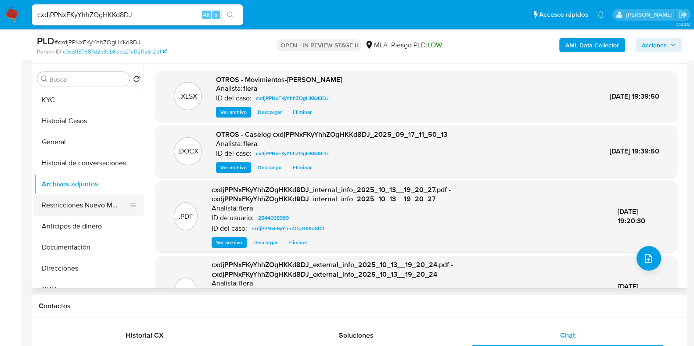
click at [74, 205] on button "Restricciones Nuevo Mundo" at bounding box center [85, 205] width 103 height 21
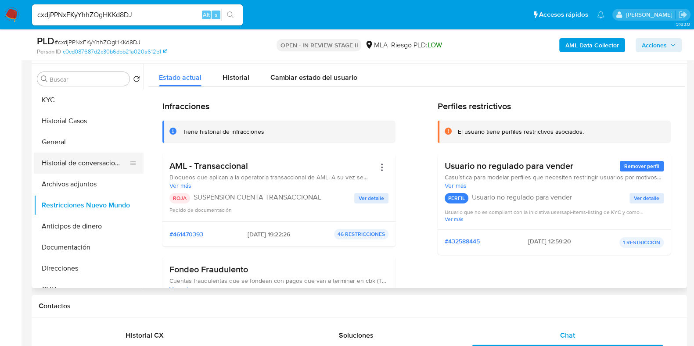
click at [75, 159] on button "Historial de conversaciones" at bounding box center [85, 163] width 103 height 21
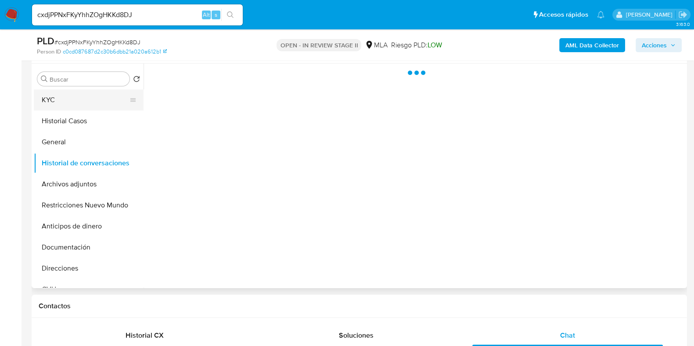
click at [84, 104] on button "KYC" at bounding box center [85, 100] width 103 height 21
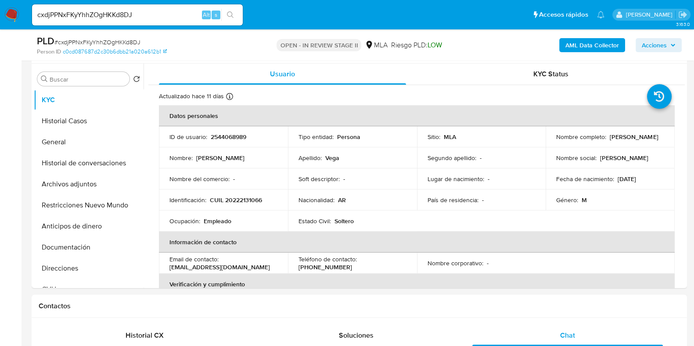
click at [671, 41] on span "Acciones" at bounding box center [659, 45] width 34 height 12
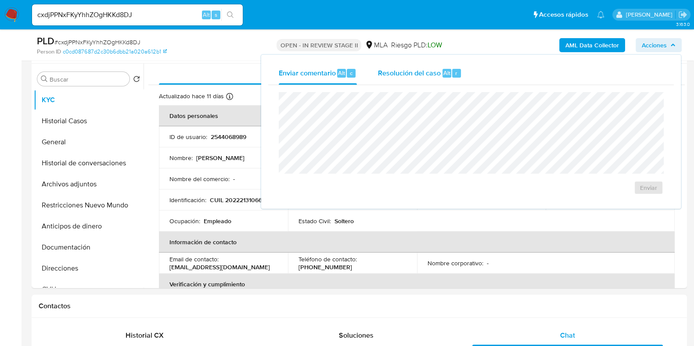
click at [439, 69] on span "Resolución del caso" at bounding box center [409, 73] width 63 height 10
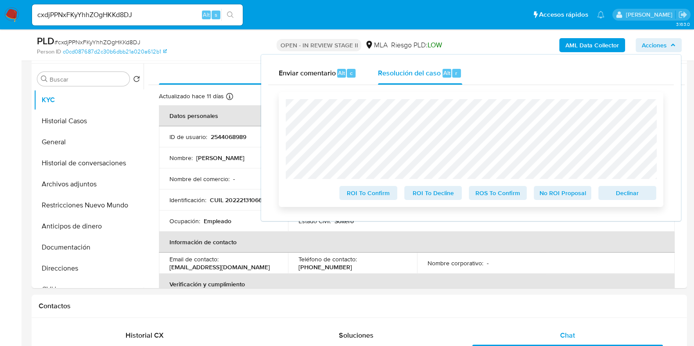
click at [641, 199] on span "Declinar" at bounding box center [628, 193] width 46 height 12
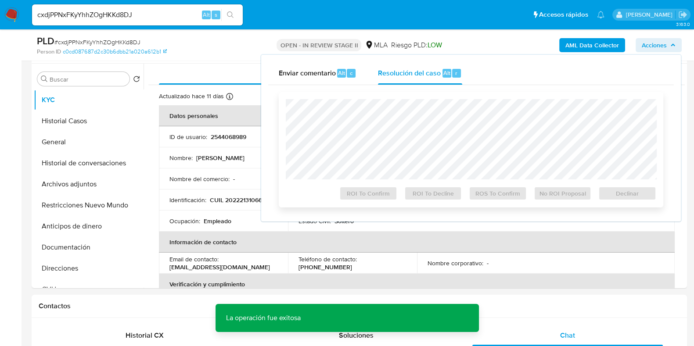
scroll to position [54, 0]
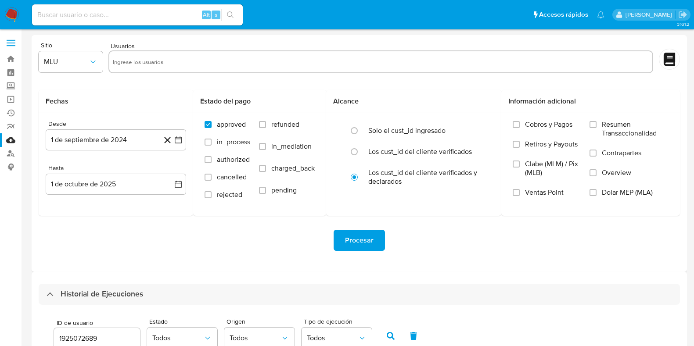
select select "10"
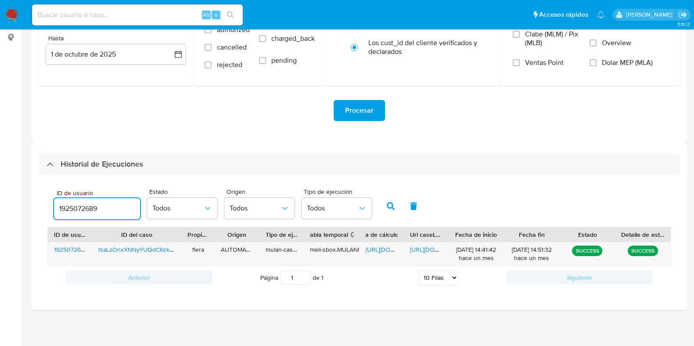
click at [77, 210] on input "1925072689" at bounding box center [97, 208] width 86 height 11
type input "2544068989"
click at [390, 205] on icon "button" at bounding box center [391, 206] width 8 height 8
click at [383, 248] on span "[URL][DOMAIN_NAME]" at bounding box center [396, 249] width 61 height 9
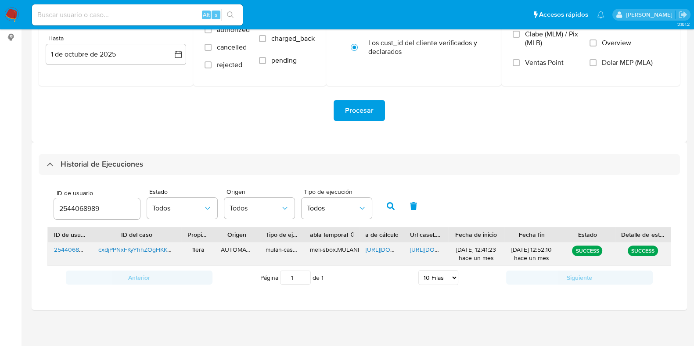
click at [431, 249] on span "[URL][DOMAIN_NAME]" at bounding box center [440, 249] width 61 height 9
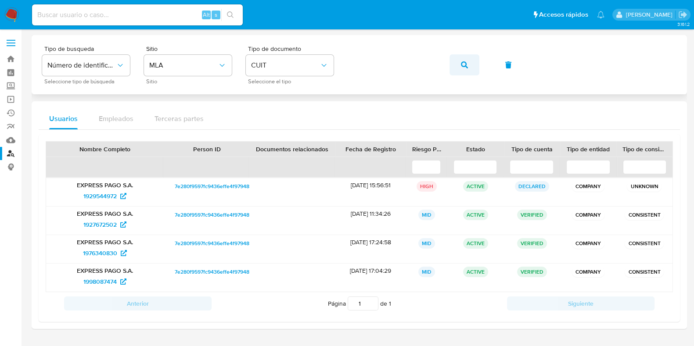
click at [470, 56] on button "button" at bounding box center [465, 64] width 30 height 21
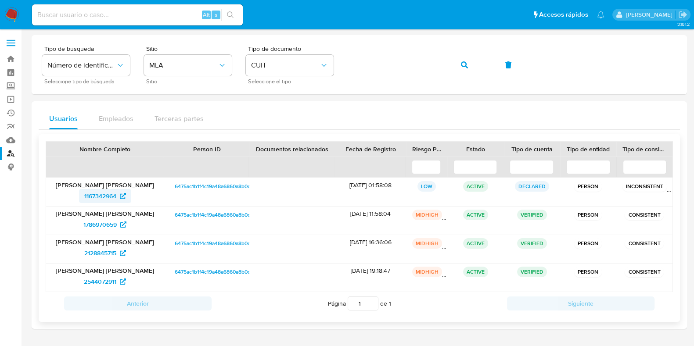
click at [100, 196] on span "1167342964" at bounding box center [100, 196] width 32 height 14
click at [101, 218] on span "1786970659" at bounding box center [99, 225] width 33 height 14
click at [108, 255] on span "2128845715" at bounding box center [100, 253] width 32 height 14
click at [108, 286] on span "2544072911" at bounding box center [100, 282] width 32 height 14
click at [464, 57] on span "button" at bounding box center [464, 64] width 7 height 19
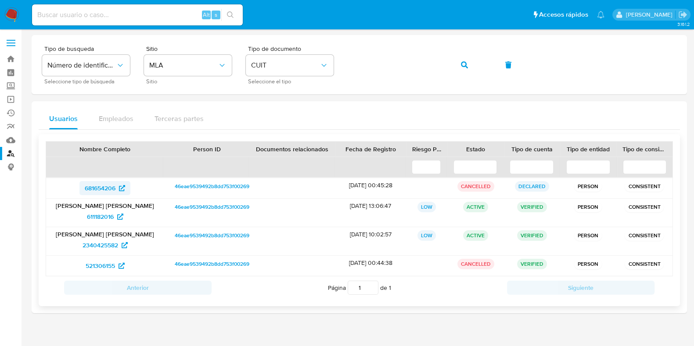
click at [99, 190] on span "681654206" at bounding box center [100, 188] width 31 height 14
click at [104, 216] on span "611182016" at bounding box center [100, 217] width 27 height 14
click at [110, 248] on span "2340425582" at bounding box center [101, 245] width 36 height 14
click at [99, 263] on span "521306155" at bounding box center [100, 266] width 29 height 14
click at [468, 61] on button "button" at bounding box center [465, 64] width 30 height 21
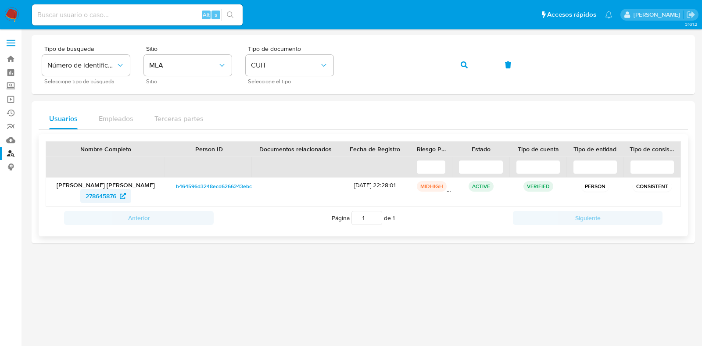
click at [101, 193] on span "278645876" at bounding box center [101, 196] width 31 height 14
click at [463, 68] on icon "button" at bounding box center [464, 64] width 7 height 7
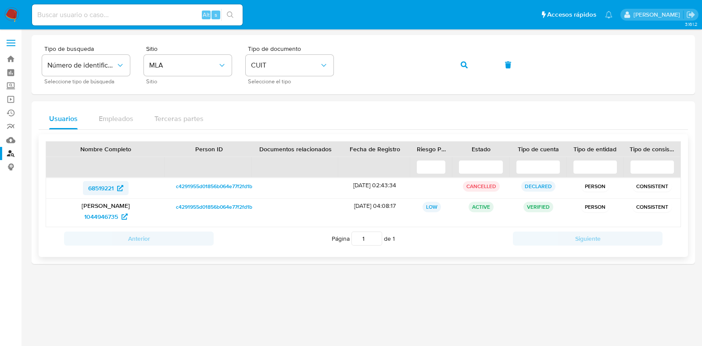
click at [101, 193] on span "68519221" at bounding box center [100, 188] width 25 height 14
click at [112, 214] on span "1044946735" at bounding box center [101, 217] width 34 height 14
click at [466, 65] on icon "button" at bounding box center [464, 64] width 7 height 7
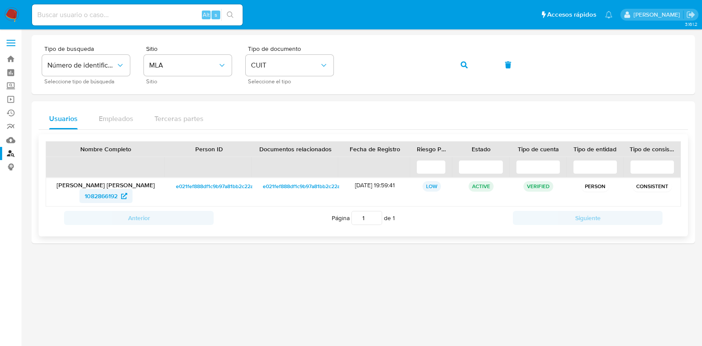
click at [106, 198] on span "1082866192" at bounding box center [101, 196] width 33 height 14
click at [468, 68] on button "button" at bounding box center [465, 64] width 30 height 21
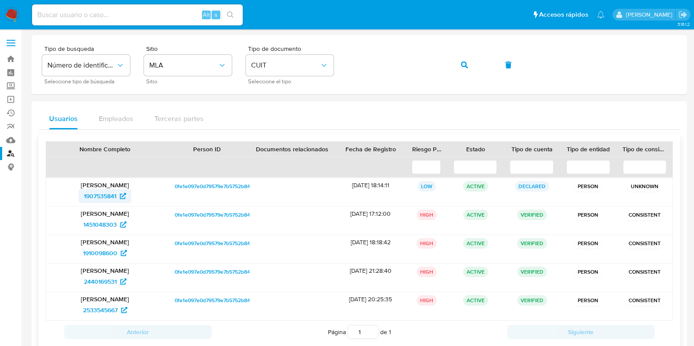
click at [103, 195] on span "1907535841" at bounding box center [100, 196] width 32 height 14
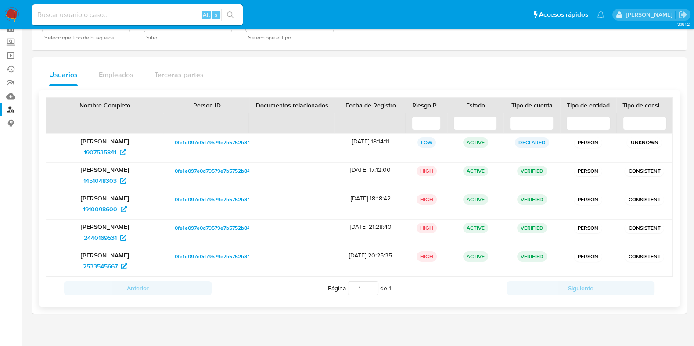
scroll to position [54, 0]
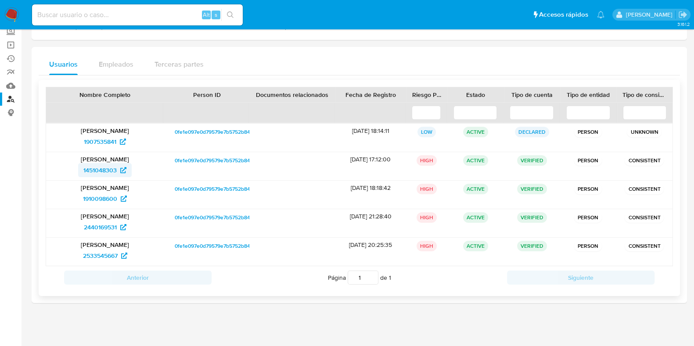
click at [103, 170] on span "1451048303" at bounding box center [99, 170] width 33 height 14
click at [109, 200] on span "1910098600" at bounding box center [100, 199] width 34 height 14
click at [112, 224] on span "2440169531" at bounding box center [100, 227] width 33 height 14
click at [101, 255] on span "2533545667" at bounding box center [100, 256] width 35 height 14
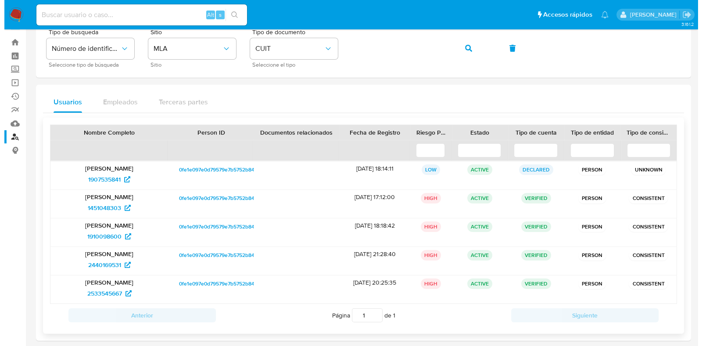
scroll to position [0, 0]
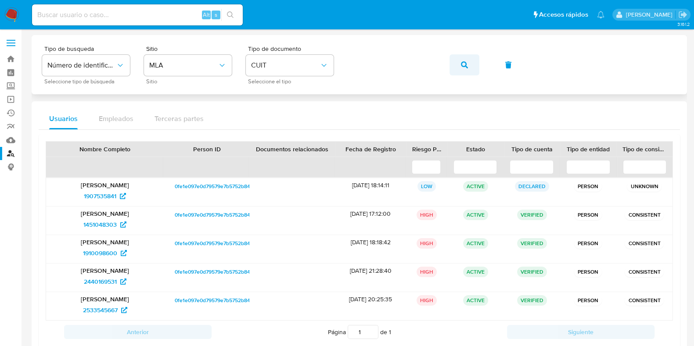
click at [463, 62] on icon "button" at bounding box center [464, 64] width 7 height 7
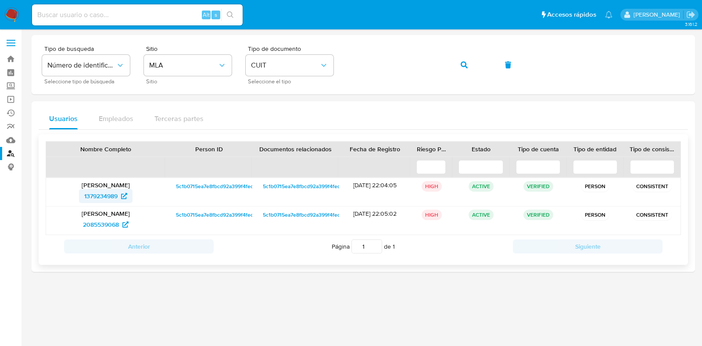
click at [107, 190] on span "1379234989" at bounding box center [100, 196] width 33 height 14
click at [111, 227] on span "2085539068" at bounding box center [101, 225] width 36 height 14
click at [470, 69] on button "button" at bounding box center [465, 64] width 30 height 21
click at [97, 190] on span "545205385" at bounding box center [101, 196] width 32 height 14
click at [113, 227] on span "2447085980" at bounding box center [101, 225] width 36 height 14
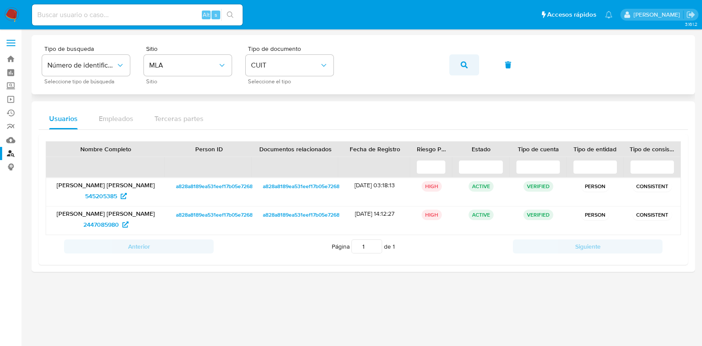
click at [467, 65] on icon "button" at bounding box center [464, 64] width 7 height 7
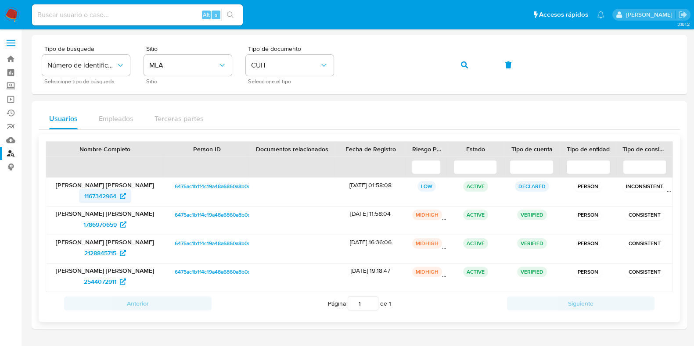
click at [108, 195] on span "1167342964" at bounding box center [100, 196] width 32 height 14
click at [101, 221] on span "1786970659" at bounding box center [99, 225] width 33 height 14
click at [101, 252] on span "2128845715" at bounding box center [100, 253] width 32 height 14
click at [105, 281] on span "2544072911" at bounding box center [100, 282] width 32 height 14
click at [466, 65] on icon "button" at bounding box center [464, 64] width 7 height 7
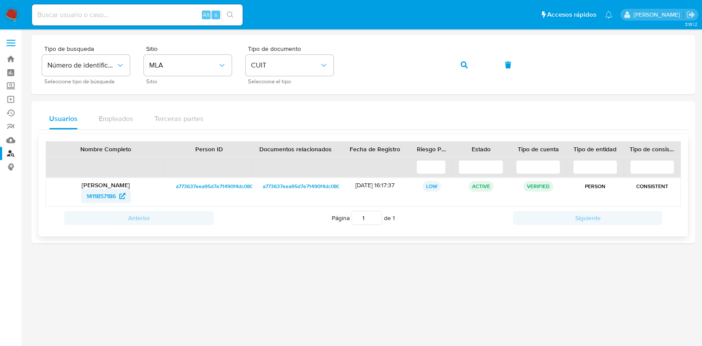
click at [104, 193] on span "1411857186" at bounding box center [100, 196] width 29 height 14
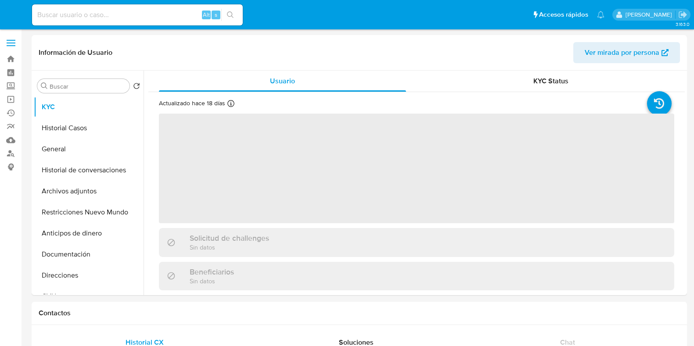
select select "10"
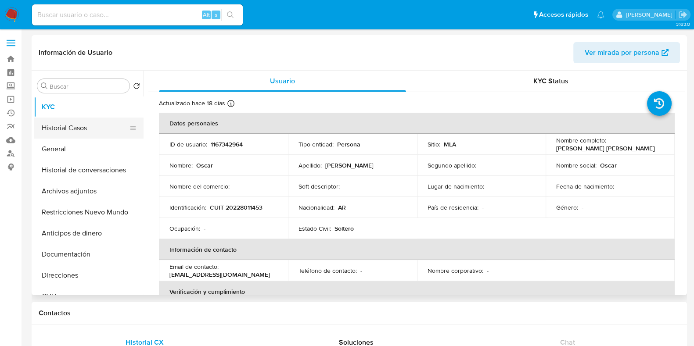
click at [64, 121] on button "Historial Casos" at bounding box center [85, 128] width 103 height 21
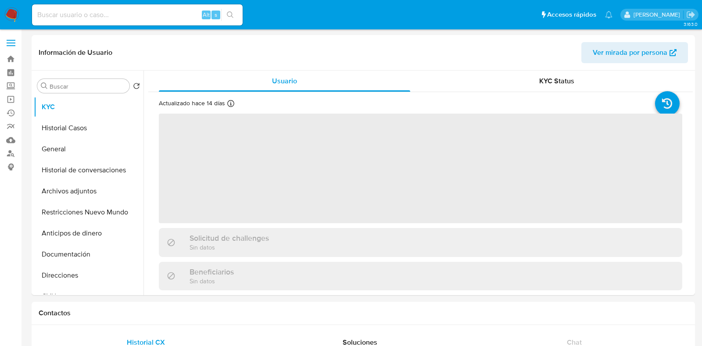
select select "10"
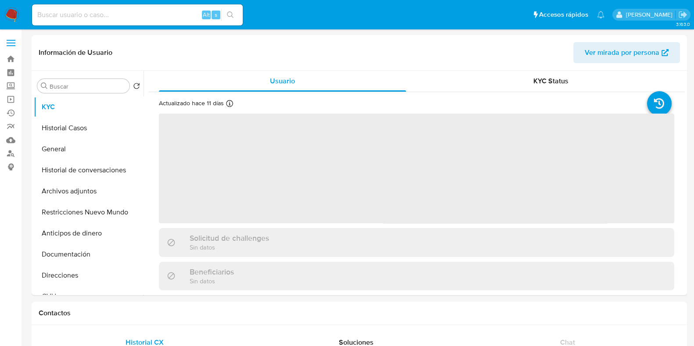
select select "10"
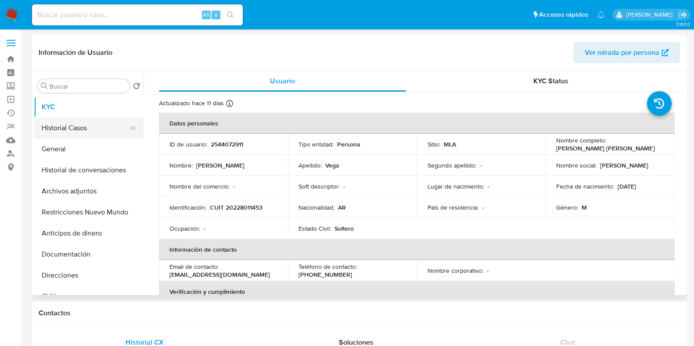
click at [77, 126] on button "Historial Casos" at bounding box center [85, 128] width 103 height 21
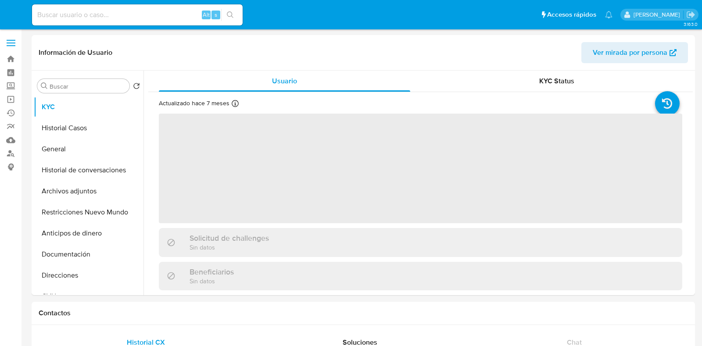
select select "10"
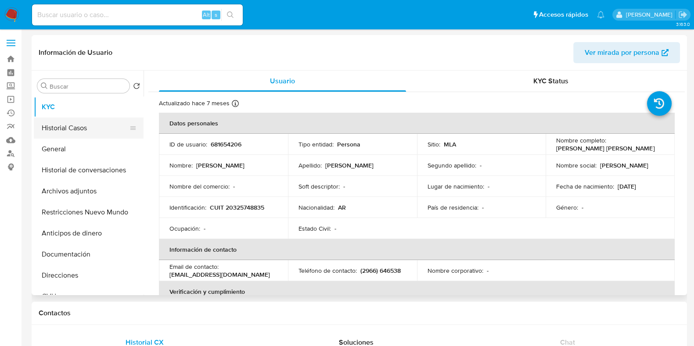
click at [73, 128] on button "Historial Casos" at bounding box center [85, 128] width 103 height 21
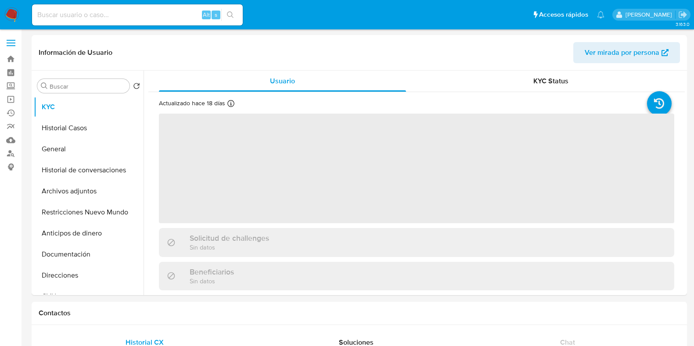
select select "10"
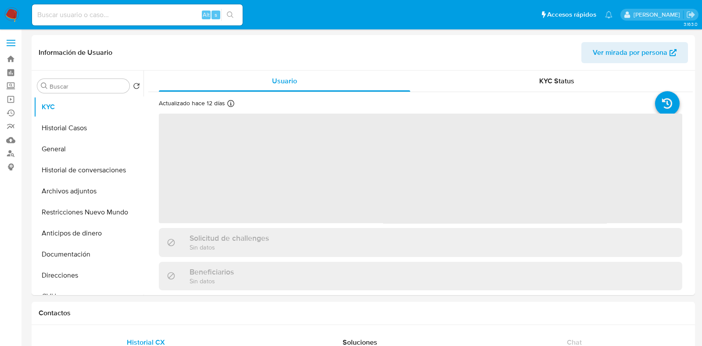
select select "10"
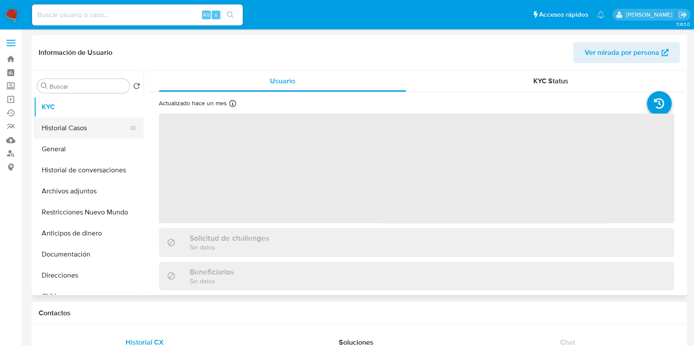
click at [67, 132] on button "Historial Casos" at bounding box center [85, 128] width 103 height 21
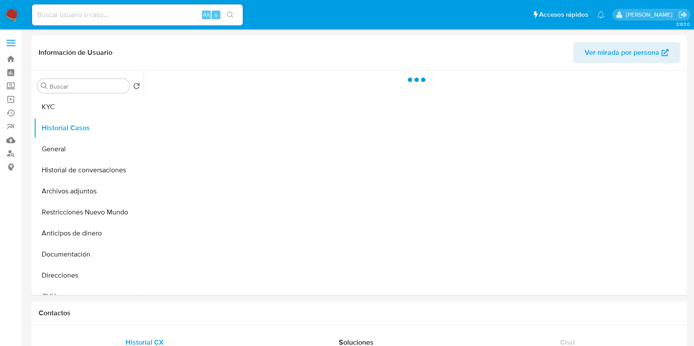
select select "10"
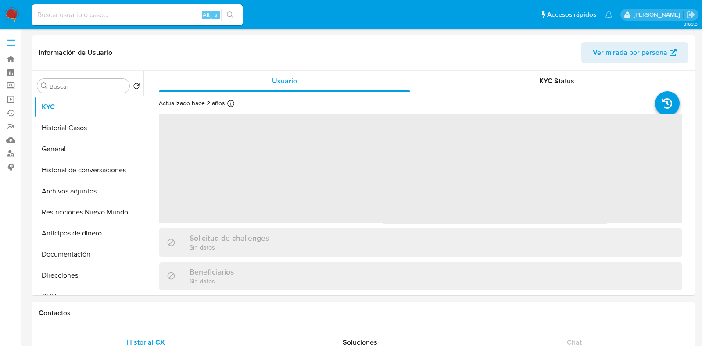
select select "10"
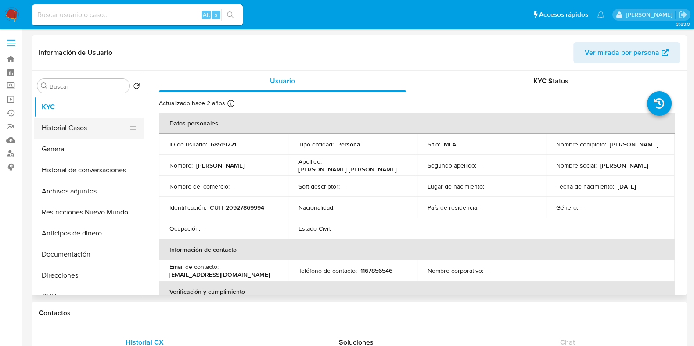
click at [75, 126] on button "Historial Casos" at bounding box center [85, 128] width 103 height 21
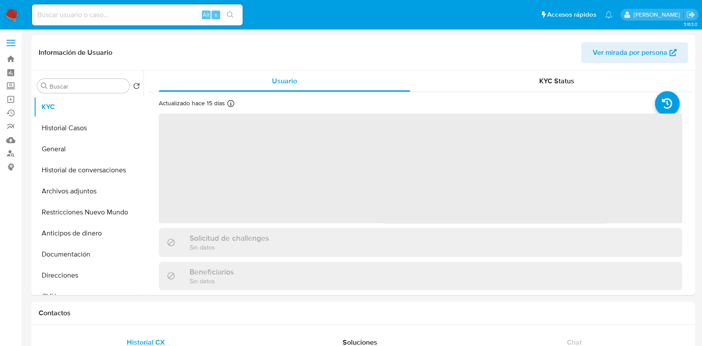
select select "10"
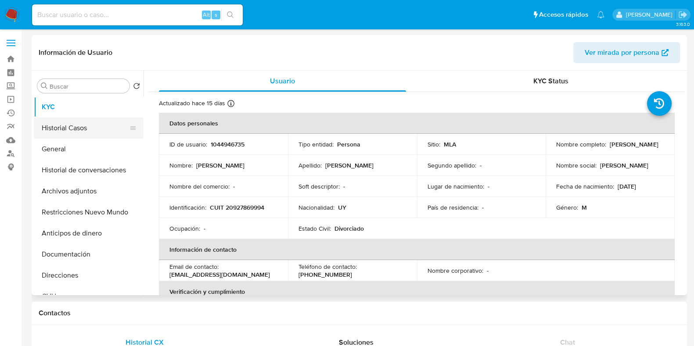
click at [58, 123] on button "Historial Casos" at bounding box center [85, 128] width 103 height 21
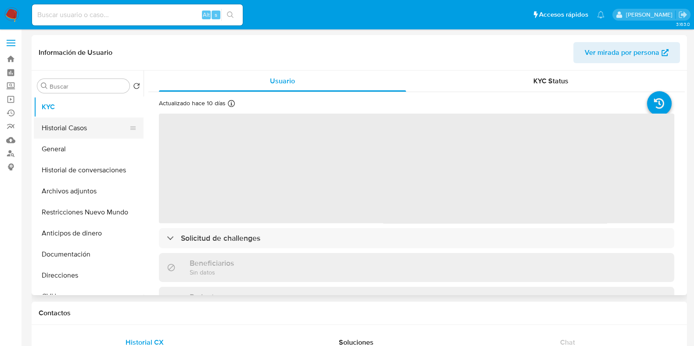
click at [74, 124] on button "Historial Casos" at bounding box center [85, 128] width 103 height 21
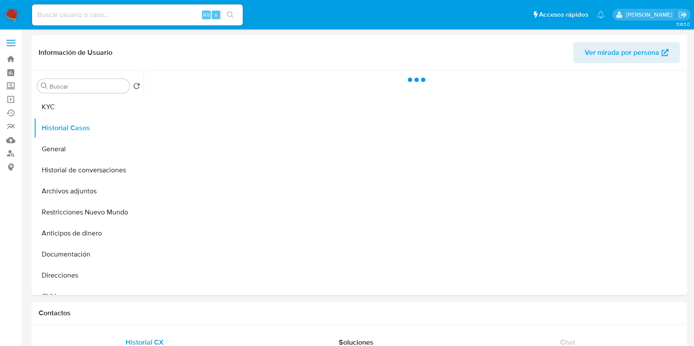
select select "10"
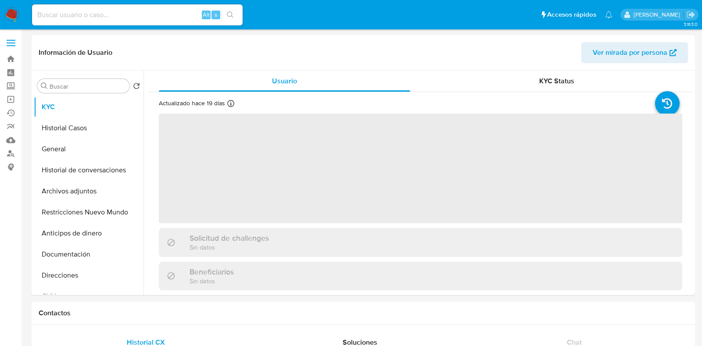
select select "10"
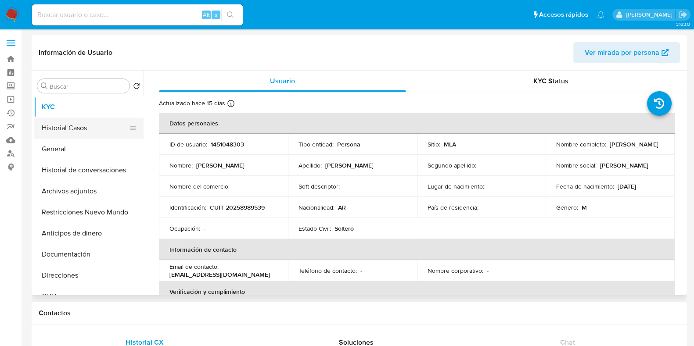
click at [50, 124] on button "Historial Casos" at bounding box center [85, 128] width 103 height 21
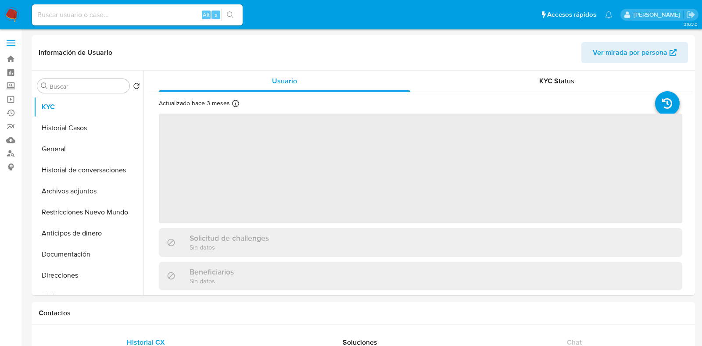
select select "10"
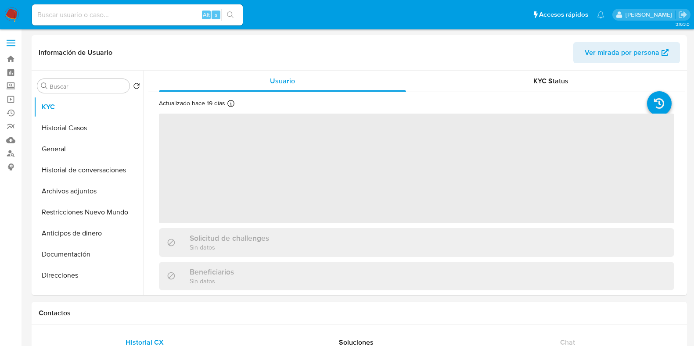
select select "10"
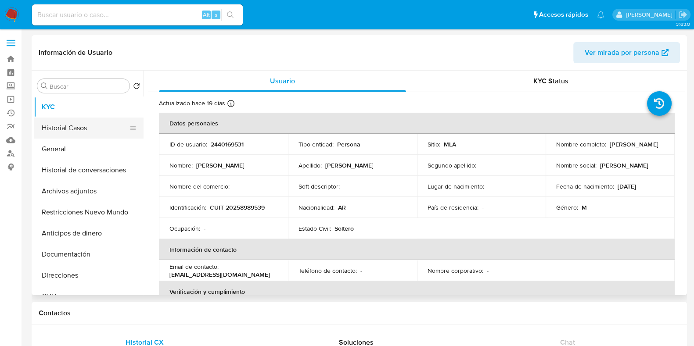
click at [83, 132] on button "Historial Casos" at bounding box center [85, 128] width 103 height 21
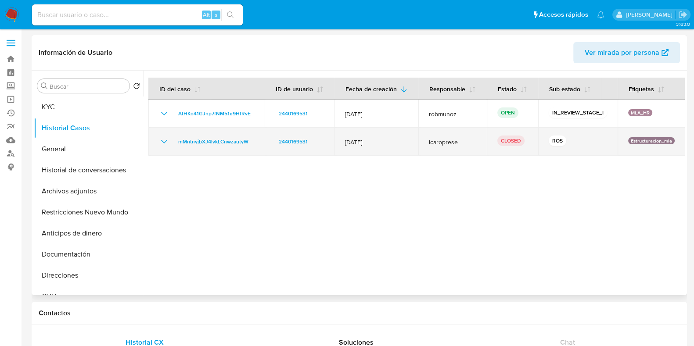
click at [167, 141] on icon "Mostrar/Ocultar" at bounding box center [164, 142] width 11 height 11
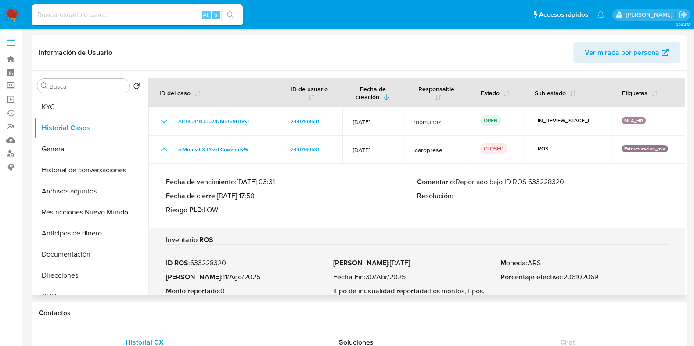
drag, startPoint x: 456, startPoint y: 182, endPoint x: 564, endPoint y: 187, distance: 108.1
click at [564, 187] on div "Comentario : Reportado bajo ID ROS 633228320 Resolución :" at bounding box center [542, 196] width 251 height 37
drag, startPoint x: 568, startPoint y: 180, endPoint x: 459, endPoint y: 182, distance: 108.9
click at [459, 182] on p "Comentario : Reportado bajo ID ROS 633228320" at bounding box center [542, 182] width 251 height 9
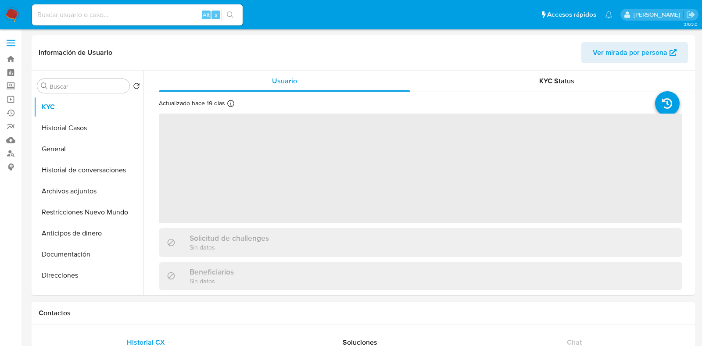
select select "10"
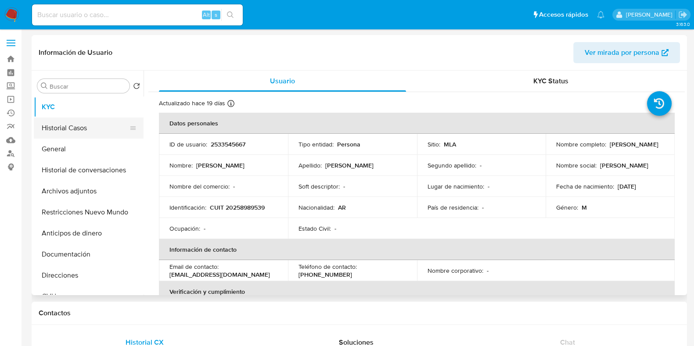
click at [97, 124] on button "Historial Casos" at bounding box center [85, 128] width 103 height 21
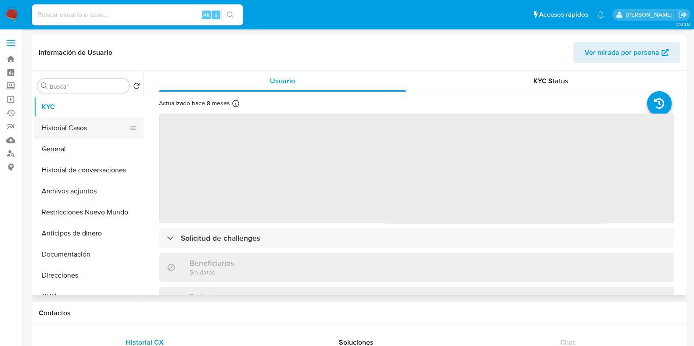
click at [82, 123] on button "Historial Casos" at bounding box center [85, 128] width 103 height 21
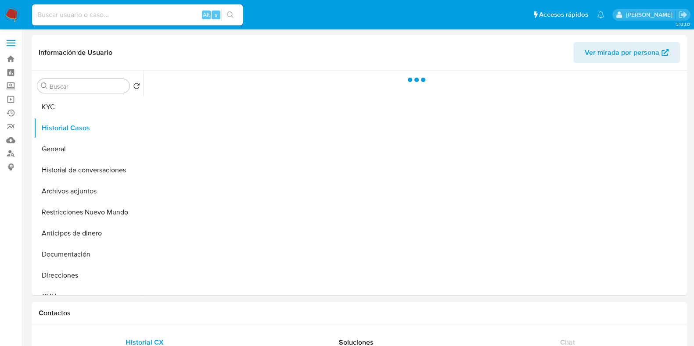
select select "10"
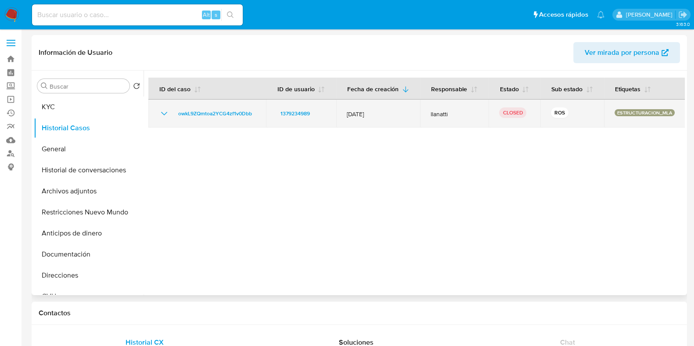
click at [162, 117] on icon "Mostrar/Ocultar" at bounding box center [164, 113] width 11 height 11
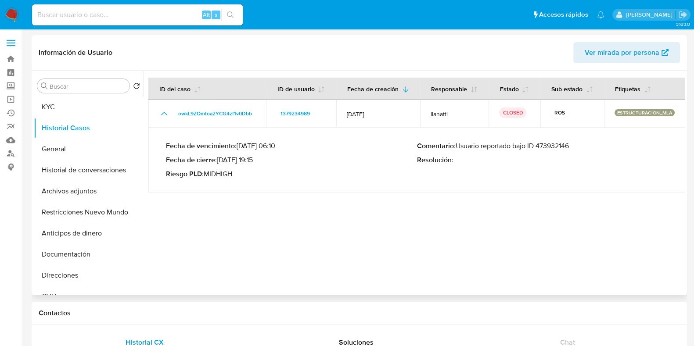
drag, startPoint x: 571, startPoint y: 146, endPoint x: 457, endPoint y: 146, distance: 113.3
click at [457, 146] on p "Comentario : Usuario reportado bajo ID 473932146" at bounding box center [542, 146] width 251 height 9
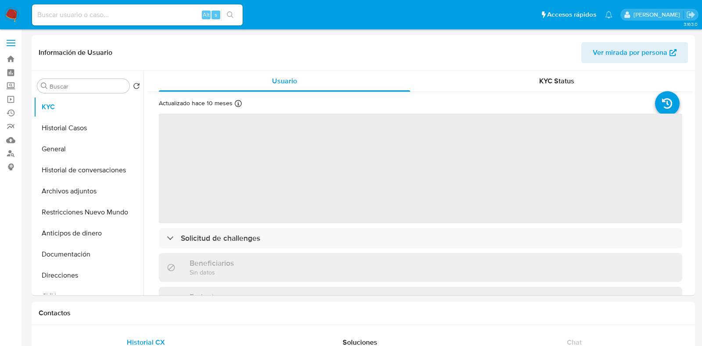
select select "10"
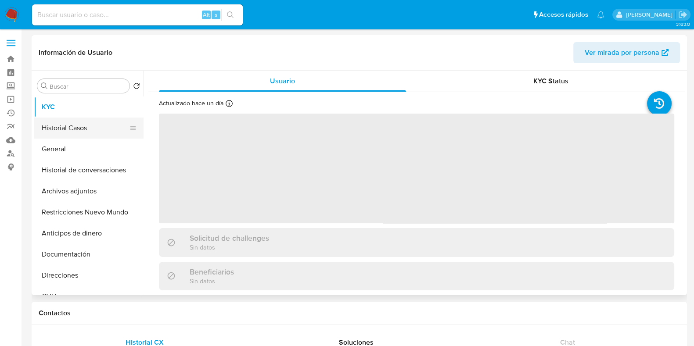
select select "10"
click at [62, 126] on button "Historial Casos" at bounding box center [85, 128] width 103 height 21
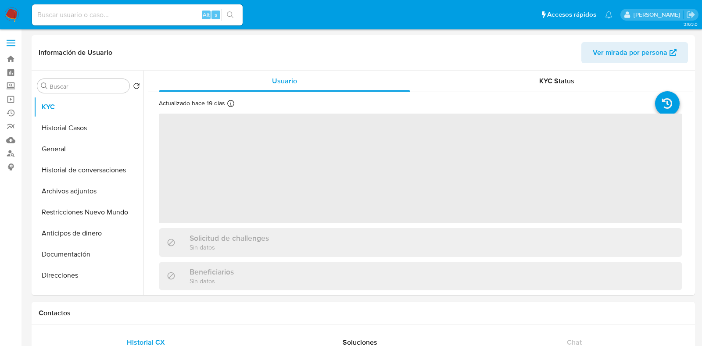
select select "10"
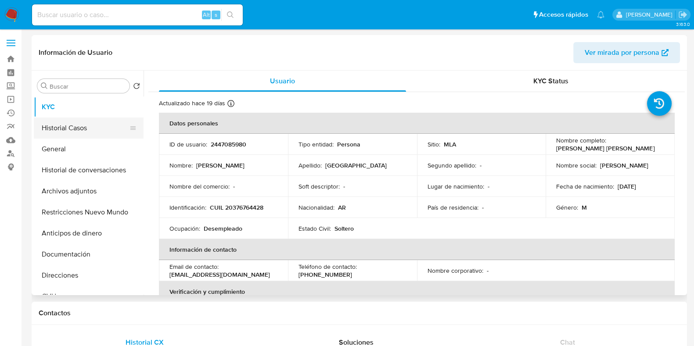
click at [96, 129] on button "Historial Casos" at bounding box center [85, 128] width 103 height 21
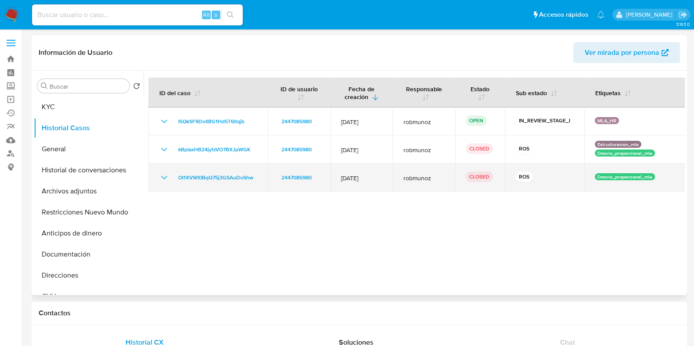
click at [165, 177] on icon "Mostrar/Ocultar" at bounding box center [164, 178] width 11 height 11
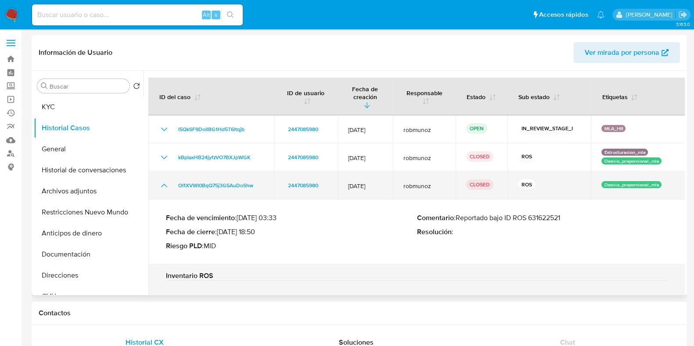
click at [165, 184] on icon "Mostrar/Ocultar" at bounding box center [164, 186] width 6 height 4
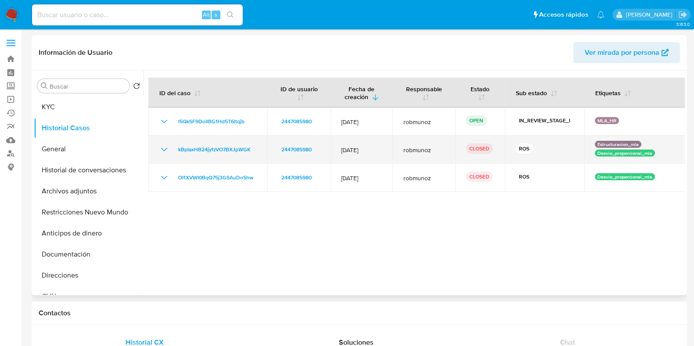
click at [162, 148] on icon "Mostrar/Ocultar" at bounding box center [164, 149] width 11 height 11
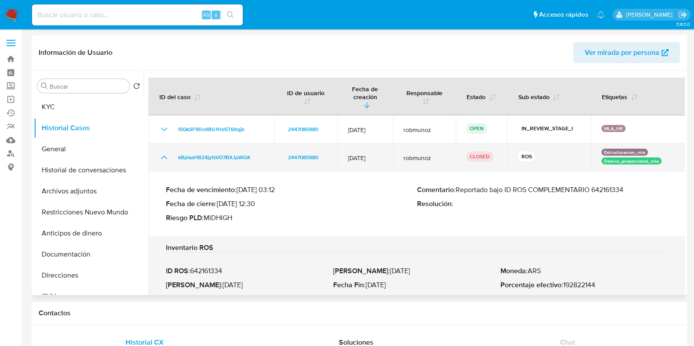
click at [162, 152] on icon "Mostrar/Ocultar" at bounding box center [164, 157] width 11 height 11
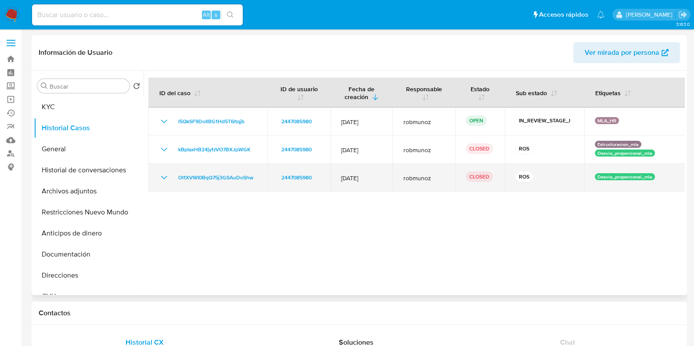
click at [164, 179] on icon "Mostrar/Ocultar" at bounding box center [164, 178] width 6 height 4
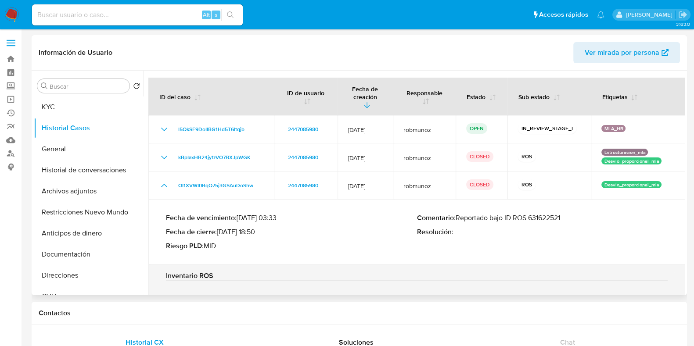
drag, startPoint x: 457, startPoint y: 210, endPoint x: 563, endPoint y: 212, distance: 106.7
click at [563, 214] on p "Comentario : Reportado bajo ID ROS 631622521" at bounding box center [542, 218] width 251 height 9
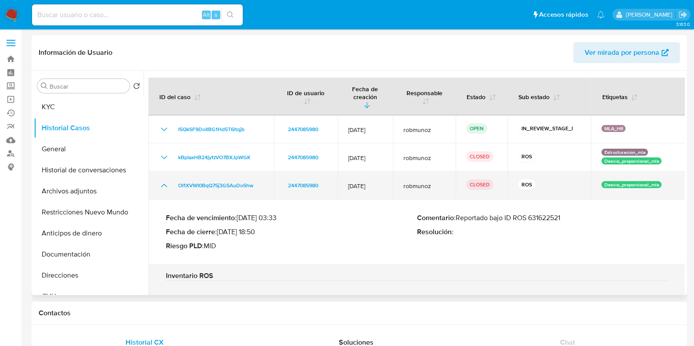
click at [165, 180] on icon "Mostrar/Ocultar" at bounding box center [164, 185] width 11 height 11
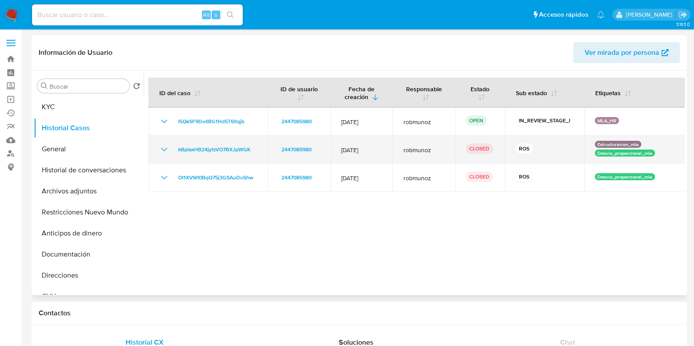
click at [164, 148] on icon "Mostrar/Ocultar" at bounding box center [164, 149] width 11 height 11
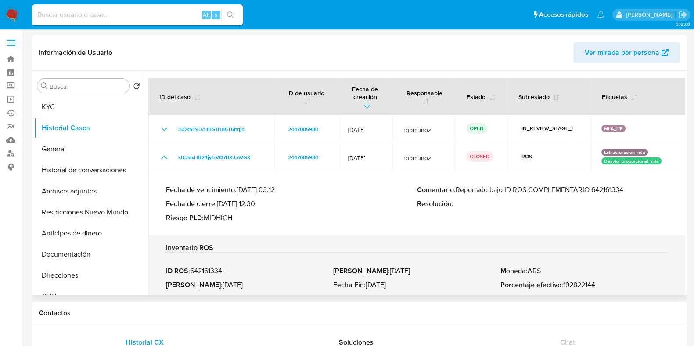
drag, startPoint x: 515, startPoint y: 183, endPoint x: 631, endPoint y: 186, distance: 115.5
click at [631, 186] on p "Comentario : Reportado bajo ID ROS COMPLEMENTARIO 642161334" at bounding box center [542, 190] width 251 height 9
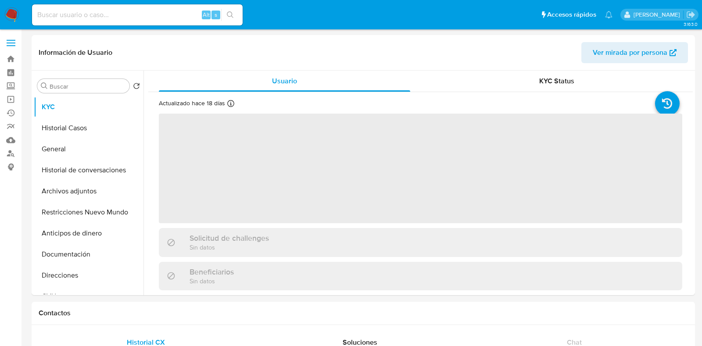
select select "10"
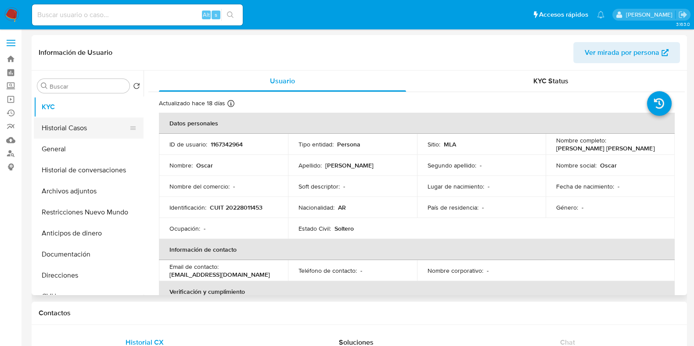
click at [83, 130] on button "Historial Casos" at bounding box center [85, 128] width 103 height 21
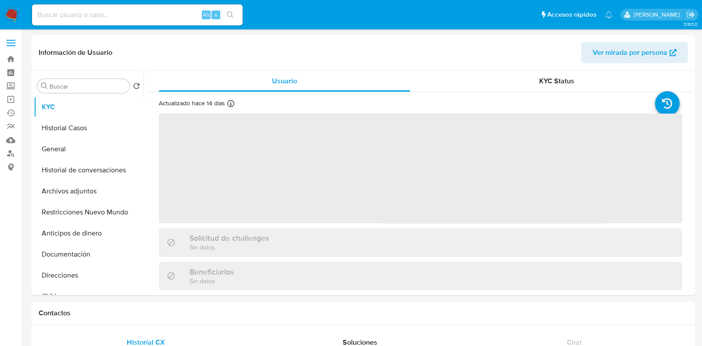
select select "10"
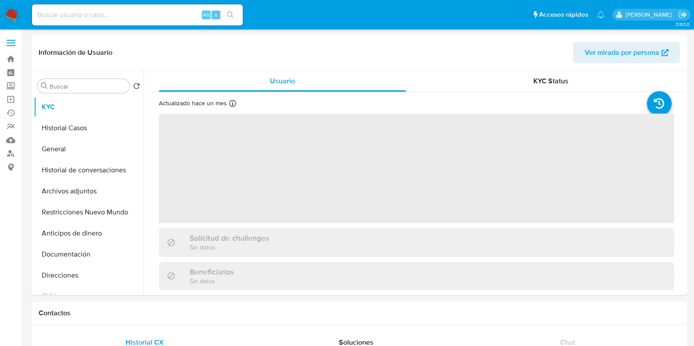
select select "10"
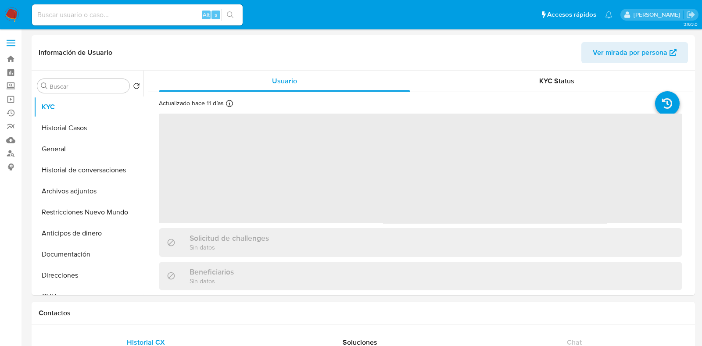
select select "10"
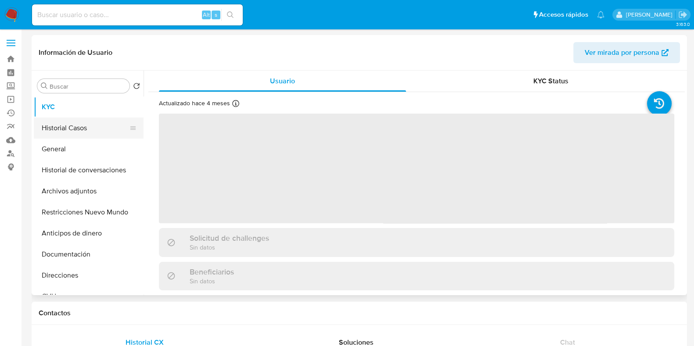
click at [78, 129] on button "Historial Casos" at bounding box center [85, 128] width 103 height 21
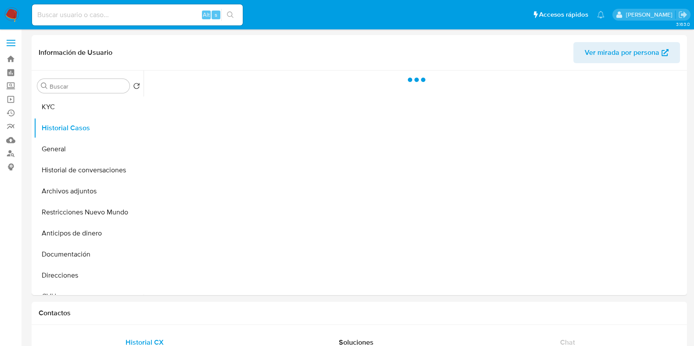
select select "10"
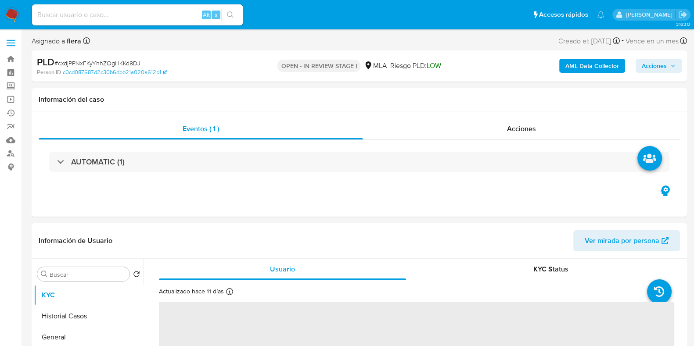
click at [670, 67] on icon "button" at bounding box center [672, 65] width 5 height 5
select select "10"
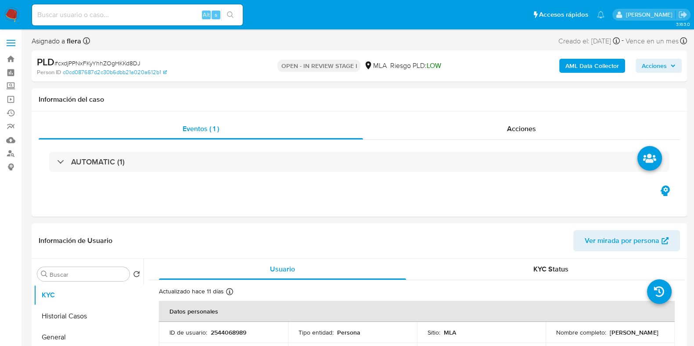
click at [670, 57] on div "AML Data Collector Acciones" at bounding box center [575, 66] width 212 height 21
click at [666, 64] on span "Acciones" at bounding box center [654, 66] width 25 height 14
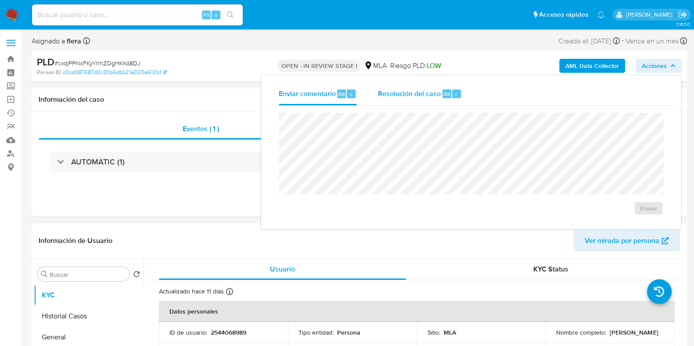
click at [442, 100] on div "Resolución del caso Alt r" at bounding box center [420, 94] width 84 height 23
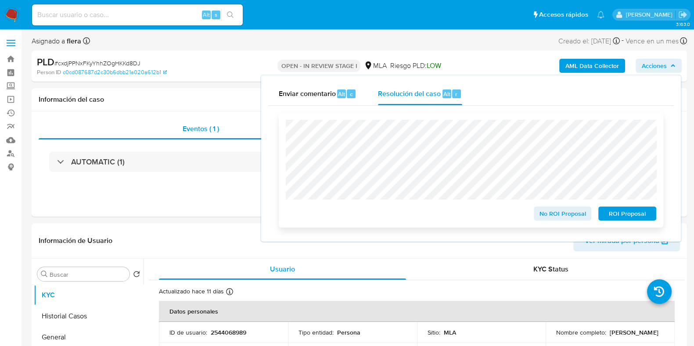
click at [626, 213] on span "ROI Proposal" at bounding box center [628, 214] width 46 height 12
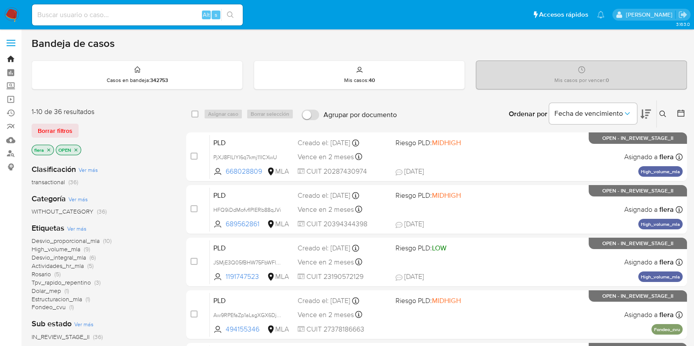
click at [11, 60] on link "Bandeja" at bounding box center [52, 59] width 104 height 14
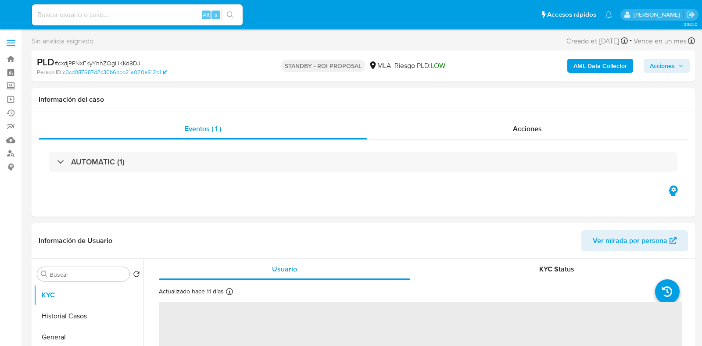
select select "10"
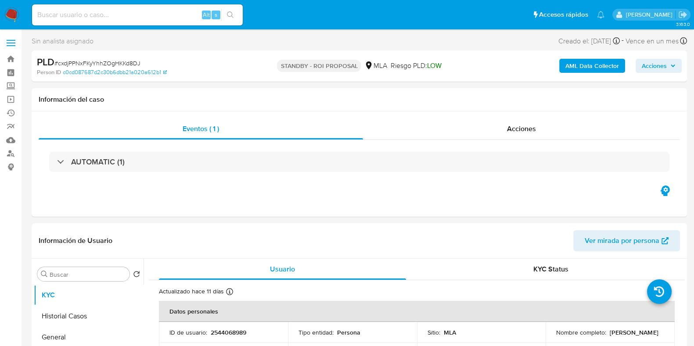
click at [90, 18] on input at bounding box center [137, 14] width 211 height 11
paste input "UsJjnmMACZKd9Wmk7N6SpA2m"
type input "UsJjnmMACZKd9Wmk7N6SpA2m"
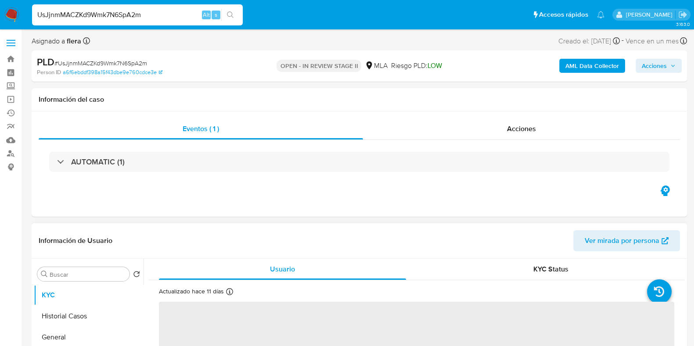
select select "10"
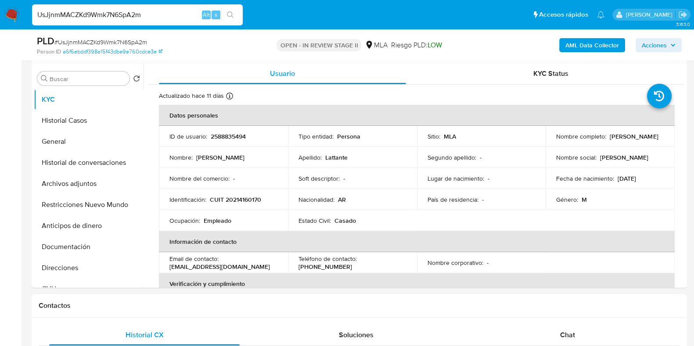
scroll to position [329, 0]
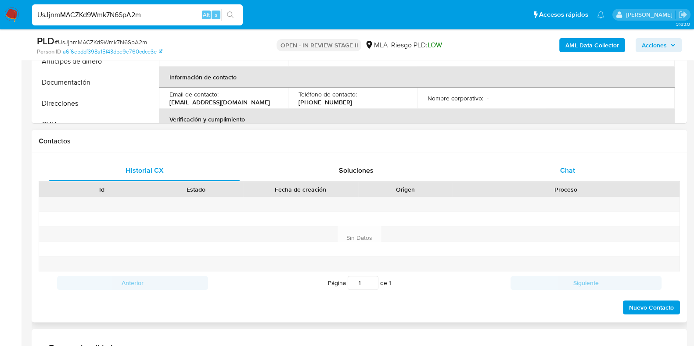
click at [565, 171] on span "Chat" at bounding box center [567, 171] width 15 height 10
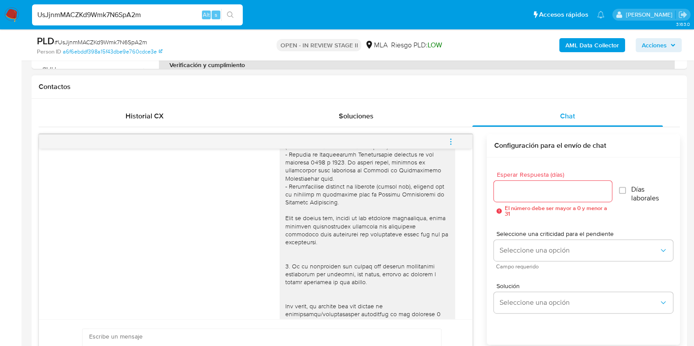
scroll to position [0, 0]
